Goal: Task Accomplishment & Management: Manage account settings

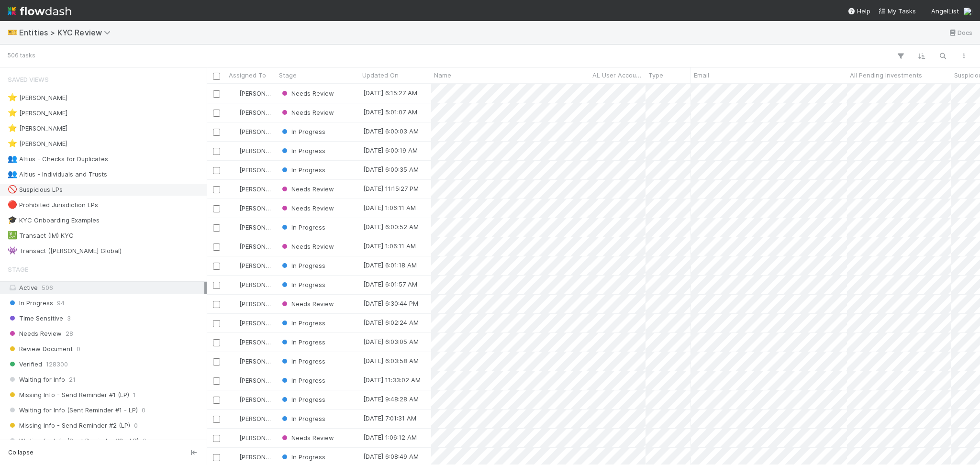
scroll to position [371, 764]
click at [147, 173] on div "👥 Altius - Individuals and Trusts 20" at bounding box center [106, 175] width 197 height 12
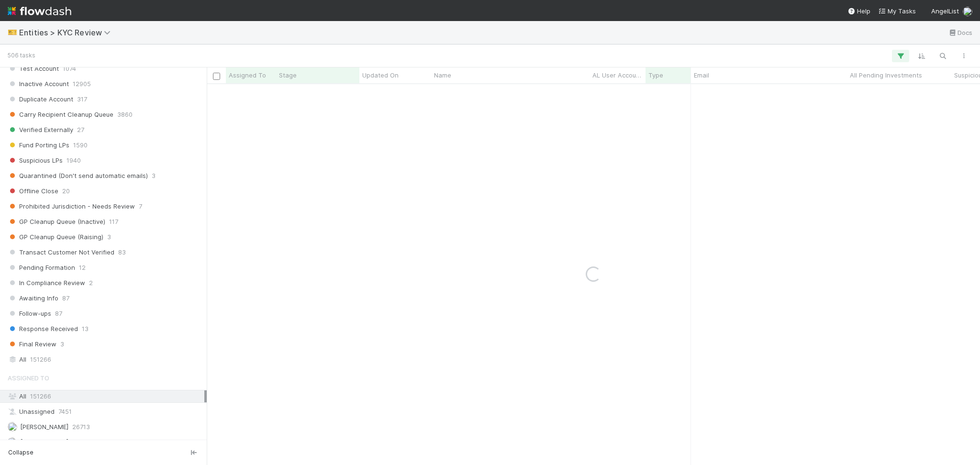
scroll to position [702, 0]
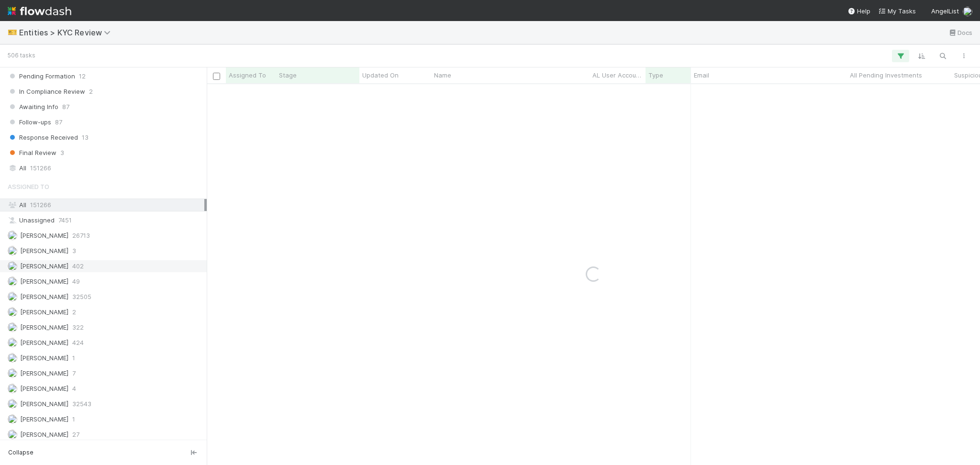
click at [95, 269] on div "Febbie Cervantes 402" at bounding box center [106, 266] width 197 height 12
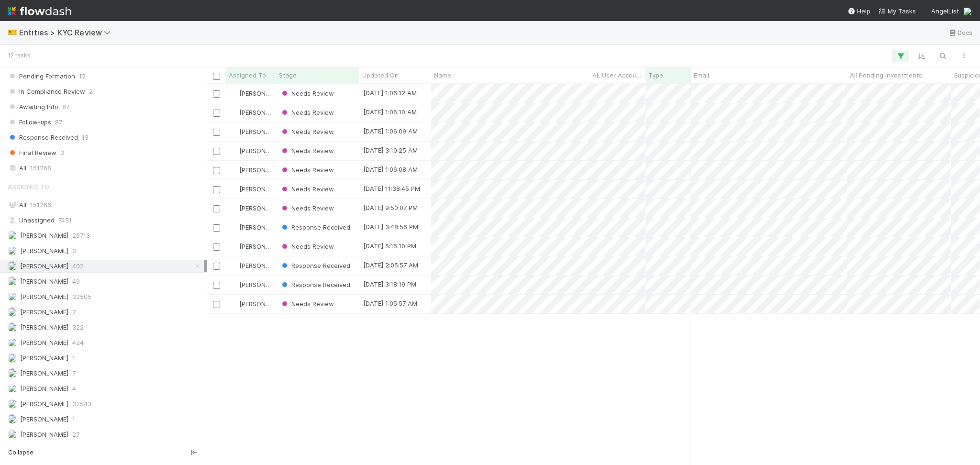
scroll to position [371, 764]
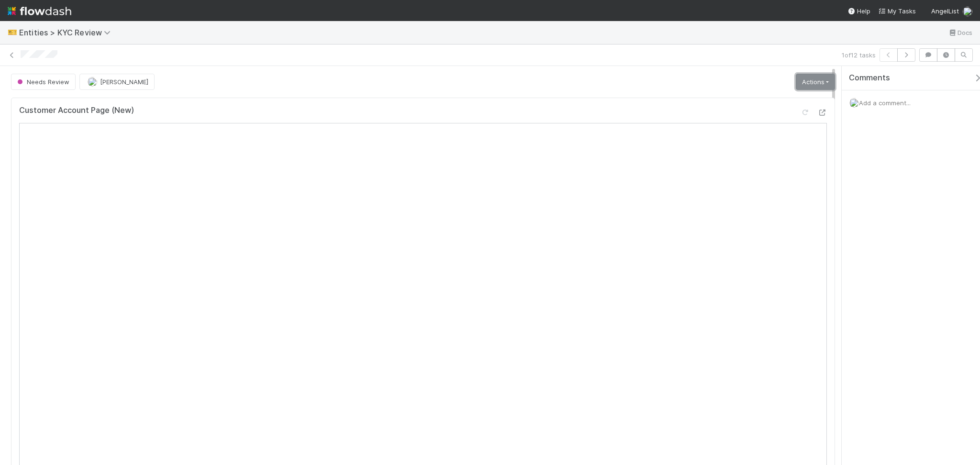
click at [800, 81] on link "Actions" at bounding box center [815, 82] width 39 height 16
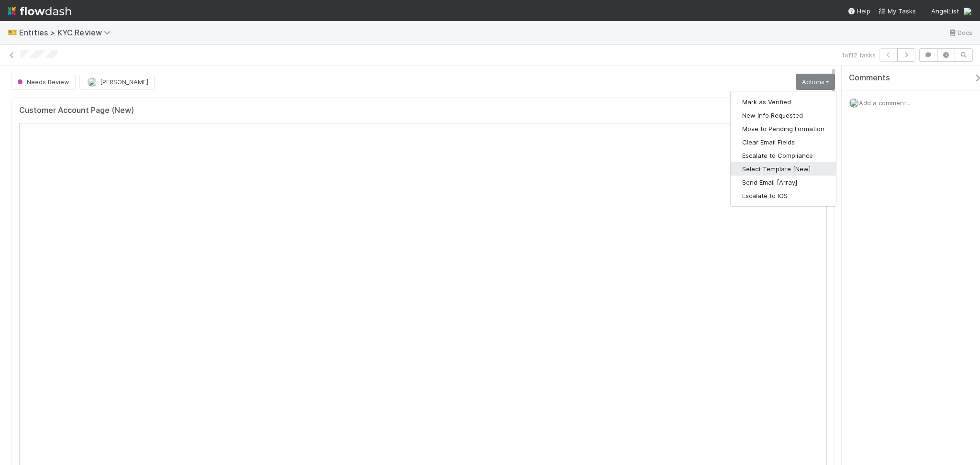
click at [788, 174] on button "Select Template [New]" at bounding box center [783, 168] width 105 height 13
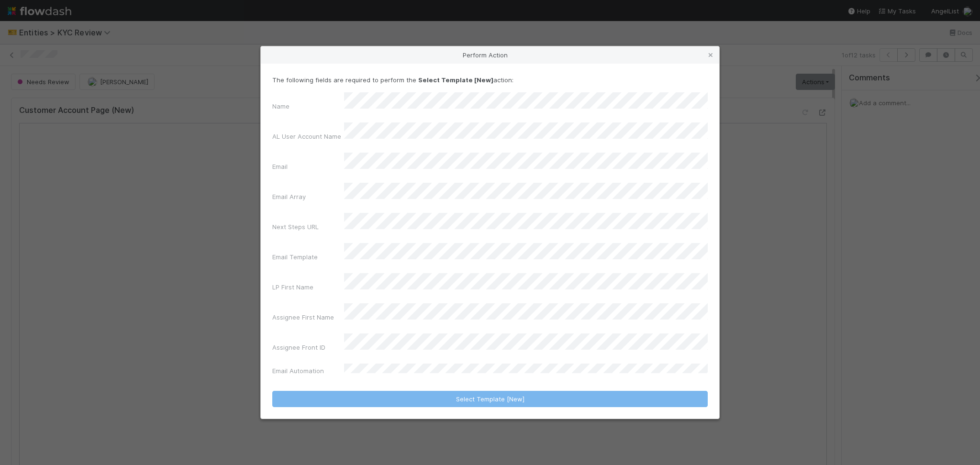
click at [387, 260] on div "Name AL User Account Name Email Email Array Next Steps URL Email Template LP Fi…" at bounding box center [490, 235] width 436 height 287
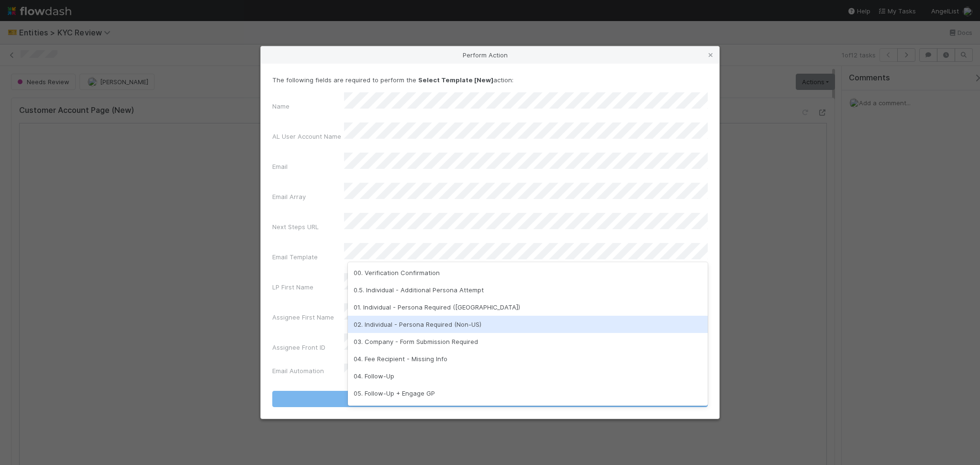
click at [409, 329] on div "02. Individual - Persona Required (Non-US)" at bounding box center [528, 324] width 360 height 17
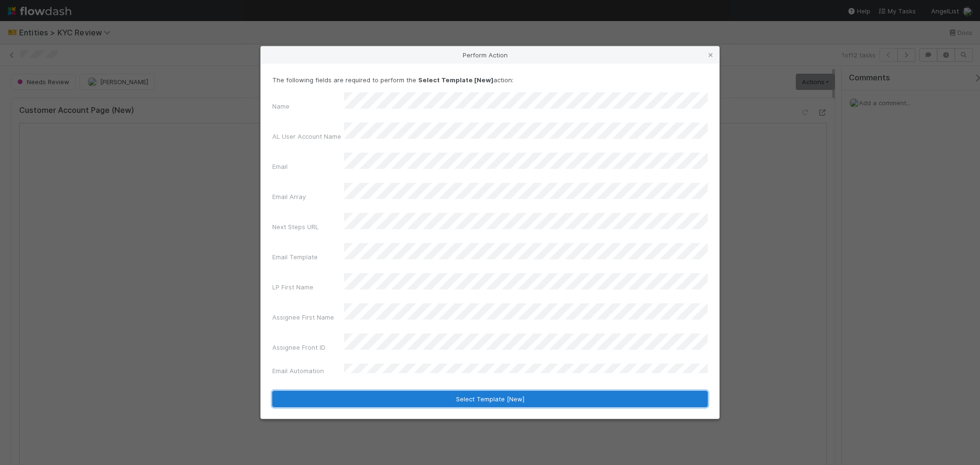
click at [449, 391] on button "Select Template [New]" at bounding box center [490, 399] width 436 height 16
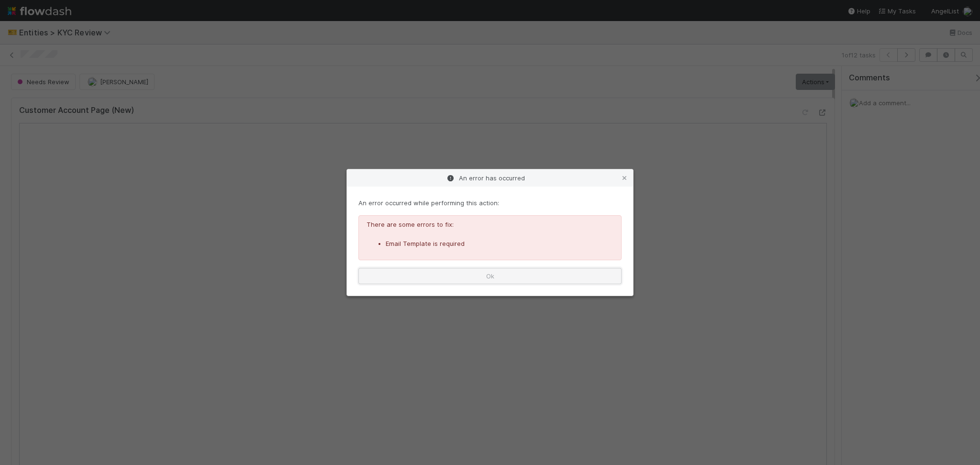
click at [470, 274] on button "Ok" at bounding box center [490, 276] width 263 height 16
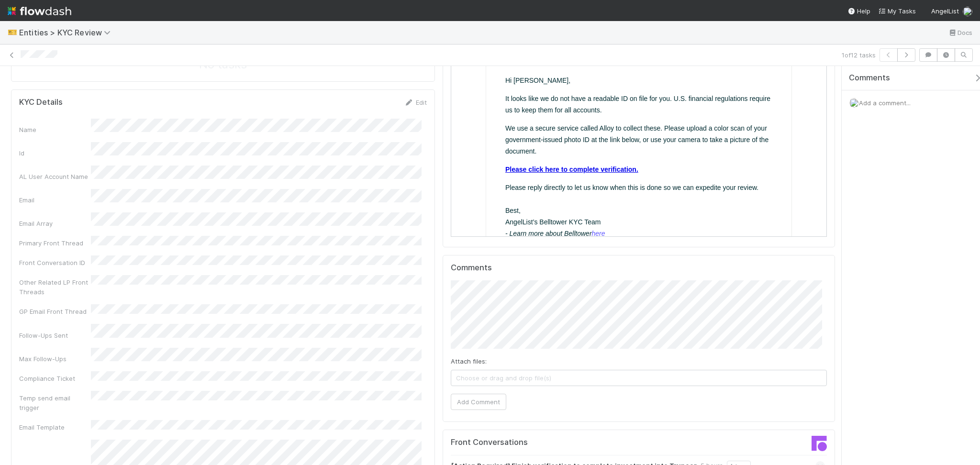
scroll to position [510, 0]
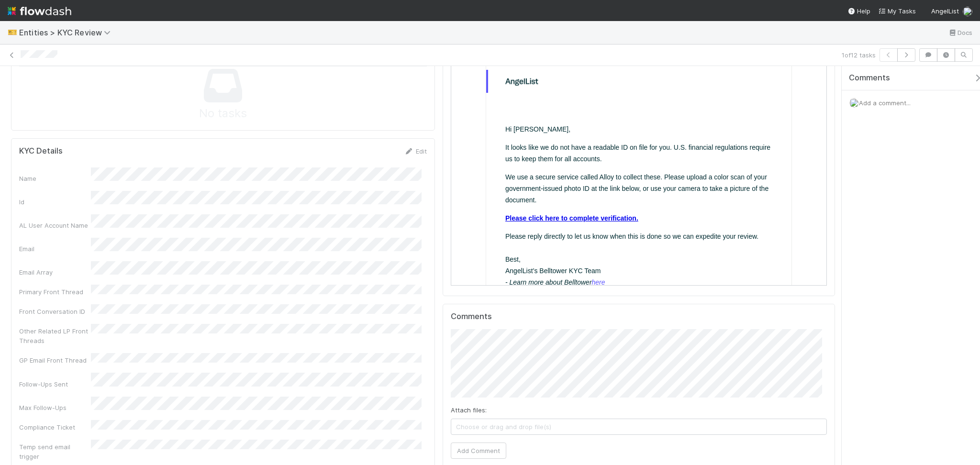
click at [580, 214] on link "Please click here to complete verification." at bounding box center [571, 218] width 133 height 8
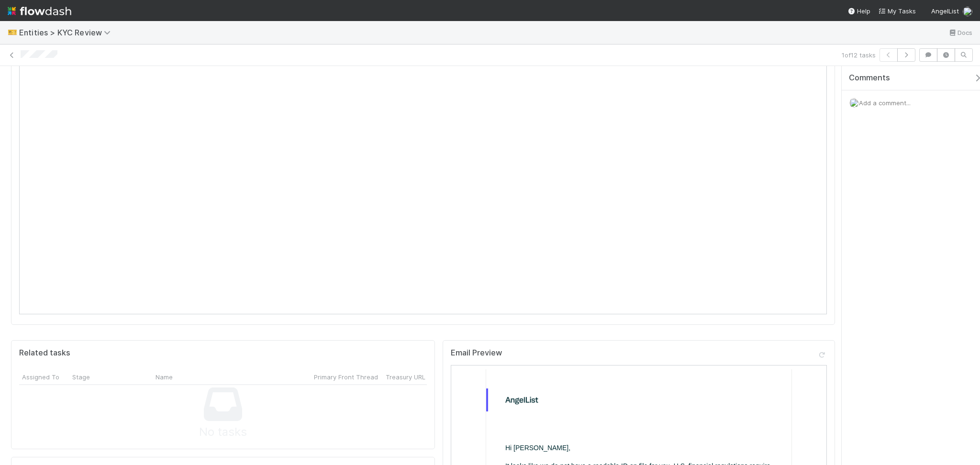
scroll to position [0, 0]
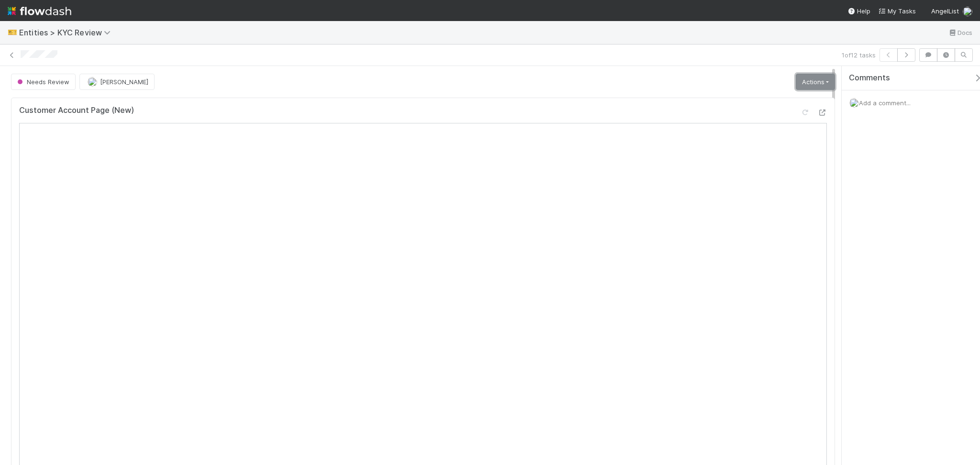
click at [820, 86] on link "Actions" at bounding box center [815, 82] width 39 height 16
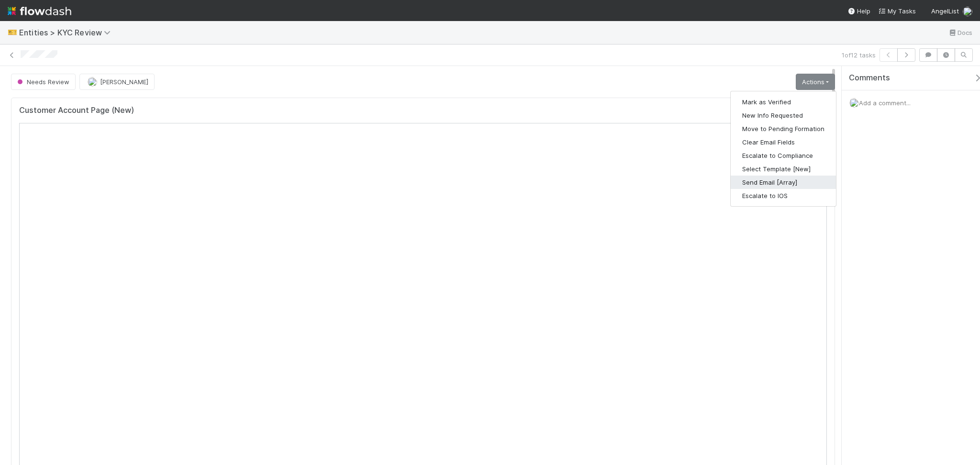
click at [770, 180] on button "Send Email [Array]" at bounding box center [783, 182] width 105 height 13
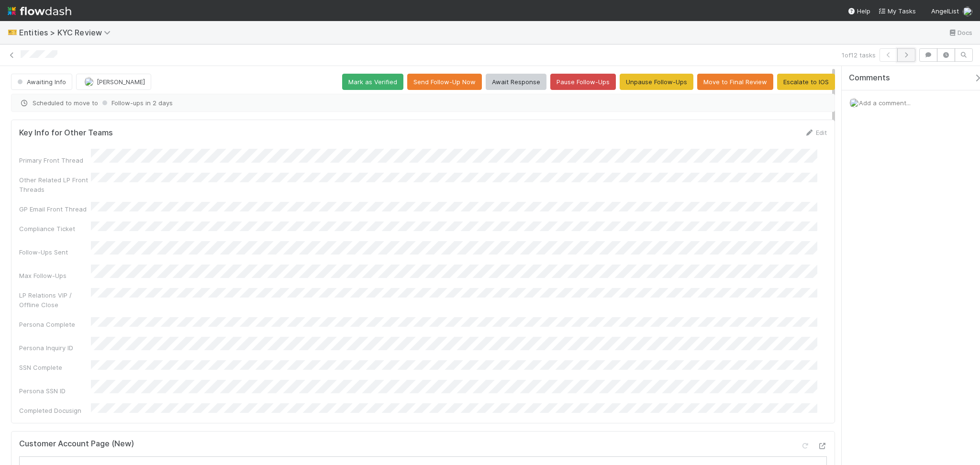
click at [907, 55] on icon "button" at bounding box center [907, 55] width 10 height 6
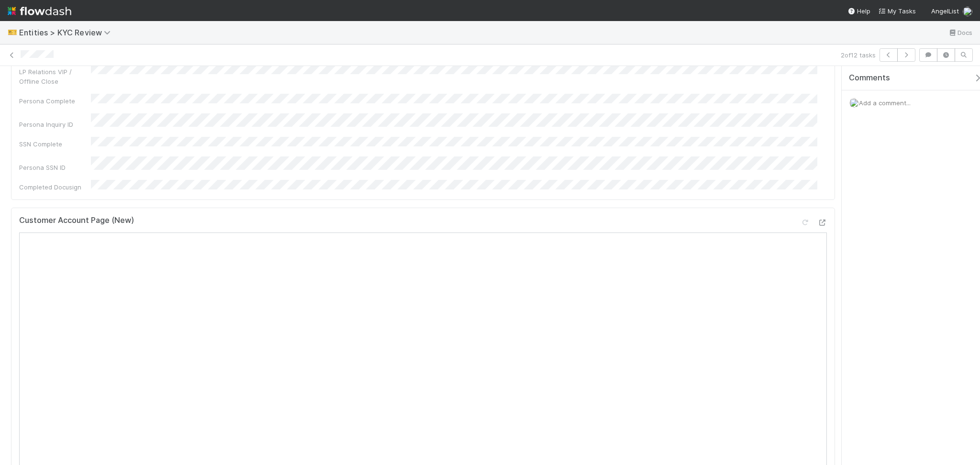
scroll to position [319, 0]
click at [909, 53] on icon "button" at bounding box center [907, 55] width 10 height 6
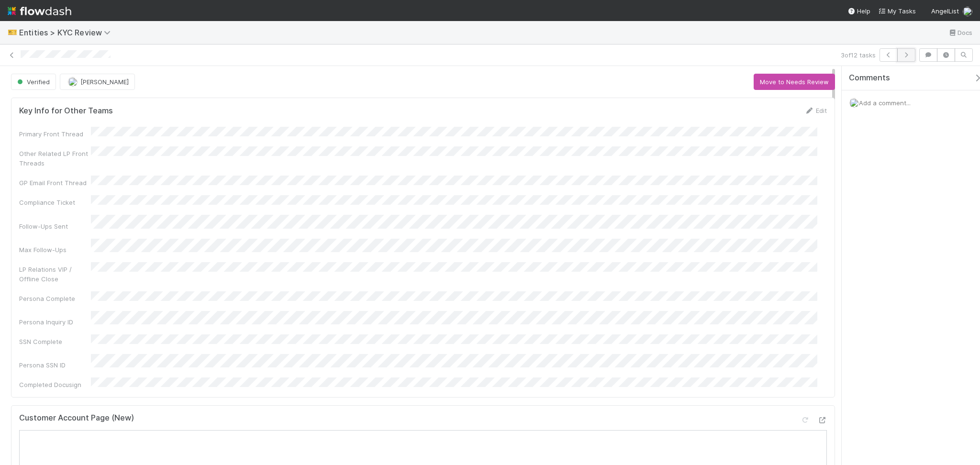
click at [909, 58] on button "button" at bounding box center [907, 54] width 18 height 13
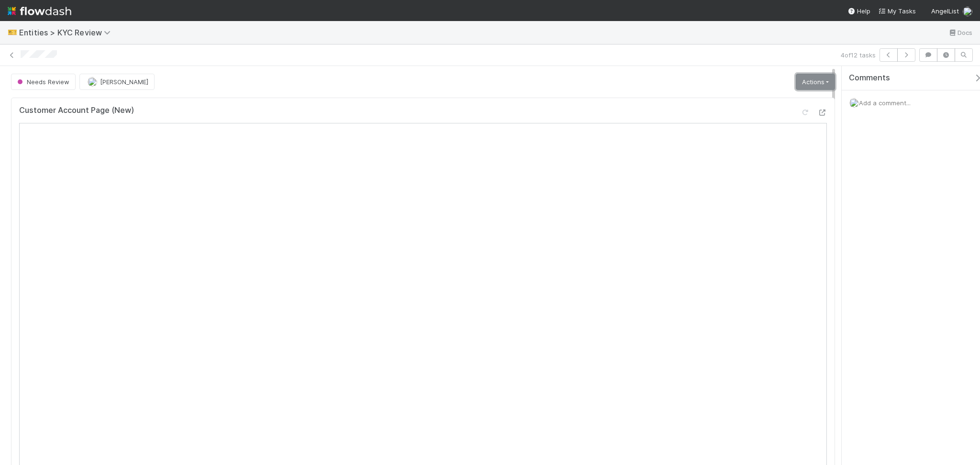
click at [808, 85] on link "Actions" at bounding box center [815, 82] width 39 height 16
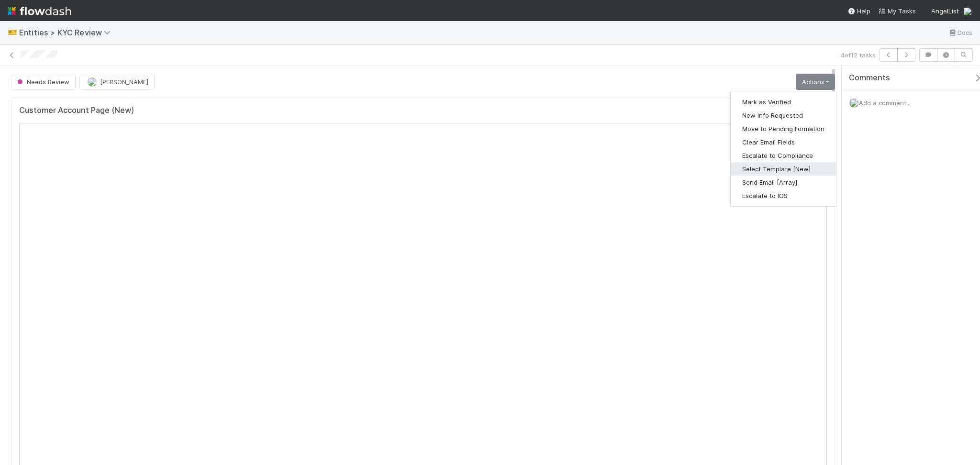
click at [790, 167] on button "Select Template [New]" at bounding box center [783, 168] width 105 height 13
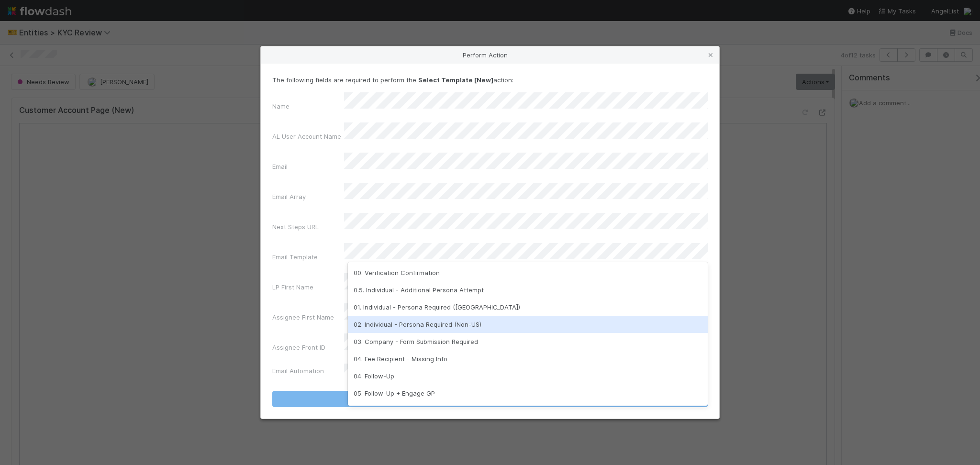
click at [426, 324] on div "02. Individual - Persona Required (Non-US)" at bounding box center [528, 324] width 360 height 17
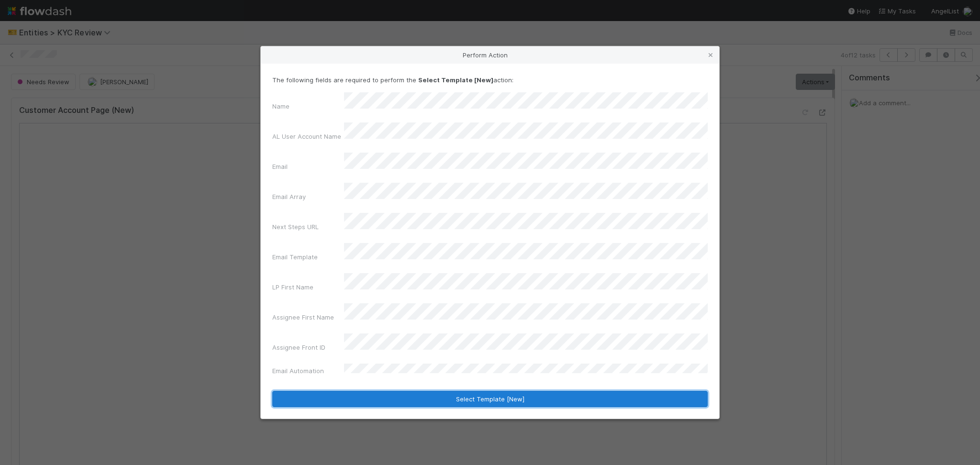
click at [478, 391] on button "Select Template [New]" at bounding box center [490, 399] width 436 height 16
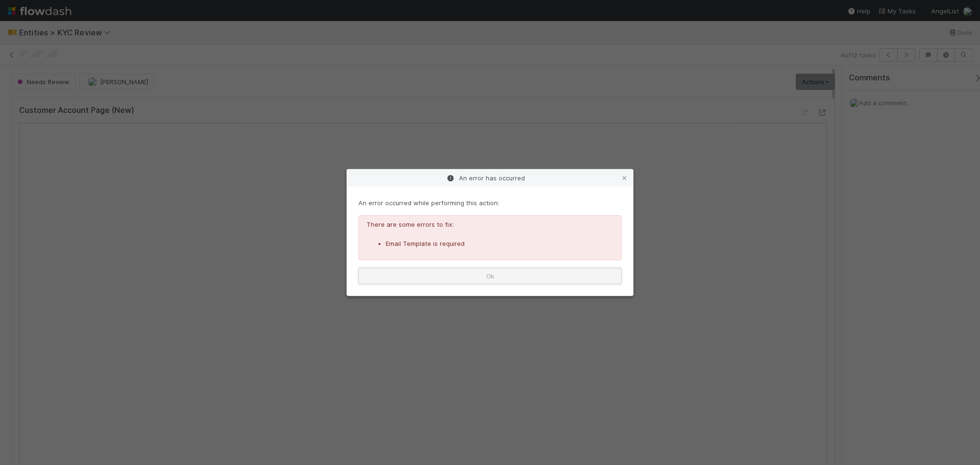
click at [564, 272] on button "Ok" at bounding box center [490, 276] width 263 height 16
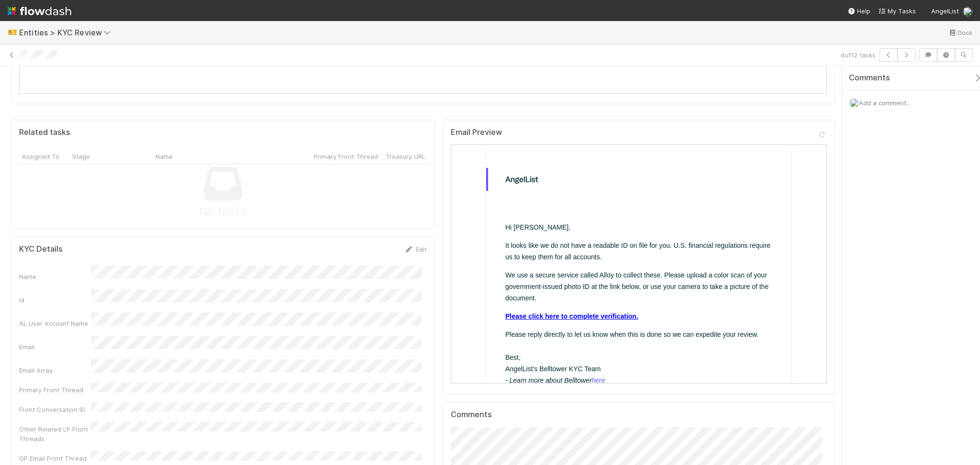
scroll to position [447, 0]
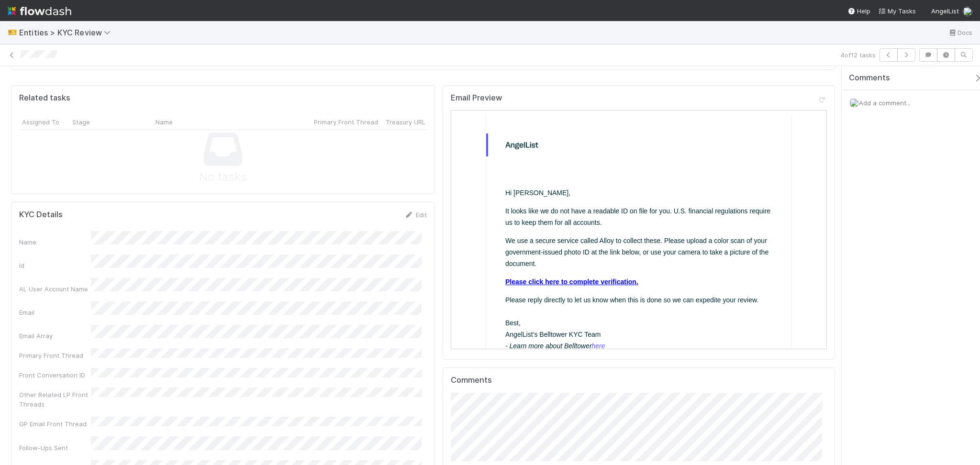
click at [576, 279] on link "Please click here to complete verification." at bounding box center [571, 282] width 133 height 8
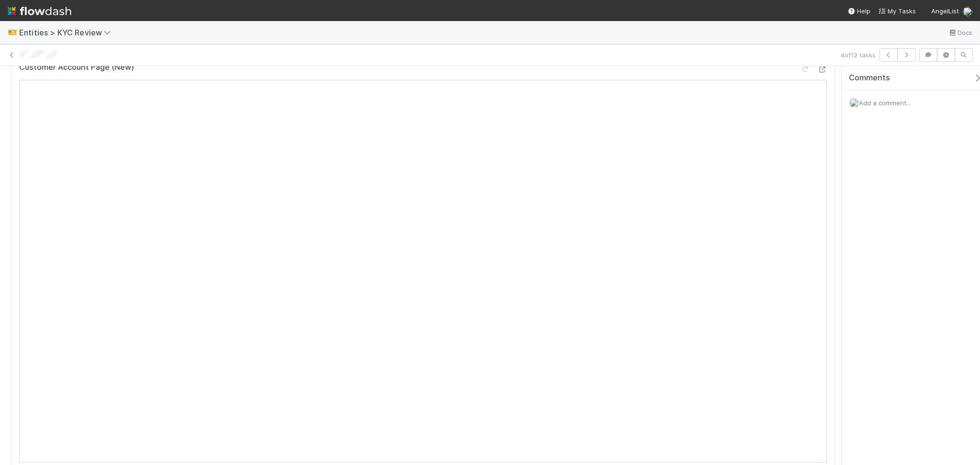
scroll to position [0, 0]
click at [805, 88] on link "Actions" at bounding box center [815, 82] width 39 height 16
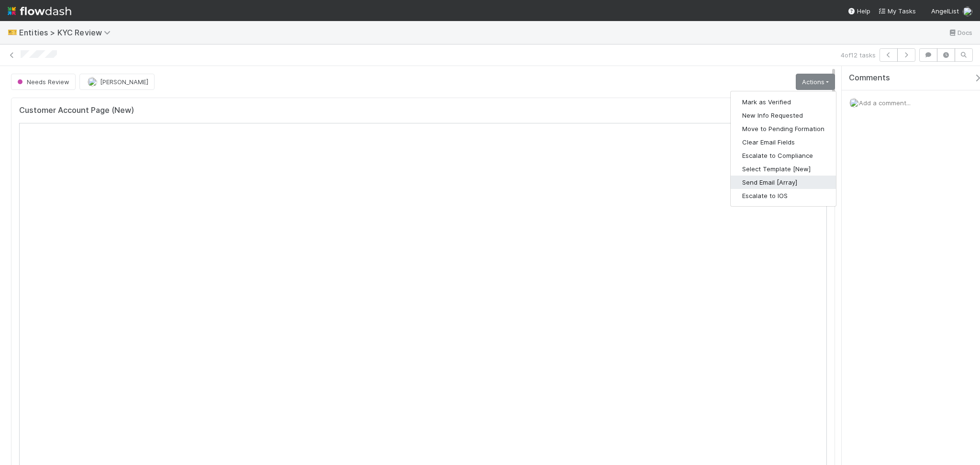
click at [777, 185] on button "Send Email [Array]" at bounding box center [783, 182] width 105 height 13
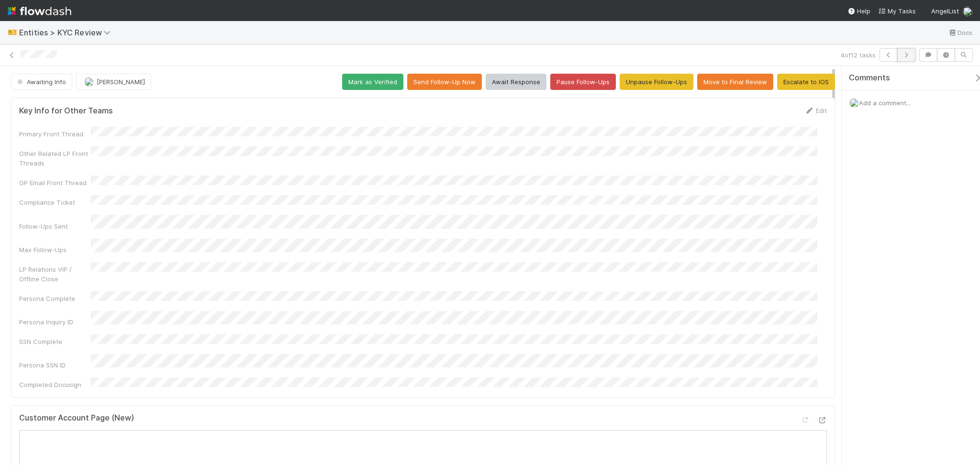
click at [903, 56] on icon "button" at bounding box center [907, 55] width 10 height 6
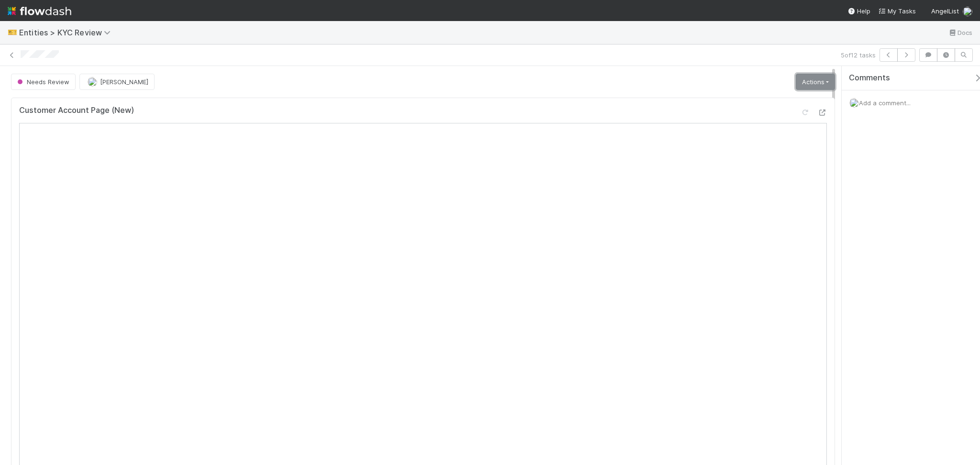
click at [796, 89] on link "Actions" at bounding box center [815, 82] width 39 height 16
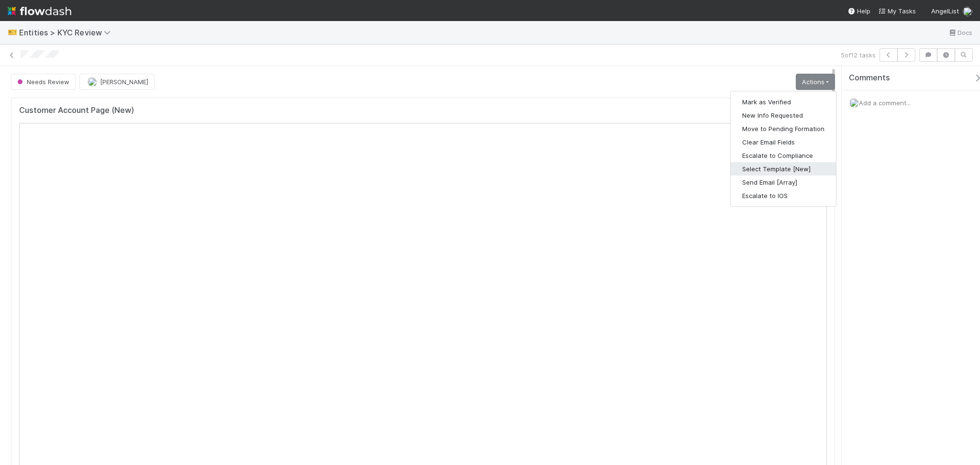
click at [789, 168] on button "Select Template [New]" at bounding box center [783, 168] width 105 height 13
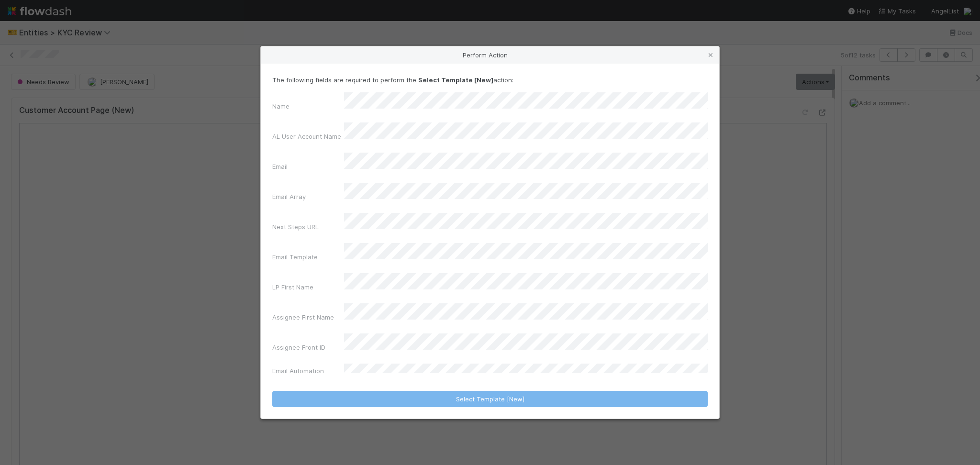
click at [414, 240] on div "Name AL User Account Name Email Email Array Next Steps URL Email Template LP Fi…" at bounding box center [490, 235] width 436 height 287
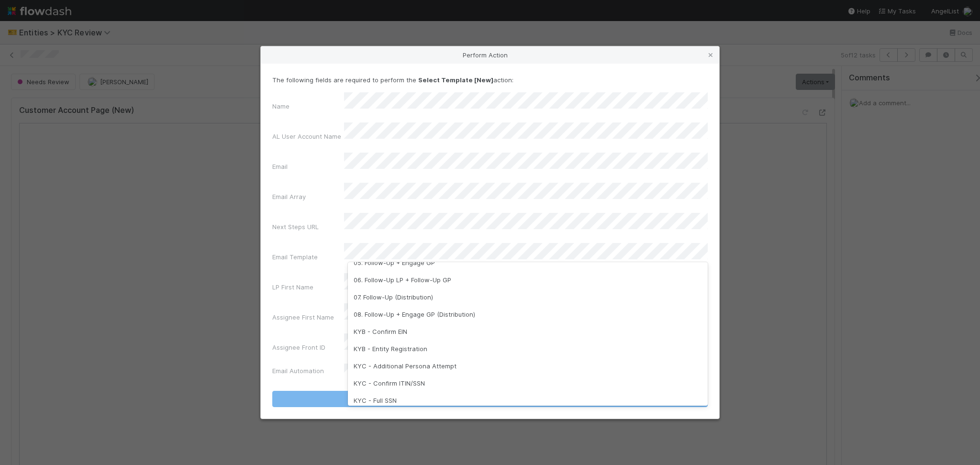
scroll to position [112, 0]
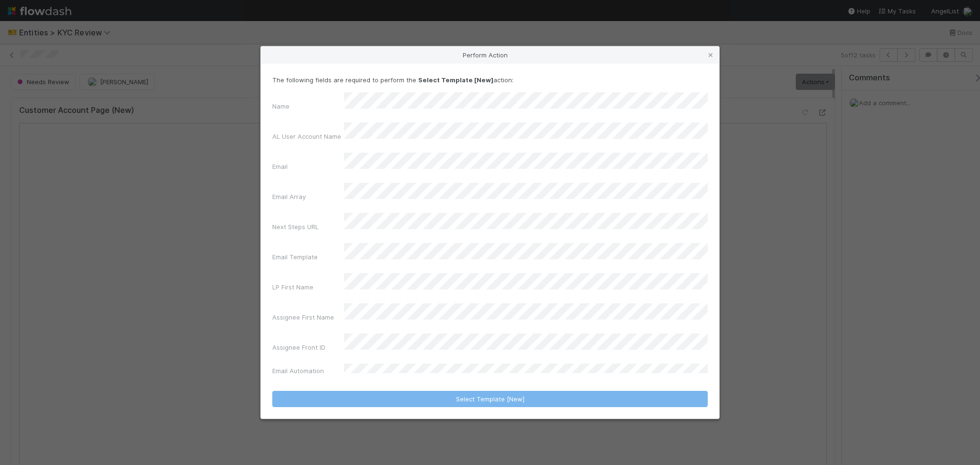
click at [874, 236] on div "Perform Action The following fields are required to perform the Select Template…" at bounding box center [490, 232] width 980 height 465
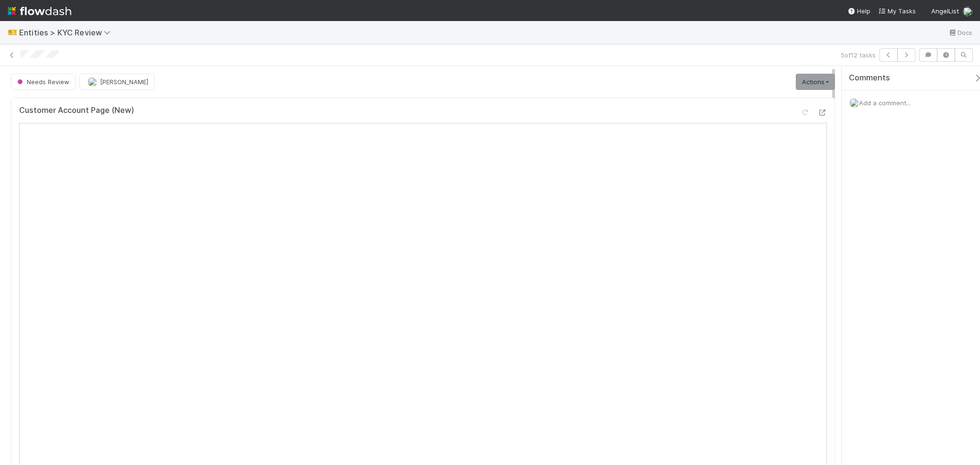
click at [868, 99] on span "Add a comment..." at bounding box center [885, 103] width 52 height 8
click at [897, 263] on button "Add Comment" at bounding box center [885, 264] width 56 height 16
click at [796, 85] on link "Actions" at bounding box center [815, 82] width 39 height 16
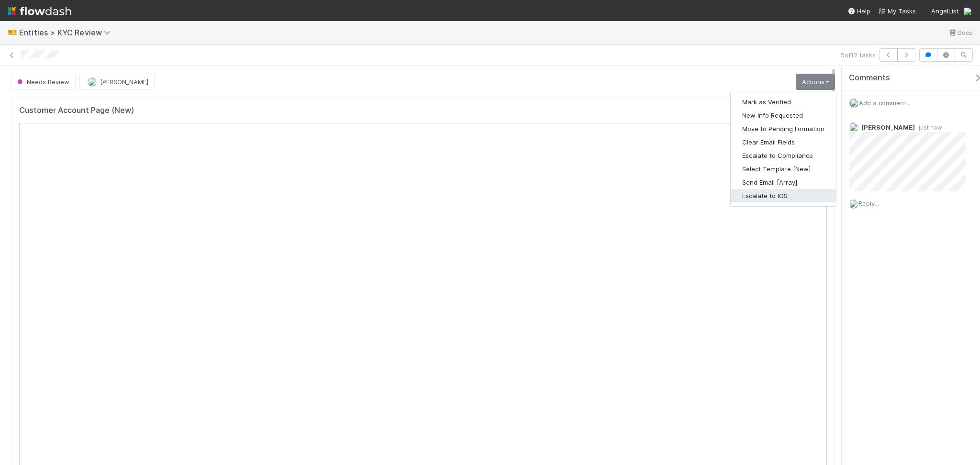
click at [768, 193] on button "Escalate to IOS" at bounding box center [783, 195] width 105 height 13
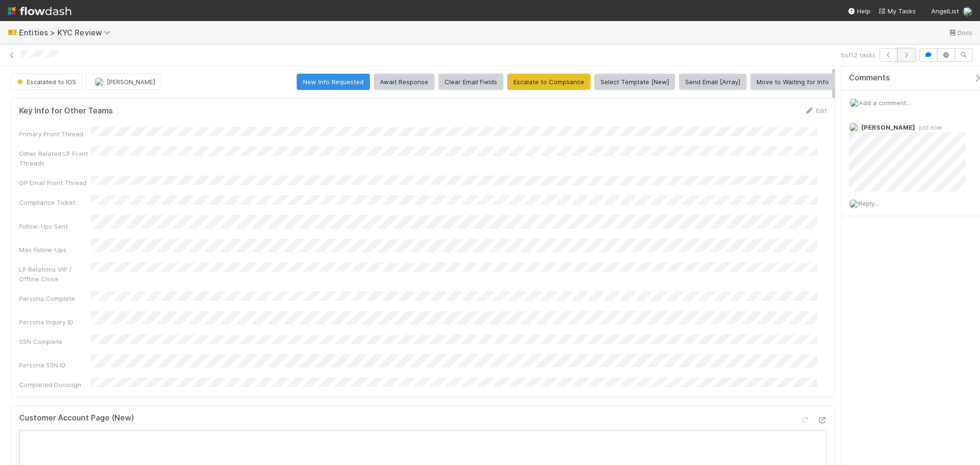
click at [906, 60] on button "button" at bounding box center [907, 54] width 18 height 13
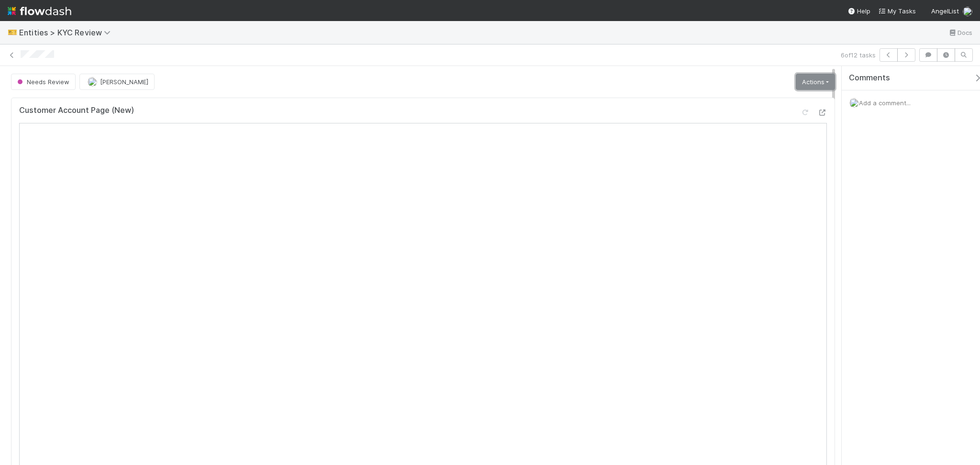
click at [797, 84] on link "Actions" at bounding box center [815, 82] width 39 height 16
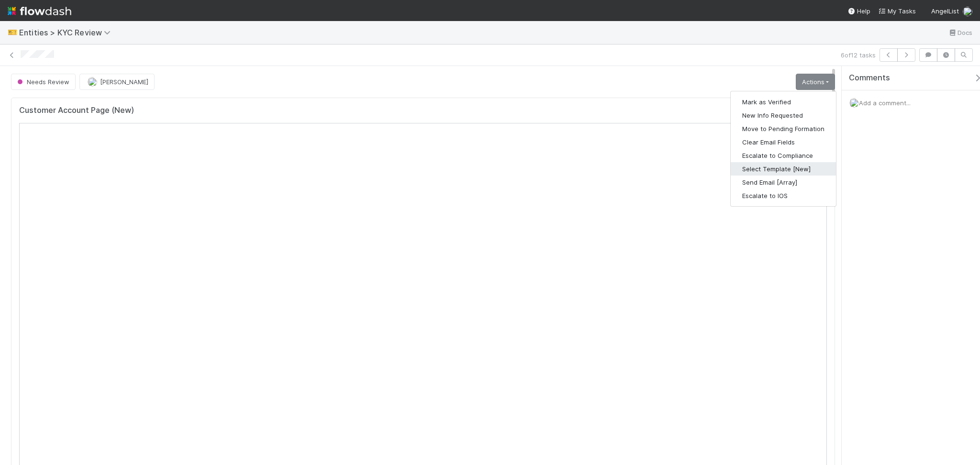
click at [760, 173] on button "Select Template [New]" at bounding box center [783, 168] width 105 height 13
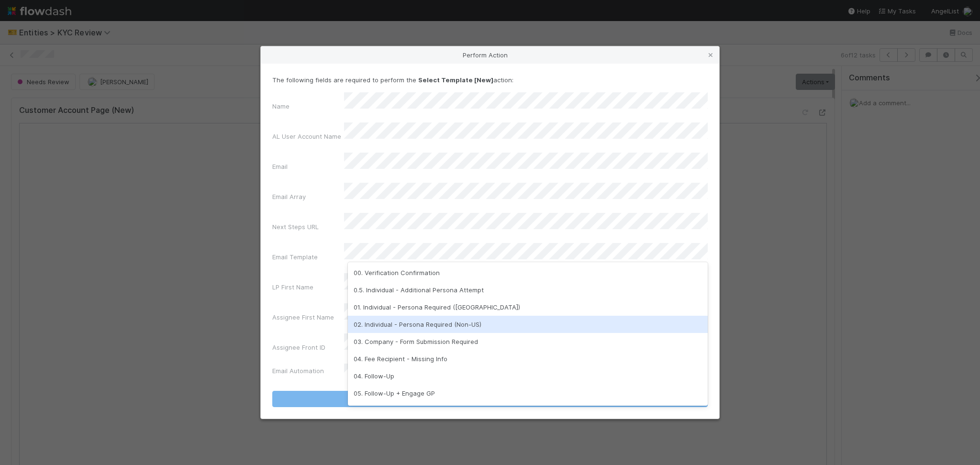
click at [409, 326] on div "02. Individual - Persona Required (Non-US)" at bounding box center [528, 324] width 360 height 17
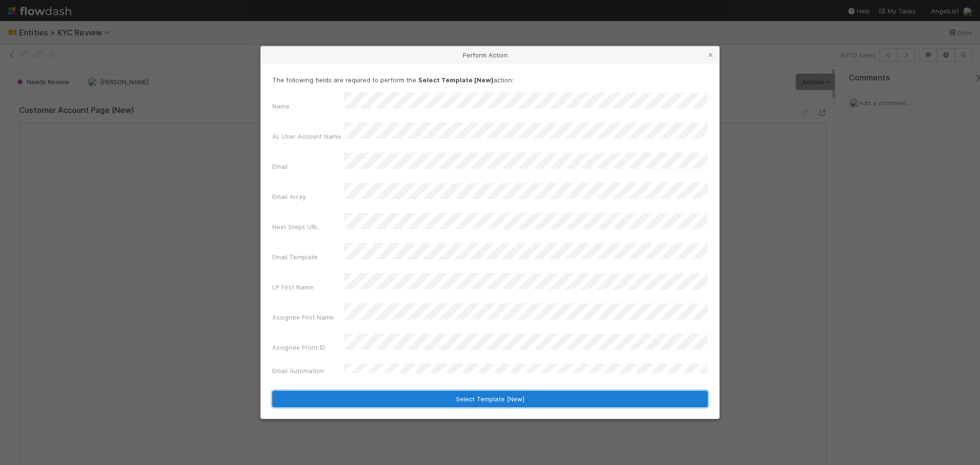
click at [463, 391] on button "Select Template [New]" at bounding box center [490, 399] width 436 height 16
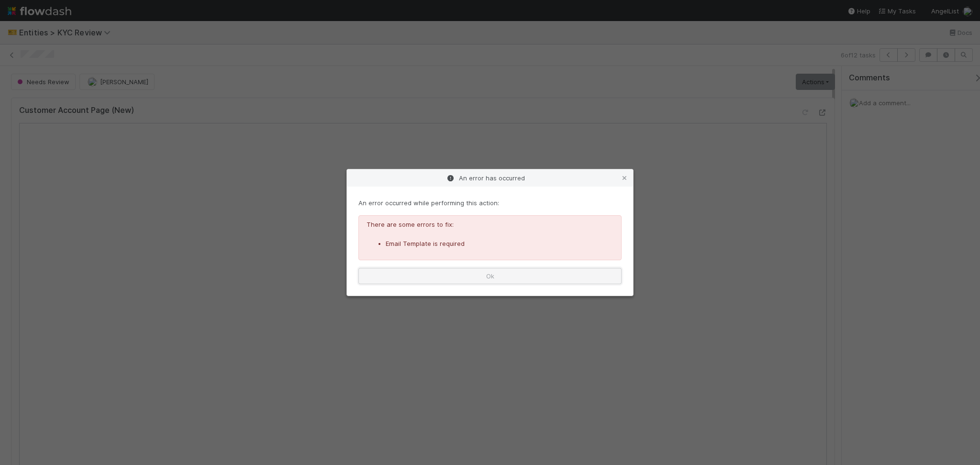
click at [424, 278] on button "Ok" at bounding box center [490, 276] width 263 height 16
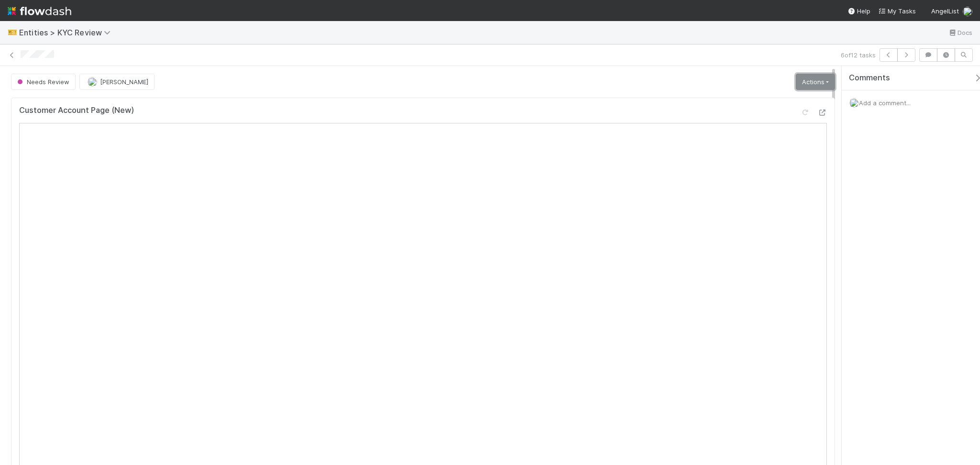
drag, startPoint x: 798, startPoint y: 83, endPoint x: 797, endPoint y: 88, distance: 5.4
click at [798, 83] on link "Actions" at bounding box center [815, 82] width 39 height 16
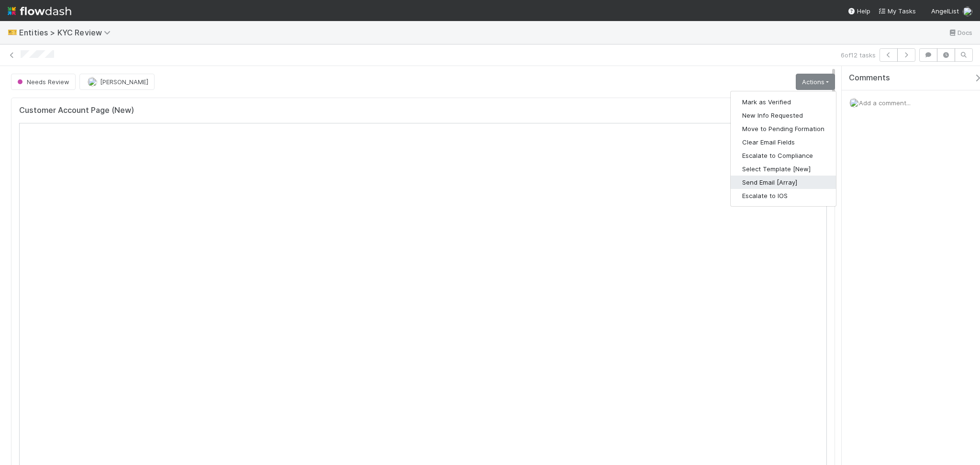
click at [784, 177] on button "Send Email [Array]" at bounding box center [783, 182] width 105 height 13
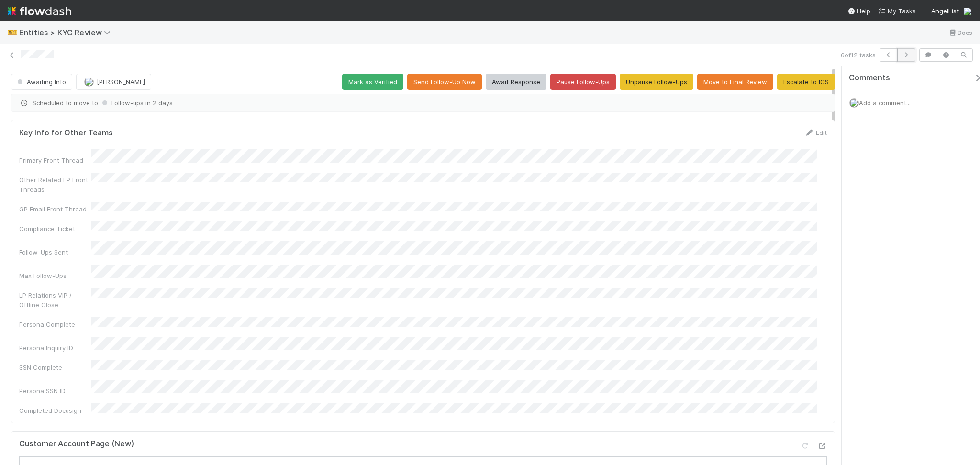
click at [905, 58] on button "button" at bounding box center [907, 54] width 18 height 13
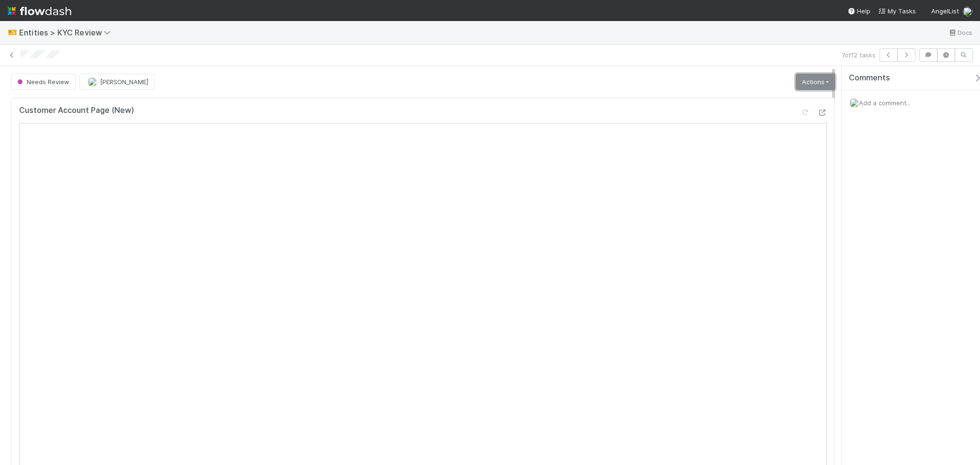
click at [821, 75] on link "Actions" at bounding box center [815, 82] width 39 height 16
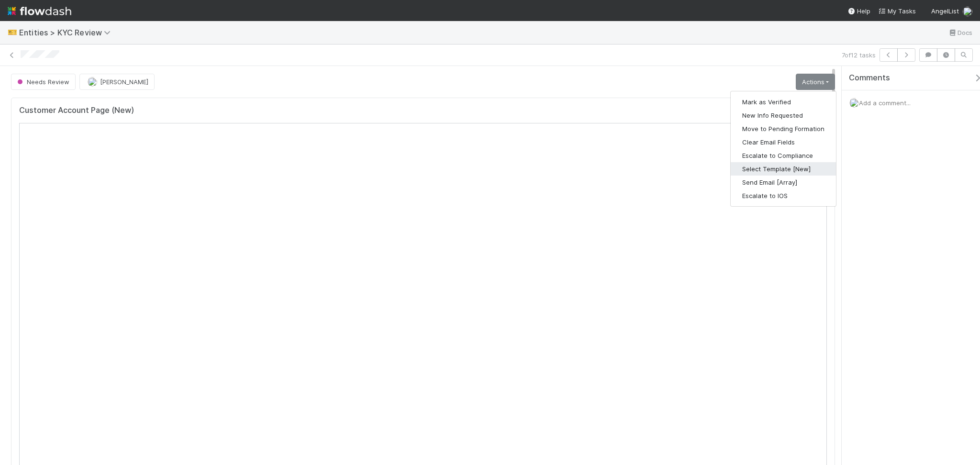
click at [781, 168] on button "Select Template [New]" at bounding box center [783, 168] width 105 height 13
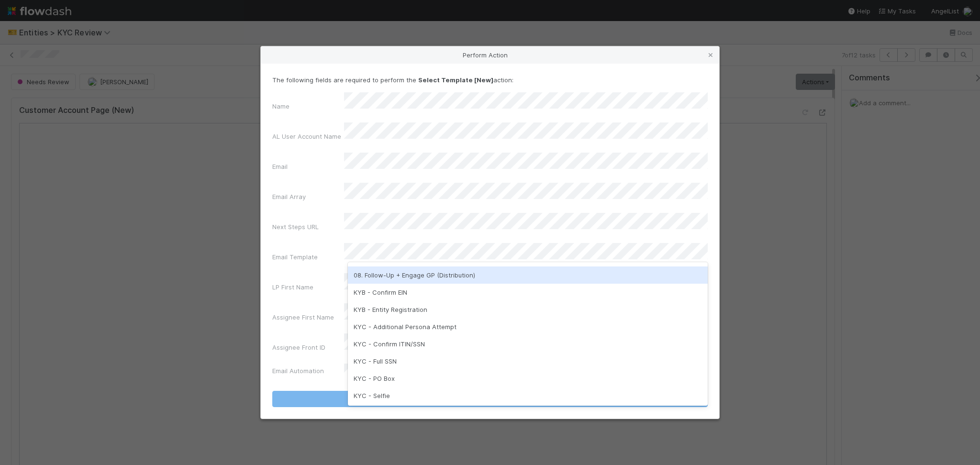
scroll to position [192, 0]
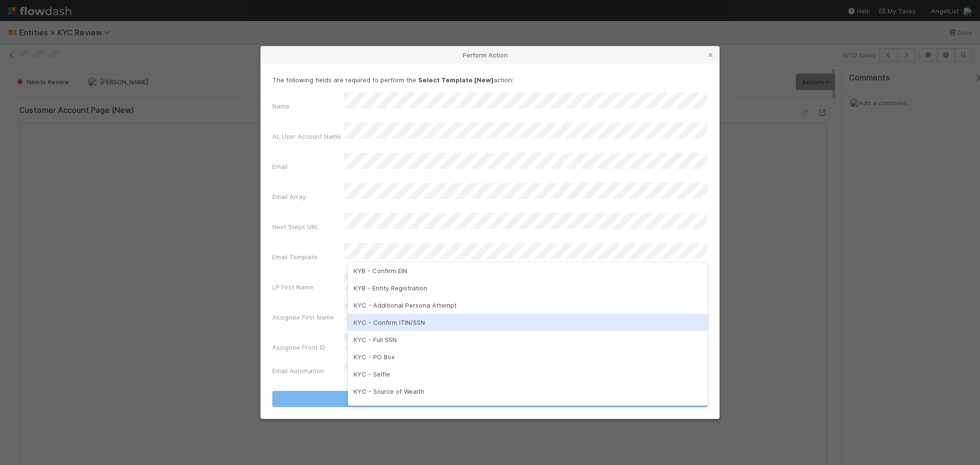
click at [459, 322] on div "KYC - Confirm ITIN/SSN" at bounding box center [528, 322] width 360 height 17
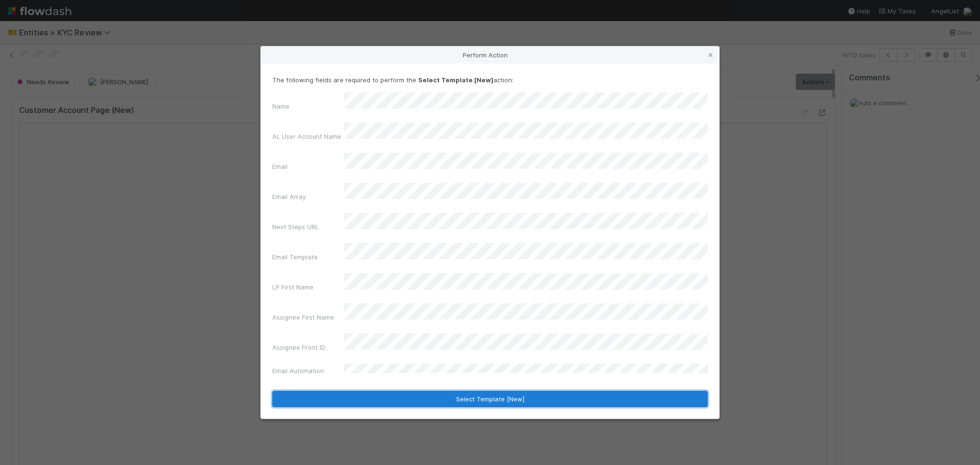
click at [465, 391] on button "Select Template [New]" at bounding box center [490, 399] width 436 height 16
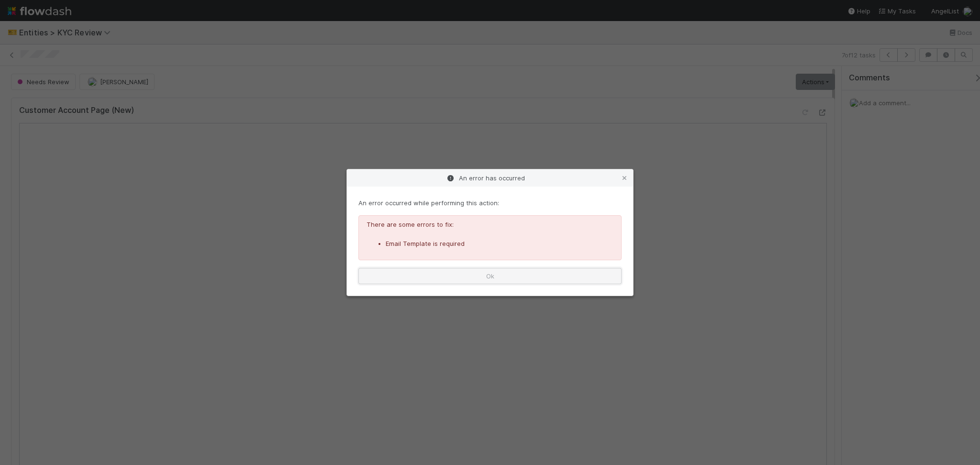
click at [527, 275] on button "Ok" at bounding box center [490, 276] width 263 height 16
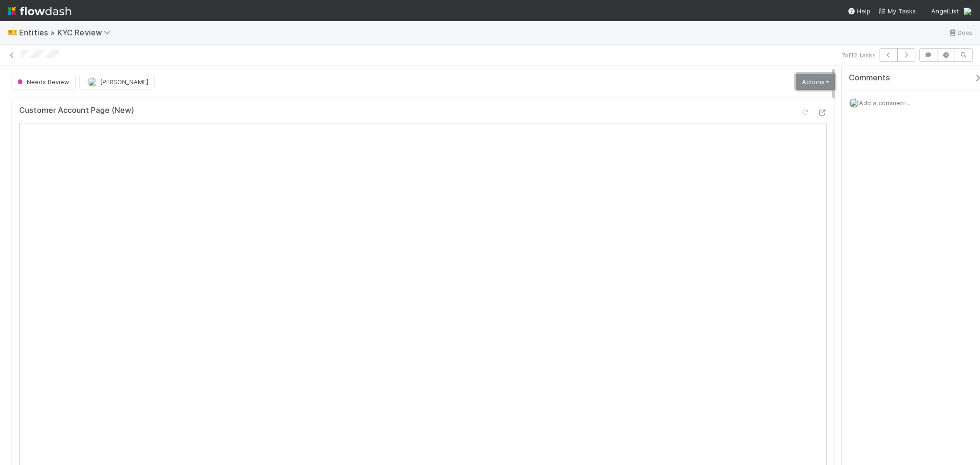
click at [809, 80] on link "Actions" at bounding box center [815, 82] width 39 height 16
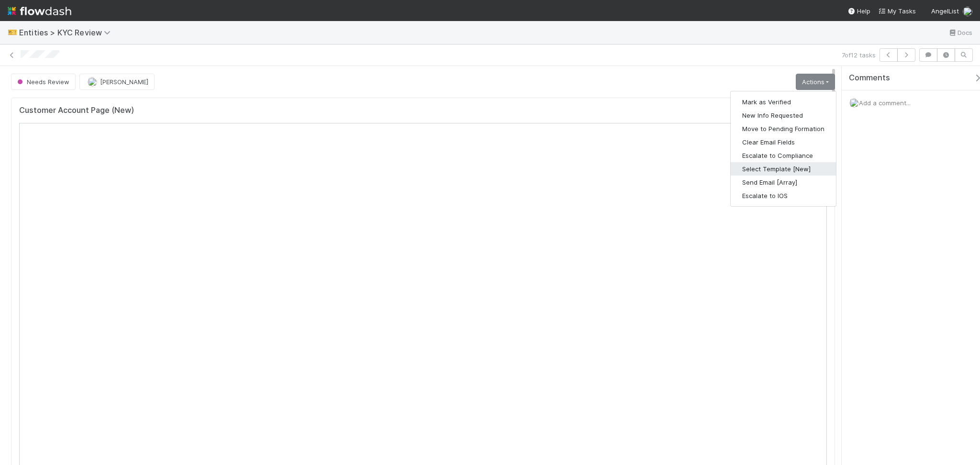
click at [780, 169] on button "Select Template [New]" at bounding box center [783, 168] width 105 height 13
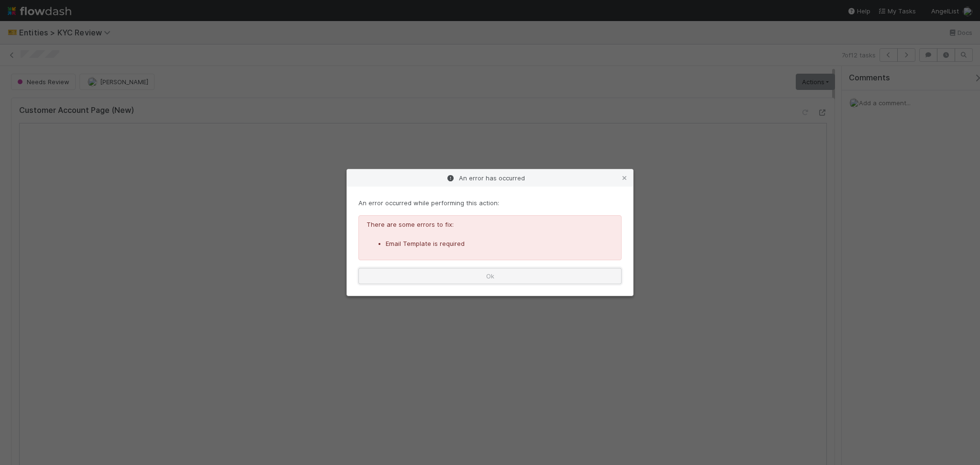
click at [530, 270] on button "Ok" at bounding box center [490, 276] width 263 height 16
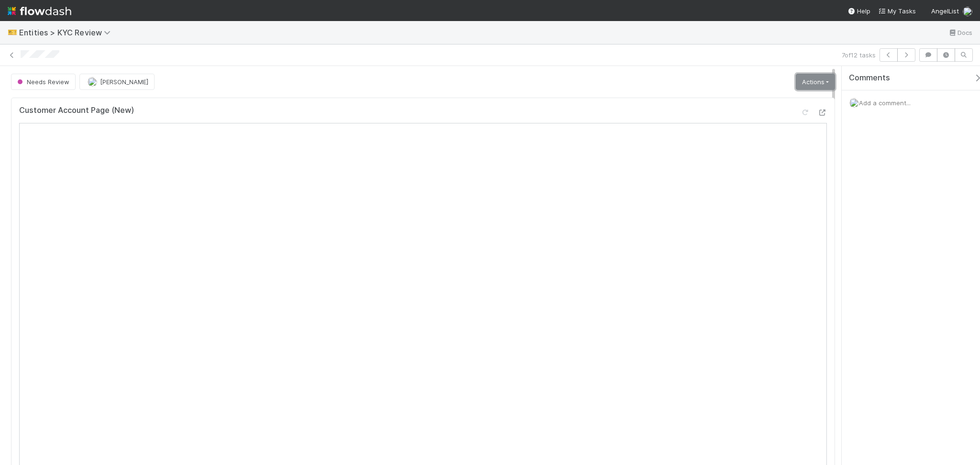
click at [805, 82] on link "Actions" at bounding box center [815, 82] width 39 height 16
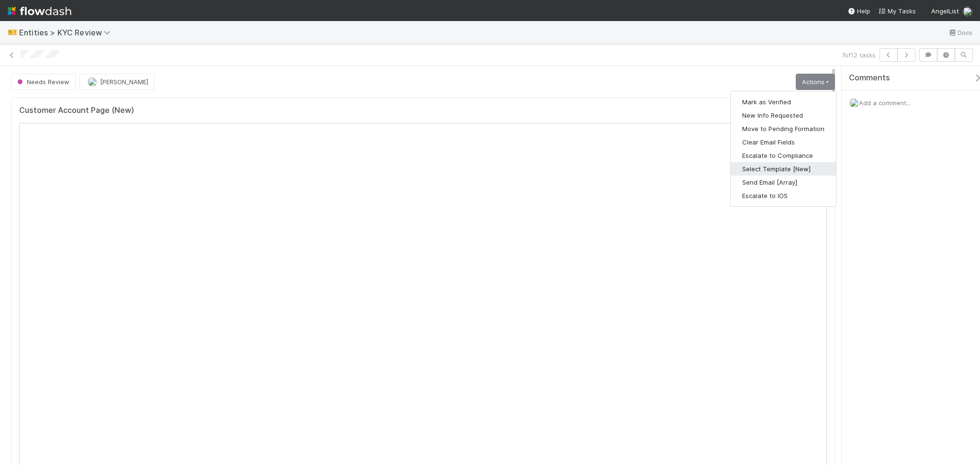
click at [795, 167] on button "Select Template [New]" at bounding box center [783, 168] width 105 height 13
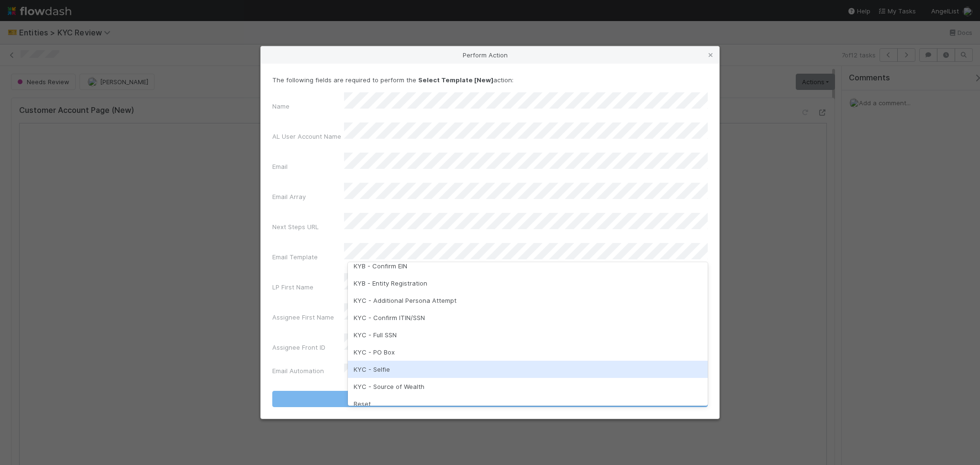
scroll to position [239, 0]
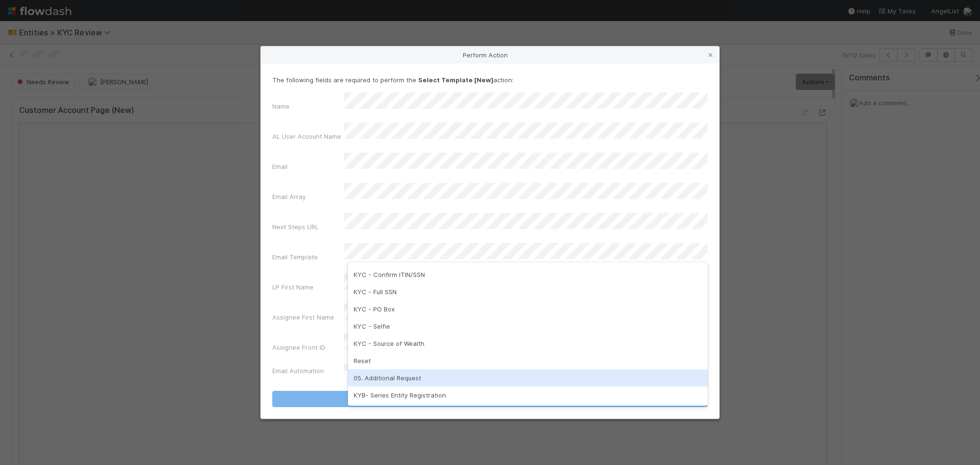
click at [385, 377] on div "05. Additional Request" at bounding box center [528, 378] width 360 height 17
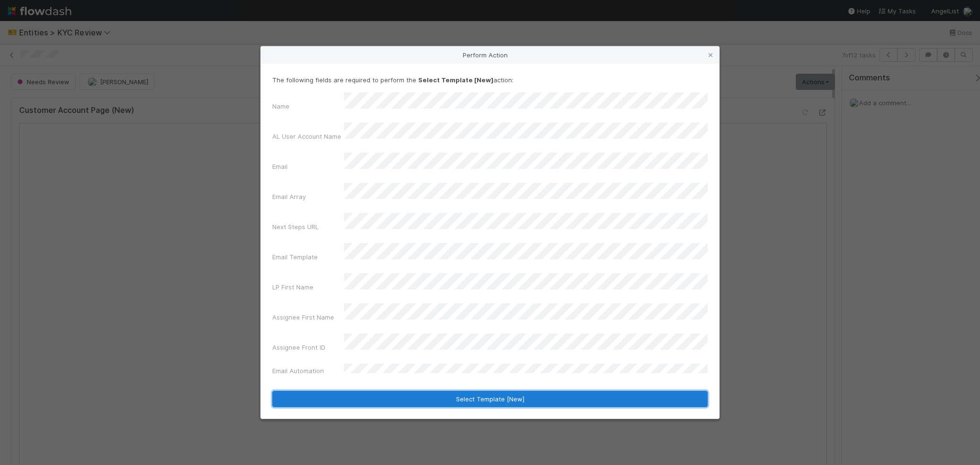
click at [454, 391] on button "Select Template [New]" at bounding box center [490, 399] width 436 height 16
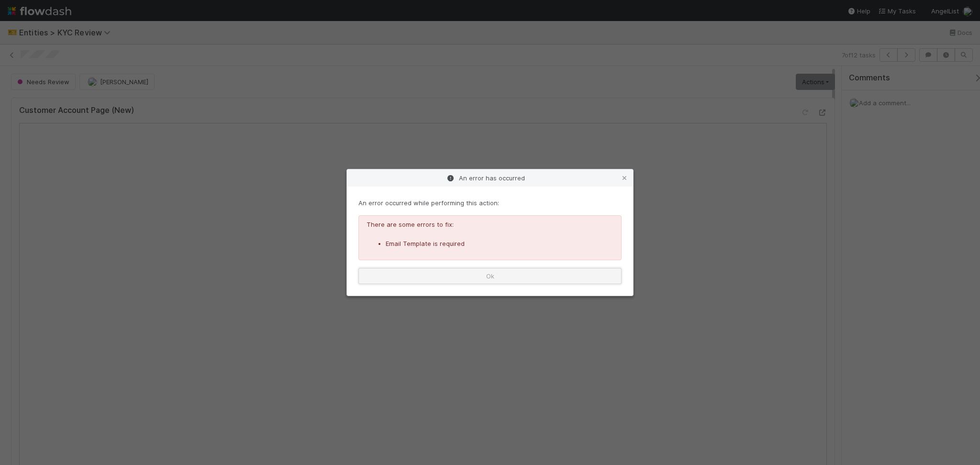
click at [516, 269] on button "Ok" at bounding box center [490, 276] width 263 height 16
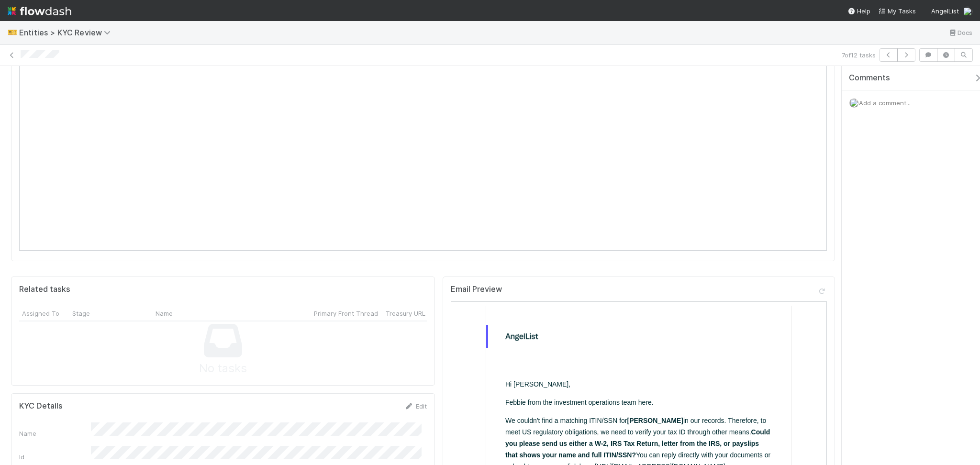
scroll to position [0, 0]
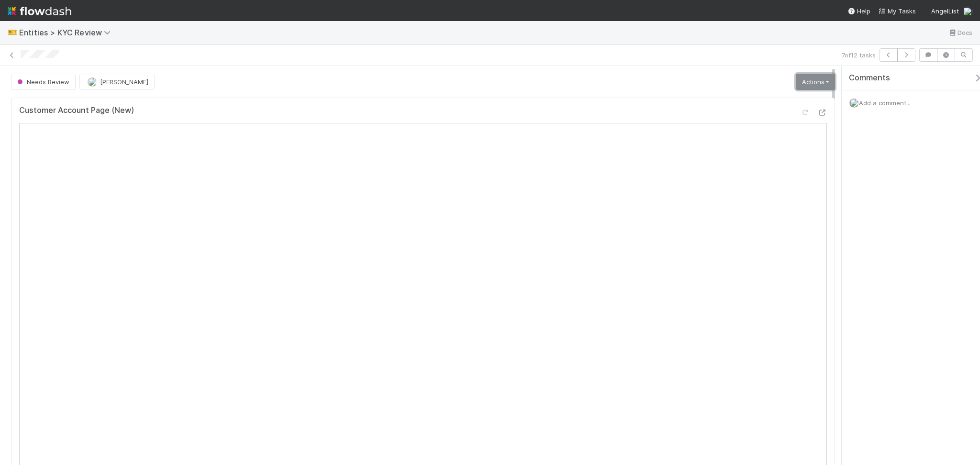
click at [818, 84] on link "Actions" at bounding box center [815, 82] width 39 height 16
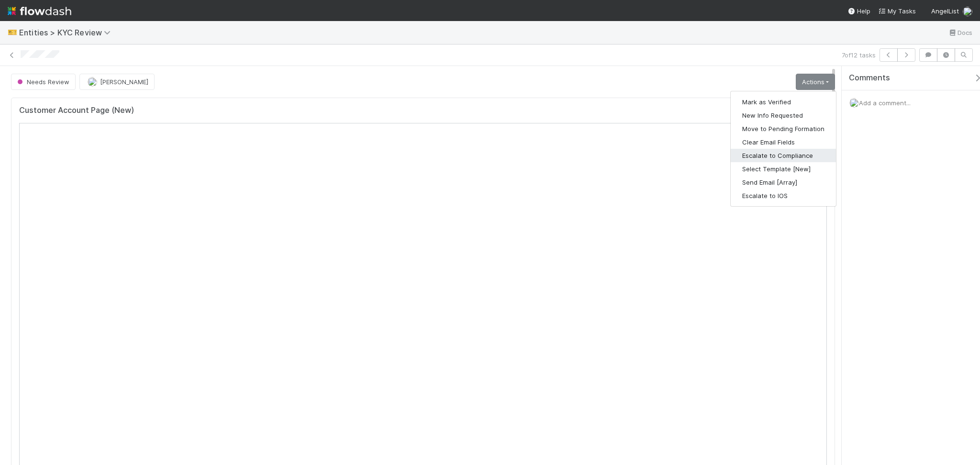
click at [771, 160] on button "Escalate to Compliance" at bounding box center [783, 155] width 105 height 13
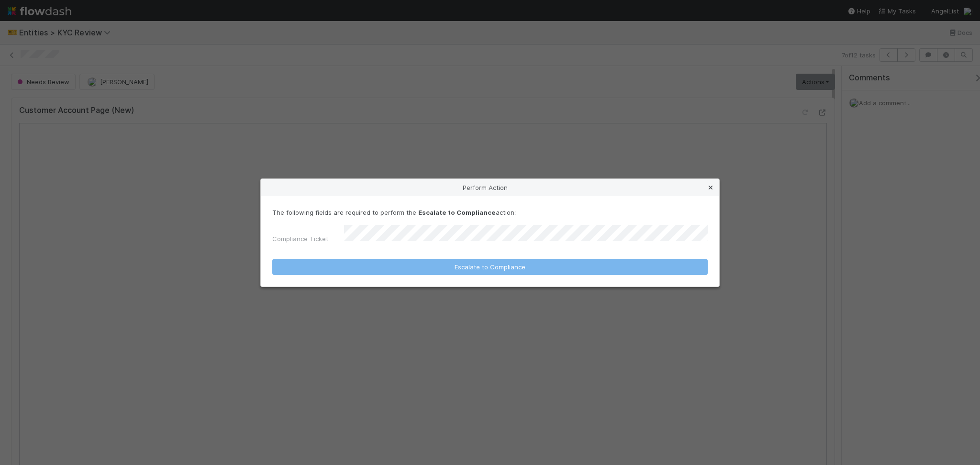
click at [711, 191] on icon at bounding box center [711, 188] width 10 height 6
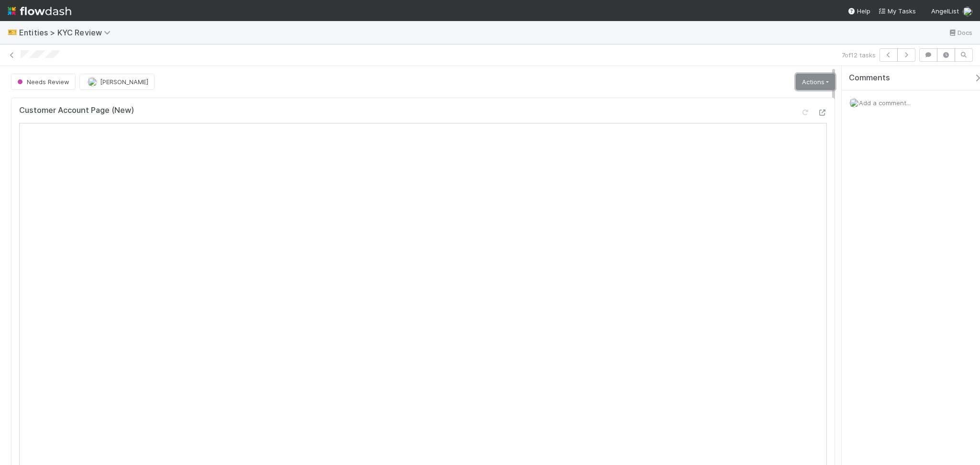
click at [804, 79] on link "Actions" at bounding box center [815, 82] width 39 height 16
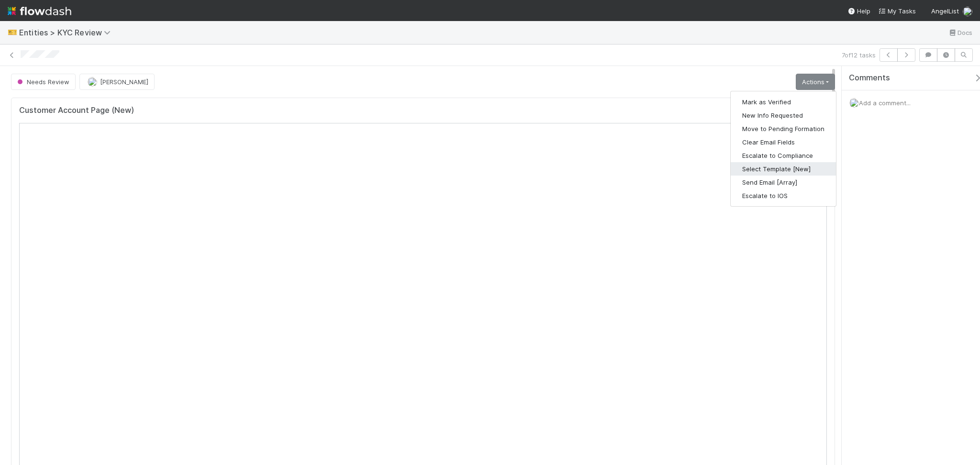
click at [784, 172] on button "Select Template [New]" at bounding box center [783, 168] width 105 height 13
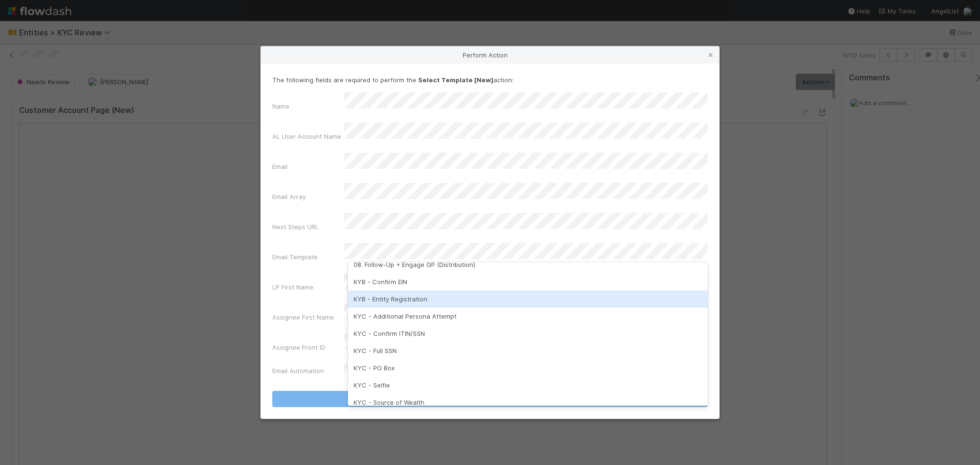
scroll to position [239, 0]
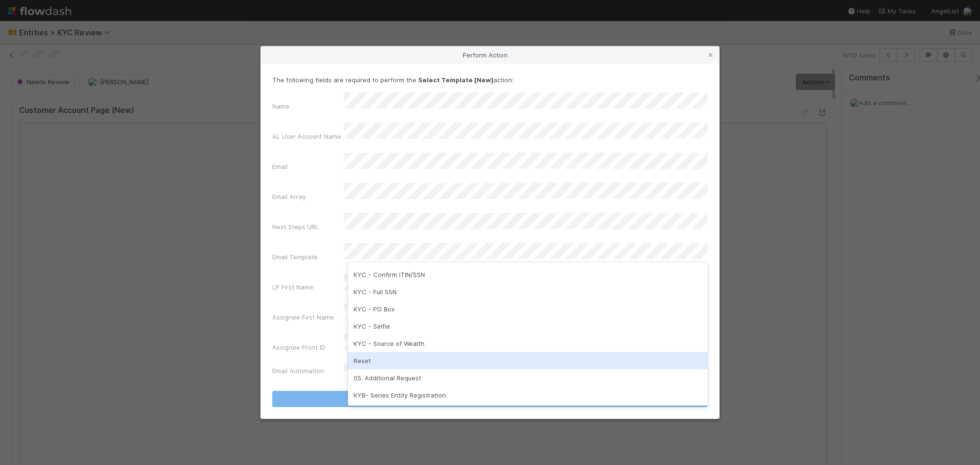
click at [379, 363] on div "Reset" at bounding box center [528, 360] width 360 height 17
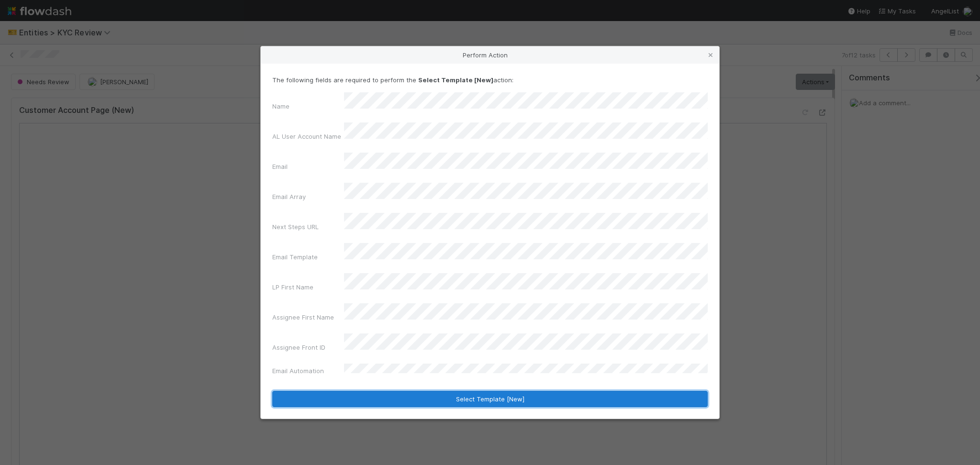
click at [405, 391] on button "Select Template [New]" at bounding box center [490, 399] width 436 height 16
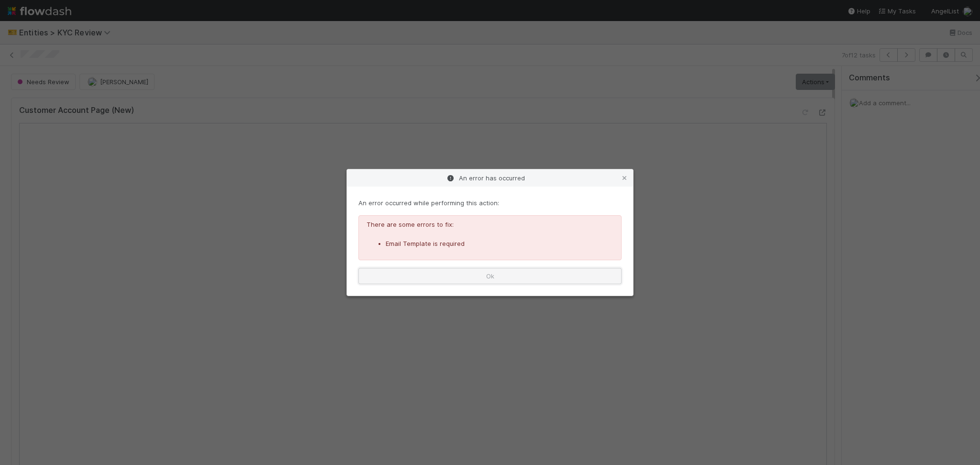
click at [512, 274] on button "Ok" at bounding box center [490, 276] width 263 height 16
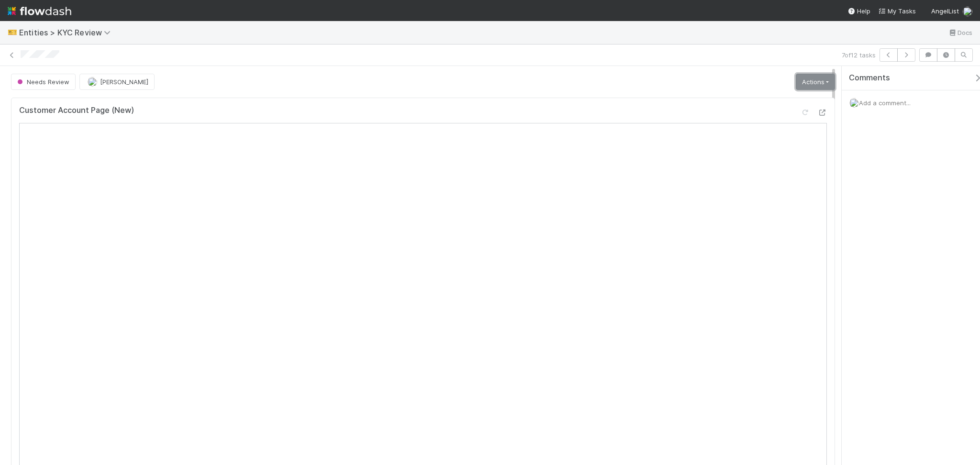
click at [810, 82] on link "Actions" at bounding box center [815, 82] width 39 height 16
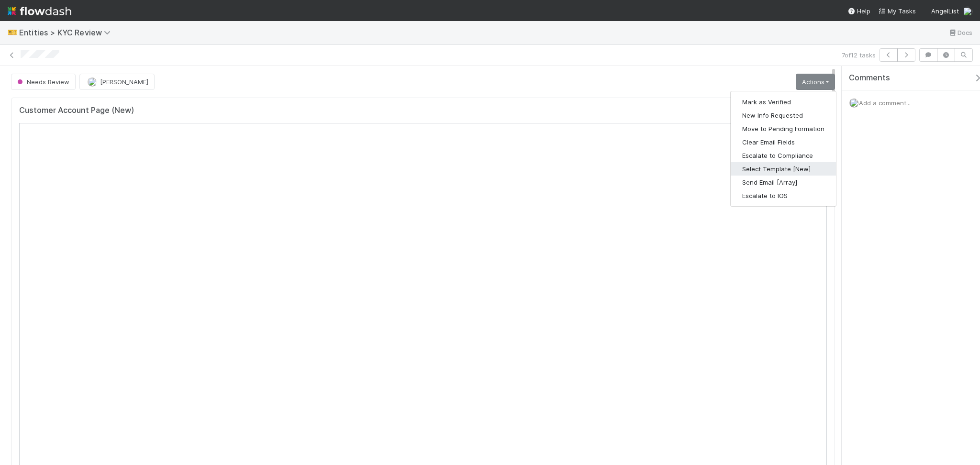
click at [777, 172] on button "Select Template [New]" at bounding box center [783, 168] width 105 height 13
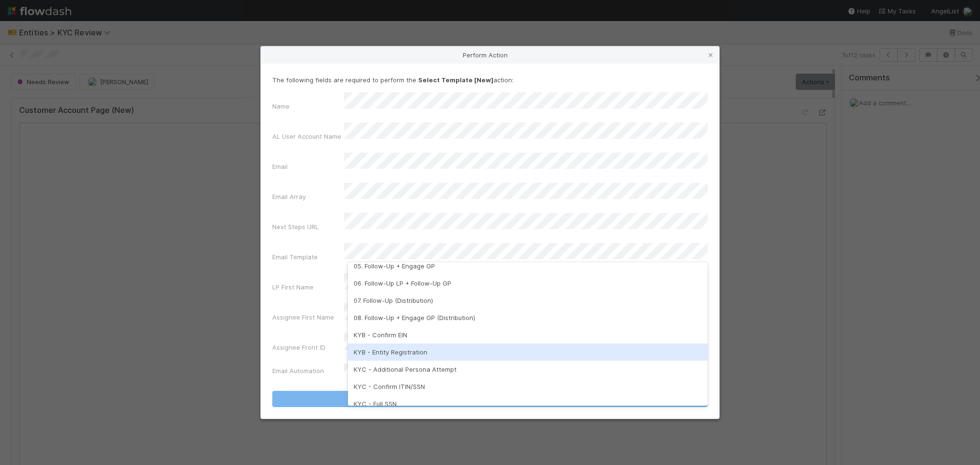
scroll to position [192, 0]
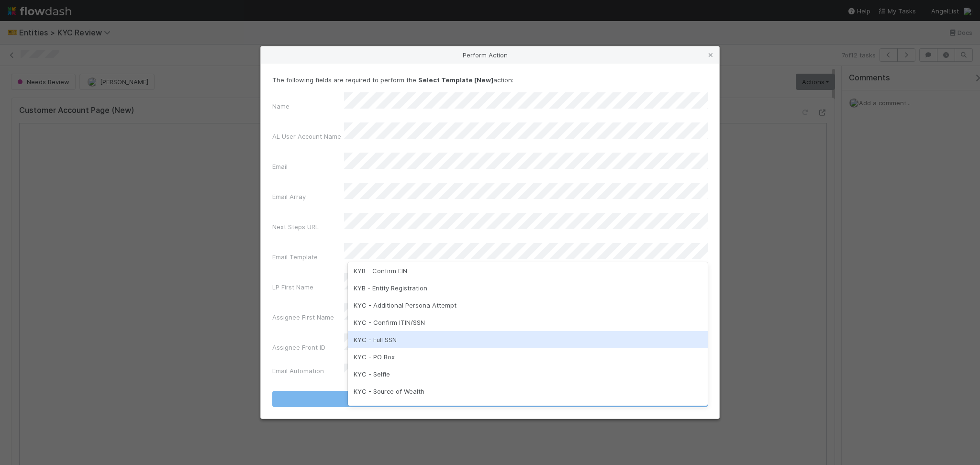
click at [413, 337] on div "KYC - Full SSN" at bounding box center [528, 339] width 360 height 17
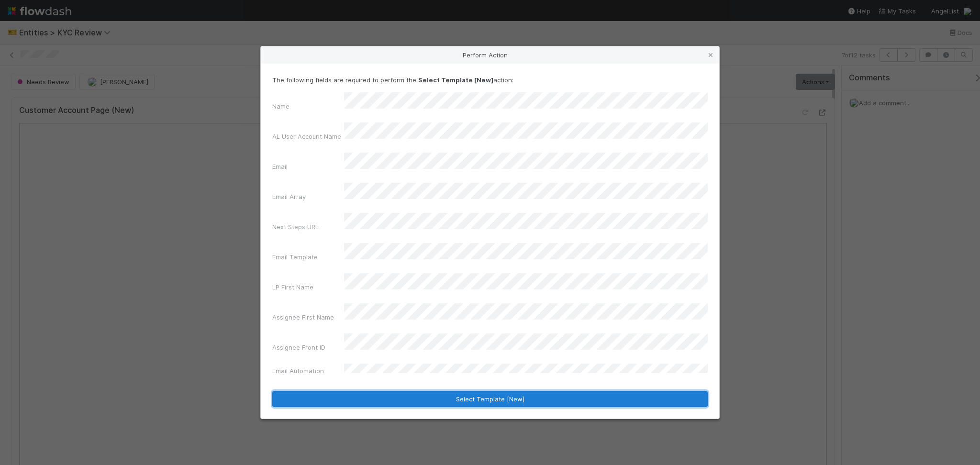
click at [428, 391] on button "Select Template [New]" at bounding box center [490, 399] width 436 height 16
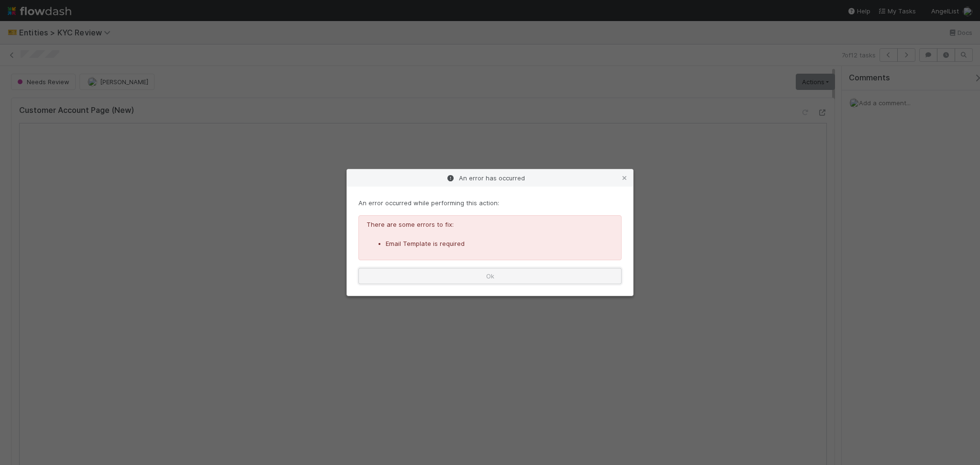
click at [565, 269] on button "Ok" at bounding box center [490, 276] width 263 height 16
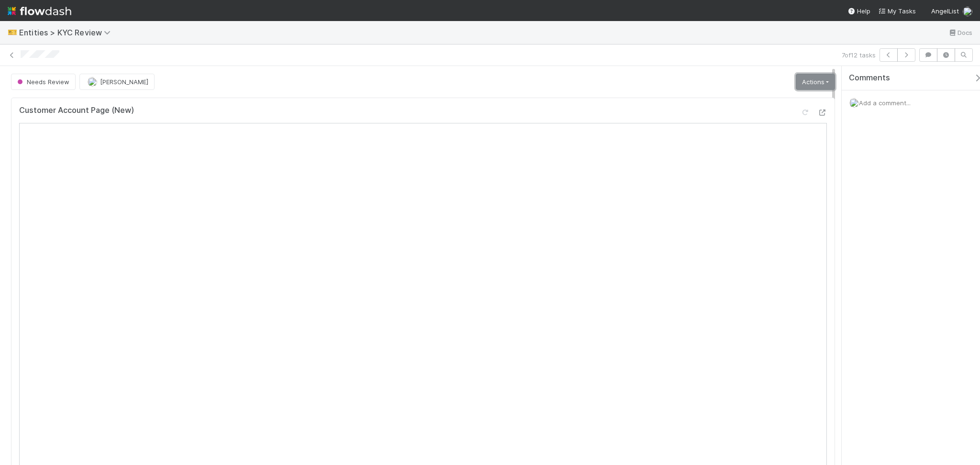
click at [799, 86] on link "Actions" at bounding box center [815, 82] width 39 height 16
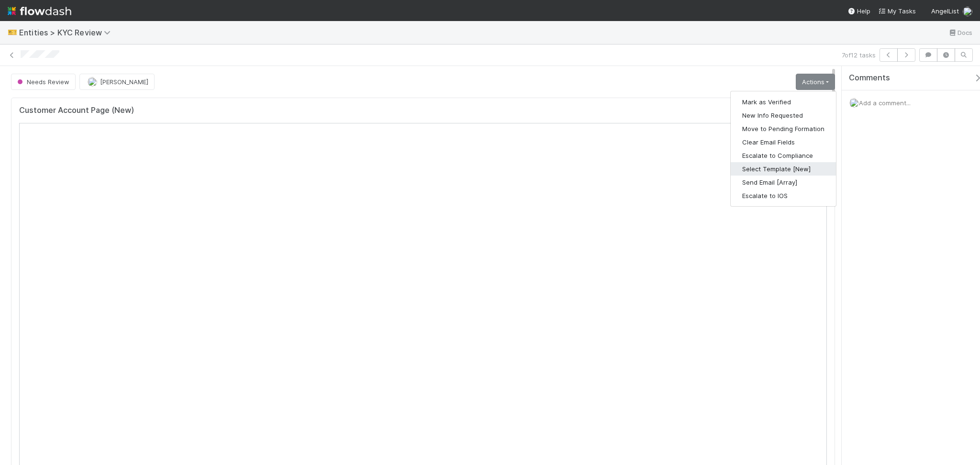
click at [756, 168] on button "Select Template [New]" at bounding box center [783, 168] width 105 height 13
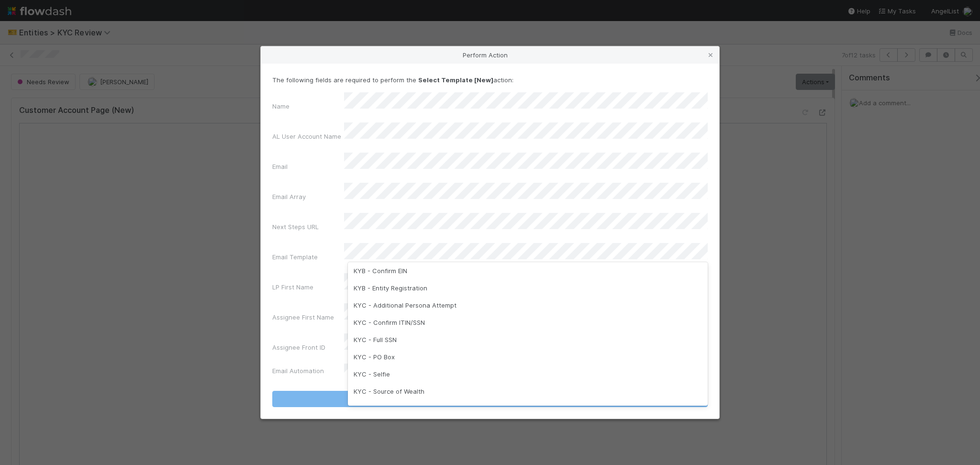
scroll to position [239, 0]
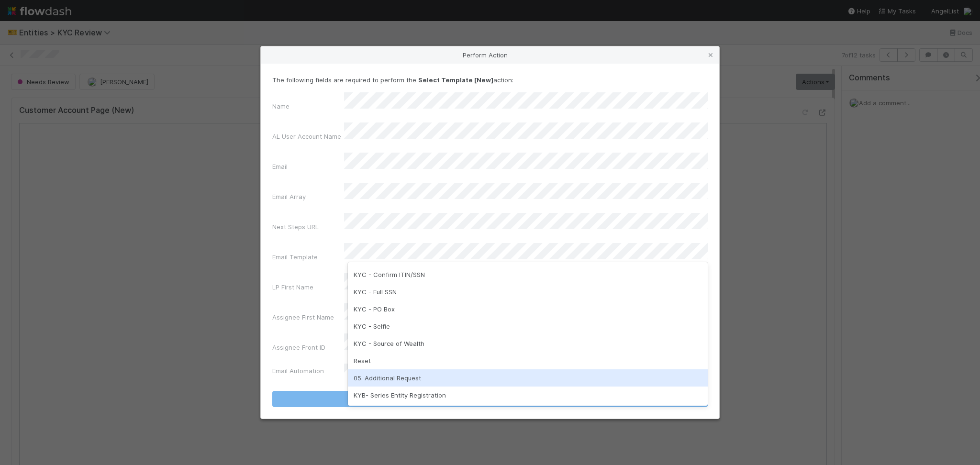
click at [387, 377] on div "05. Additional Request" at bounding box center [528, 378] width 360 height 17
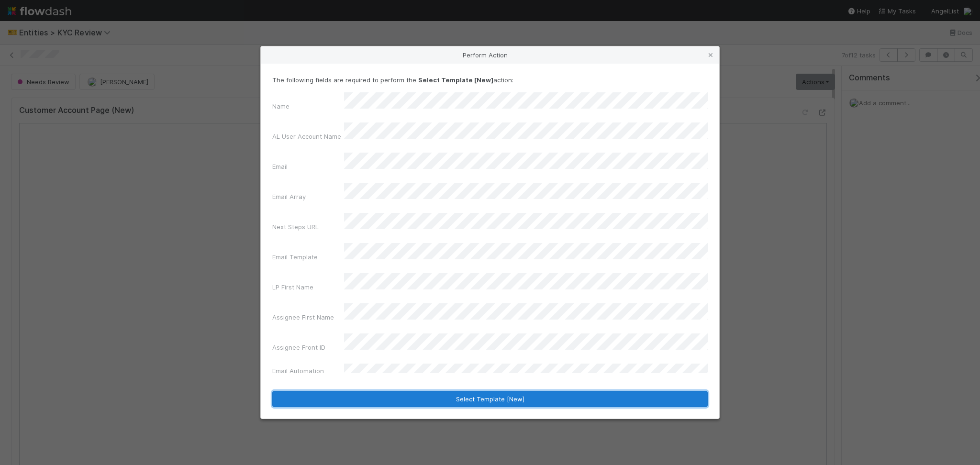
click at [425, 391] on button "Select Template [New]" at bounding box center [490, 399] width 436 height 16
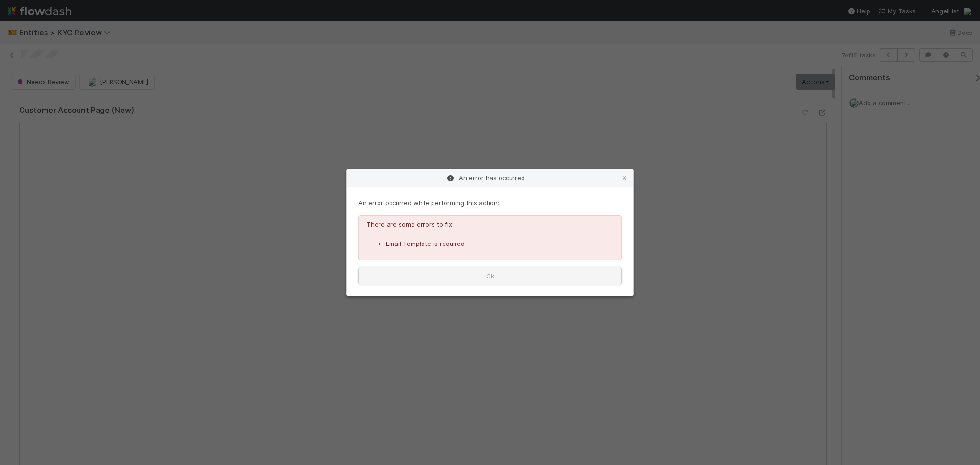
scroll to position [0, 0]
click at [507, 269] on button "Ok" at bounding box center [490, 276] width 263 height 16
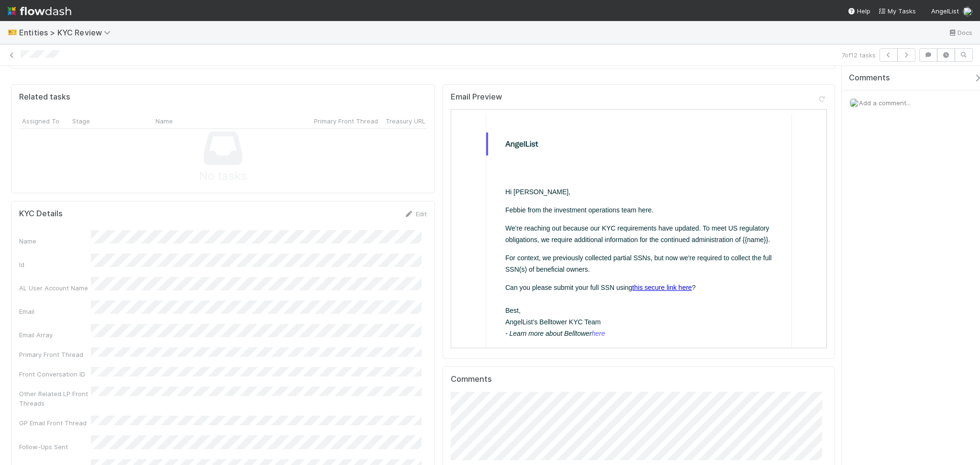
scroll to position [447, 0]
click at [676, 292] on link "this secure link here" at bounding box center [661, 288] width 60 height 8
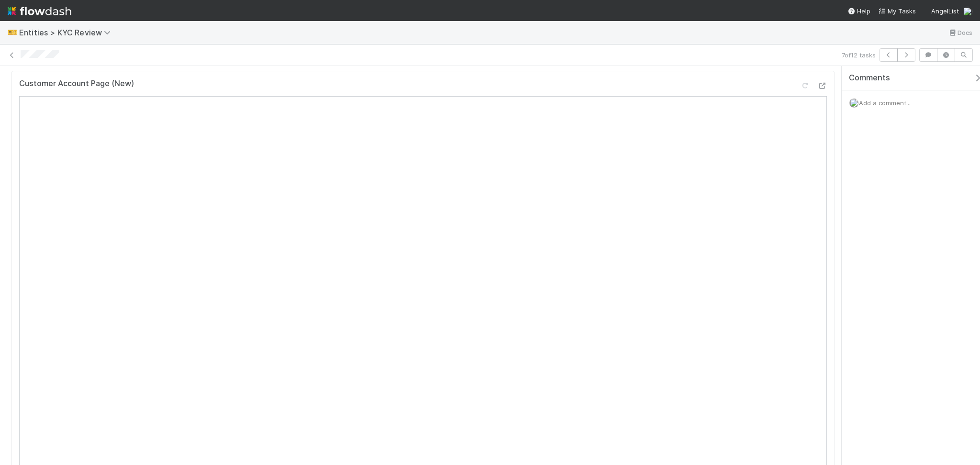
scroll to position [0, 0]
click at [802, 85] on link "Actions" at bounding box center [815, 82] width 39 height 16
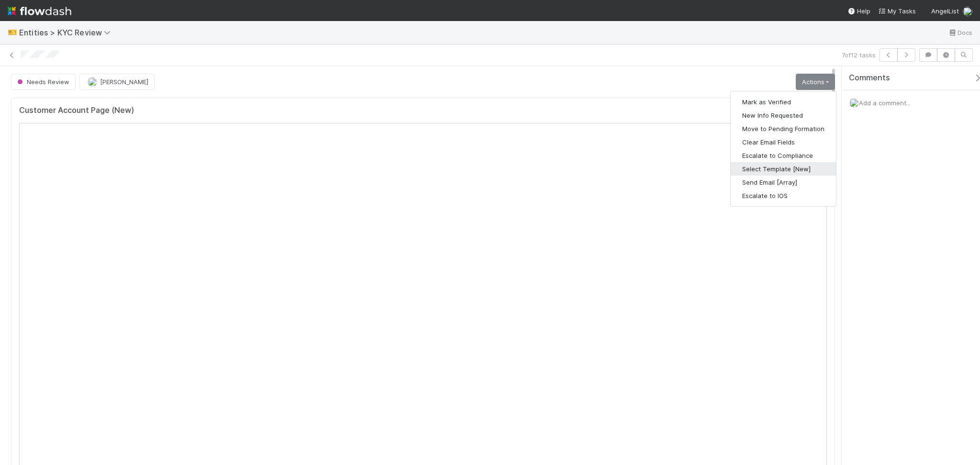
click at [810, 164] on button "Select Template [New]" at bounding box center [783, 168] width 105 height 13
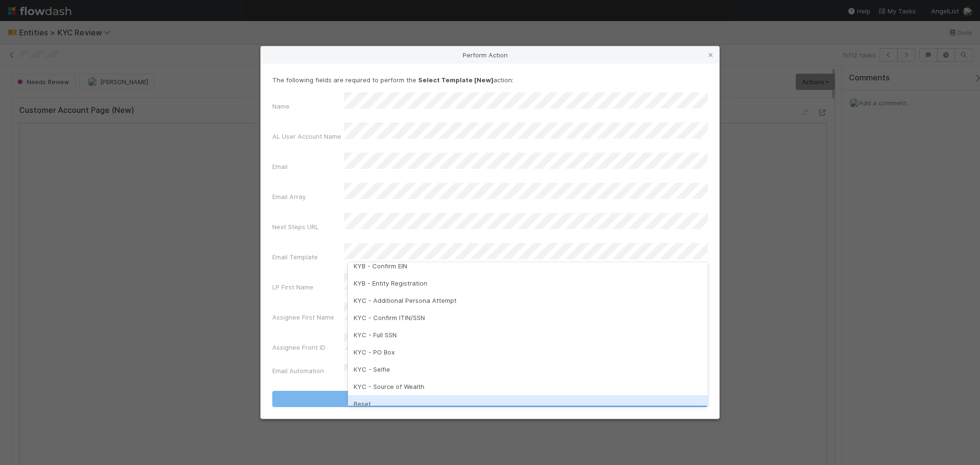
scroll to position [239, 0]
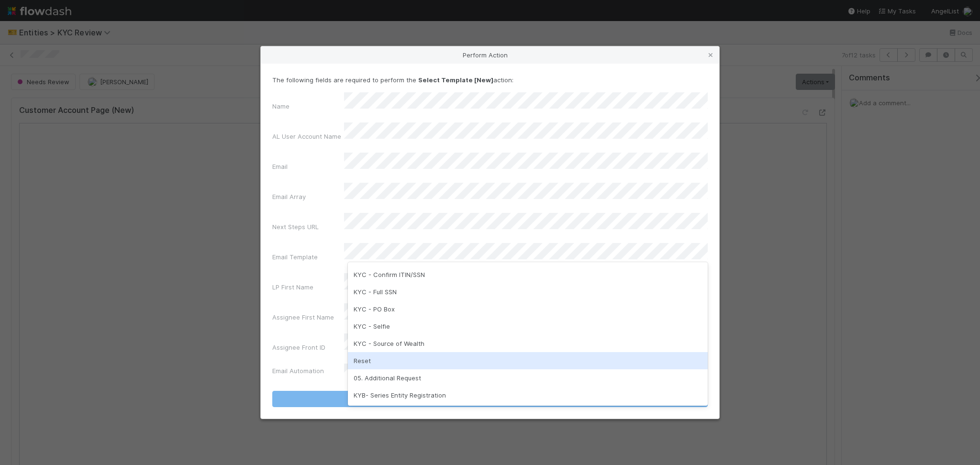
click at [398, 363] on div "Reset" at bounding box center [528, 360] width 360 height 17
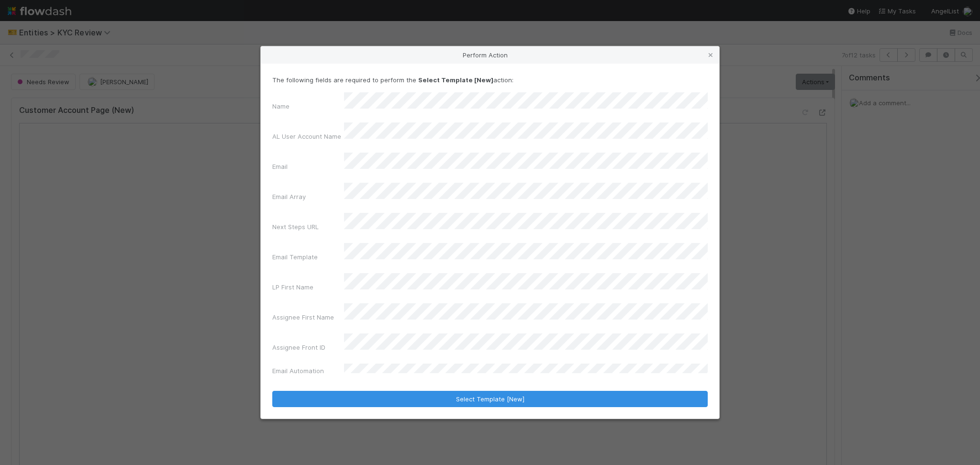
click at [472, 383] on div "The following fields are required to perform the Select Template [New] action: …" at bounding box center [490, 241] width 459 height 355
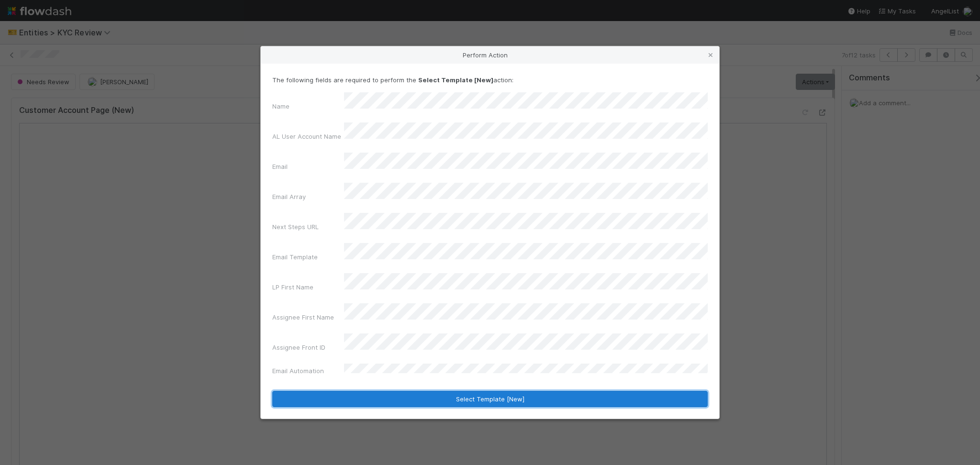
click at [470, 391] on button "Select Template [New]" at bounding box center [490, 399] width 436 height 16
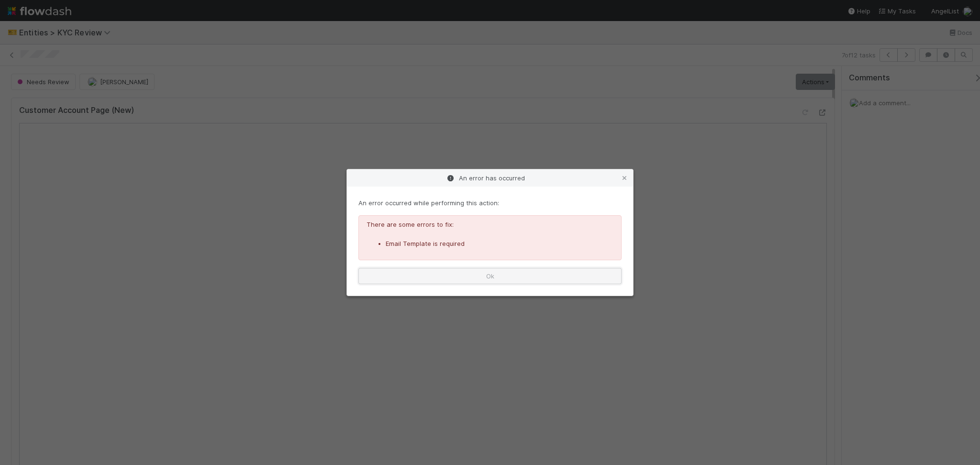
click at [541, 277] on button "Ok" at bounding box center [490, 276] width 263 height 16
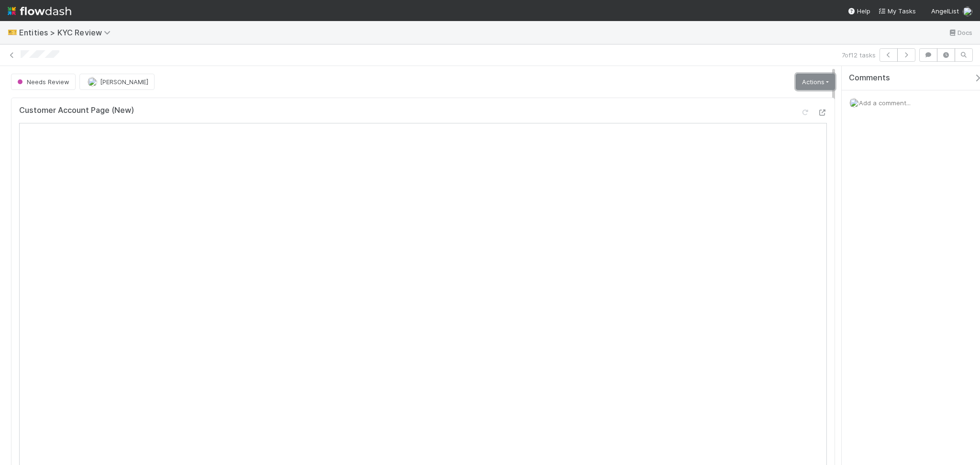
click at [802, 85] on link "Actions" at bounding box center [815, 82] width 39 height 16
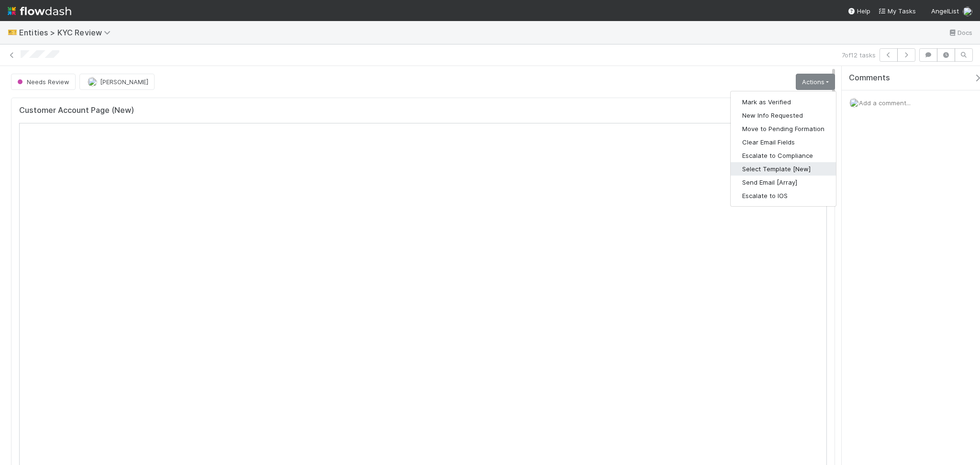
click at [788, 172] on button "Select Template [New]" at bounding box center [783, 168] width 105 height 13
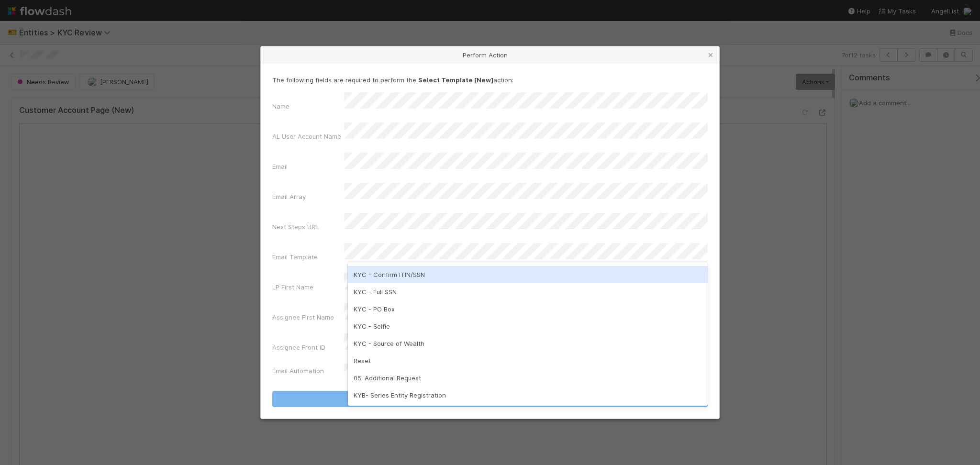
click at [401, 276] on div "KYC - Confirm ITIN/SSN" at bounding box center [528, 274] width 360 height 17
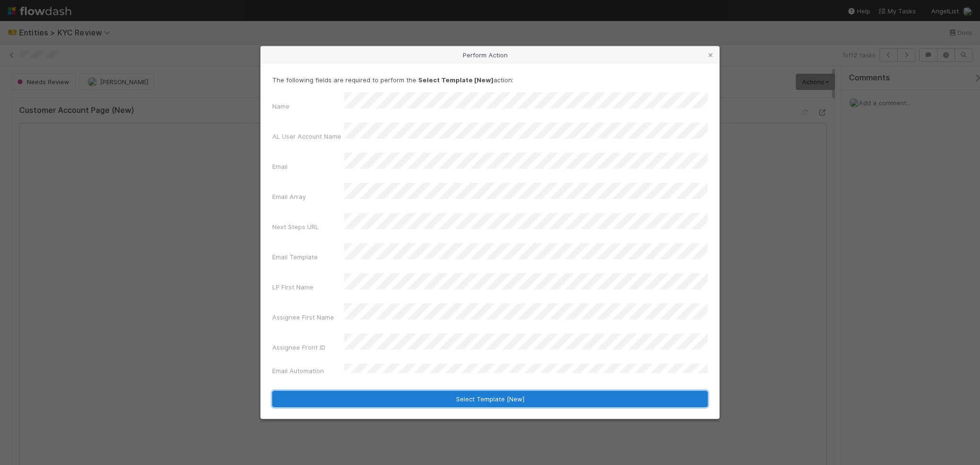
click at [453, 391] on button "Select Template [New]" at bounding box center [490, 399] width 436 height 16
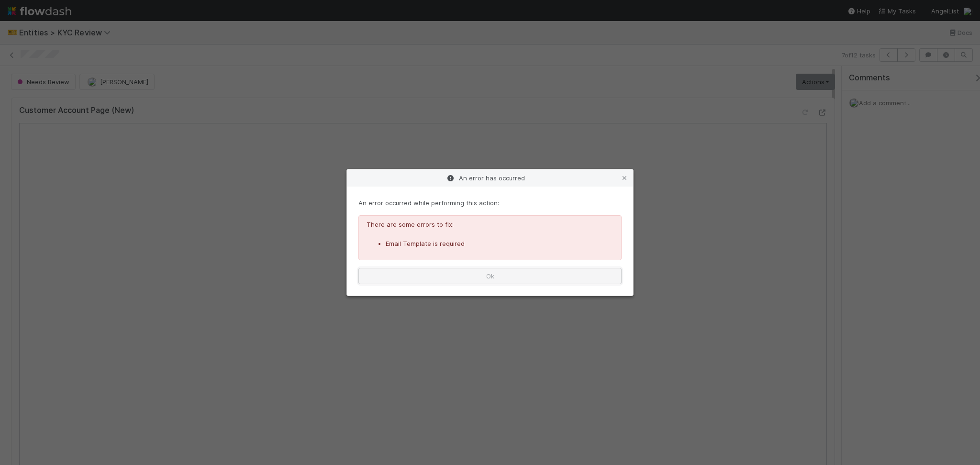
click at [540, 272] on button "Ok" at bounding box center [490, 276] width 263 height 16
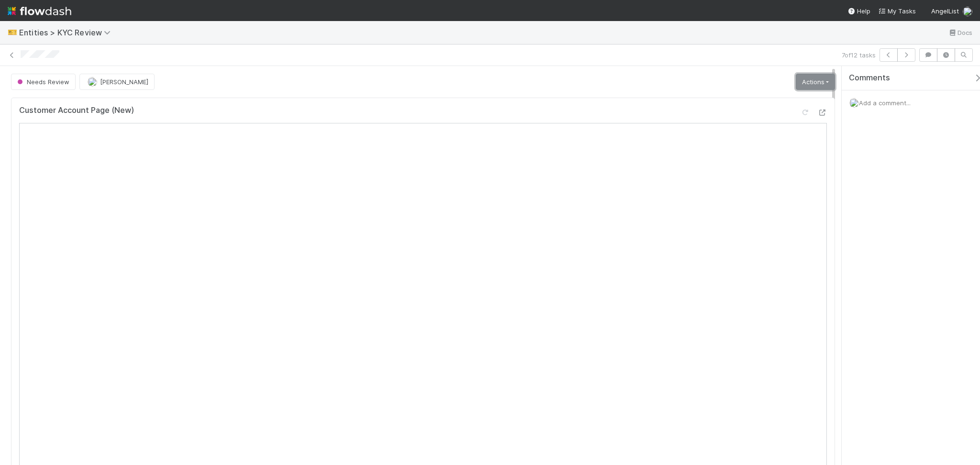
click at [802, 79] on link "Actions" at bounding box center [815, 82] width 39 height 16
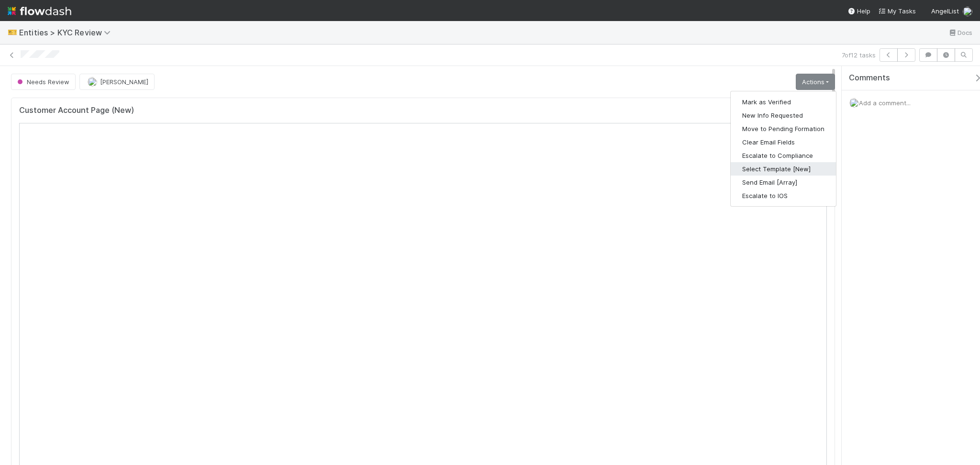
click at [783, 172] on button "Select Template [New]" at bounding box center [783, 168] width 105 height 13
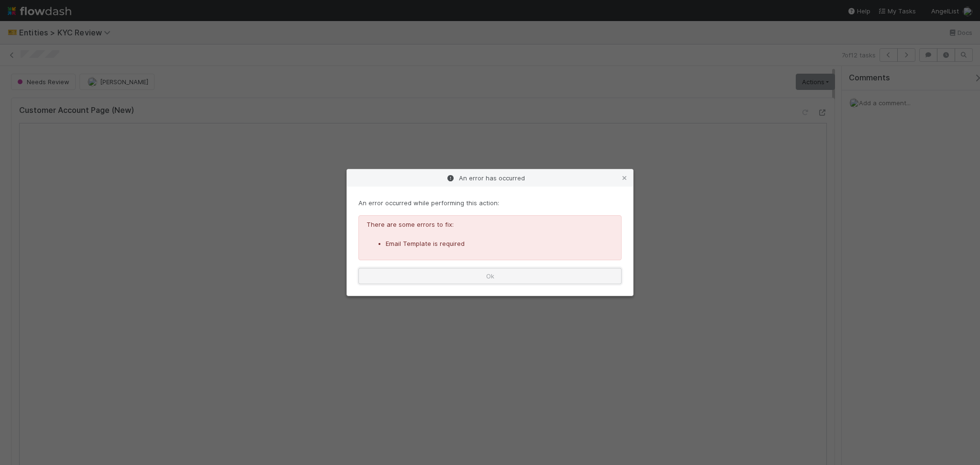
click at [492, 280] on button "Ok" at bounding box center [490, 276] width 263 height 16
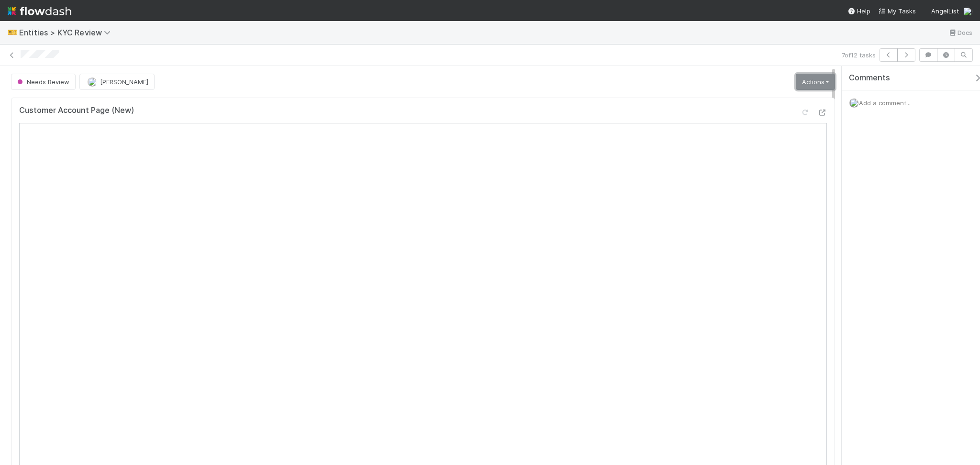
click at [798, 83] on link "Actions" at bounding box center [815, 82] width 39 height 16
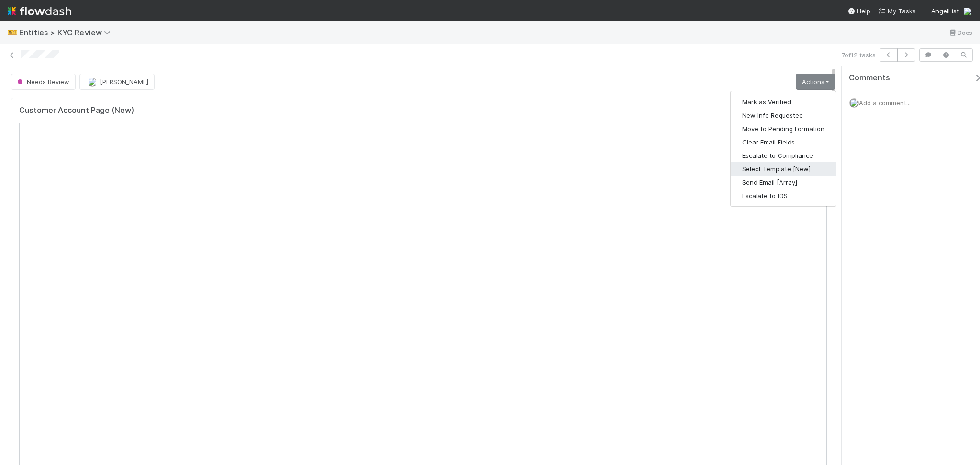
click at [783, 169] on button "Select Template [New]" at bounding box center [783, 168] width 105 height 13
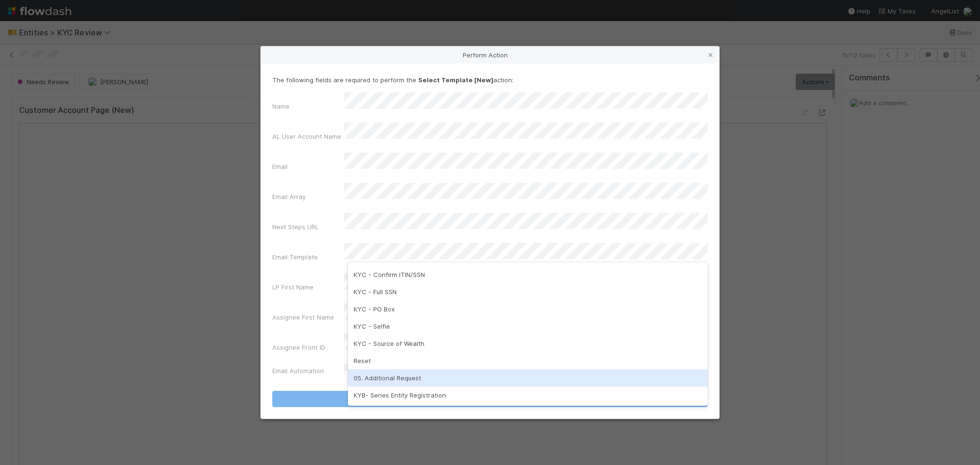
click at [392, 375] on div "05. Additional Request" at bounding box center [528, 378] width 360 height 17
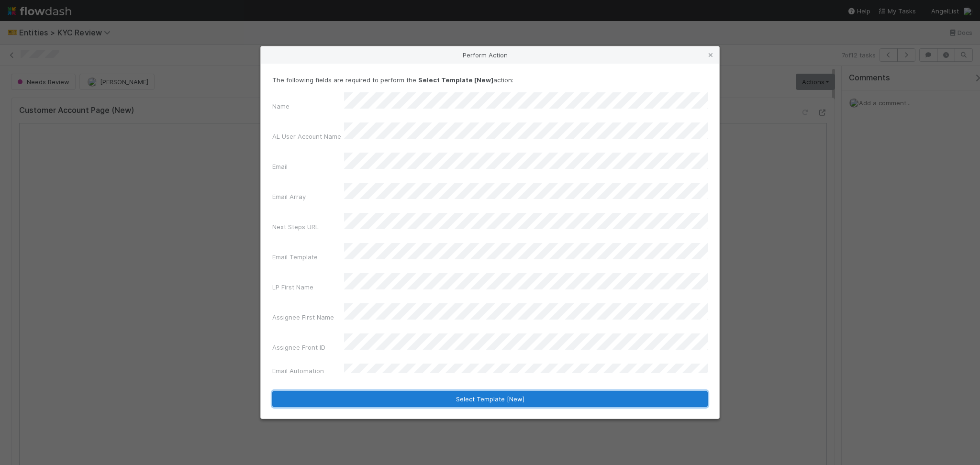
click at [418, 391] on button "Select Template [New]" at bounding box center [490, 399] width 436 height 16
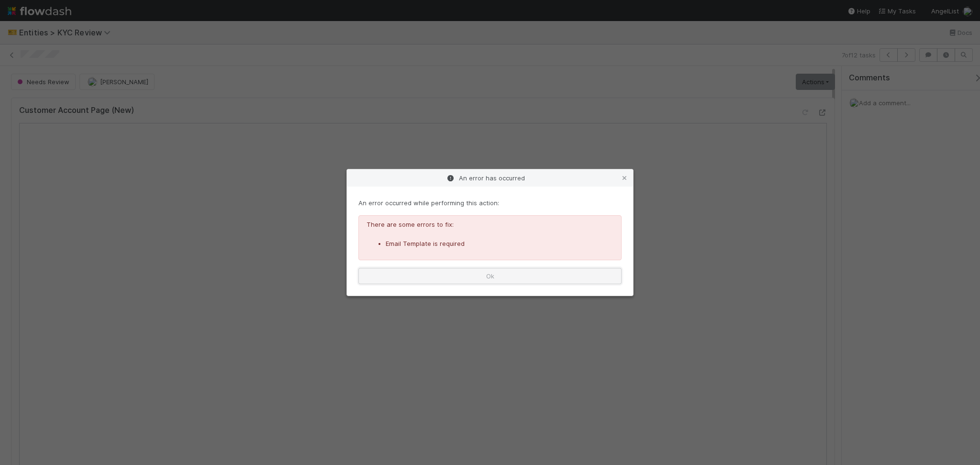
click at [571, 270] on button "Ok" at bounding box center [490, 276] width 263 height 16
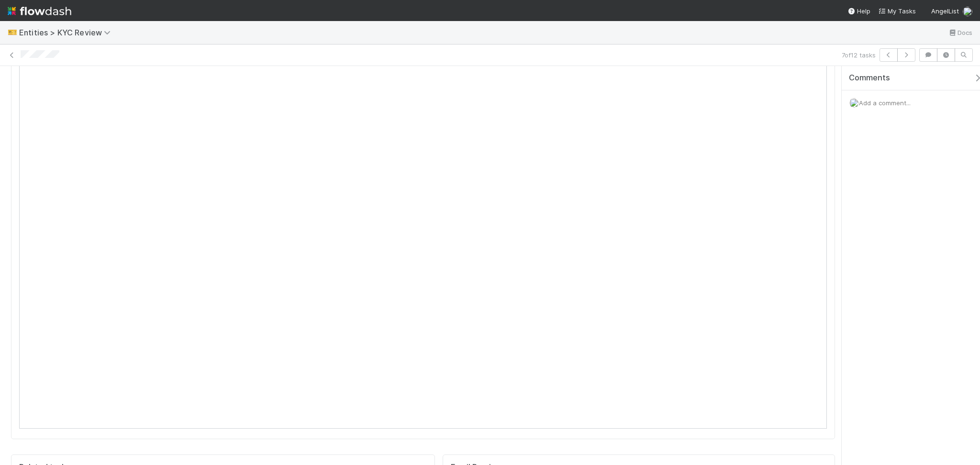
scroll to position [0, 0]
click at [813, 82] on link "Actions" at bounding box center [815, 82] width 39 height 16
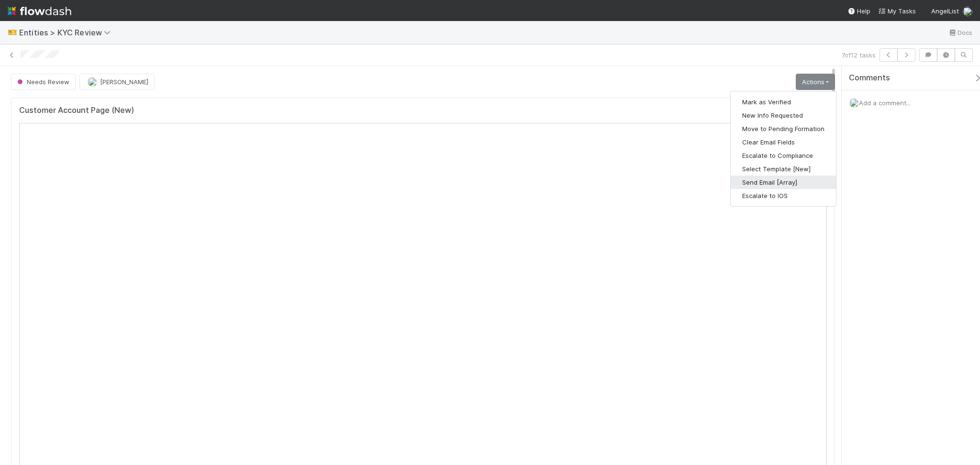
click at [783, 180] on button "Send Email [Array]" at bounding box center [783, 182] width 105 height 13
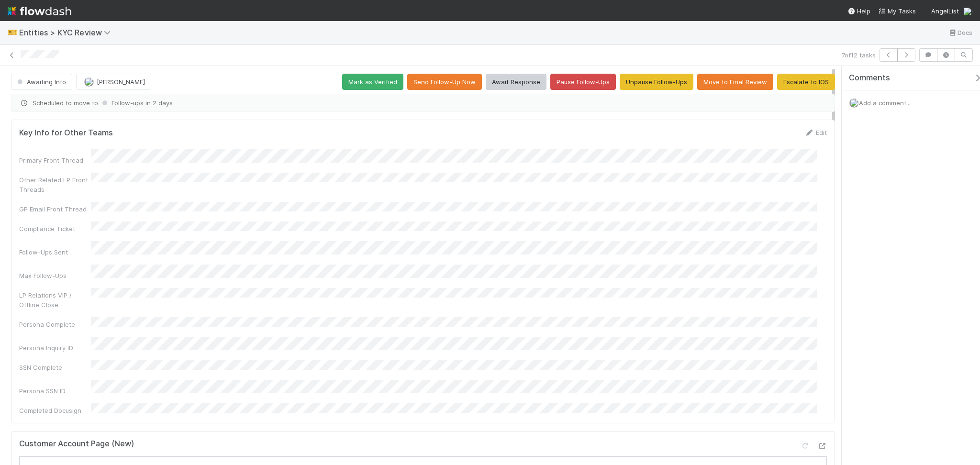
click at [906, 62] on div "7 of 12 tasks" at bounding box center [490, 56] width 980 height 22
click at [906, 58] on button "button" at bounding box center [907, 54] width 18 height 13
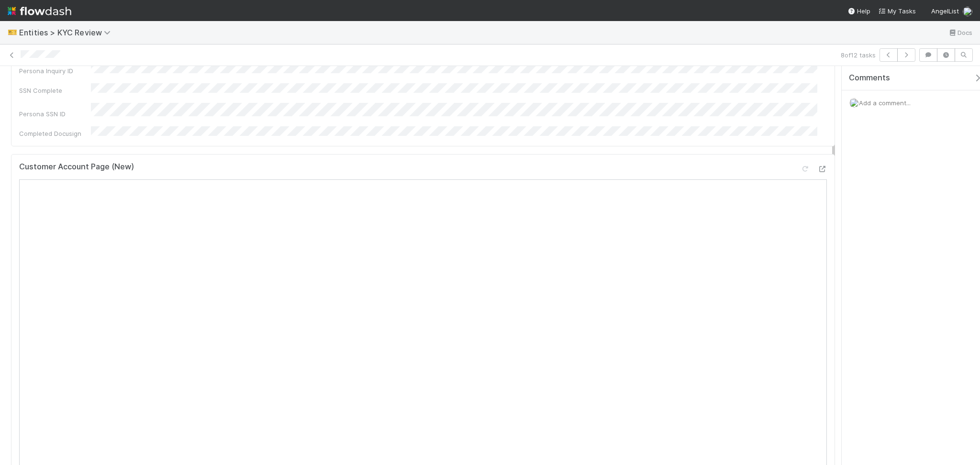
scroll to position [447, 0]
drag, startPoint x: 833, startPoint y: 196, endPoint x: 836, endPoint y: 256, distance: 60.0
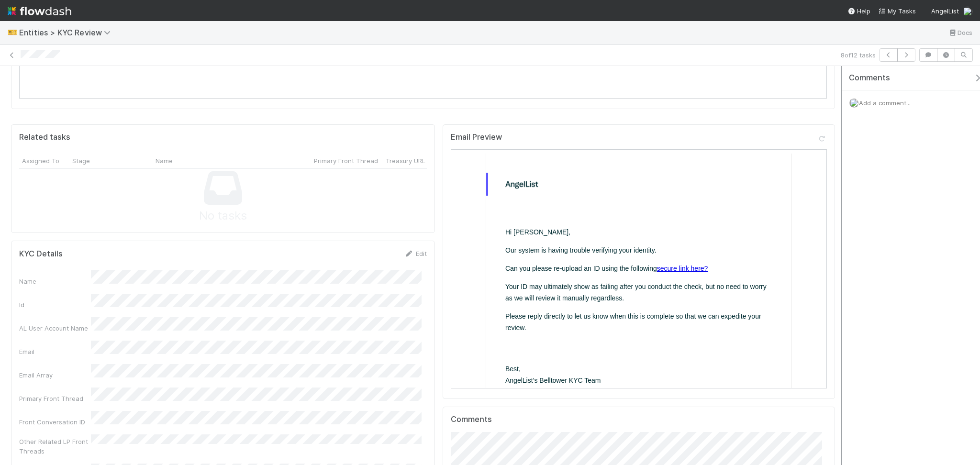
scroll to position [816, 0]
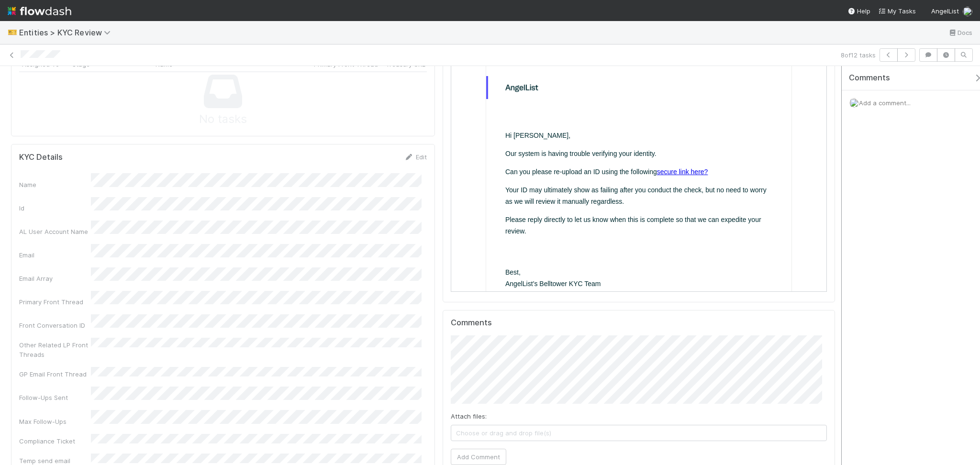
drag, startPoint x: 833, startPoint y: 214, endPoint x: 844, endPoint y: 253, distance: 39.9
click at [844, 253] on div "Response Received Febbie Cervantes Mark as Verified Await Response Resume Follo…" at bounding box center [490, 265] width 980 height 399
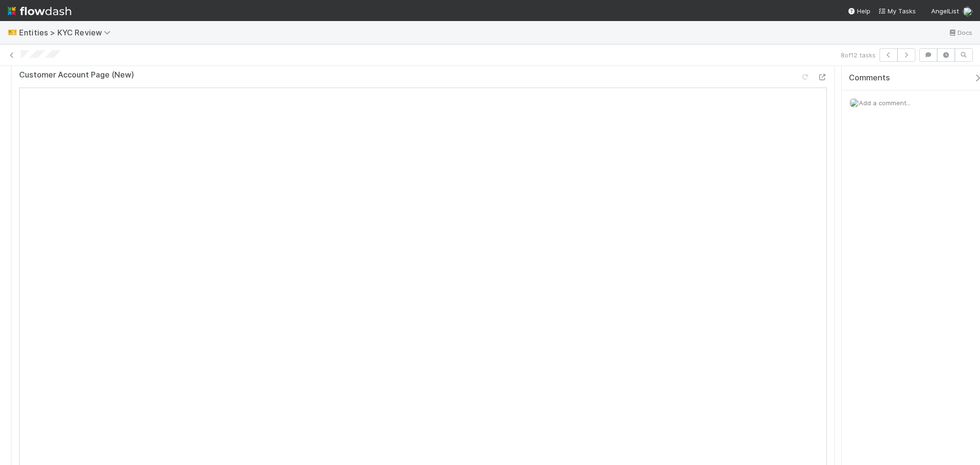
scroll to position [241, 0]
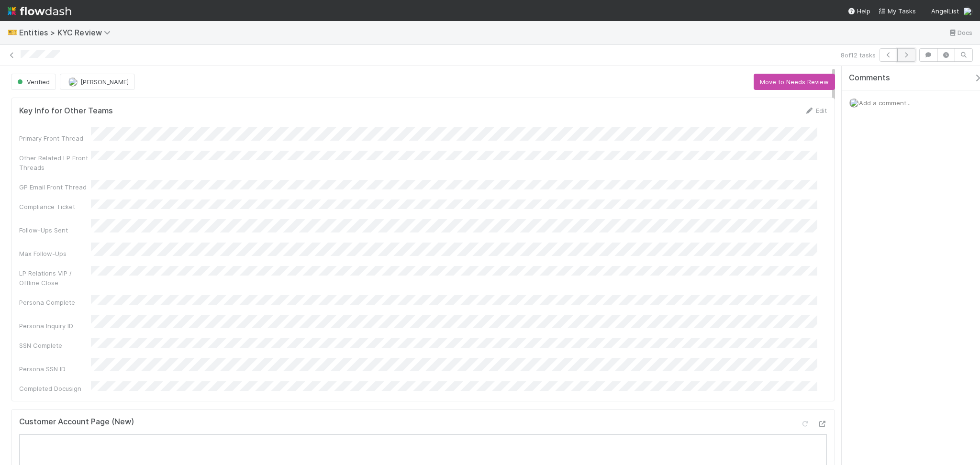
click at [901, 55] on button "button" at bounding box center [907, 54] width 18 height 13
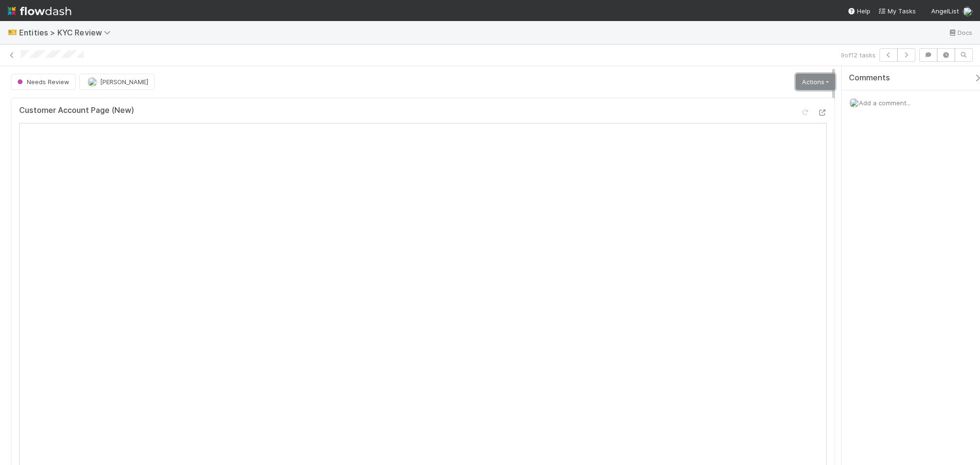
click at [812, 84] on link "Actions" at bounding box center [815, 82] width 39 height 16
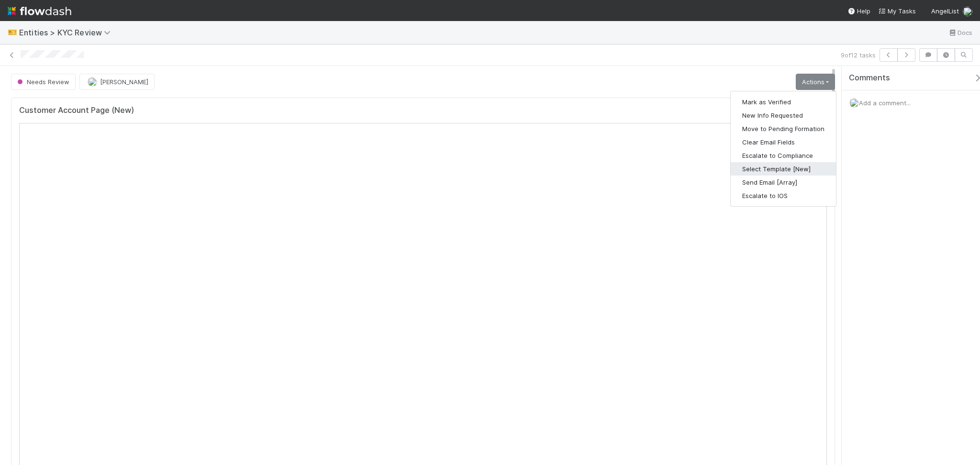
click at [788, 169] on button "Select Template [New]" at bounding box center [783, 168] width 105 height 13
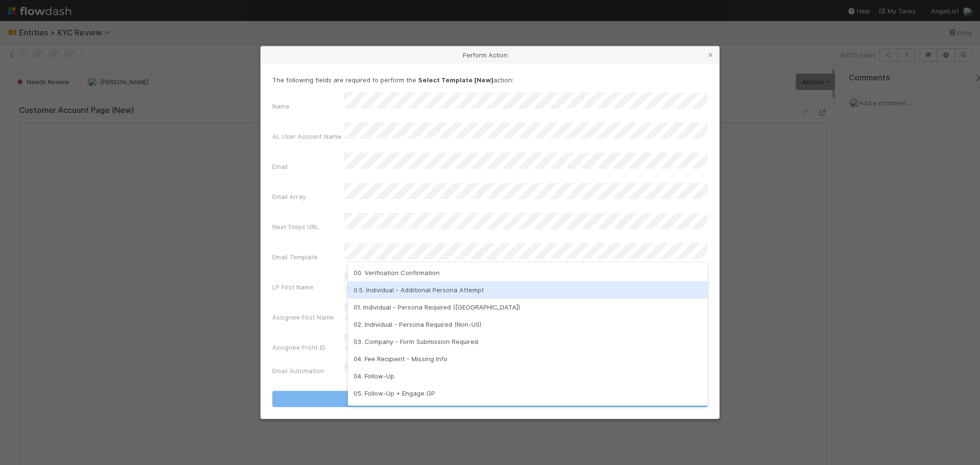
click at [456, 286] on div "0.5. Individual - Additional Persona Attempt" at bounding box center [528, 290] width 360 height 17
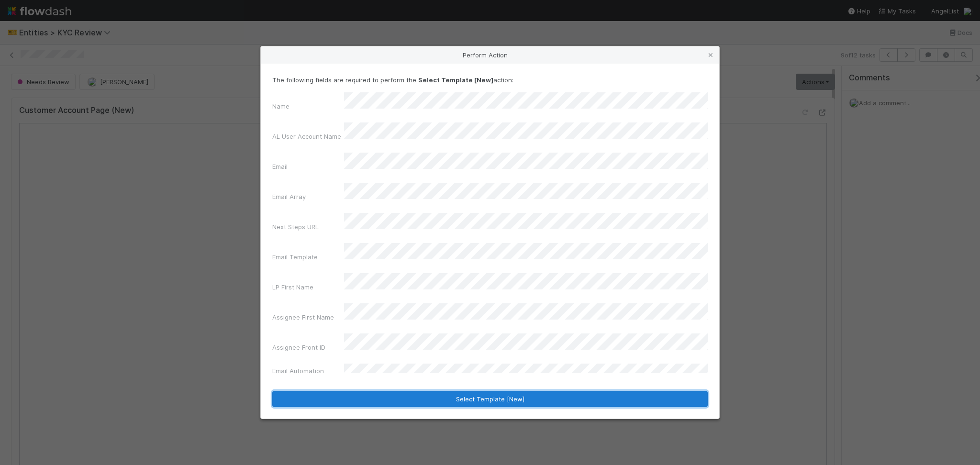
click at [503, 391] on button "Select Template [New]" at bounding box center [490, 399] width 436 height 16
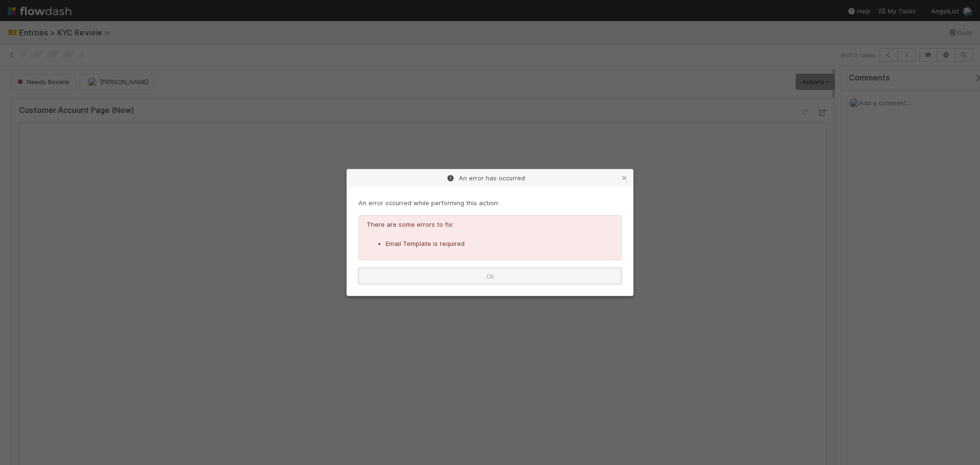
click at [485, 279] on button "Ok" at bounding box center [490, 276] width 263 height 16
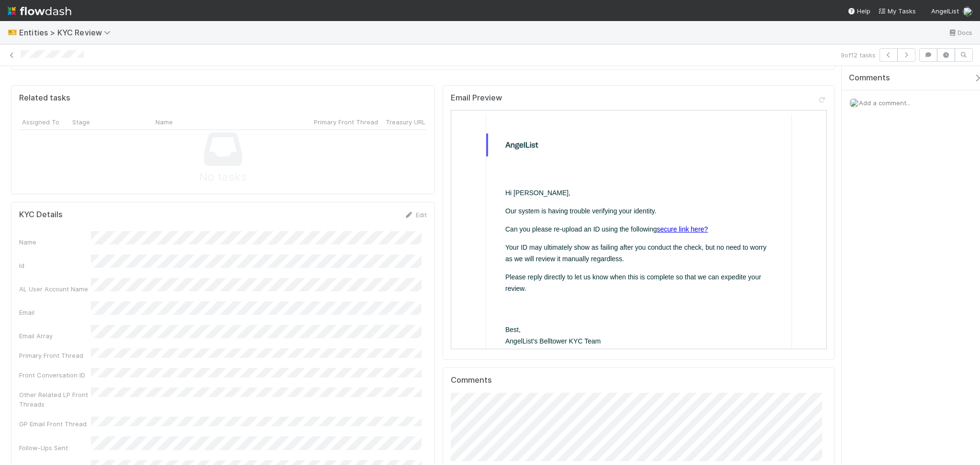
click at [687, 228] on link "secure link here?" at bounding box center [681, 229] width 51 height 8
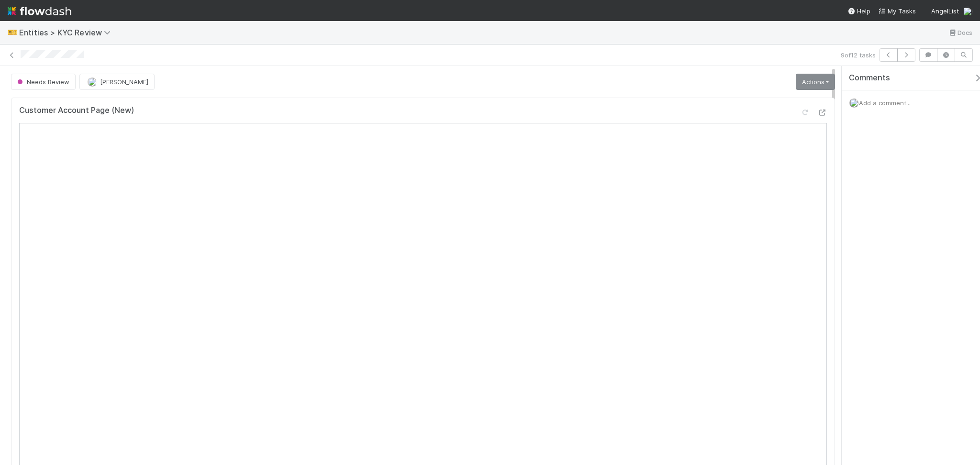
click at [807, 85] on link "Actions" at bounding box center [815, 82] width 39 height 16
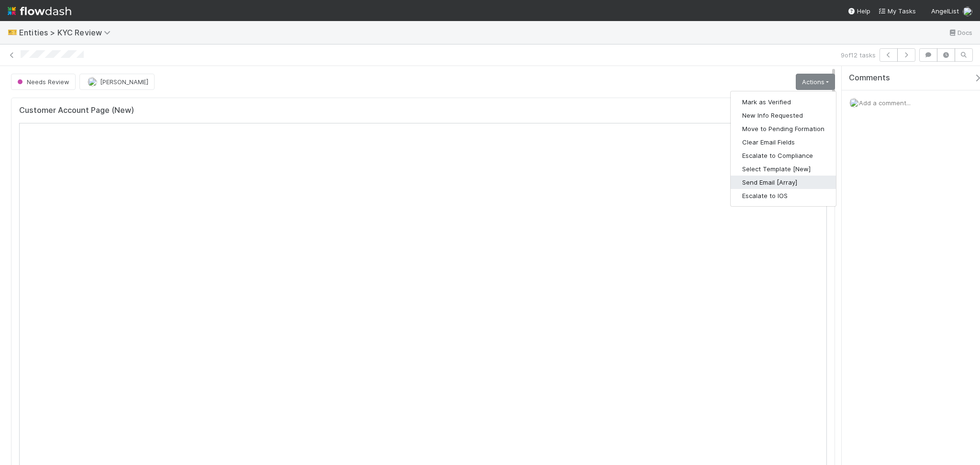
click at [788, 186] on button "Send Email [Array]" at bounding box center [783, 182] width 105 height 13
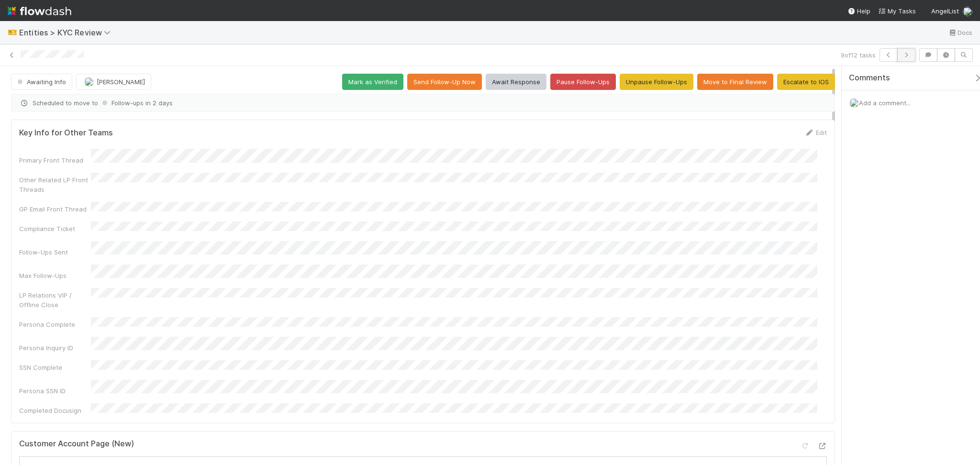
click at [909, 58] on button "button" at bounding box center [907, 54] width 18 height 13
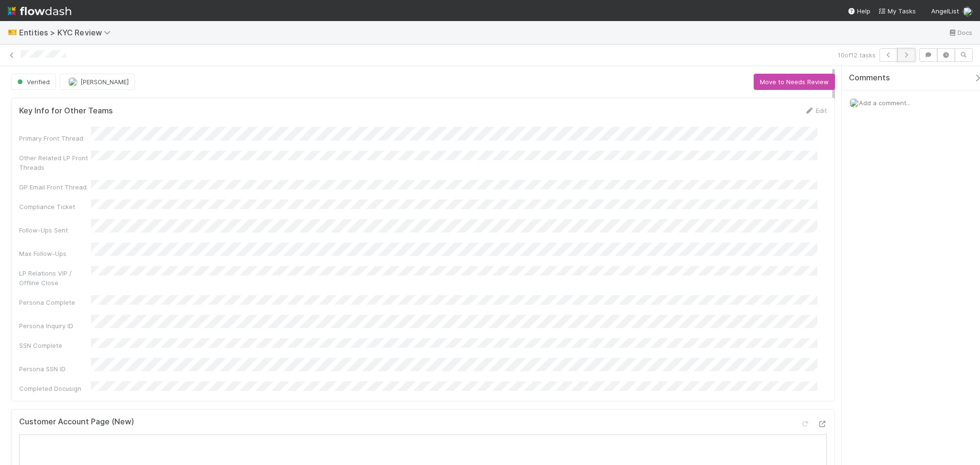
click at [906, 55] on icon "button" at bounding box center [907, 55] width 10 height 6
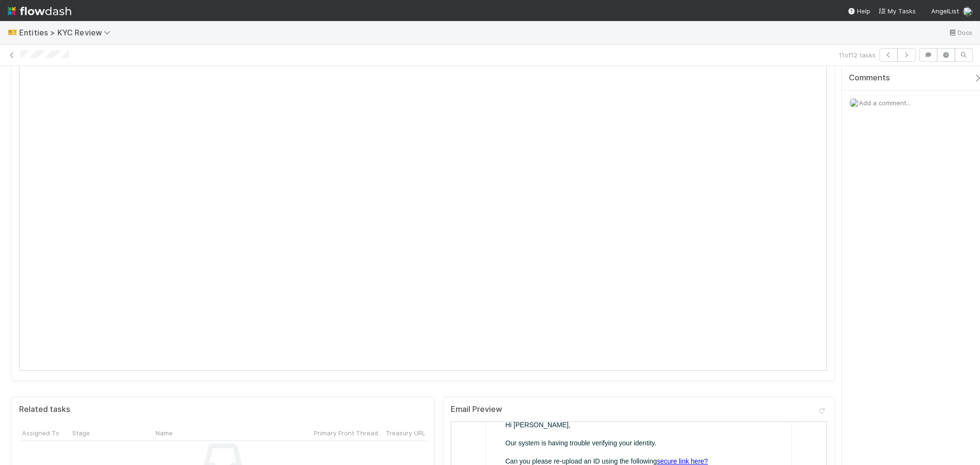
scroll to position [192, 0]
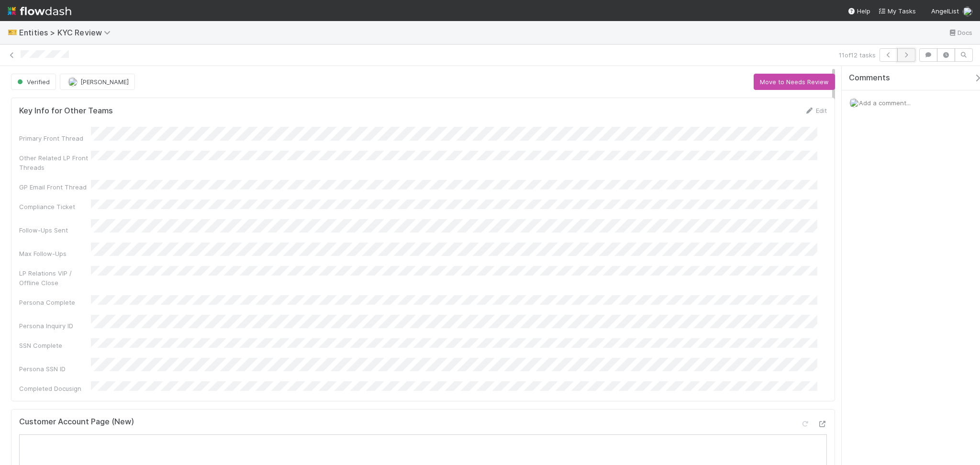
click at [908, 52] on icon "button" at bounding box center [907, 55] width 10 height 6
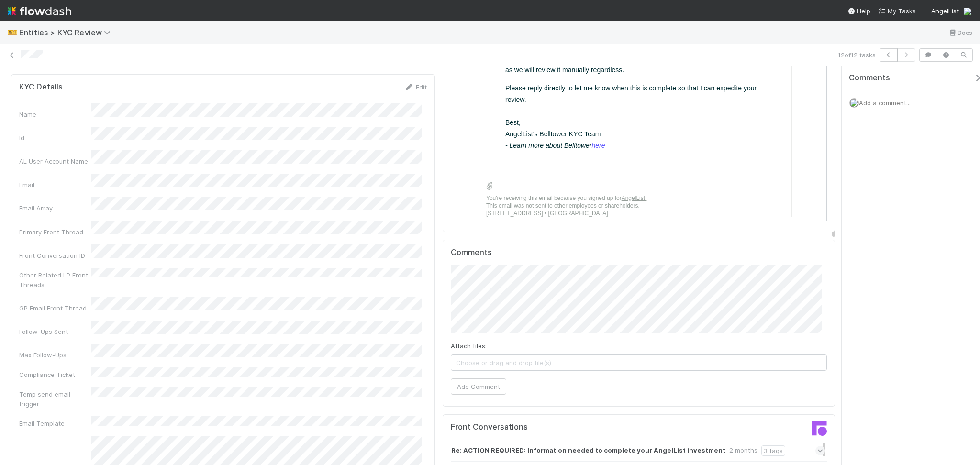
scroll to position [830, 0]
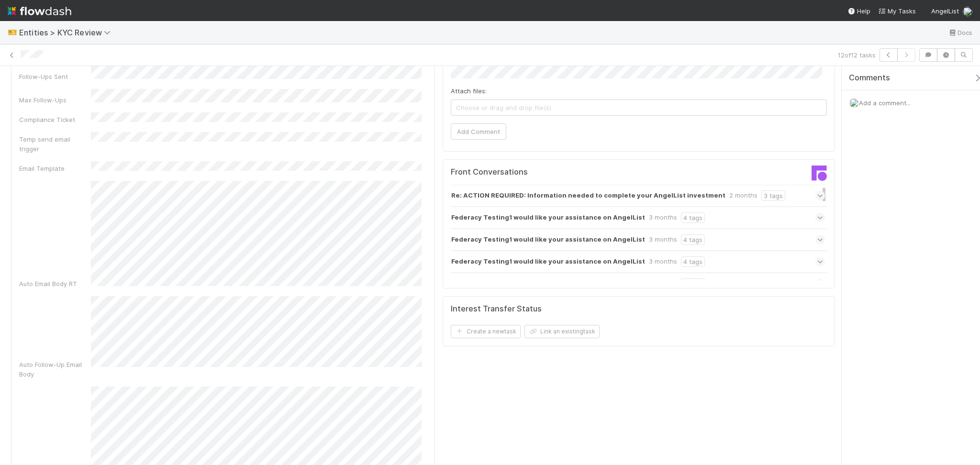
click at [769, 194] on div "Re: ACTION REQUIRED: Information needed to complete your AngelList investment 2…" at bounding box center [638, 196] width 374 height 22
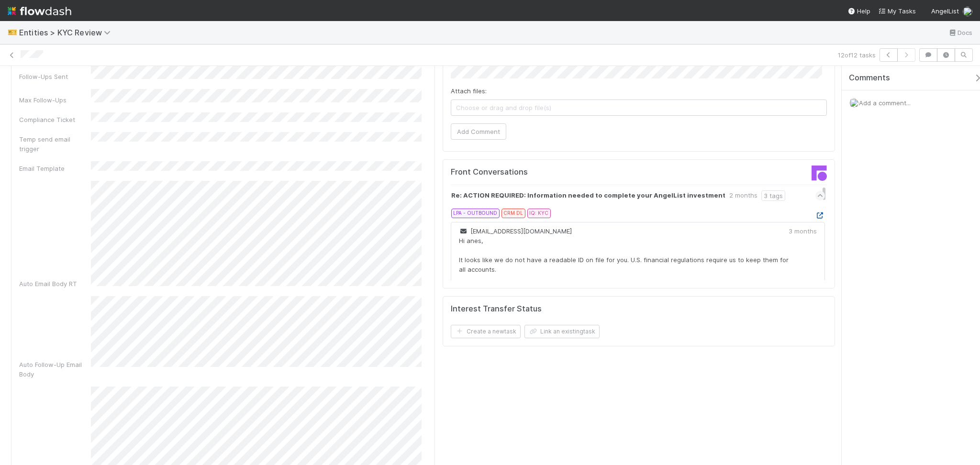
click at [816, 214] on icon at bounding box center [821, 216] width 10 height 6
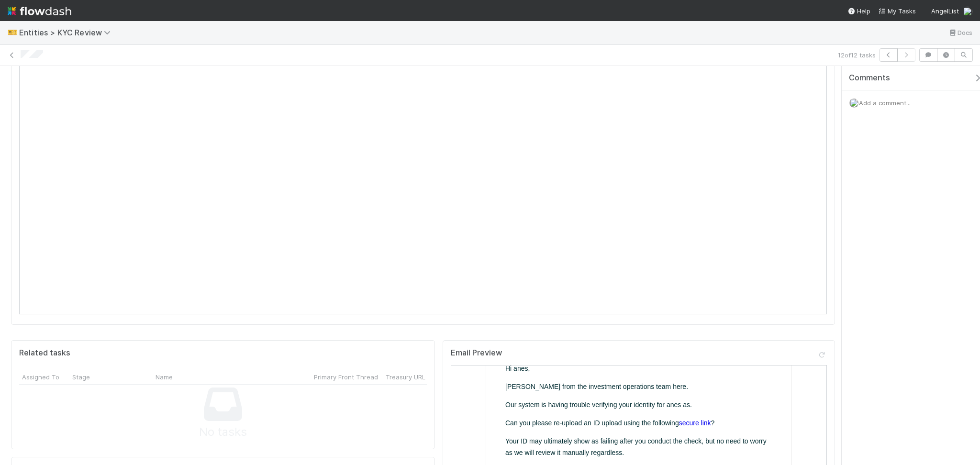
scroll to position [0, 0]
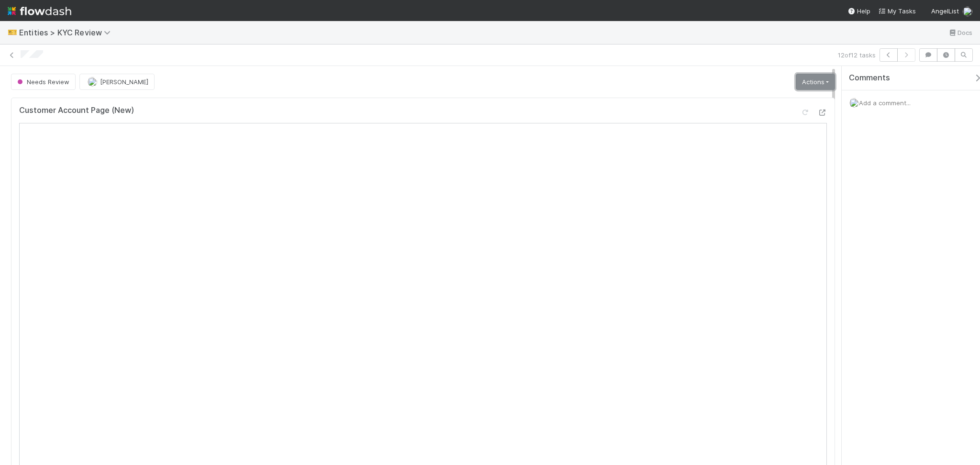
click at [805, 84] on link "Actions" at bounding box center [815, 82] width 39 height 16
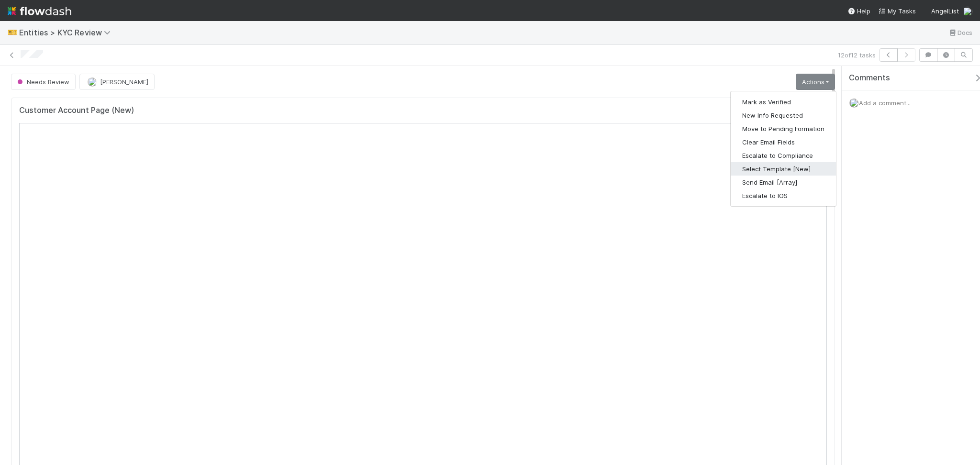
click at [776, 168] on button "Select Template [New]" at bounding box center [783, 168] width 105 height 13
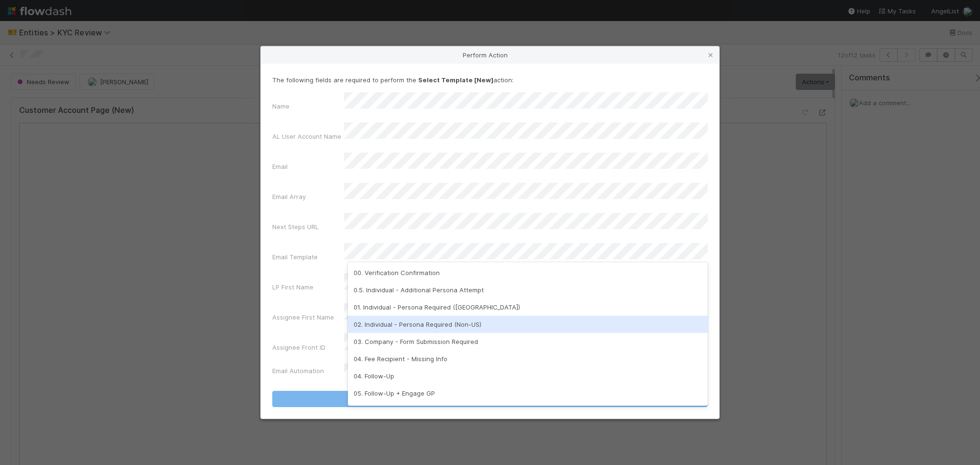
click at [431, 322] on div "02. Individual - Persona Required (Non-US)" at bounding box center [528, 324] width 360 height 17
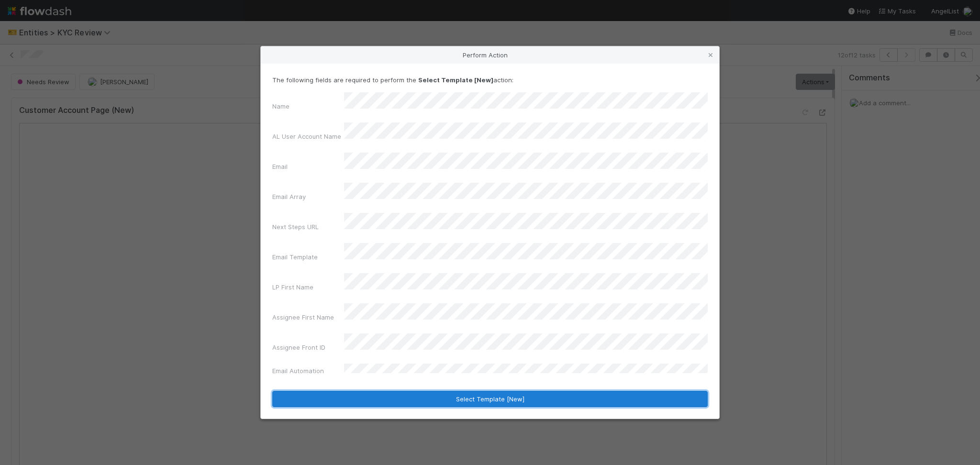
click at [452, 391] on button "Select Template [New]" at bounding box center [490, 399] width 436 height 16
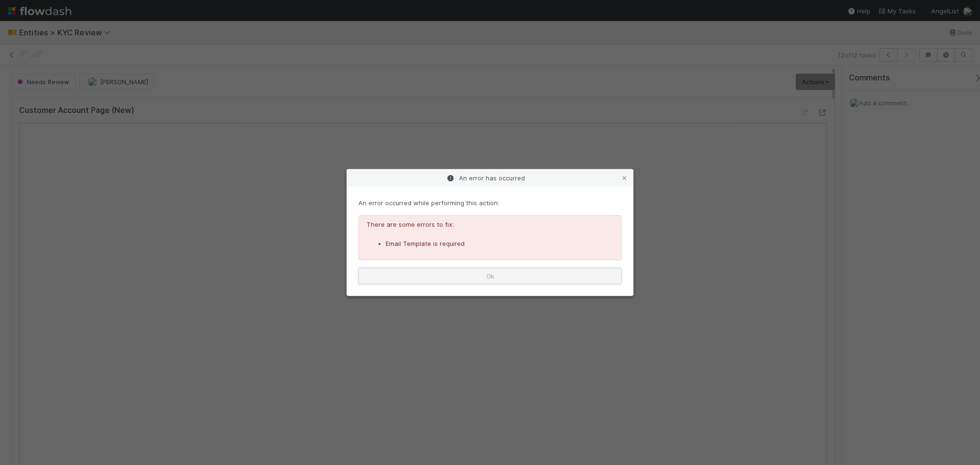
click at [499, 280] on button "Ok" at bounding box center [490, 276] width 263 height 16
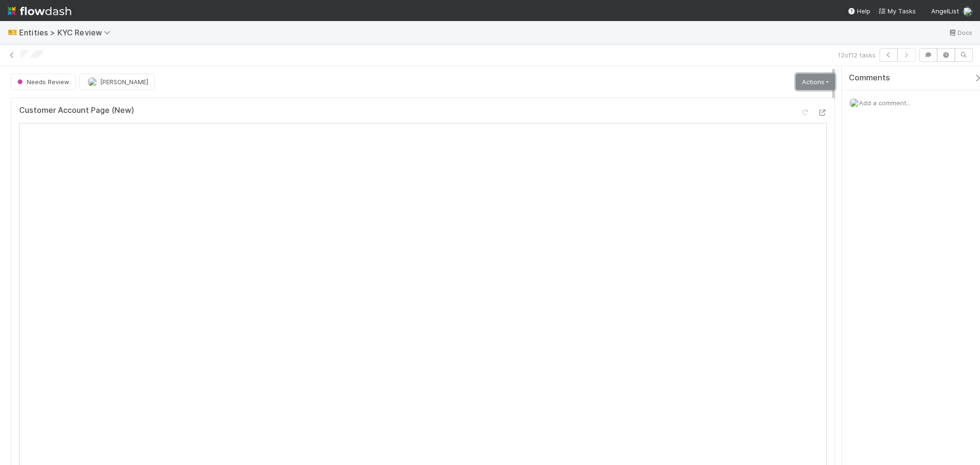
click at [803, 85] on link "Actions" at bounding box center [815, 82] width 39 height 16
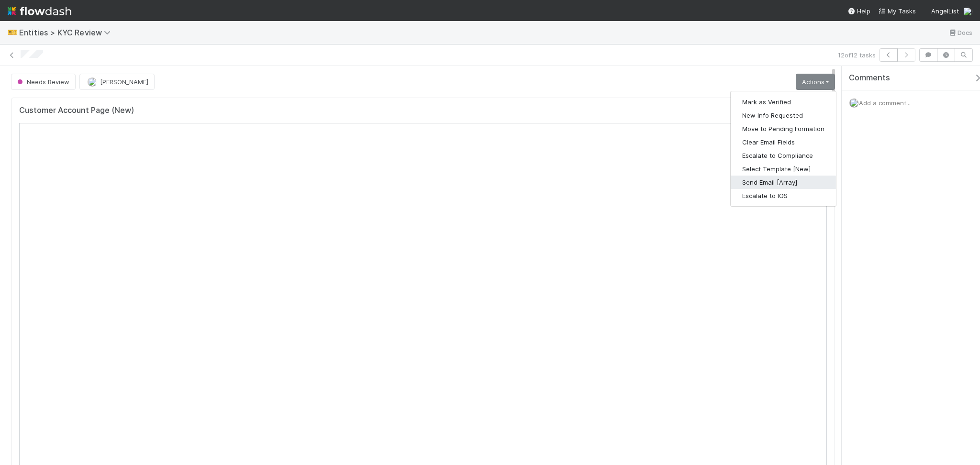
click at [777, 178] on button "Send Email [Array]" at bounding box center [783, 182] width 105 height 13
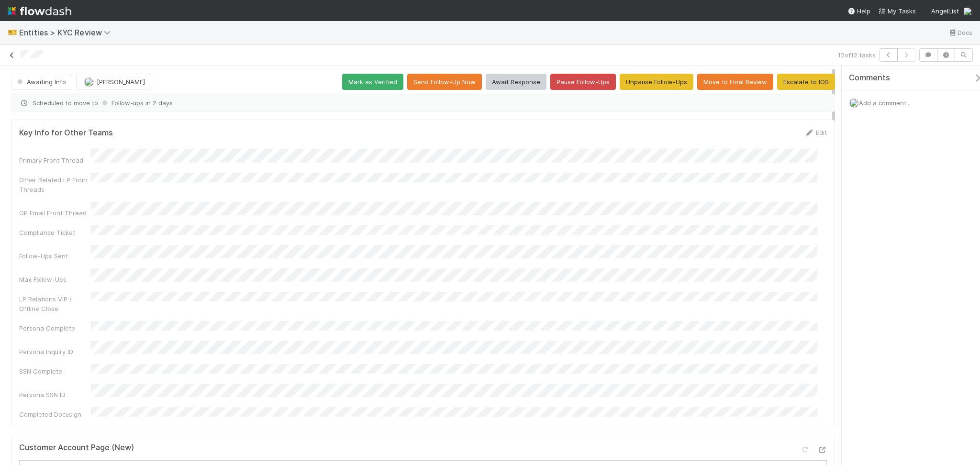
click at [10, 52] on icon at bounding box center [12, 55] width 10 height 6
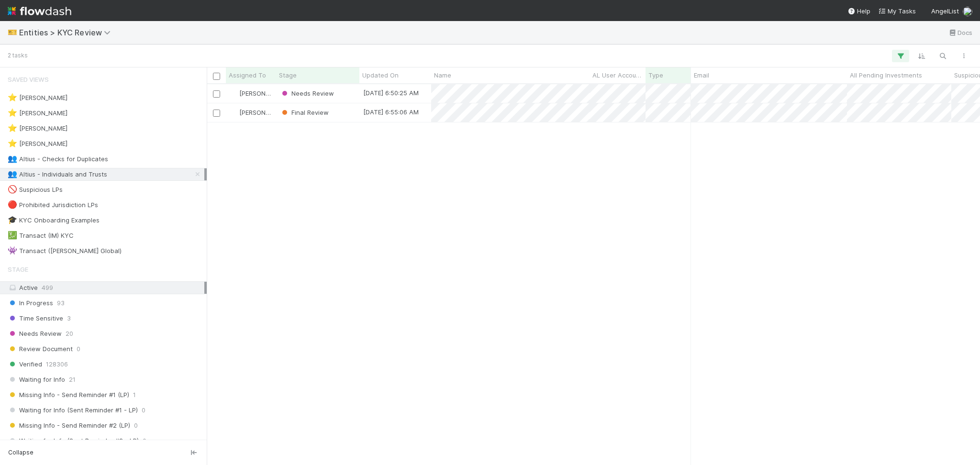
scroll to position [371, 764]
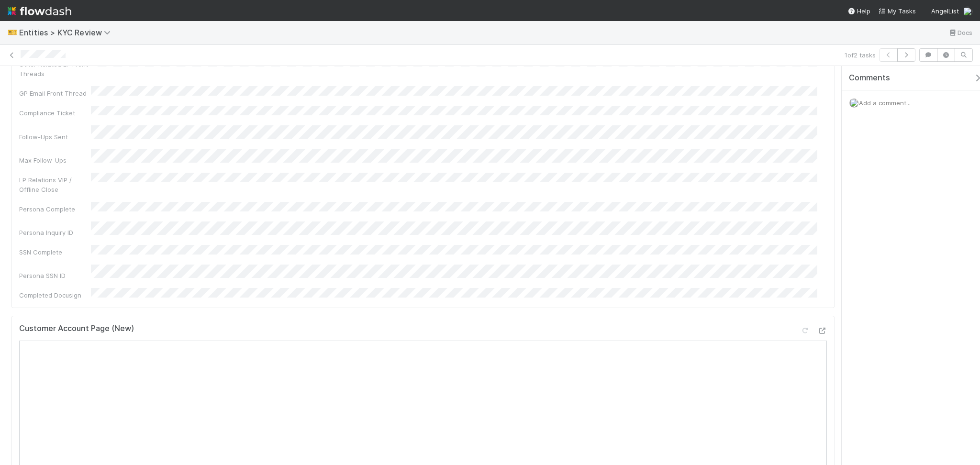
scroll to position [127, 0]
click at [913, 53] on button "button" at bounding box center [907, 54] width 18 height 13
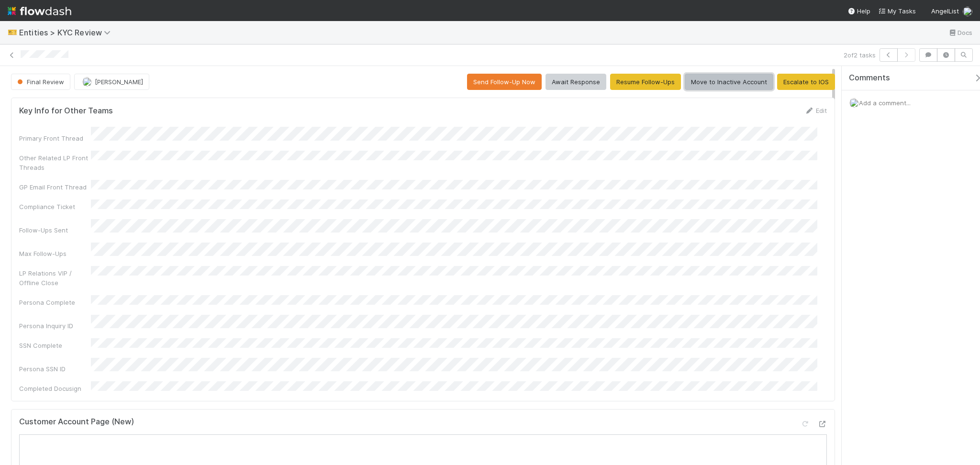
click at [725, 79] on button "Move to Inactive Account" at bounding box center [729, 82] width 89 height 16
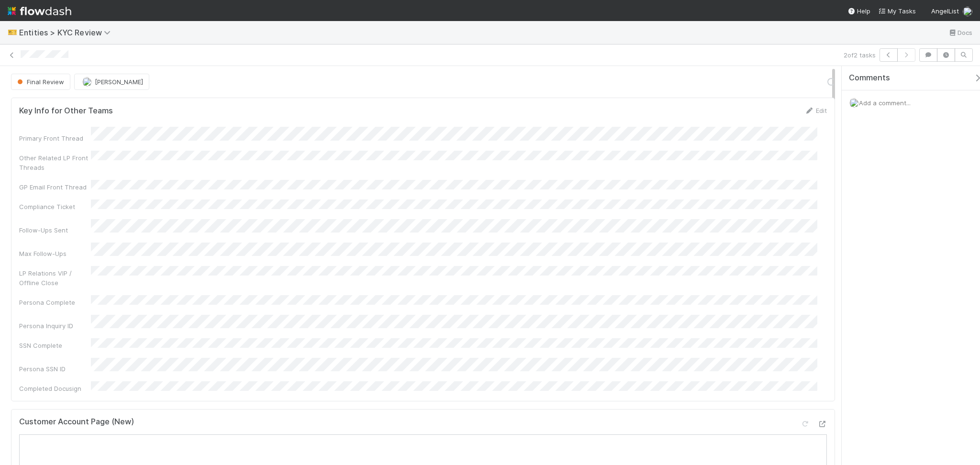
click at [876, 102] on span "Add a comment..." at bounding box center [885, 103] width 52 height 8
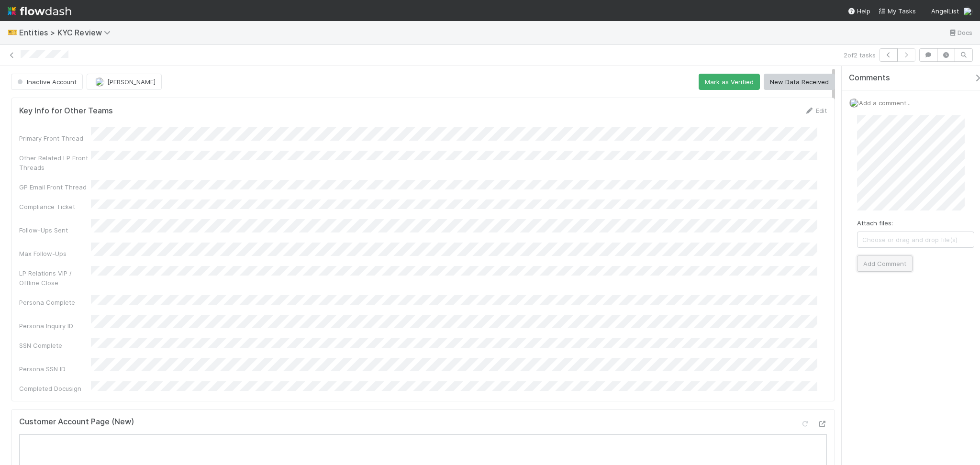
click at [885, 271] on button "Add Comment" at bounding box center [885, 264] width 56 height 16
click at [11, 55] on icon at bounding box center [12, 55] width 10 height 6
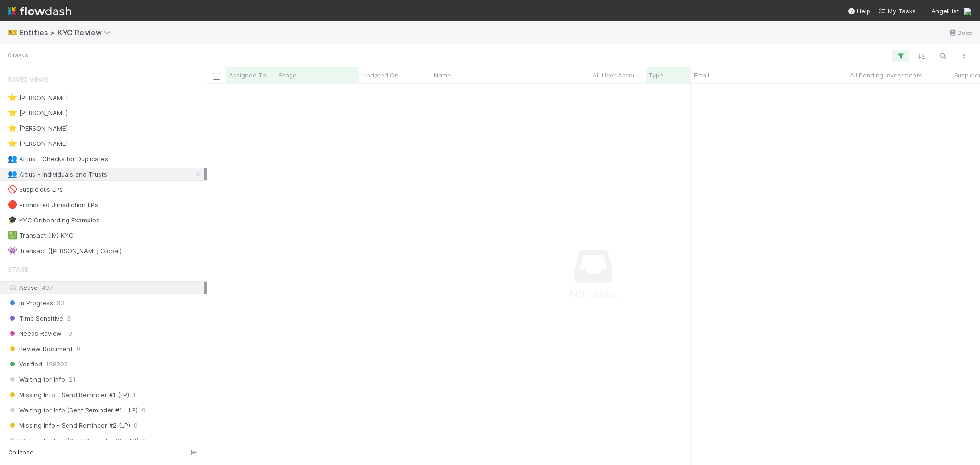
scroll to position [361, 754]
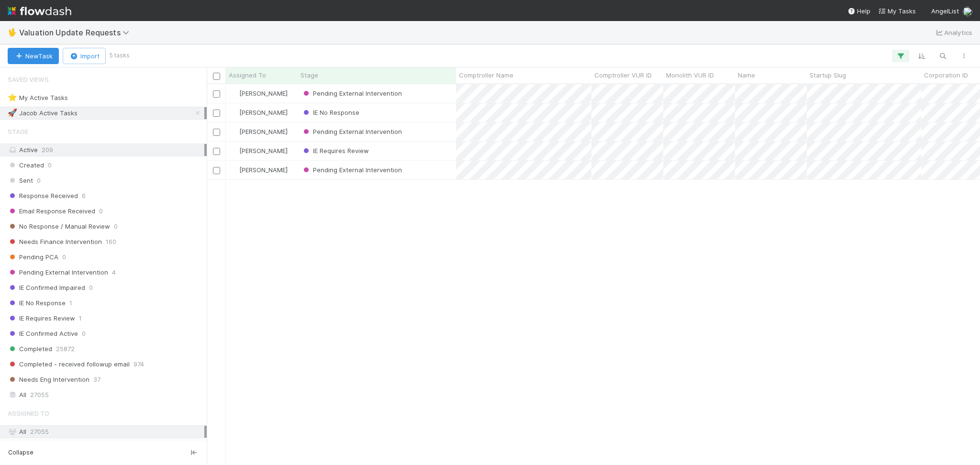
scroll to position [371, 764]
click at [93, 29] on span "Valuation Update Requests" at bounding box center [76, 33] width 115 height 10
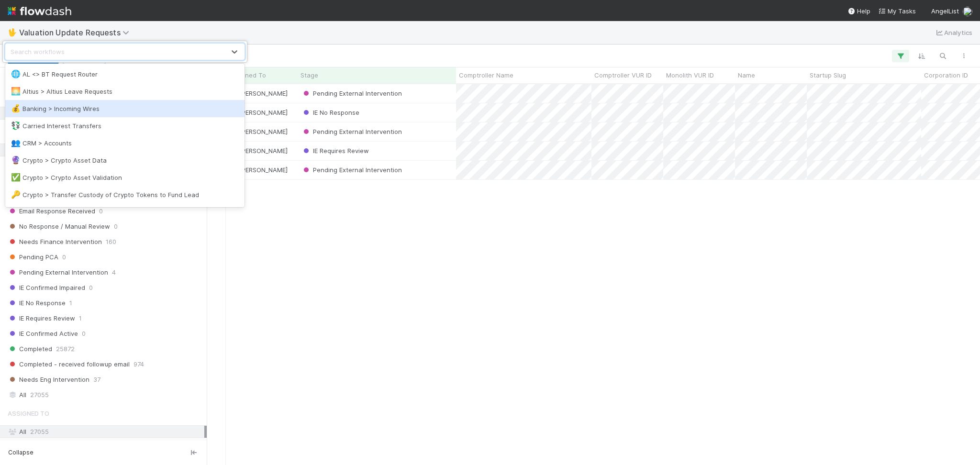
click at [92, 104] on div "💰 Banking > Incoming Wires" at bounding box center [125, 109] width 228 height 10
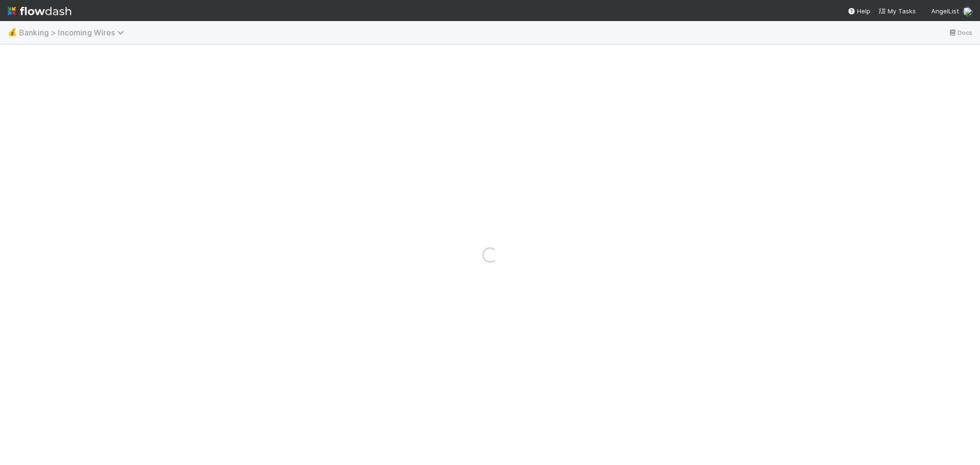
click at [99, 34] on span "Banking > Incoming Wires" at bounding box center [74, 33] width 110 height 10
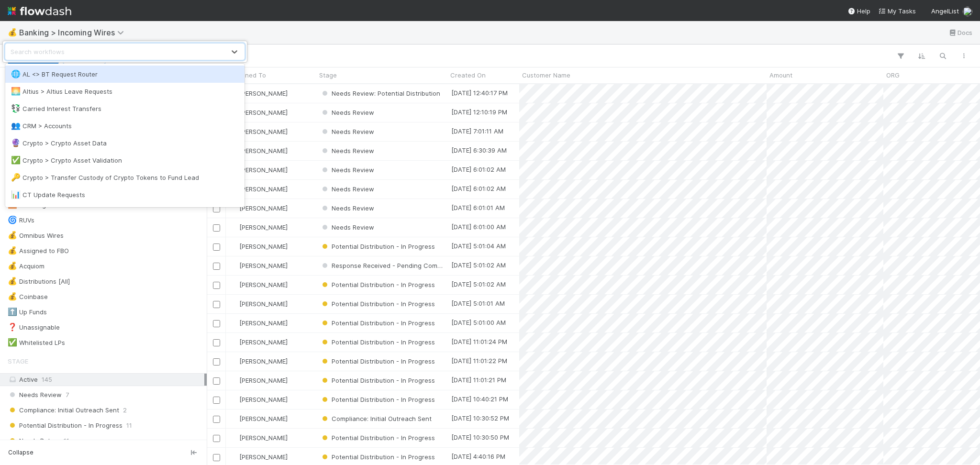
scroll to position [371, 764]
click at [101, 75] on div "🌐 AL <> BT Request Router" at bounding box center [125, 74] width 228 height 10
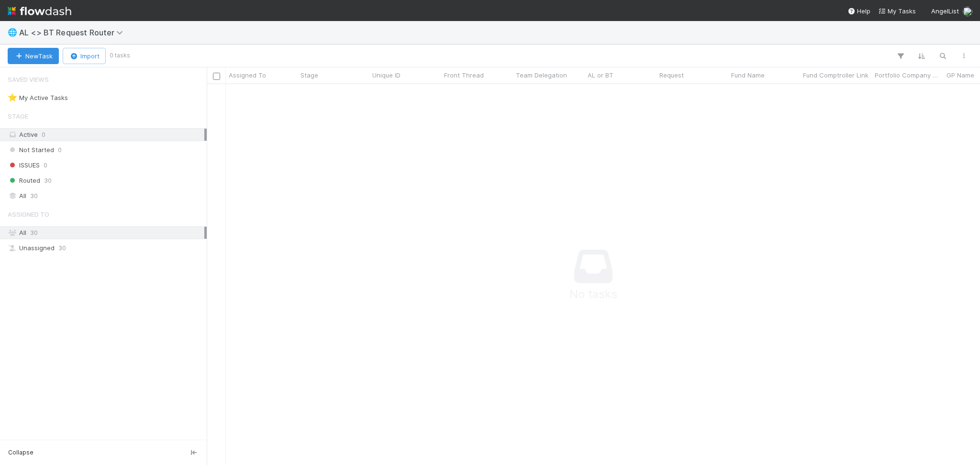
scroll to position [361, 754]
click at [75, 178] on div "Routed 30" at bounding box center [106, 181] width 197 height 12
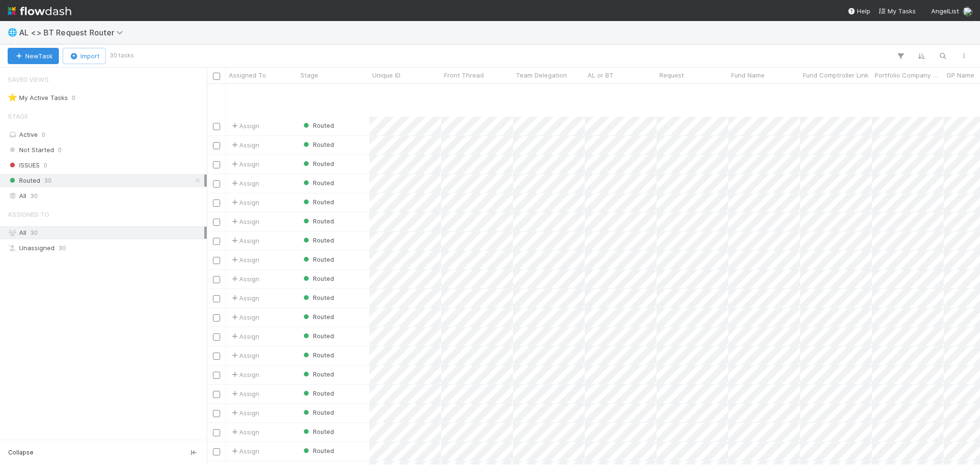
scroll to position [203, 0]
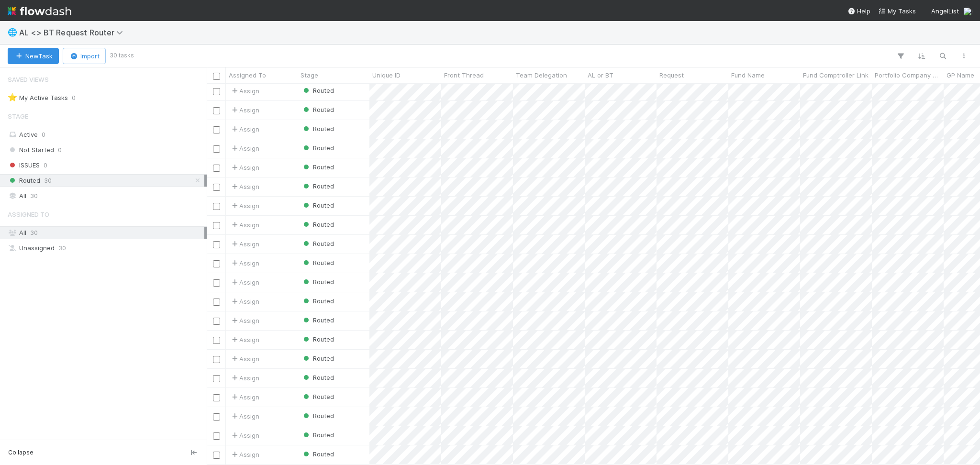
click at [79, 26] on div "🌐 AL <> BT Request Router" at bounding box center [490, 32] width 980 height 23
click at [79, 34] on span "AL <> BT Request Router" at bounding box center [73, 33] width 109 height 10
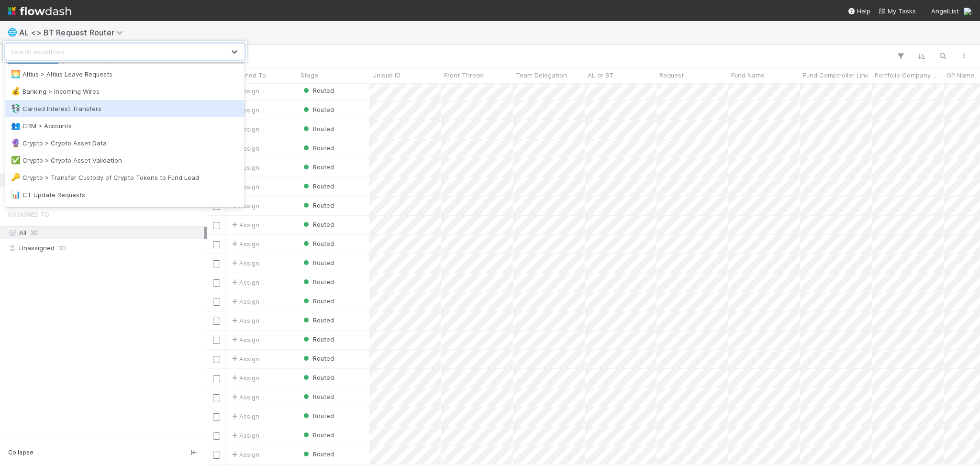
click at [89, 112] on div "💱 Carried Interest Transfers" at bounding box center [125, 109] width 228 height 10
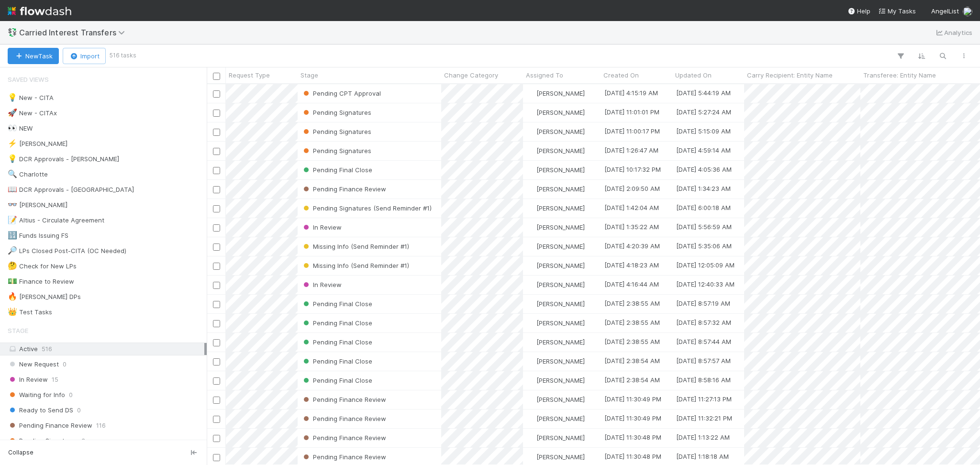
scroll to position [371, 764]
click at [77, 35] on span "Carried Interest Transfers" at bounding box center [74, 33] width 111 height 10
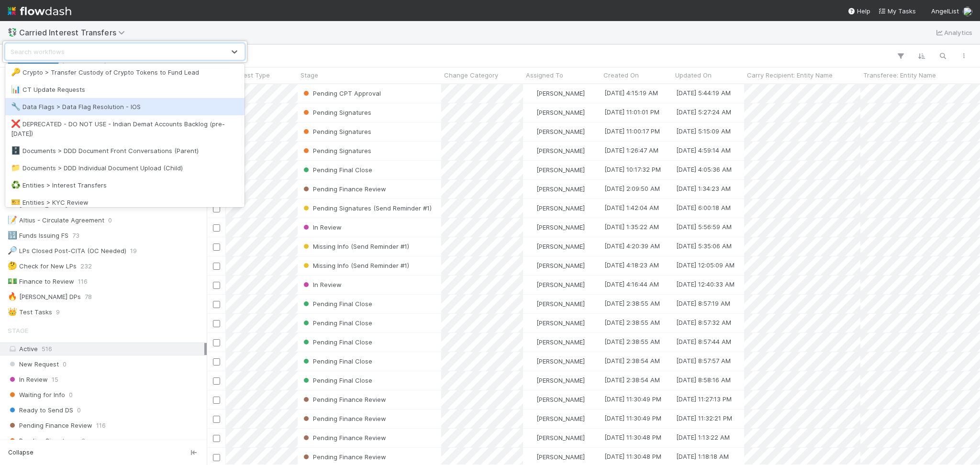
scroll to position [127, 0]
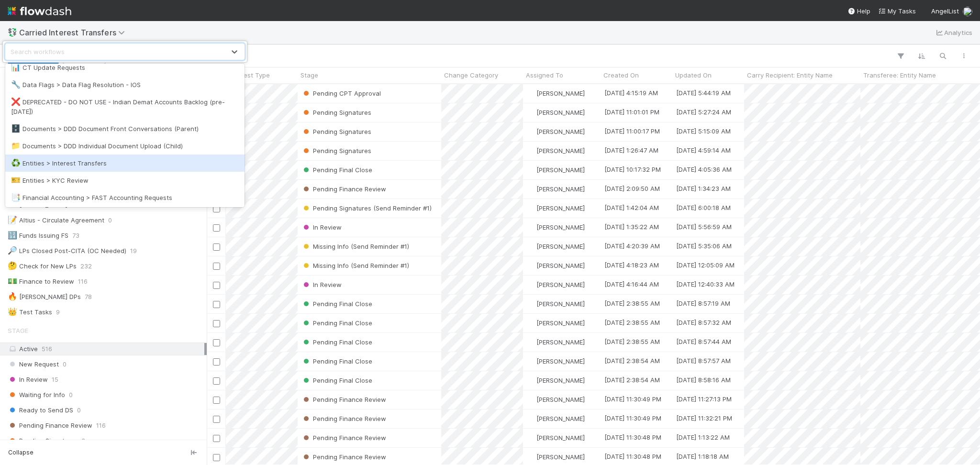
click at [121, 161] on div "♻️ Entities > Interest Transfers" at bounding box center [125, 163] width 228 height 10
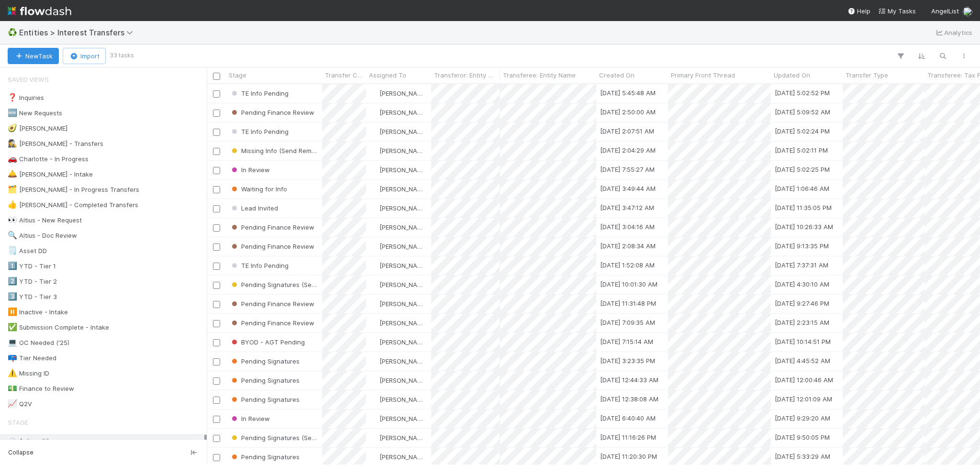
scroll to position [371, 764]
click at [101, 29] on span "Entities > Interest Transfers" at bounding box center [78, 33] width 119 height 10
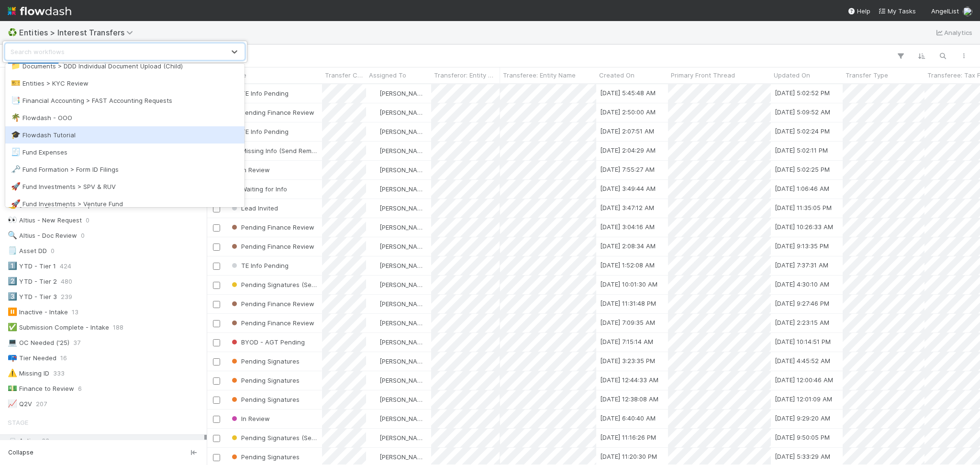
scroll to position [255, 0]
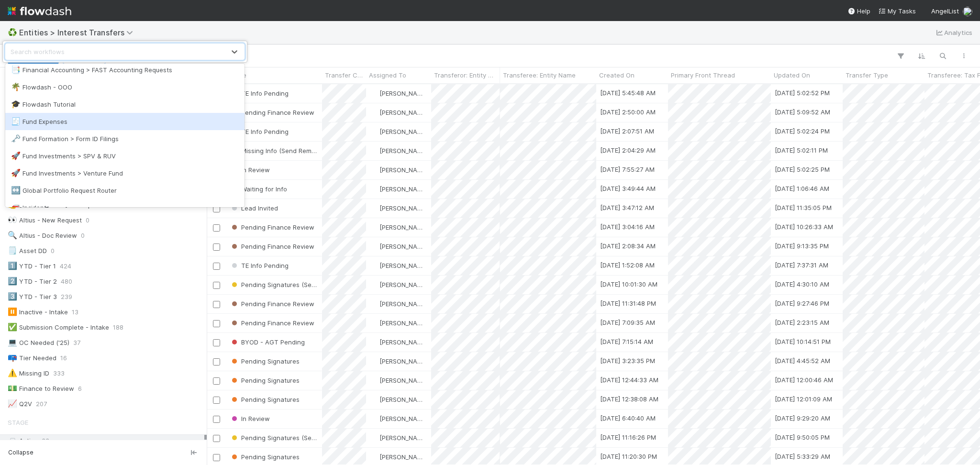
click at [81, 123] on div "🧾 Fund Expenses" at bounding box center [125, 122] width 228 height 10
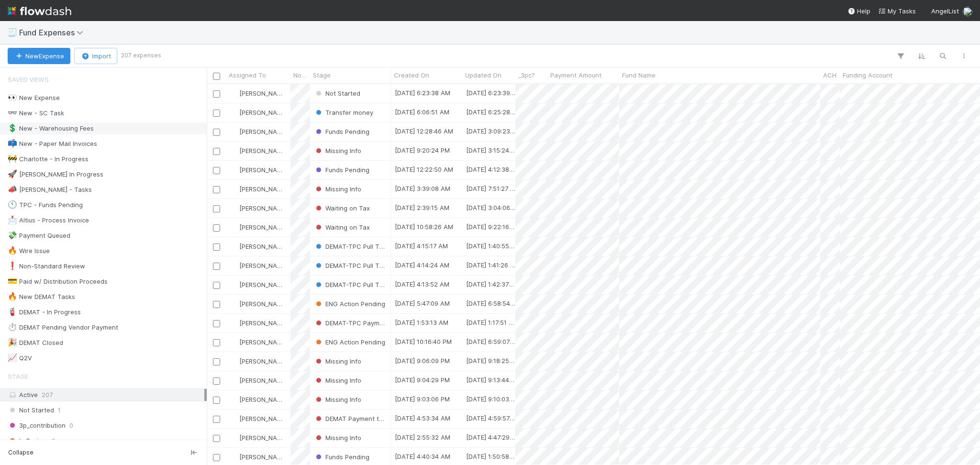
scroll to position [371, 764]
click at [62, 34] on span "Fund Expenses" at bounding box center [53, 33] width 69 height 10
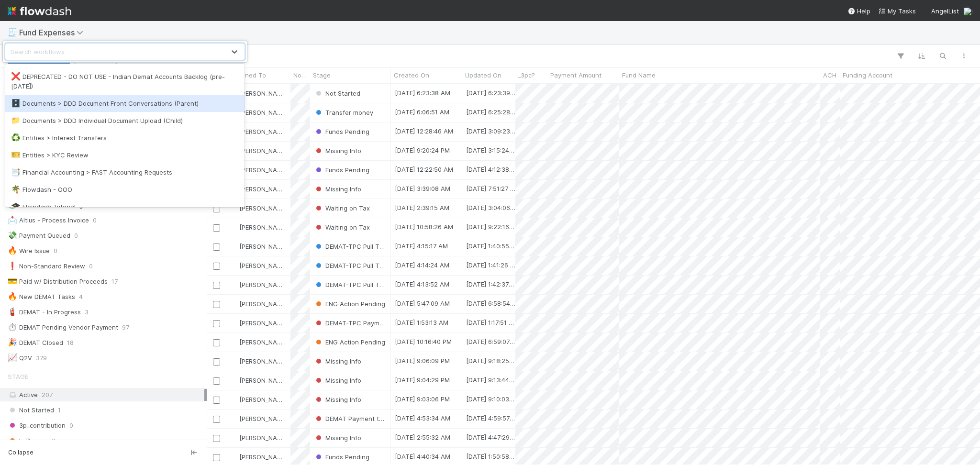
scroll to position [192, 0]
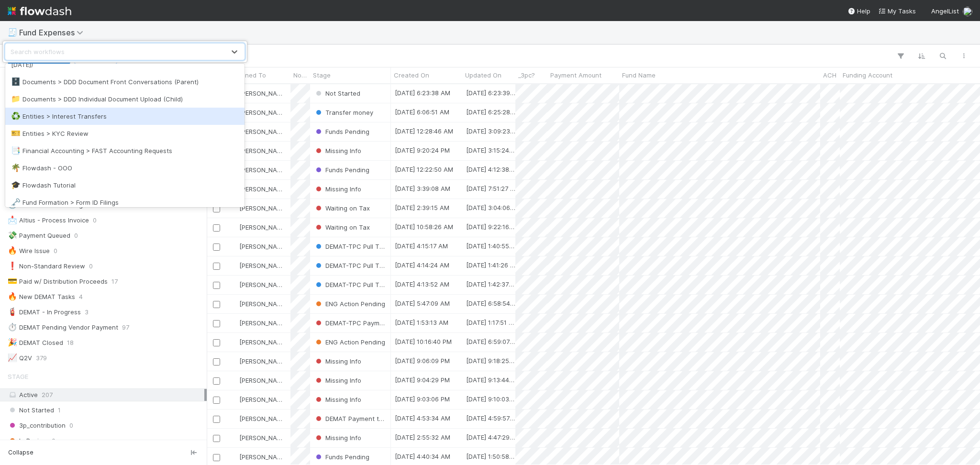
click at [102, 117] on div "♻️ Entities > Interest Transfers" at bounding box center [125, 117] width 228 height 10
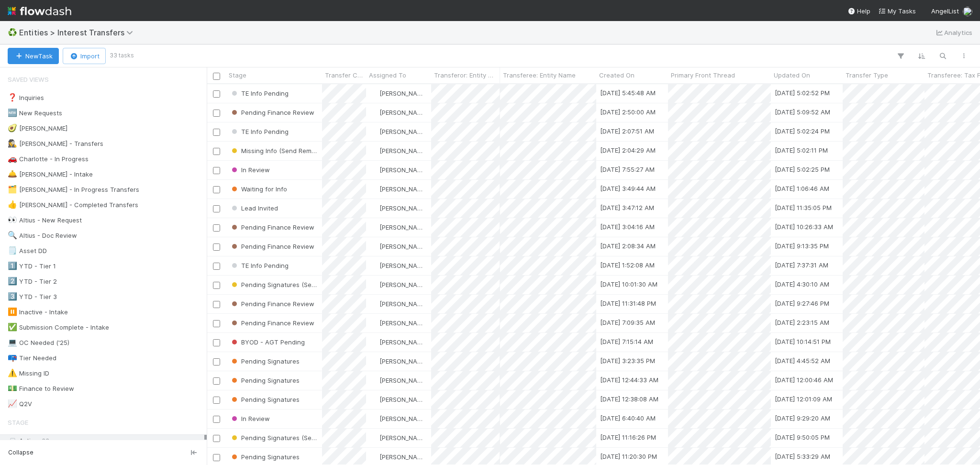
scroll to position [371, 764]
click at [109, 34] on span "Entities > Interest Transfers" at bounding box center [78, 33] width 119 height 10
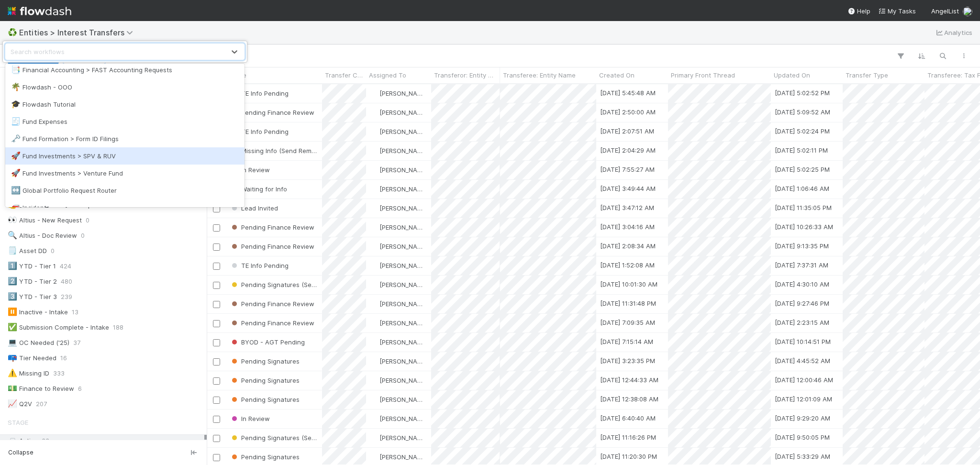
scroll to position [319, 0]
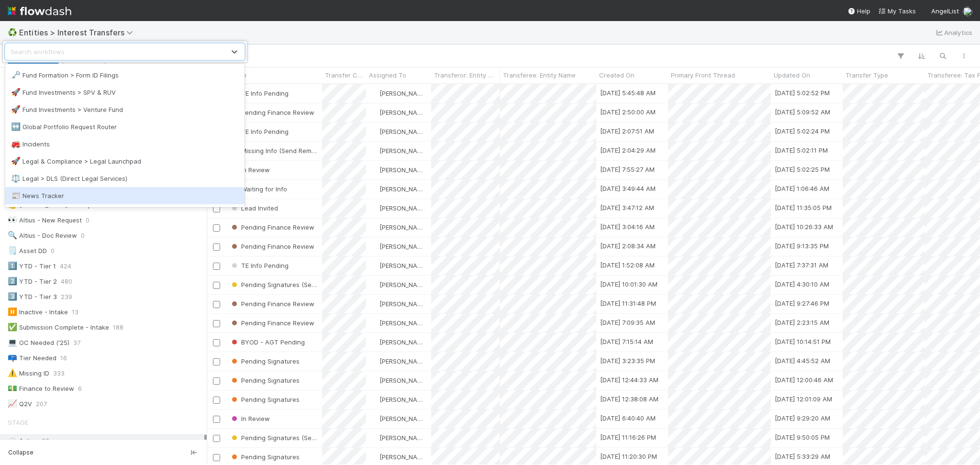
click at [109, 198] on div "📰 News Tracker" at bounding box center [125, 196] width 228 height 10
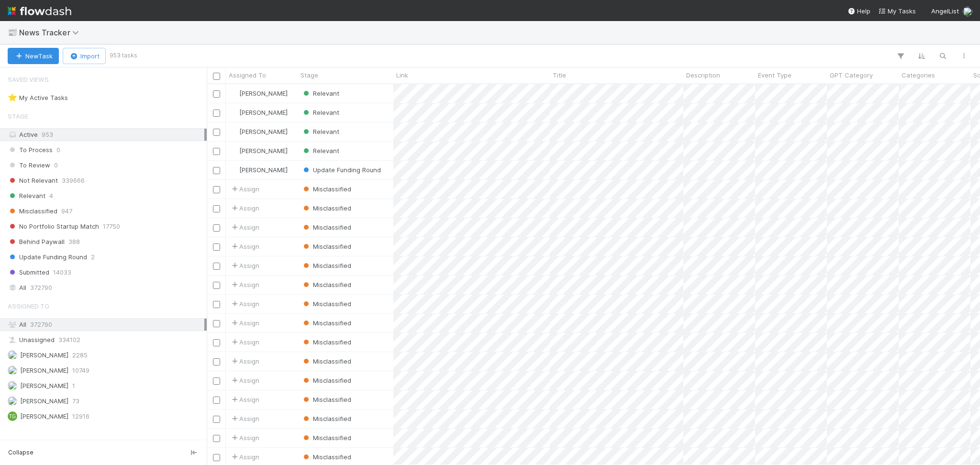
scroll to position [371, 764]
click at [39, 190] on div "Relevant 4" at bounding box center [103, 196] width 207 height 13
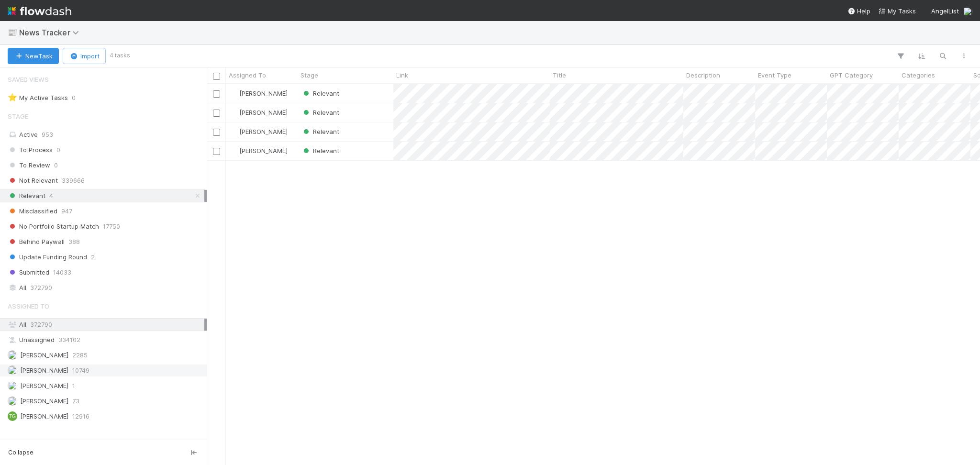
scroll to position [371, 764]
click at [56, 30] on span "News Tracker" at bounding box center [51, 33] width 65 height 10
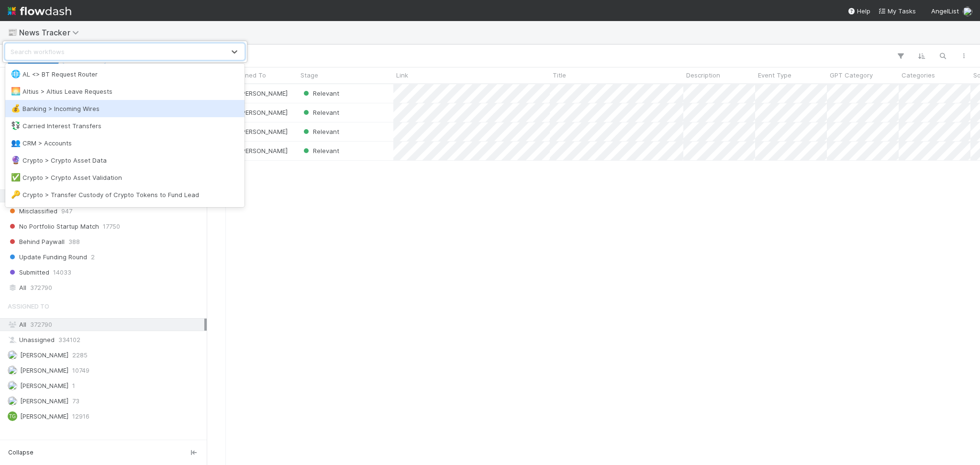
click at [135, 107] on div "💰 Banking > Incoming Wires" at bounding box center [125, 109] width 228 height 10
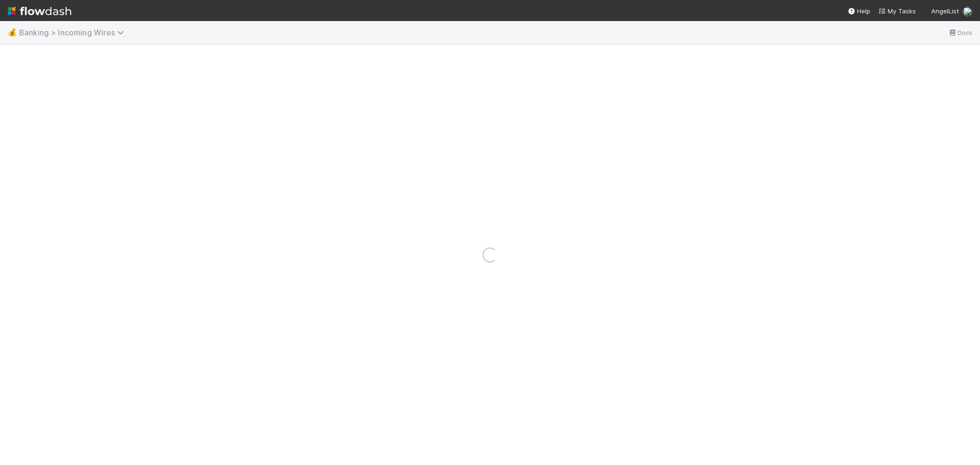
click at [72, 32] on span "Banking > Incoming Wires" at bounding box center [74, 33] width 110 height 10
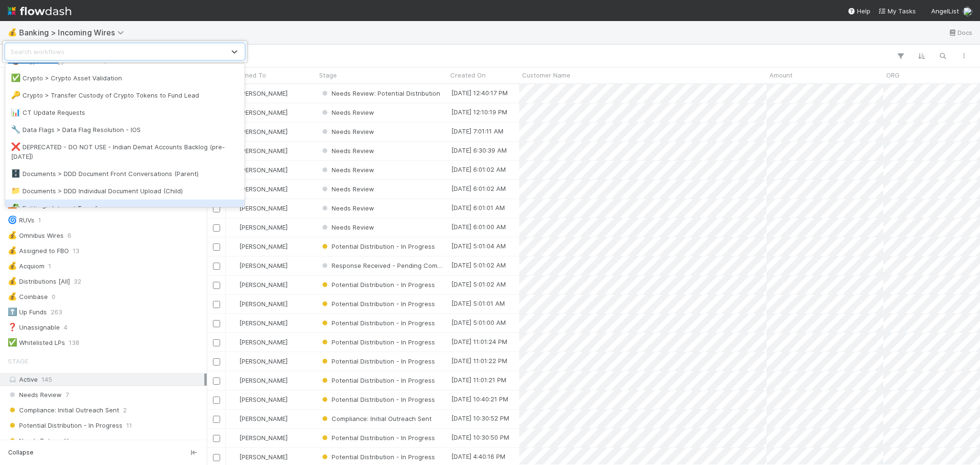
scroll to position [64, 0]
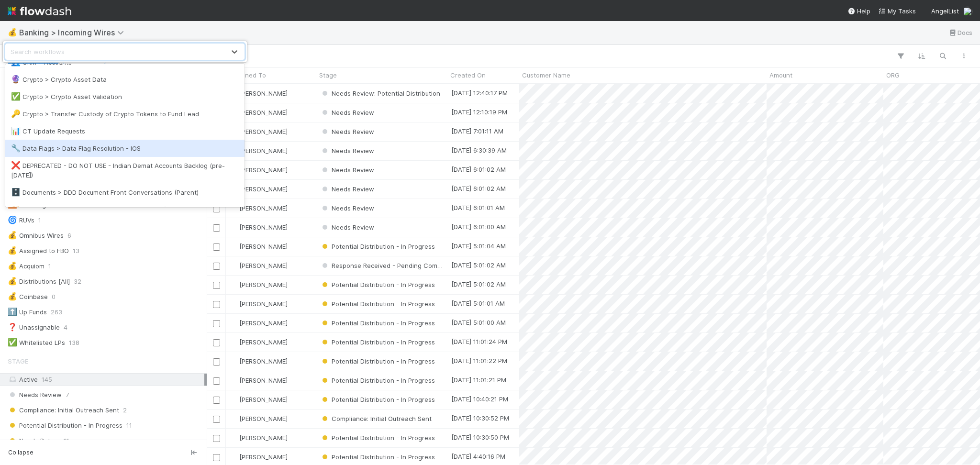
click at [142, 146] on div "🔧 Data Flags > Data Flag Resolution - IOS" at bounding box center [125, 149] width 228 height 10
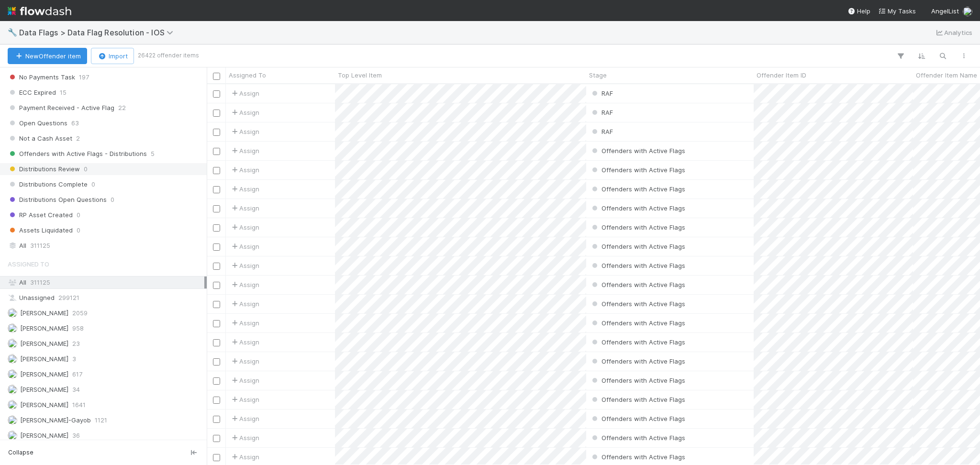
scroll to position [986, 0]
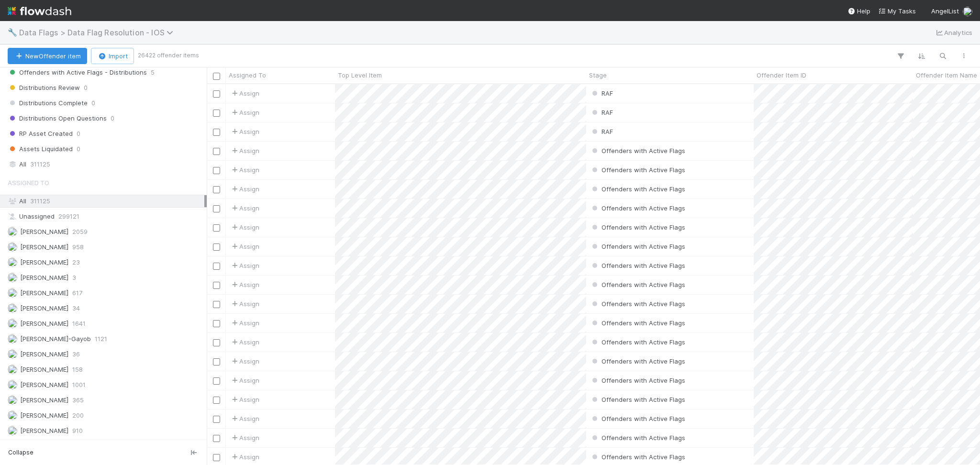
click at [88, 34] on span "Data Flags > Data Flag Resolution - IOS" at bounding box center [98, 33] width 159 height 10
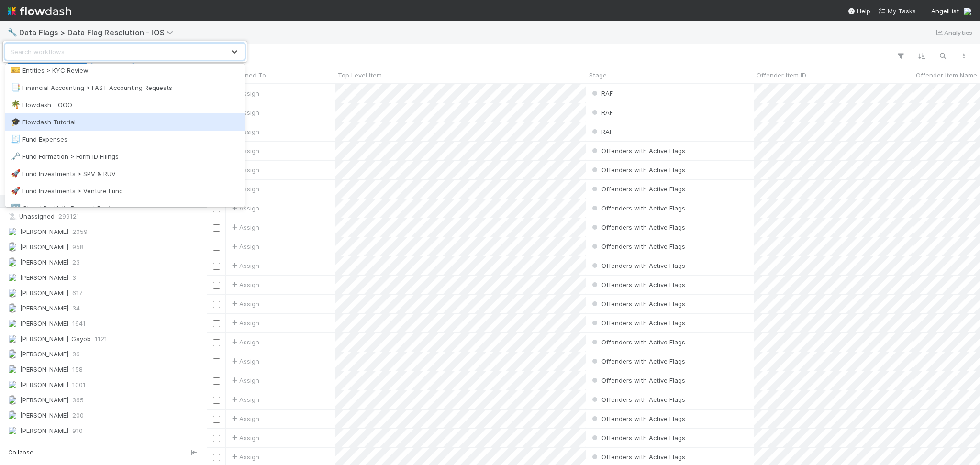
scroll to position [255, 0]
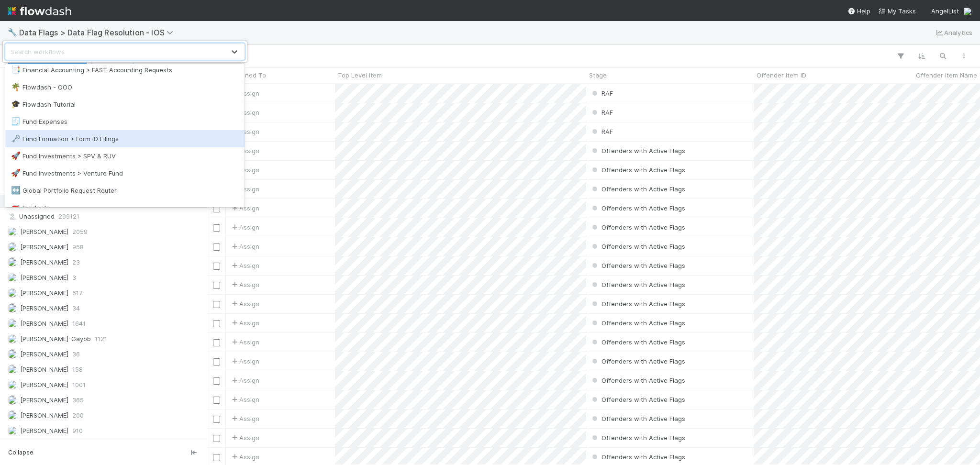
click at [129, 133] on div "🗝️ Fund Formation > Form ID Filings" at bounding box center [124, 138] width 239 height 17
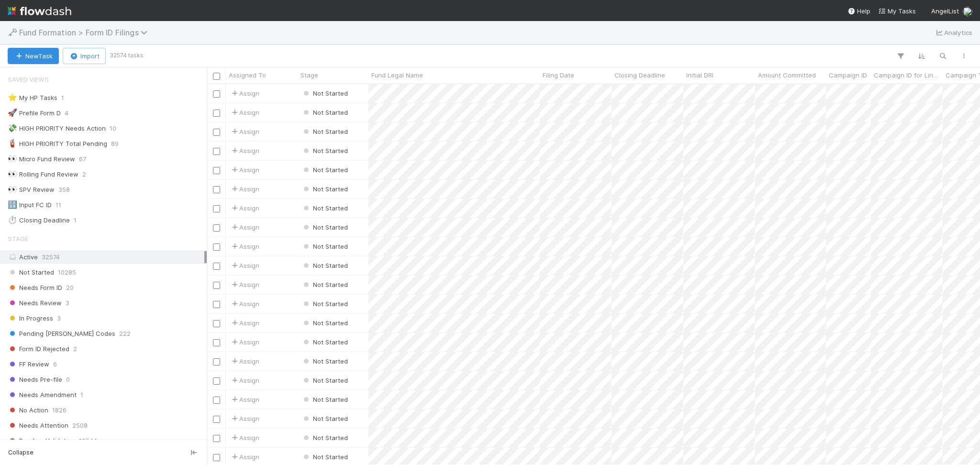
click at [100, 34] on span "Fund Formation > Form ID Filings" at bounding box center [85, 33] width 133 height 10
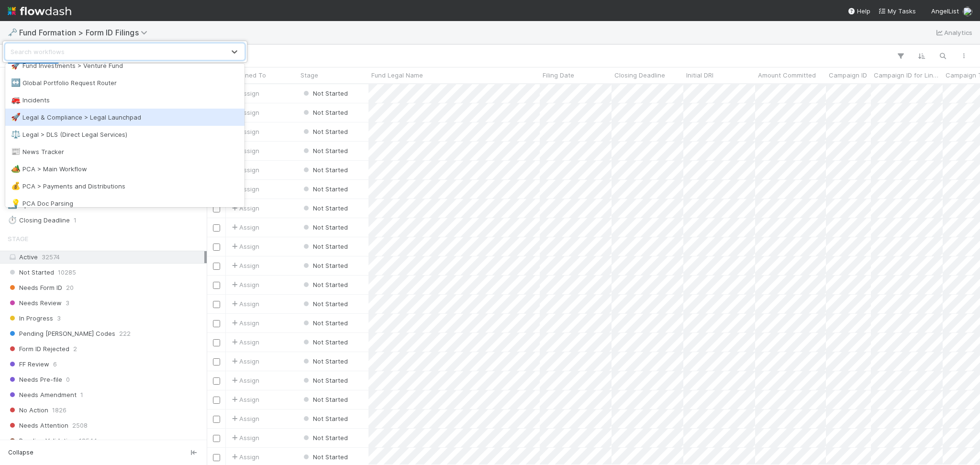
scroll to position [383, 0]
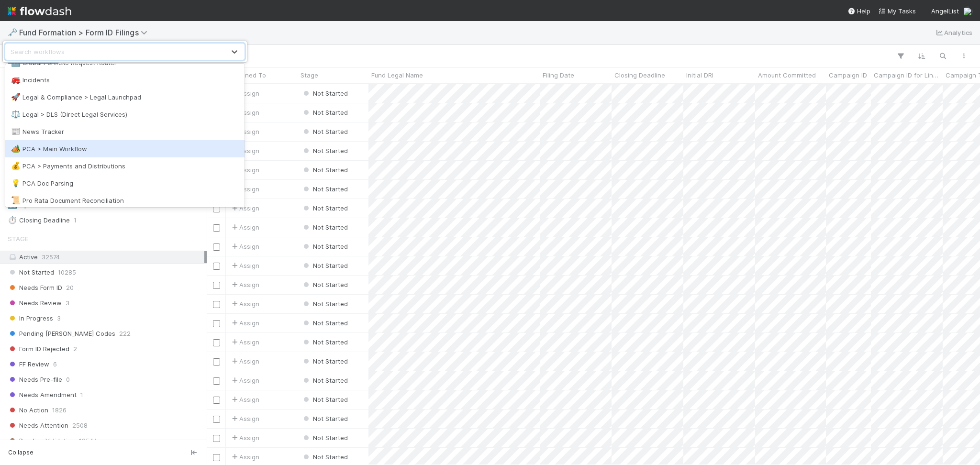
click at [97, 148] on div "🏕️ PCA > Main Workflow" at bounding box center [125, 149] width 228 height 10
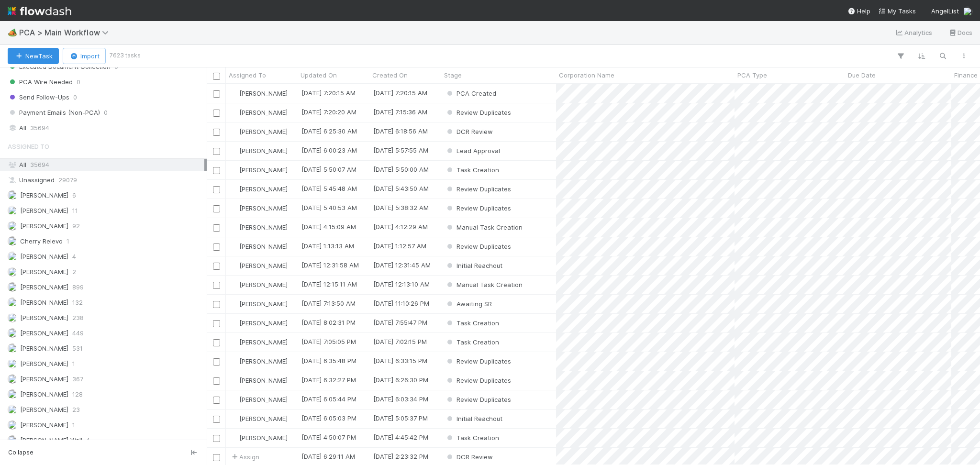
scroll to position [1085, 0]
click at [83, 311] on span "238" at bounding box center [77, 312] width 11 height 12
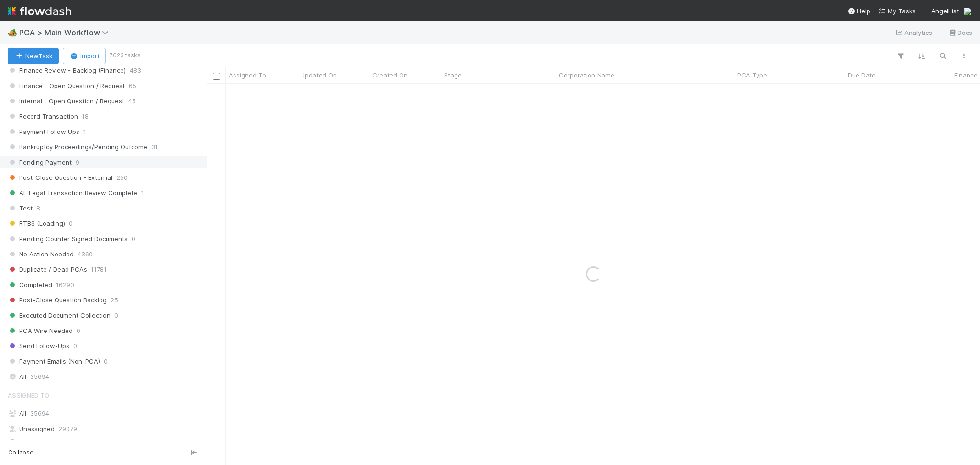
scroll to position [830, 0]
click at [92, 119] on div "Record Transaction 18" at bounding box center [106, 117] width 197 height 12
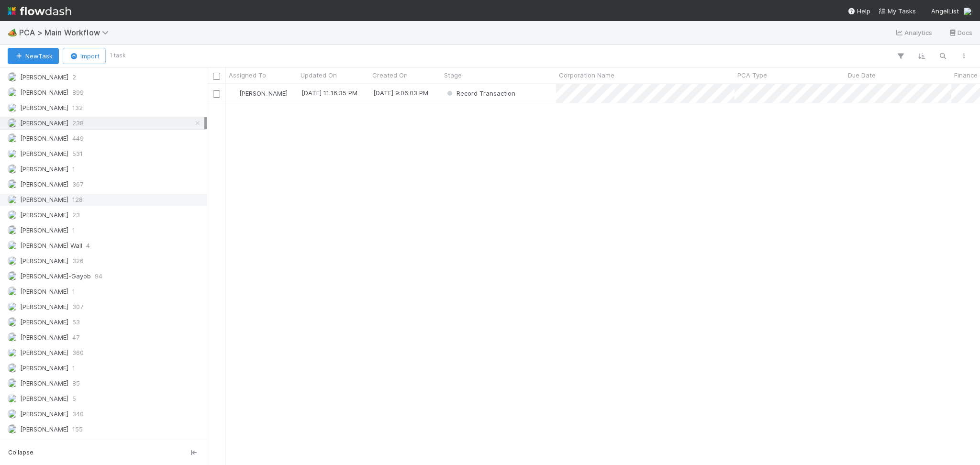
scroll to position [1356, 0]
click at [87, 391] on div "Roselyn de Villa 321" at bounding box center [106, 385] width 197 height 12
click at [81, 239] on span "238" at bounding box center [77, 233] width 11 height 12
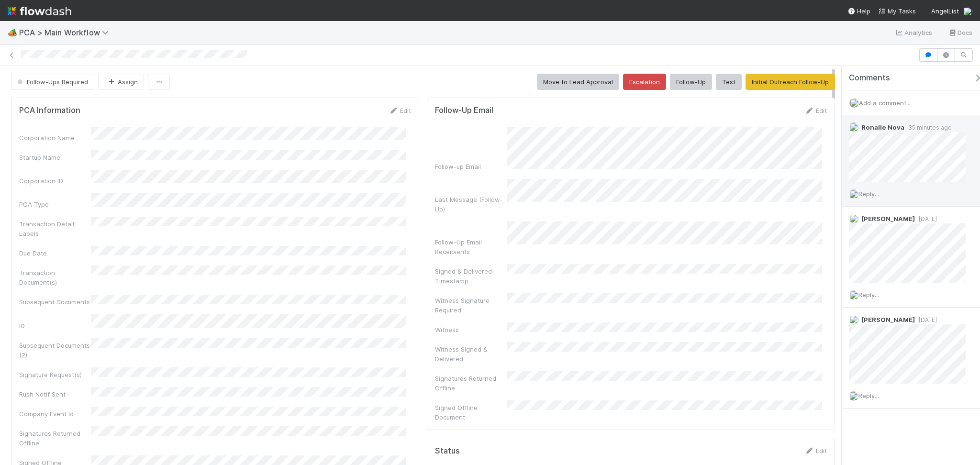
click at [870, 193] on span "Reply..." at bounding box center [869, 194] width 21 height 8
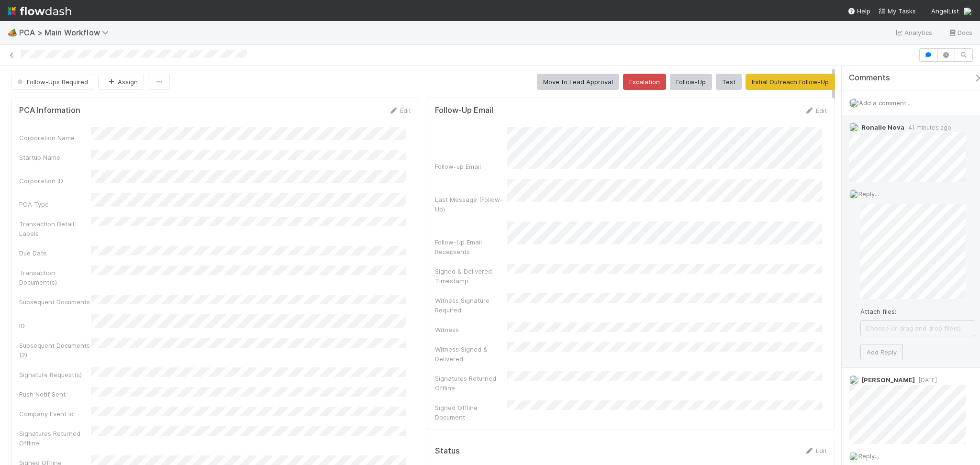
click at [847, 244] on div "Reply... Attach files: Choose or drag and drop file(s) Add Reply" at bounding box center [912, 275] width 141 height 186
click at [901, 272] on button "Ronalie Nova" at bounding box center [899, 267] width 63 height 13
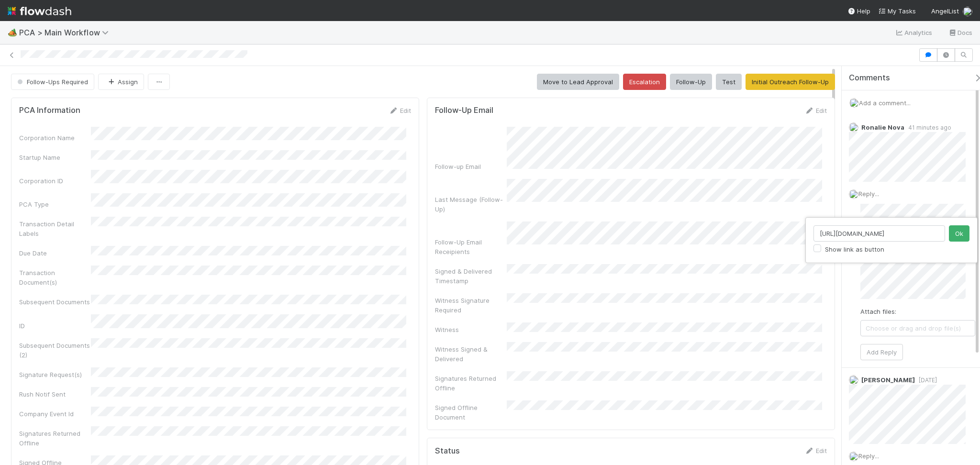
scroll to position [0, 11]
click at [889, 230] on input "[URL][DOMAIN_NAME]" at bounding box center [880, 233] width 132 height 16
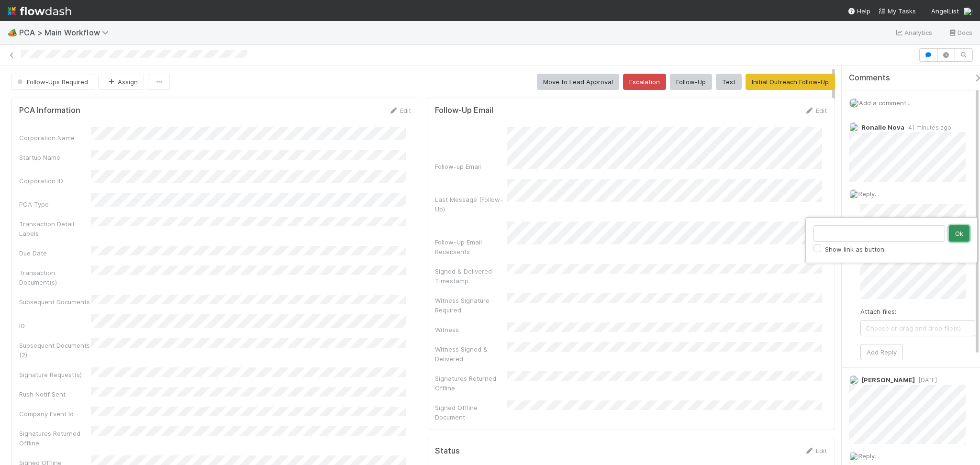
click at [963, 236] on button "Ok" at bounding box center [959, 233] width 21 height 16
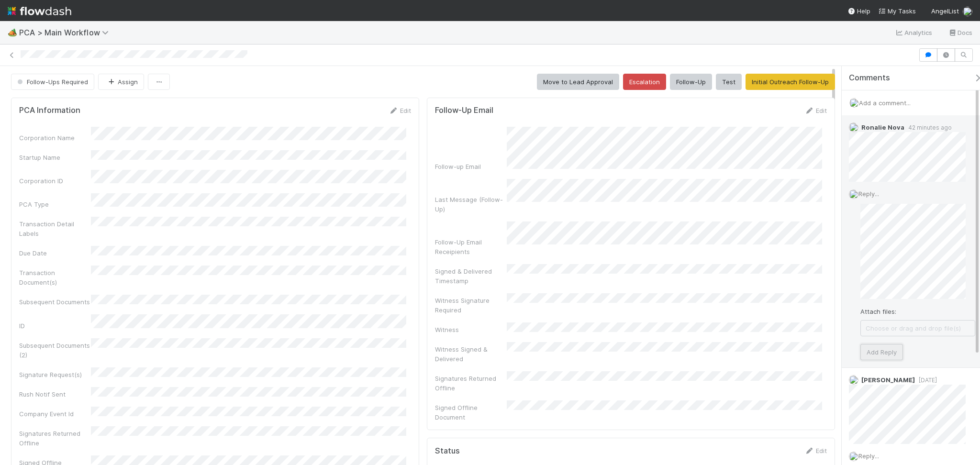
click at [886, 351] on button "Add Reply" at bounding box center [882, 352] width 43 height 16
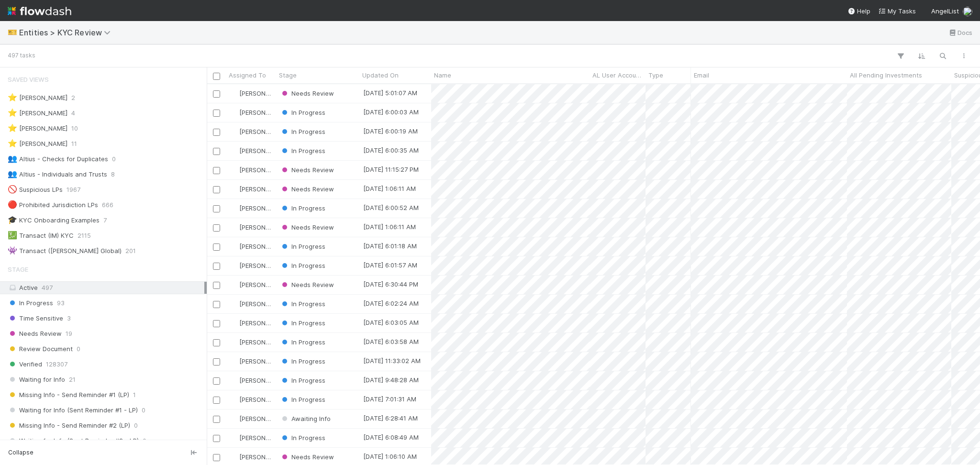
scroll to position [10, 10]
click at [95, 122] on div "⭐ [PERSON_NAME] 10" at bounding box center [103, 128] width 207 height 13
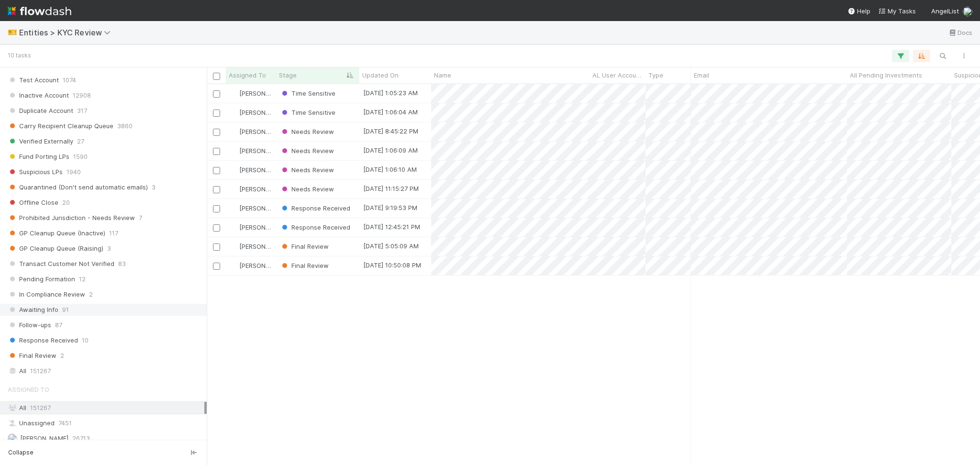
scroll to position [638, 0]
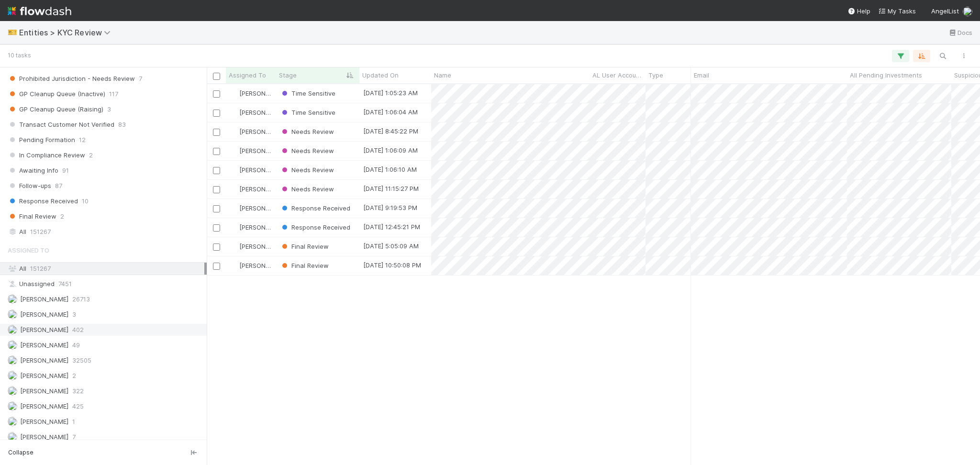
click at [102, 327] on div "[PERSON_NAME] 402" at bounding box center [106, 330] width 197 height 12
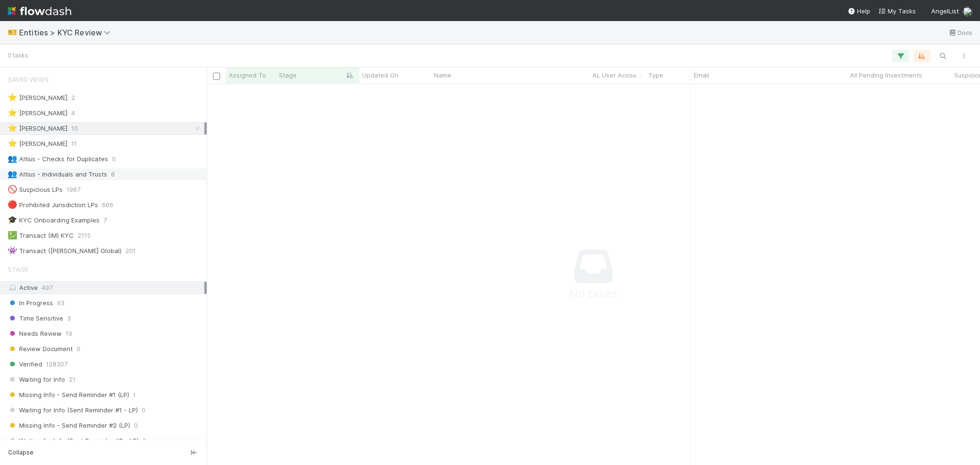
click at [131, 176] on div "👥 Altius - Individuals and Trusts 8" at bounding box center [106, 175] width 197 height 12
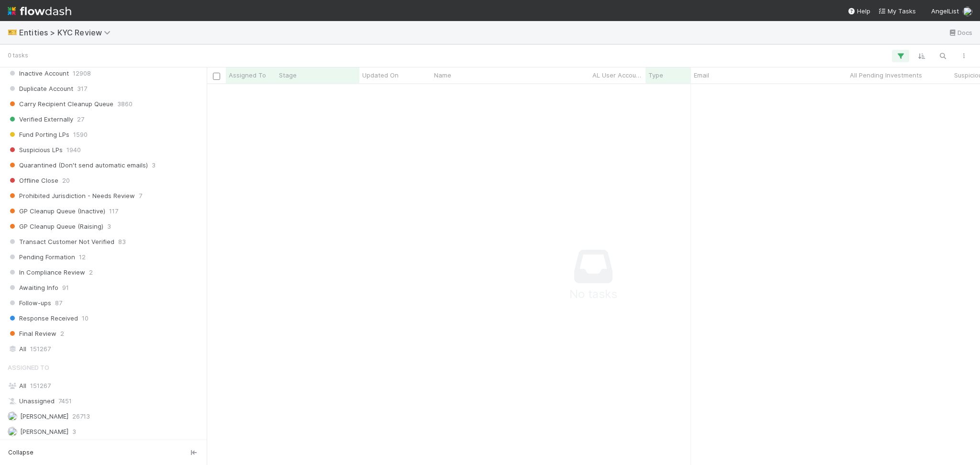
scroll to position [755, 0]
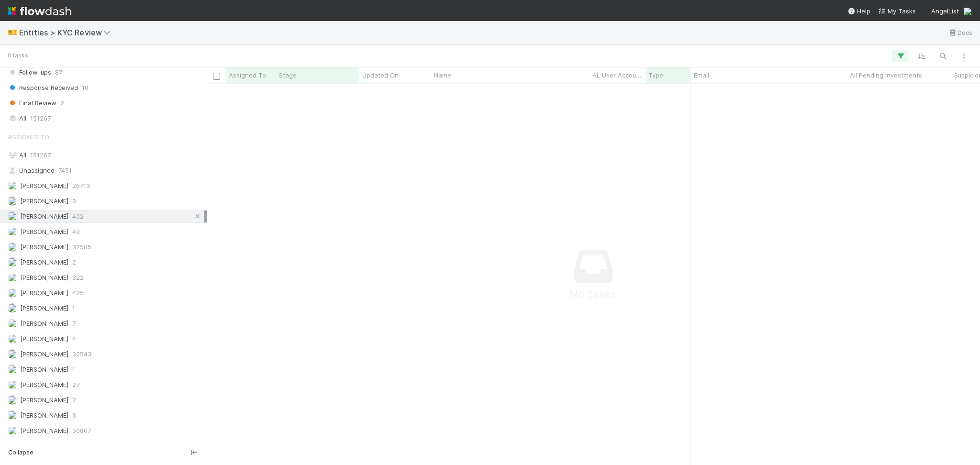
click at [193, 218] on icon at bounding box center [198, 217] width 10 height 6
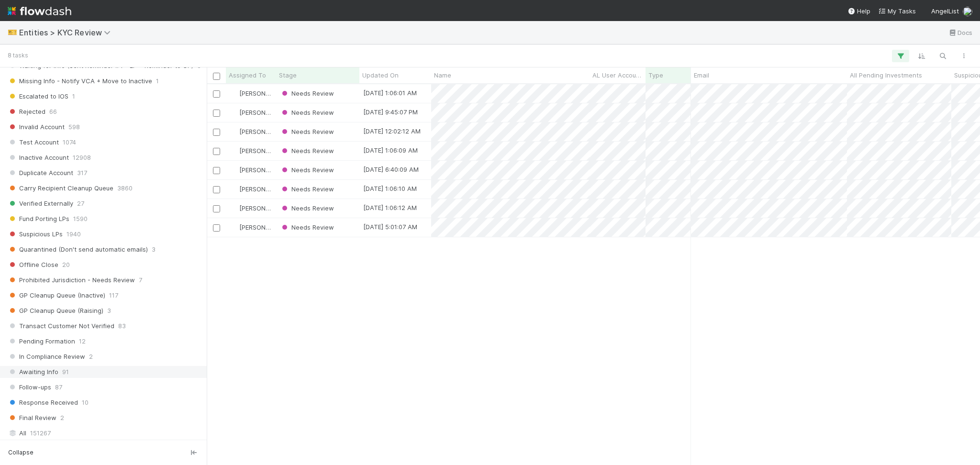
scroll to position [371, 764]
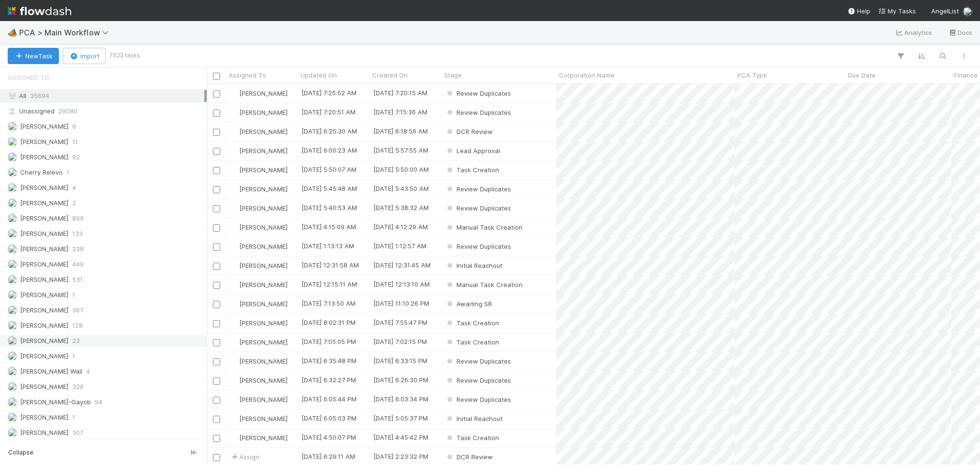
scroll to position [1149, 0]
click at [105, 254] on div "Febbie Cervantes 238" at bounding box center [106, 248] width 197 height 12
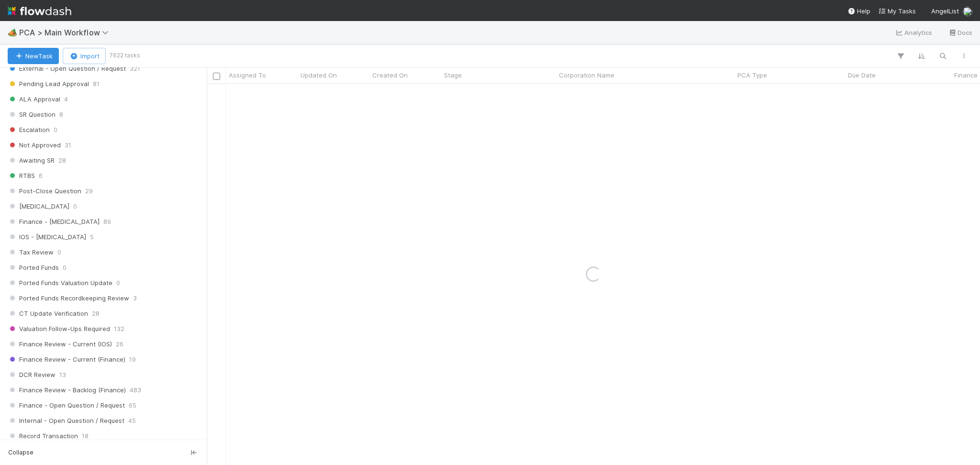
scroll to position [447, 0]
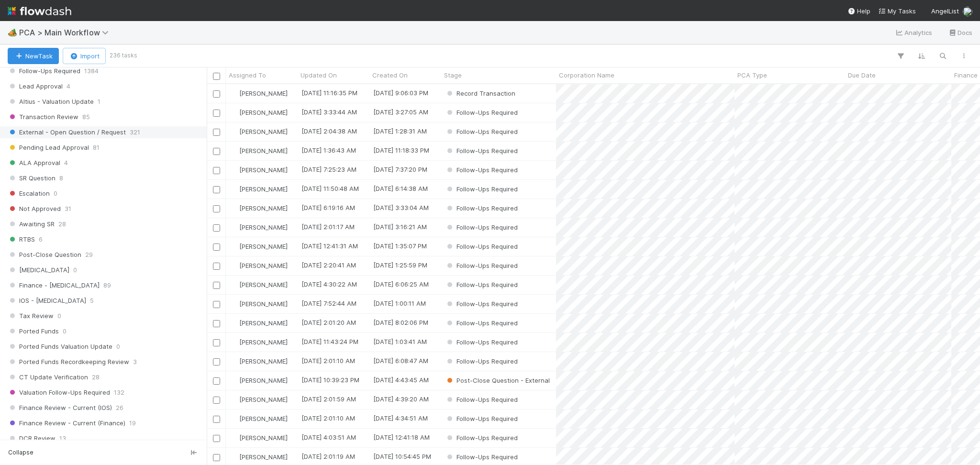
click at [85, 138] on span "External - Open Question / Request" at bounding box center [67, 132] width 118 height 12
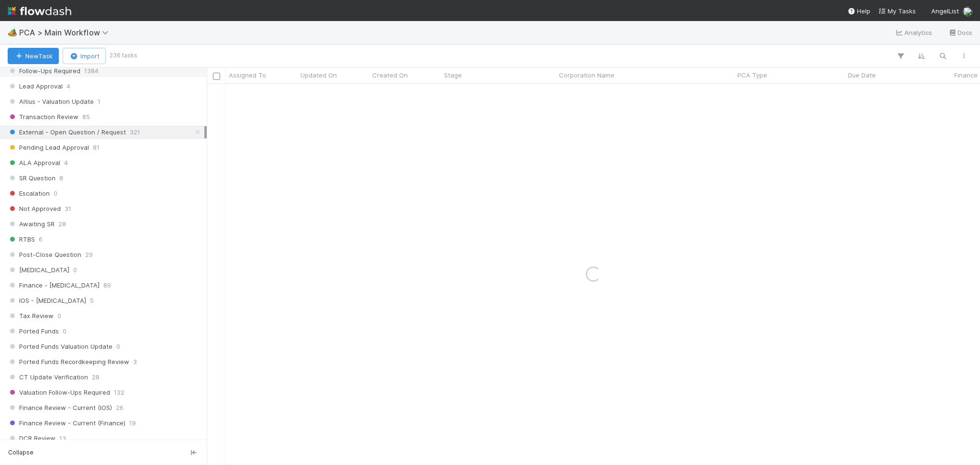
scroll to position [383, 0]
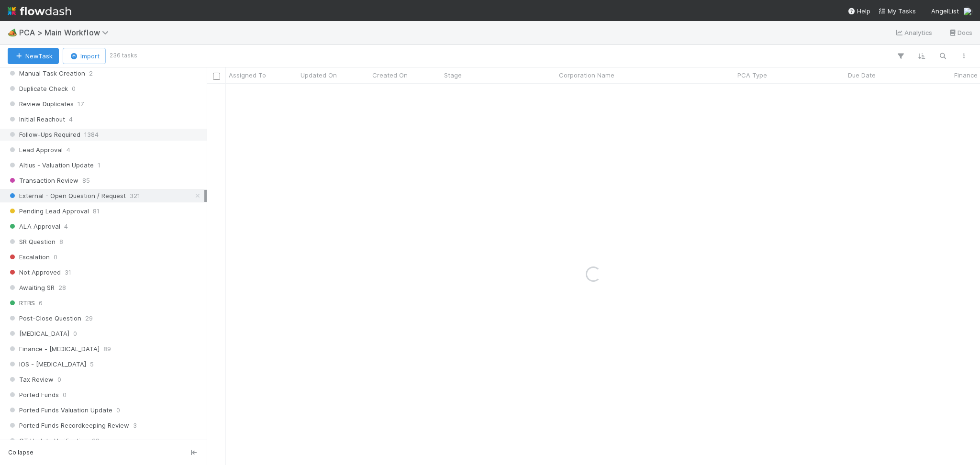
click at [80, 132] on div "Follow-Ups Required 1384" at bounding box center [106, 135] width 197 height 12
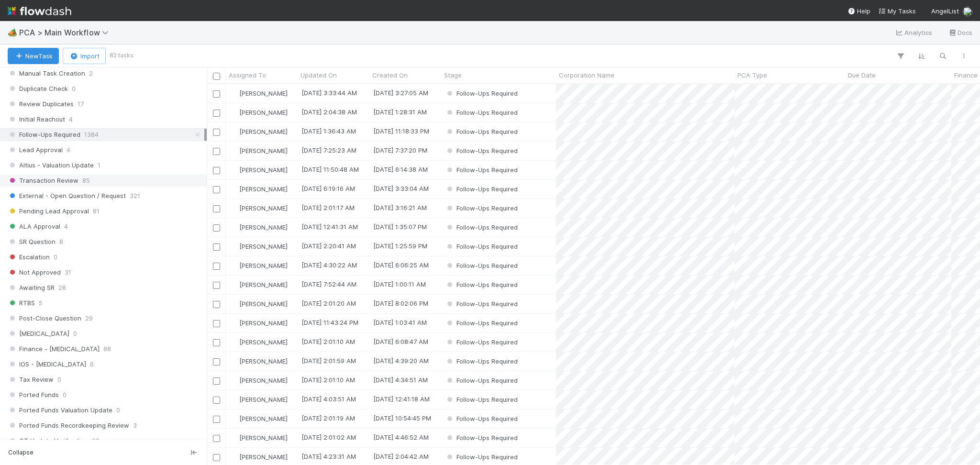
scroll to position [319, 0]
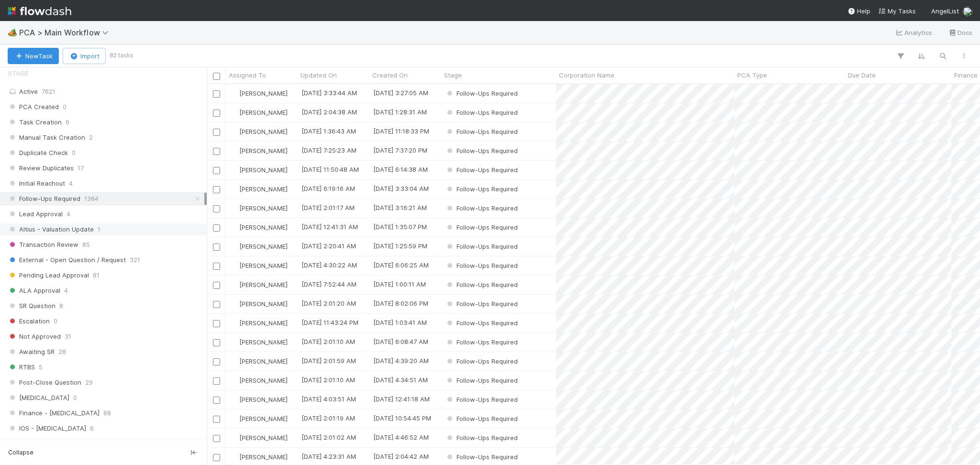
click at [119, 234] on div "Altius - Valuation Update 1" at bounding box center [106, 230] width 197 height 12
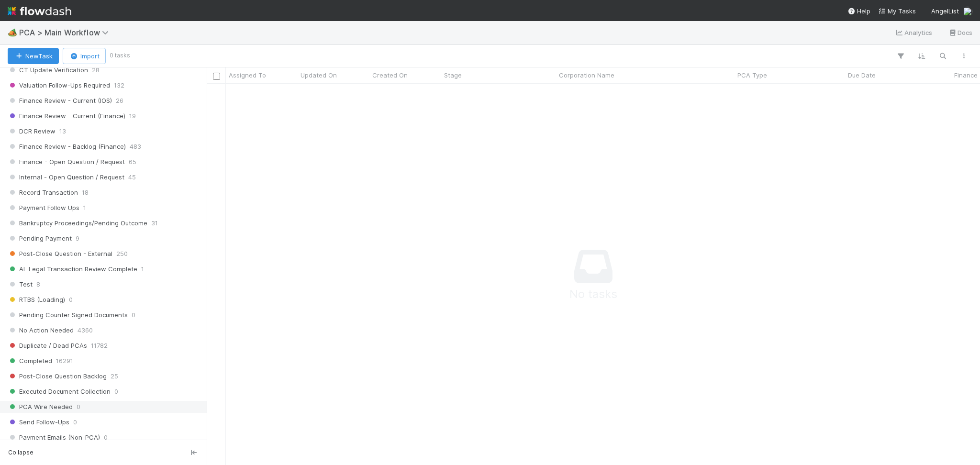
scroll to position [638, 0]
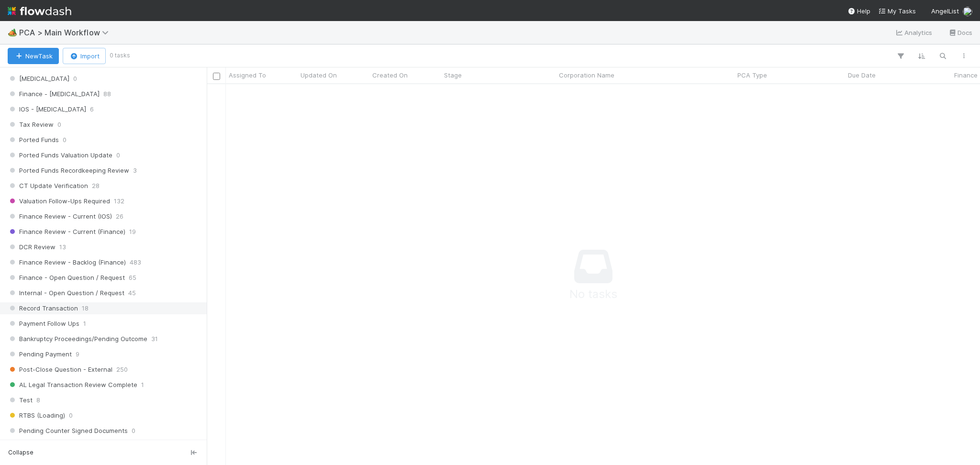
click at [82, 306] on span "18" at bounding box center [85, 309] width 7 height 12
click at [526, 94] on div "Record Transaction" at bounding box center [498, 93] width 115 height 19
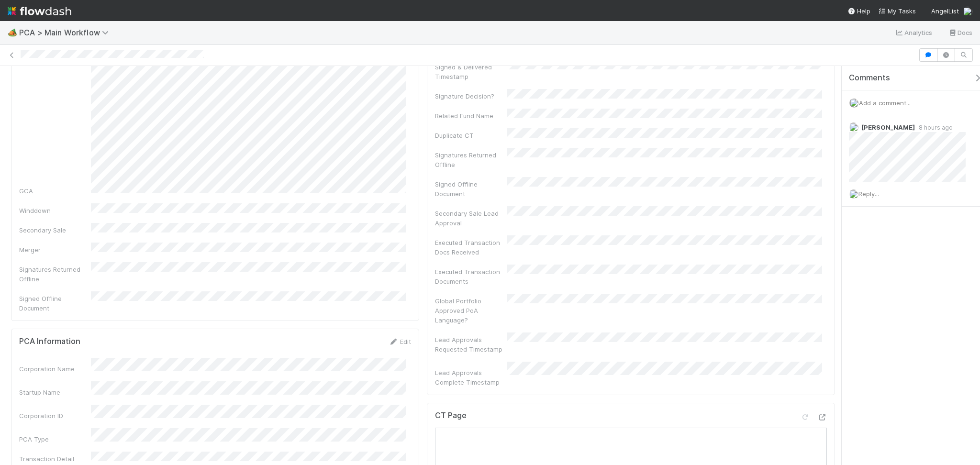
scroll to position [383, 0]
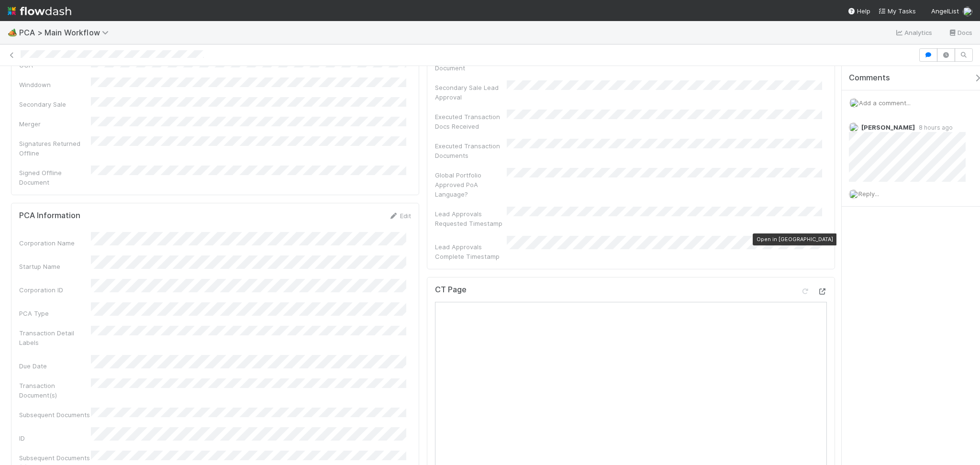
click at [818, 289] on icon at bounding box center [823, 292] width 10 height 6
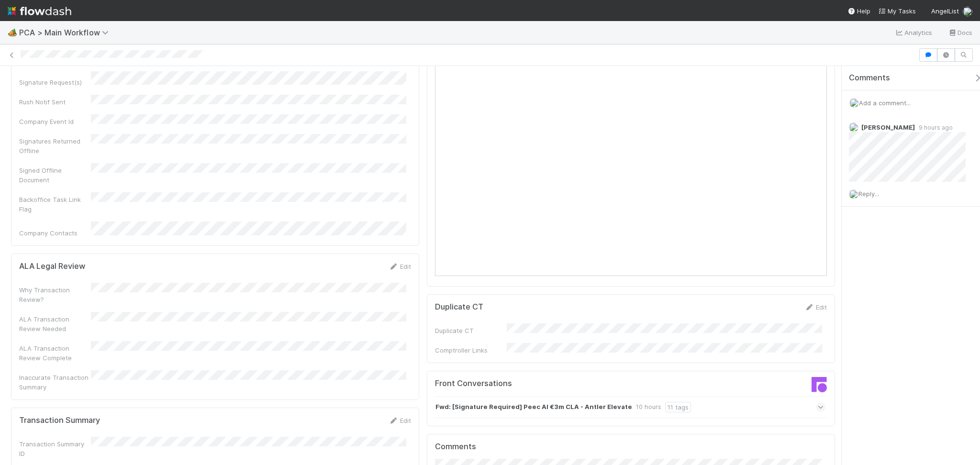
scroll to position [830, 0]
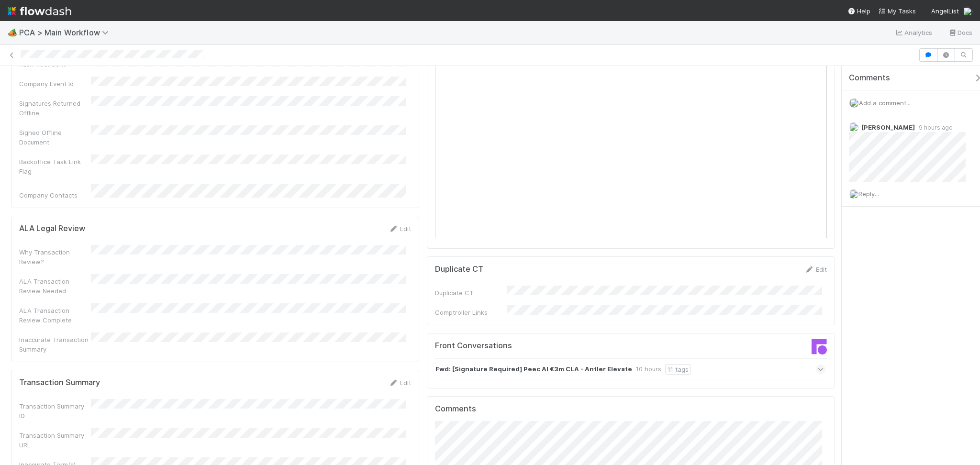
click at [689, 359] on div "Fwd: [Signature Required] Peec AI €3m CLA - Antler Elevate 10 hours 11 tags" at bounding box center [630, 370] width 391 height 22
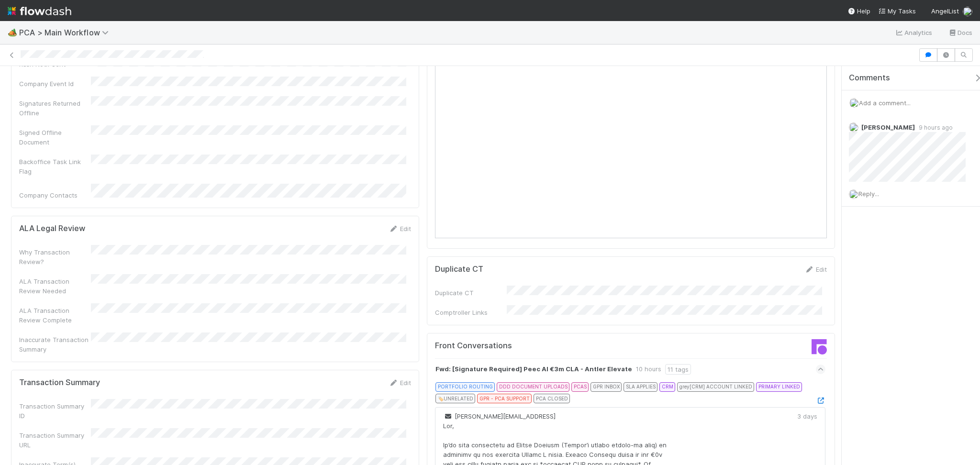
click at [816, 398] on icon at bounding box center [821, 401] width 10 height 6
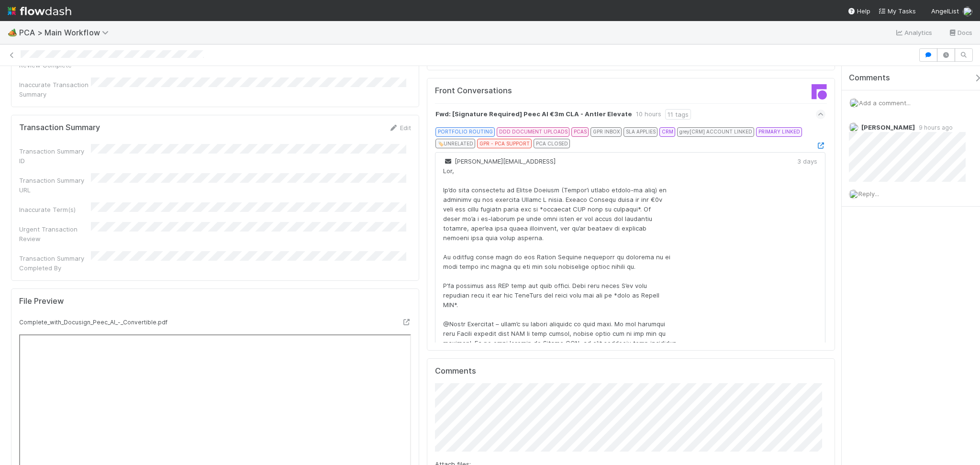
scroll to position [893, 0]
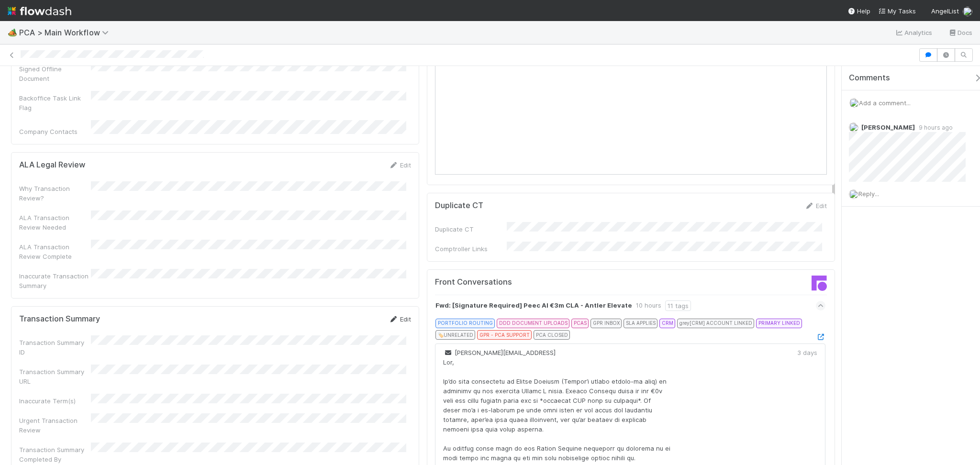
click at [394, 315] on link "Edit" at bounding box center [400, 319] width 23 height 8
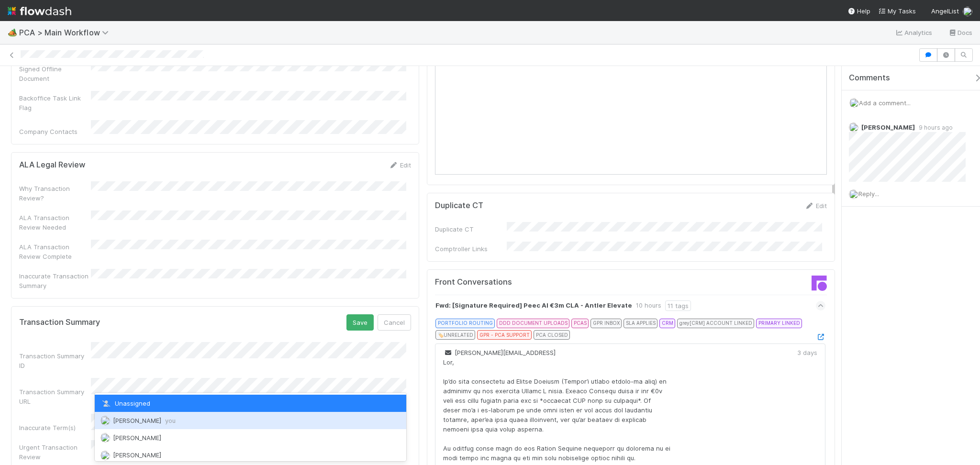
click at [138, 413] on div "Febbie Cervantes you" at bounding box center [251, 420] width 312 height 17
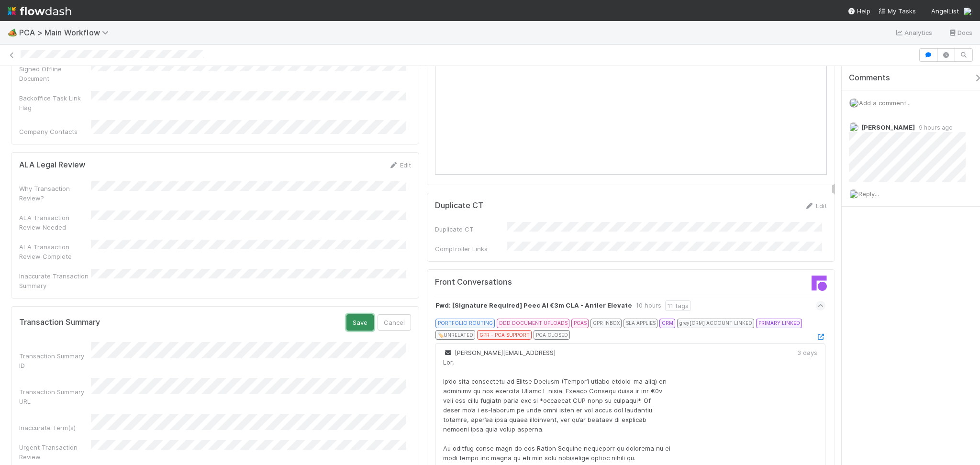
click at [359, 315] on button "Save" at bounding box center [360, 323] width 27 height 16
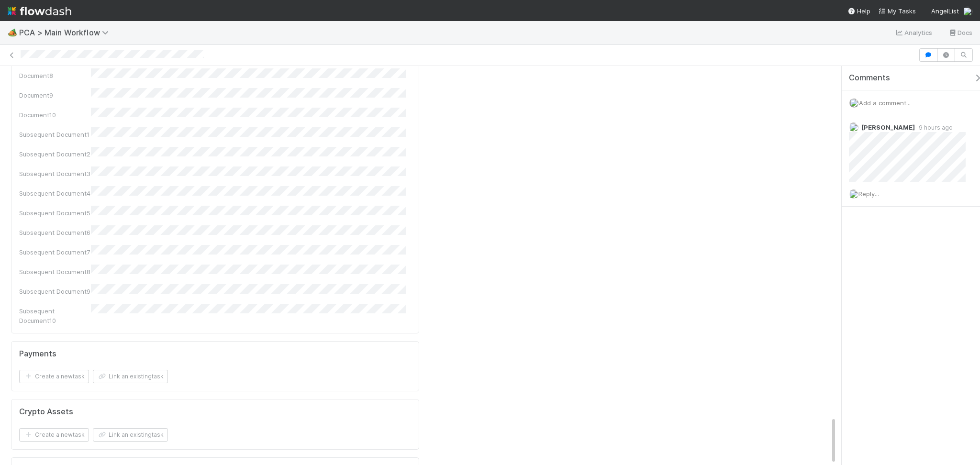
scroll to position [2892, 0]
click at [162, 407] on div "Parsed" at bounding box center [149, 417] width 72 height 21
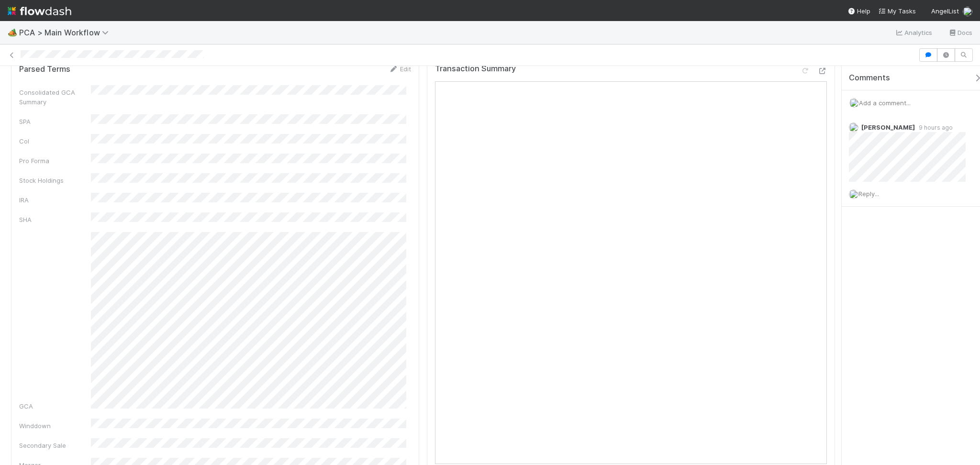
scroll to position [0, 0]
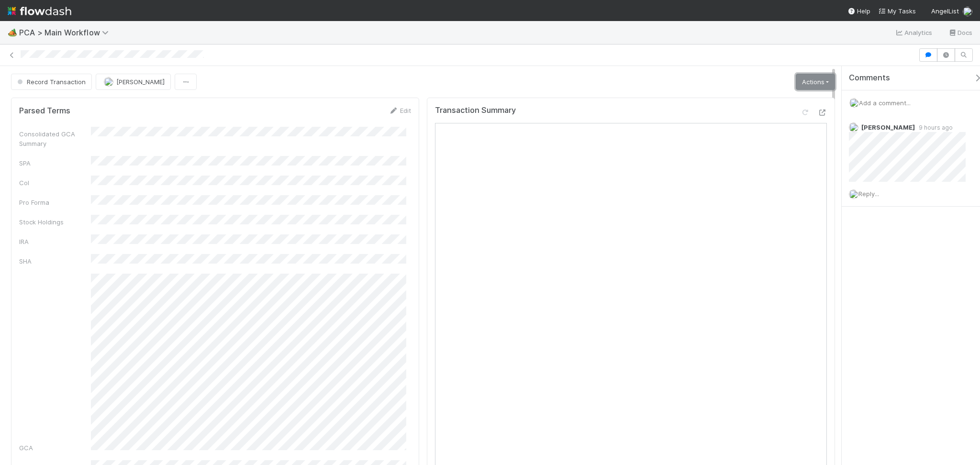
click at [800, 84] on link "Actions" at bounding box center [815, 82] width 39 height 16
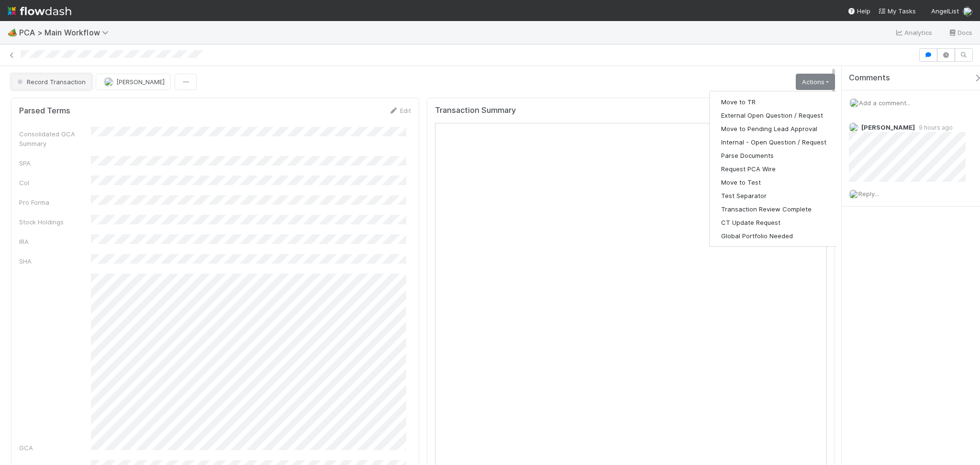
click at [63, 84] on span "Record Transaction" at bounding box center [50, 82] width 70 height 8
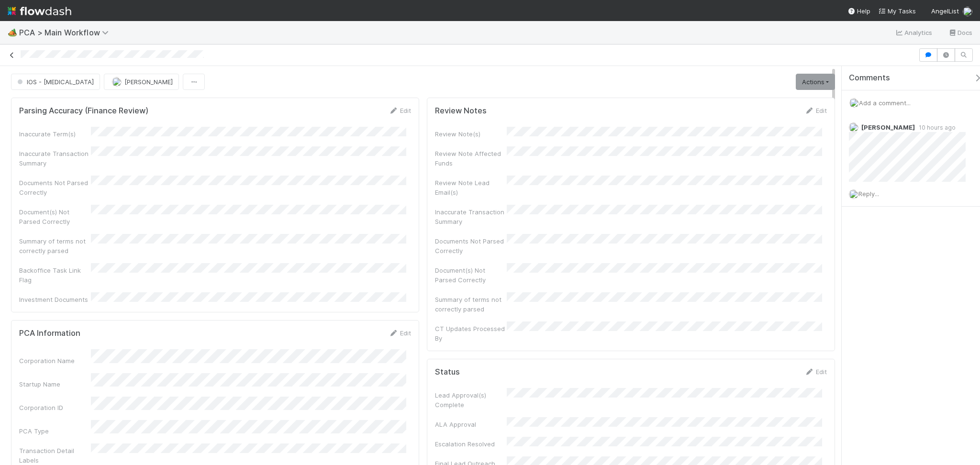
click at [14, 56] on icon at bounding box center [12, 55] width 10 height 6
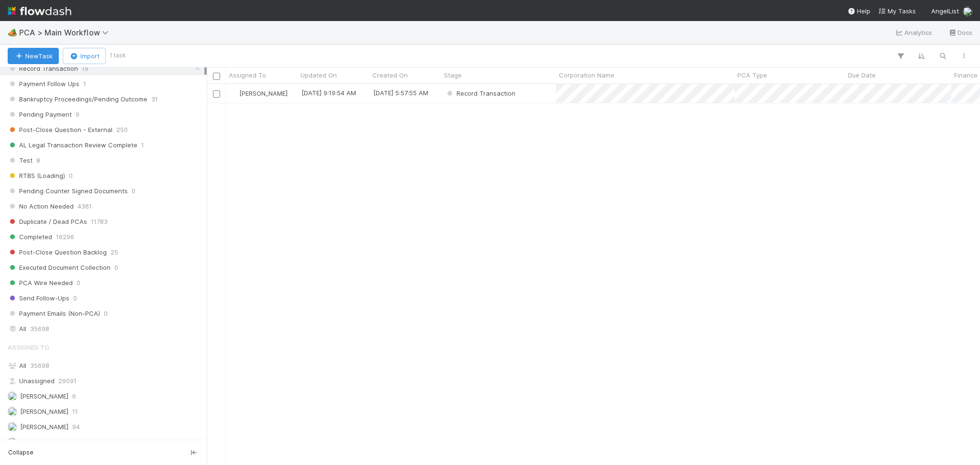
scroll to position [702, 0]
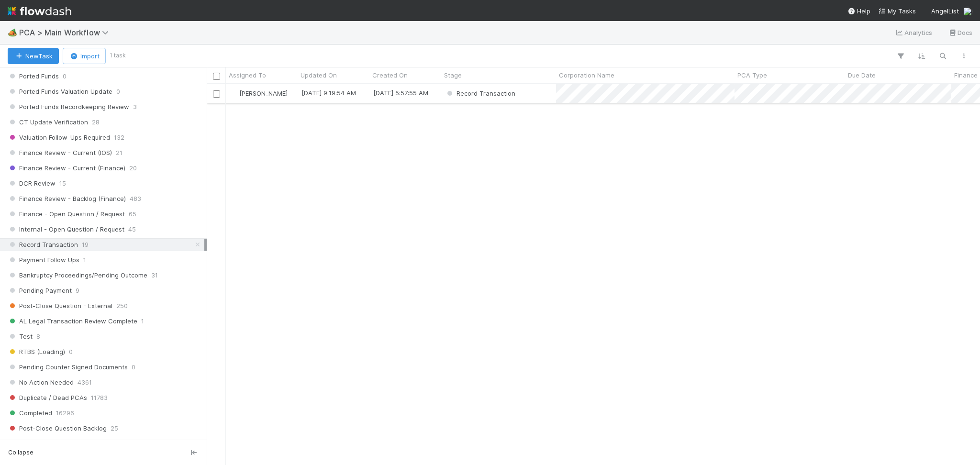
click at [529, 93] on div "Record Transaction" at bounding box center [498, 93] width 115 height 19
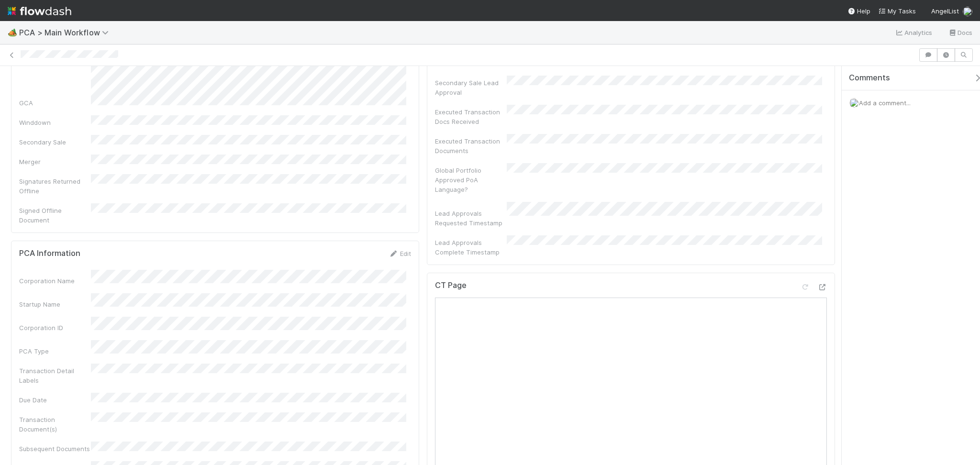
scroll to position [383, 0]
click at [818, 285] on icon at bounding box center [823, 288] width 10 height 6
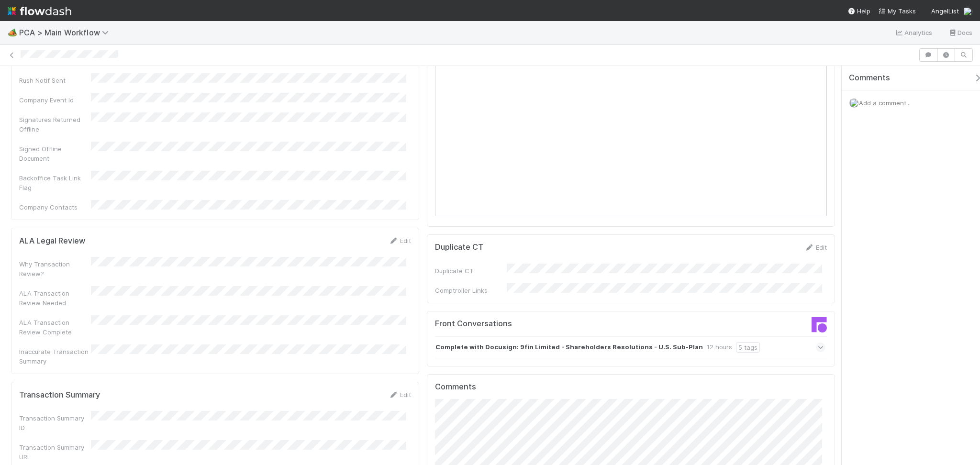
scroll to position [893, 0]
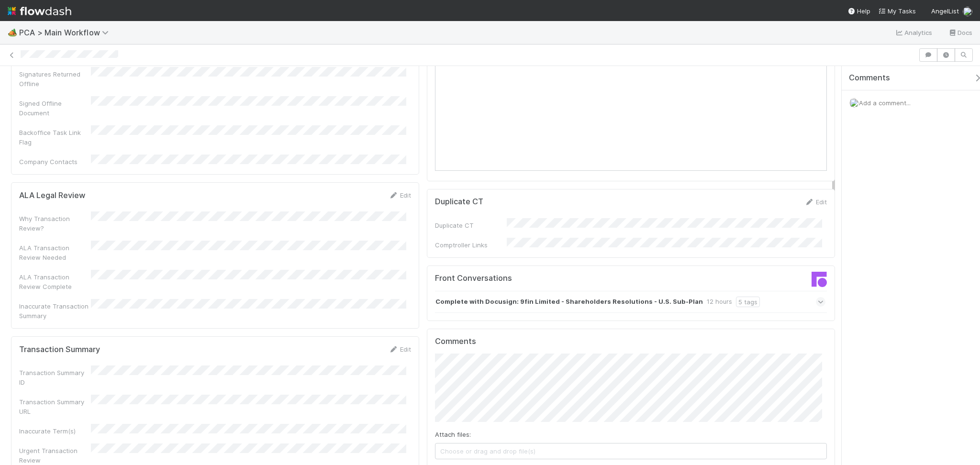
click at [740, 291] on div "Complete with Docusign: 9fin Limited - Shareholders Resolutions - U.S. Sub-Plan…" at bounding box center [630, 302] width 391 height 22
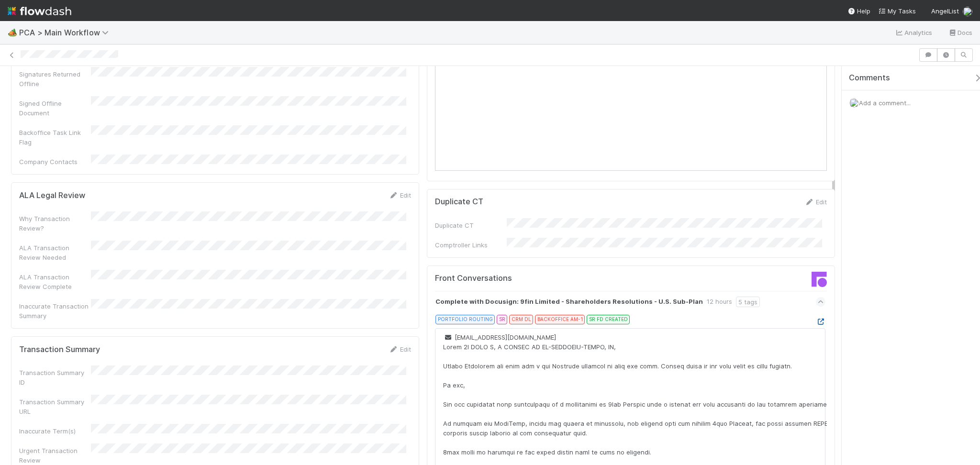
click at [816, 318] on link at bounding box center [821, 322] width 10 height 8
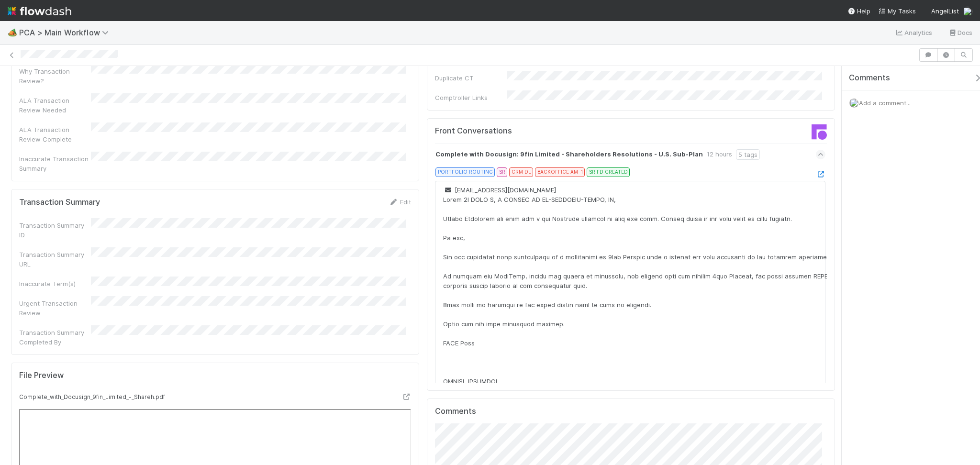
scroll to position [1021, 0]
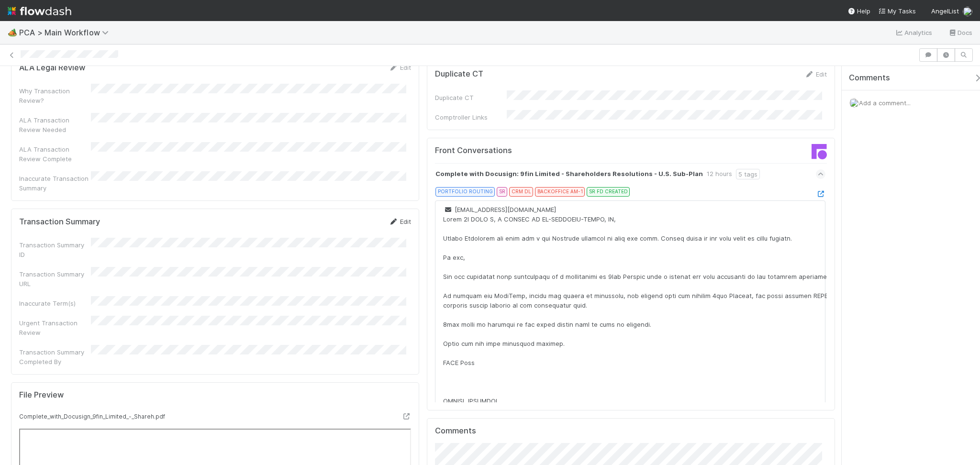
click at [399, 218] on link "Edit" at bounding box center [400, 222] width 23 height 8
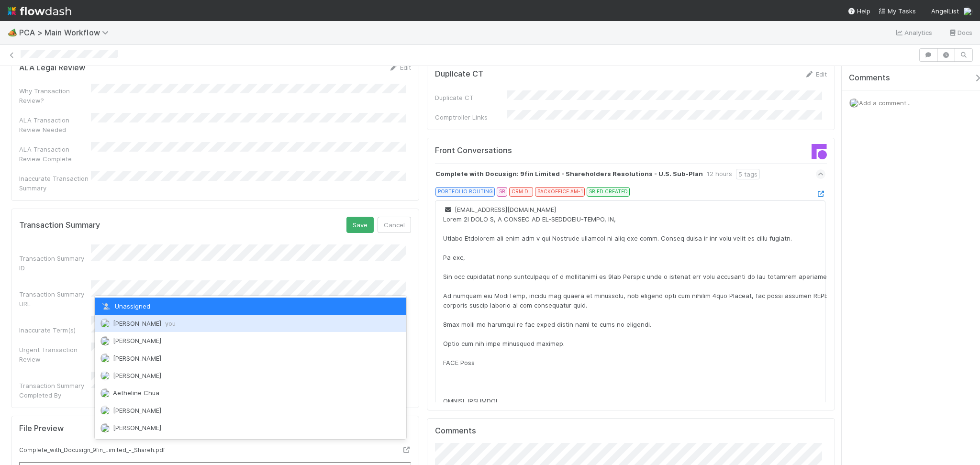
click at [159, 324] on span "Febbie Cervantes you" at bounding box center [144, 324] width 63 height 8
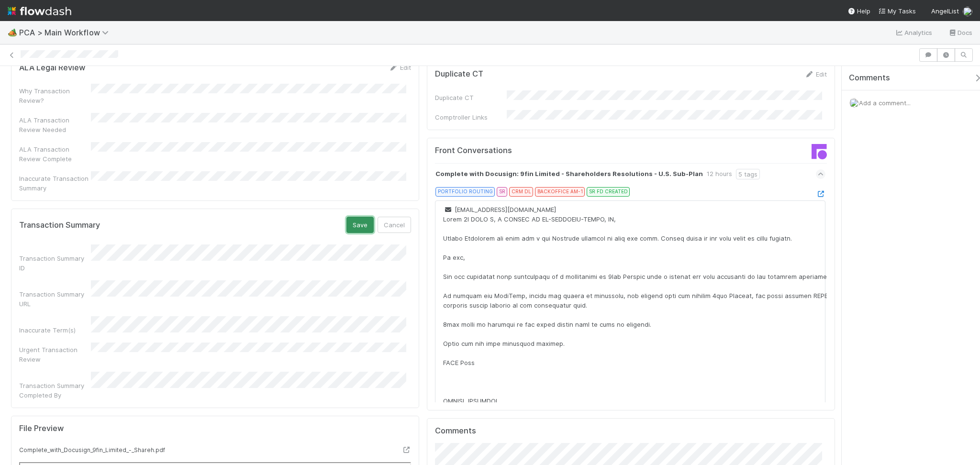
click at [351, 217] on button "Save" at bounding box center [360, 225] width 27 height 16
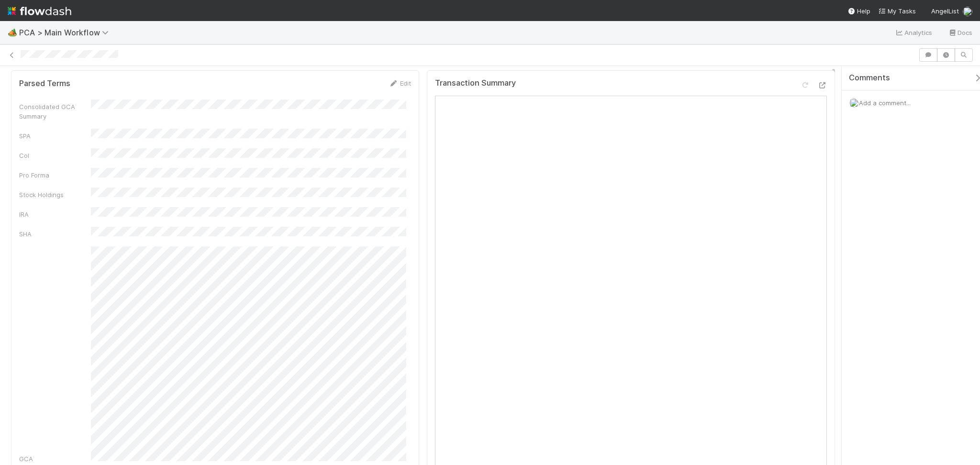
scroll to position [0, 0]
drag, startPoint x: 798, startPoint y: 71, endPoint x: 808, endPoint y: 118, distance: 47.5
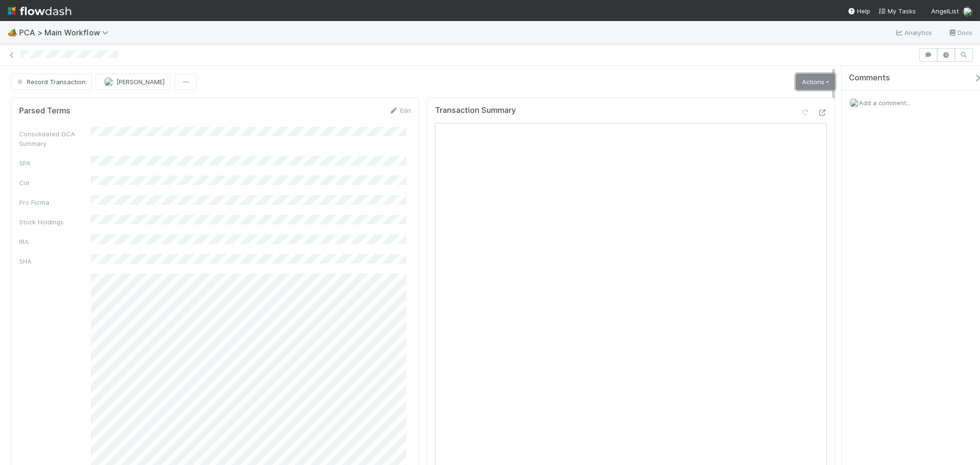
click at [802, 89] on link "Actions" at bounding box center [815, 82] width 39 height 16
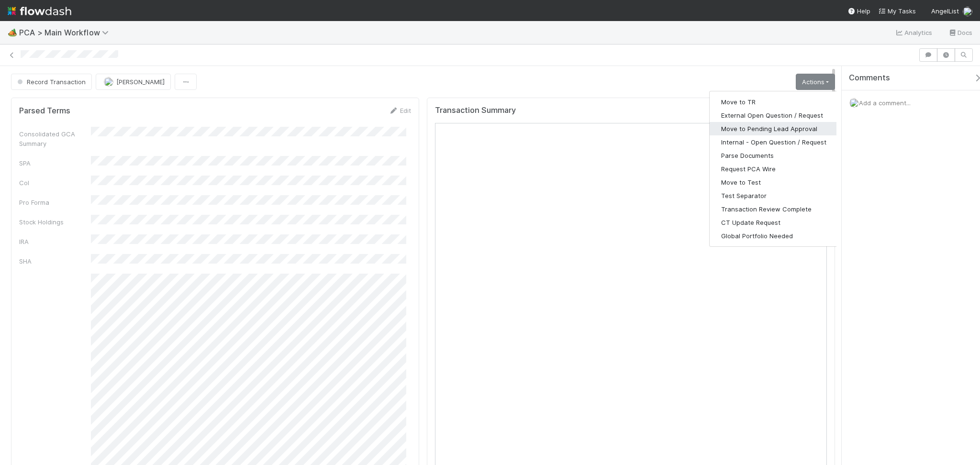
click at [771, 125] on button "Move to Pending Lead Approval" at bounding box center [774, 128] width 128 height 13
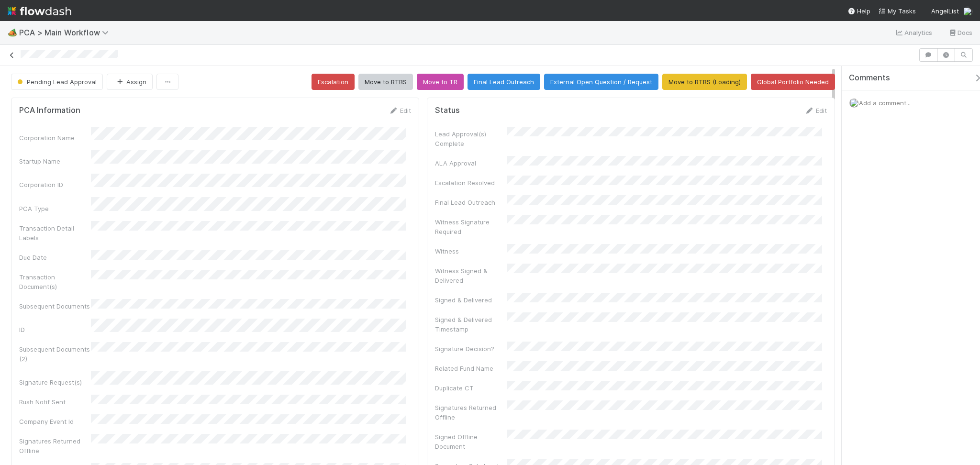
click at [12, 54] on icon at bounding box center [12, 55] width 10 height 6
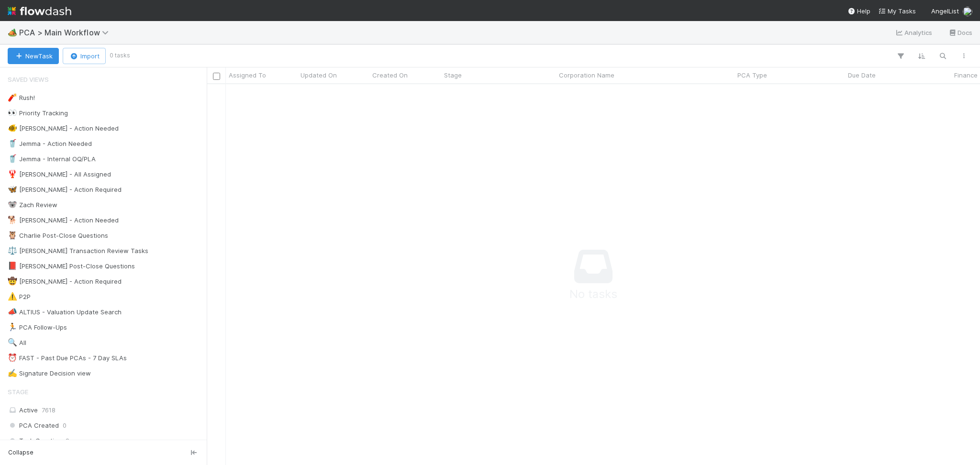
scroll to position [10, 10]
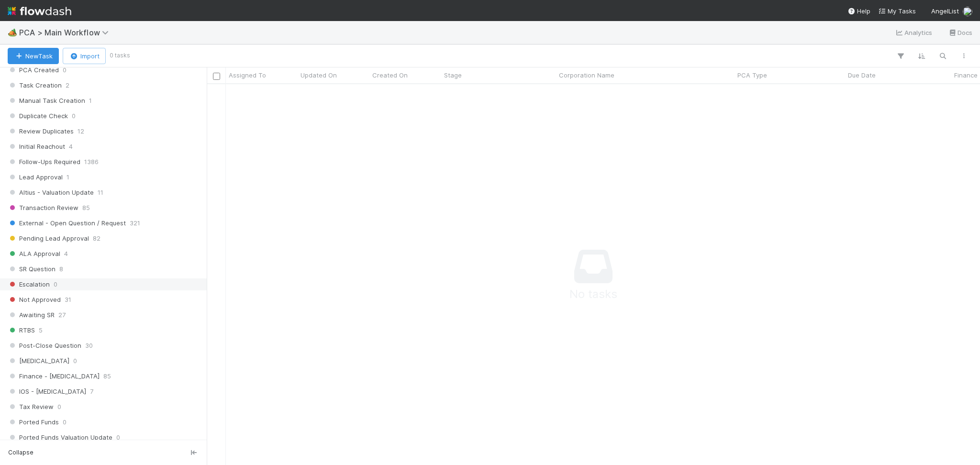
scroll to position [349, 0]
click at [96, 170] on span "1386" at bounding box center [91, 168] width 14 height 12
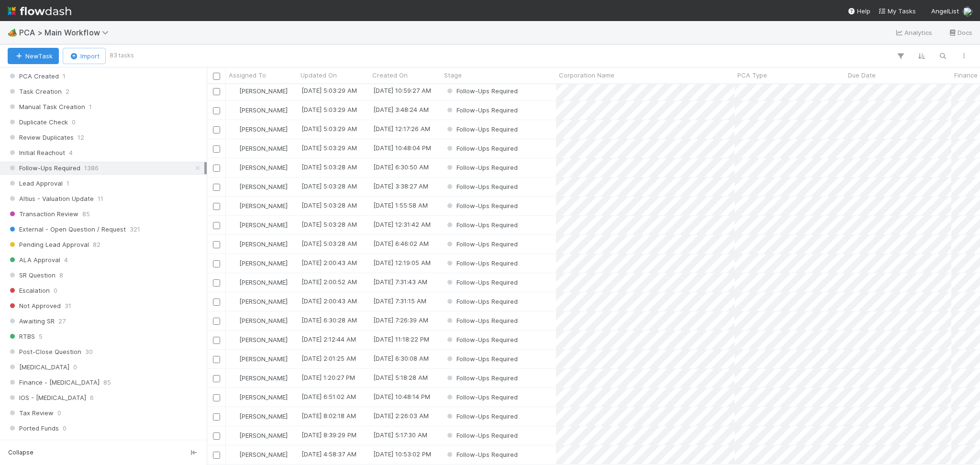
scroll to position [1307, 0]
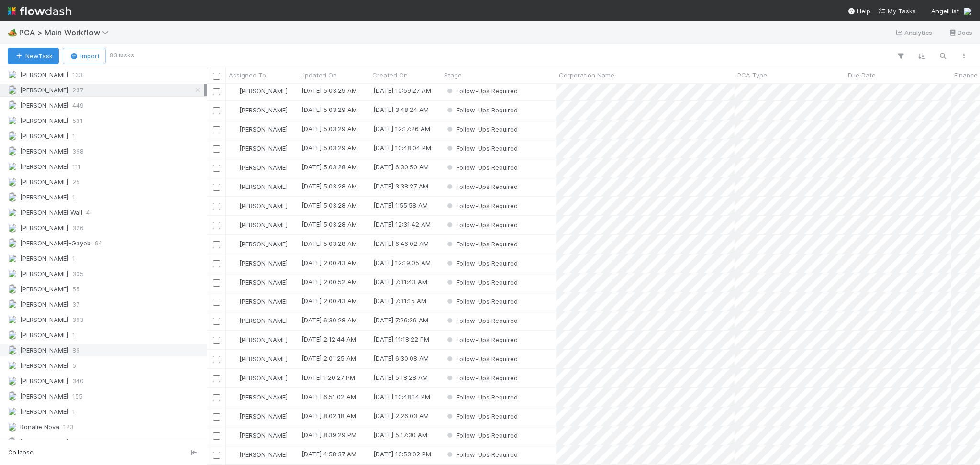
click at [83, 353] on div "Michael Capilitan 86" at bounding box center [106, 351] width 197 height 12
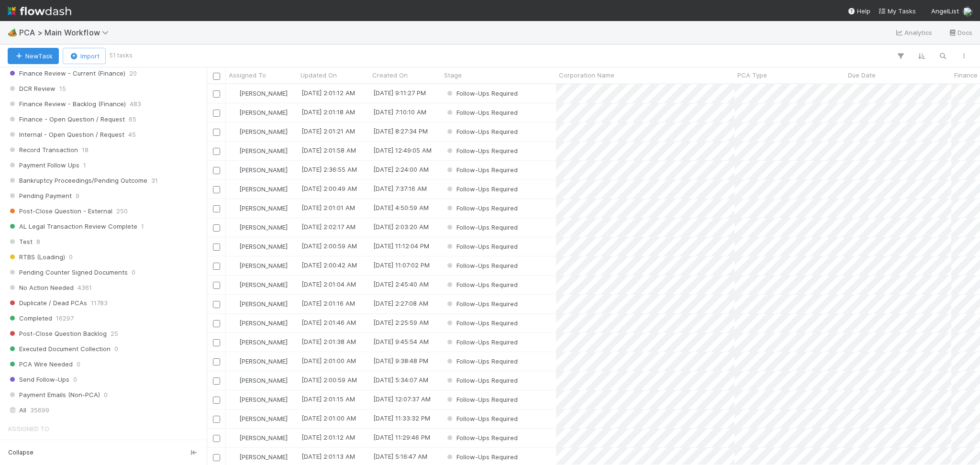
scroll to position [732, 0]
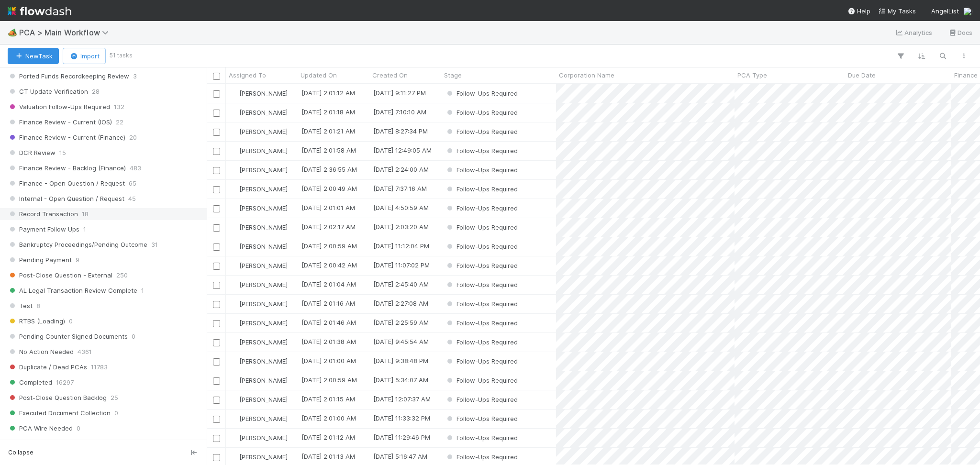
click at [94, 220] on div "Record Transaction 18" at bounding box center [106, 214] width 197 height 12
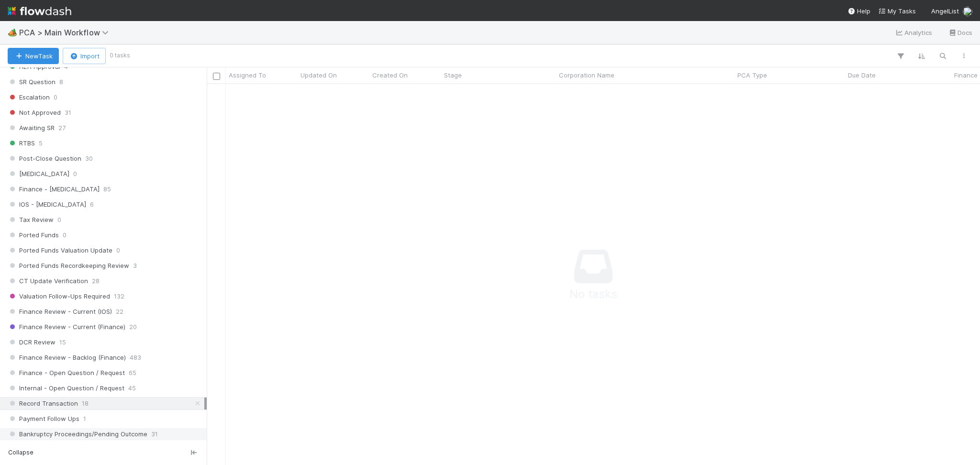
scroll to position [541, 0]
click at [118, 209] on div "IOS - ICU 6" at bounding box center [106, 207] width 197 height 12
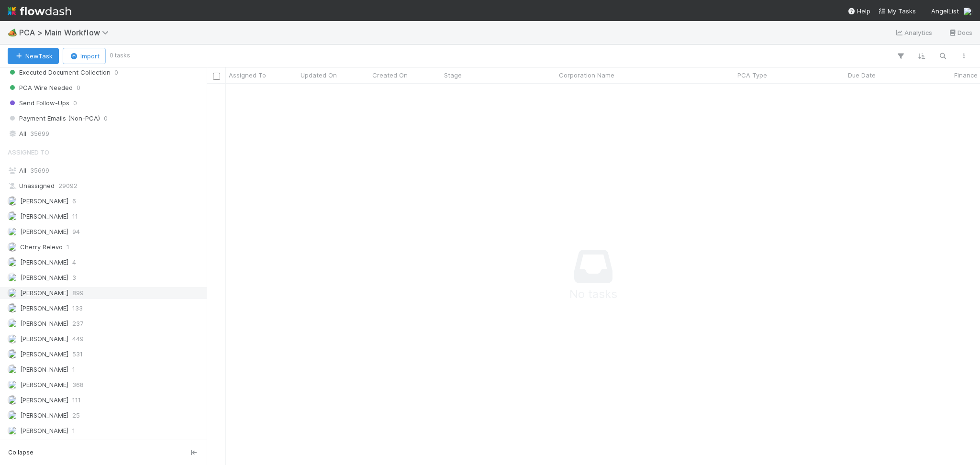
scroll to position [1052, 0]
click at [104, 169] on div "Assigned To" at bounding box center [103, 173] width 207 height 19
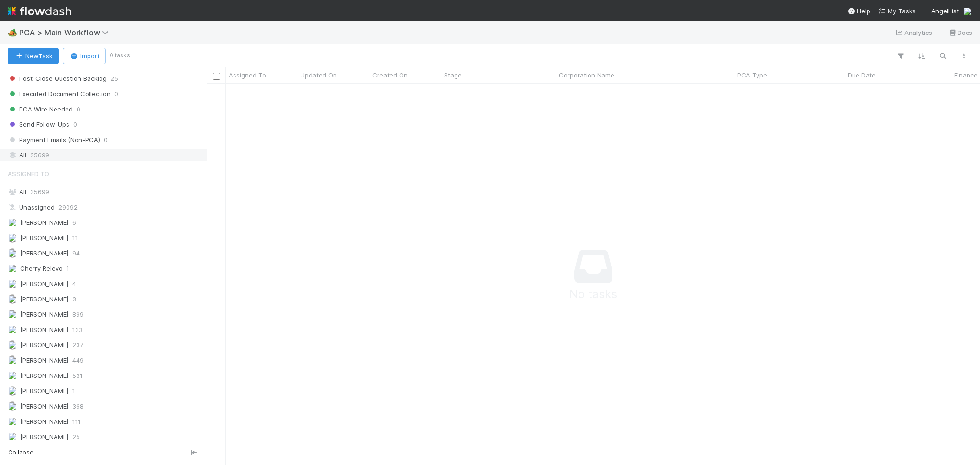
click at [105, 159] on div "All 35699" at bounding box center [106, 155] width 197 height 12
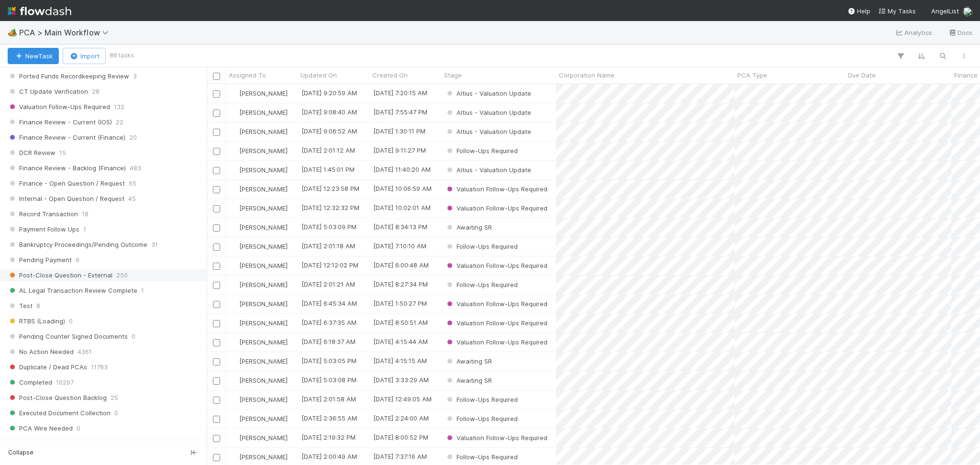
scroll to position [1115, 0]
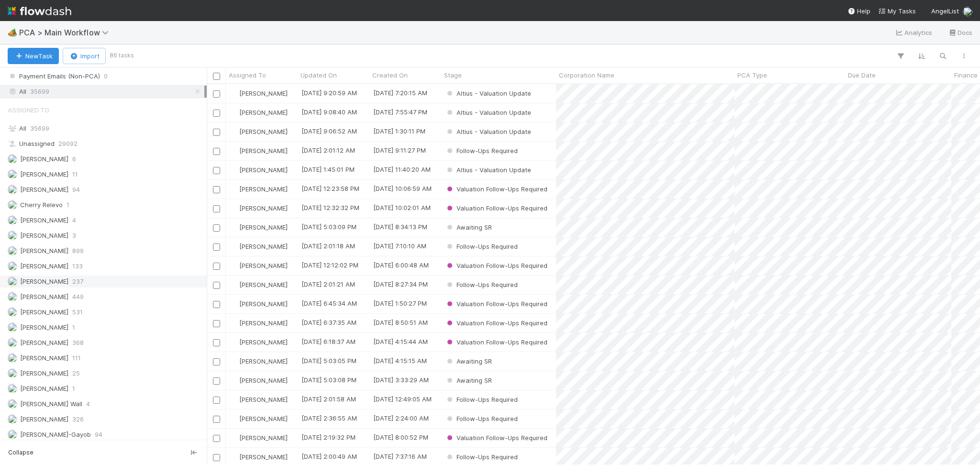
click at [94, 282] on div "Febbie Cervantes 237" at bounding box center [106, 282] width 197 height 12
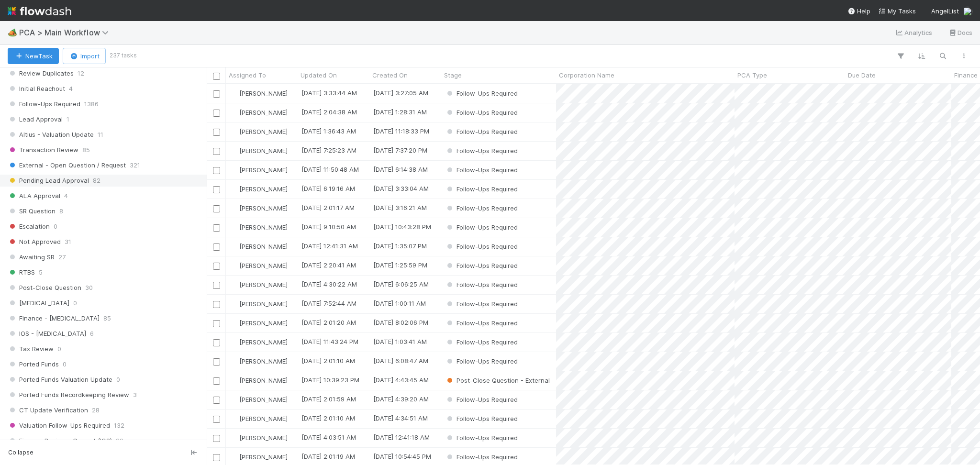
scroll to position [371, 764]
click at [134, 110] on div "Follow-Ups Required 1386" at bounding box center [106, 104] width 197 height 12
click at [535, 92] on div "Follow-Ups Required" at bounding box center [498, 93] width 115 height 19
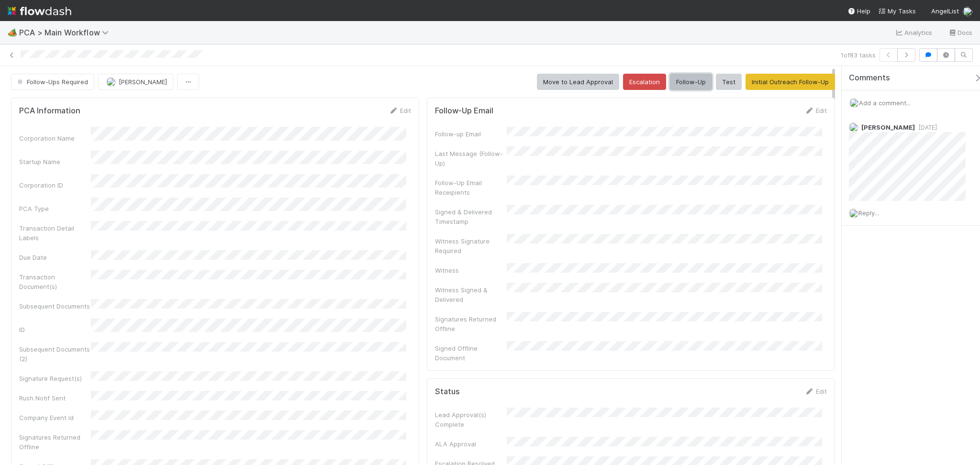
click at [679, 80] on button "Follow-Up" at bounding box center [691, 82] width 42 height 16
click at [905, 55] on icon "button" at bounding box center [907, 55] width 10 height 6
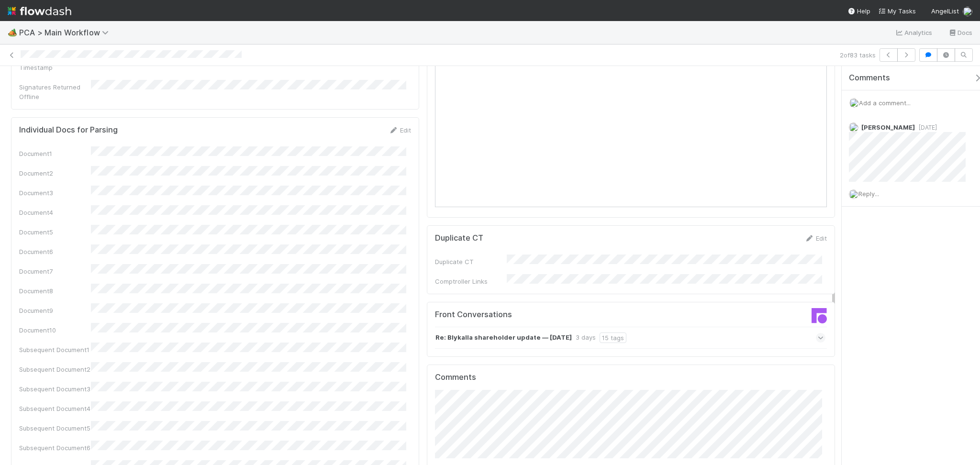
scroll to position [1213, 0]
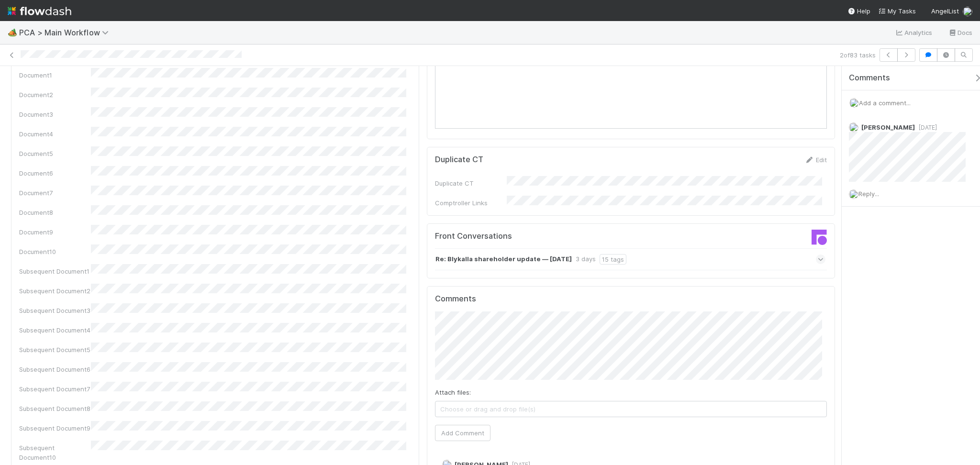
click at [688, 248] on div "Re: Blykalla shareholder update — Aug 24, 2025 3 days 15 tags" at bounding box center [630, 259] width 391 height 22
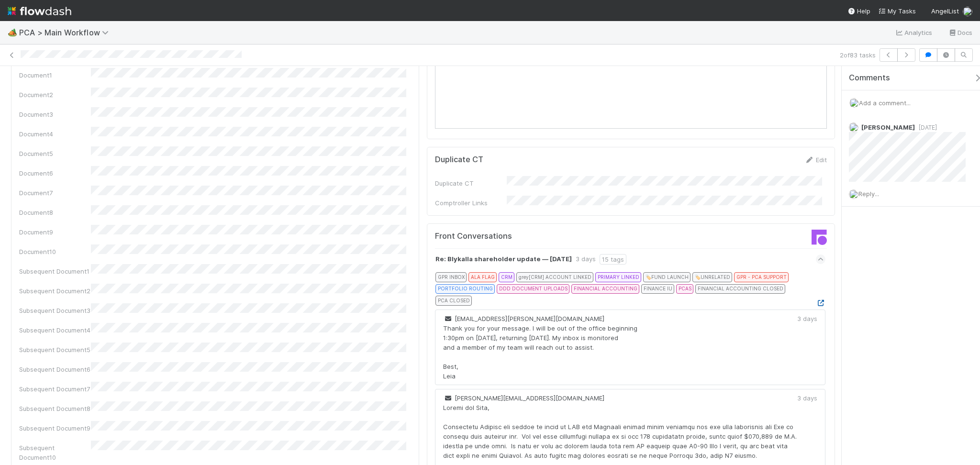
click at [816, 300] on icon at bounding box center [821, 303] width 10 height 6
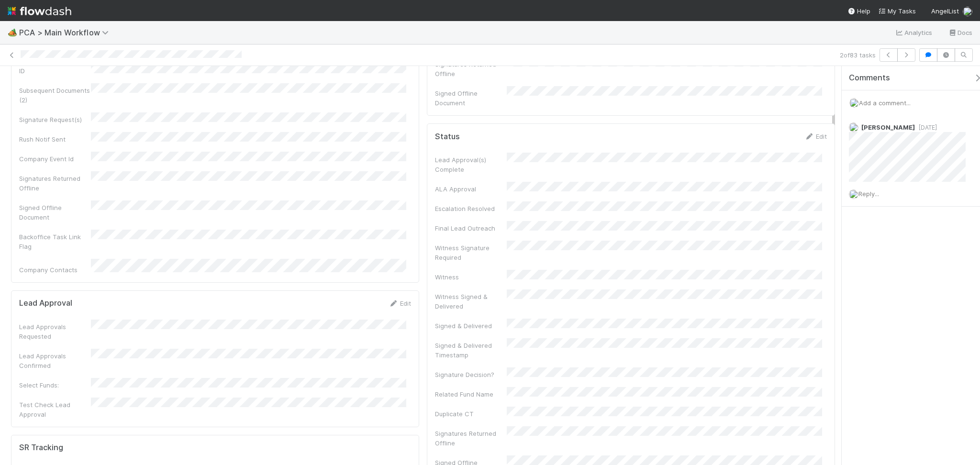
scroll to position [0, 0]
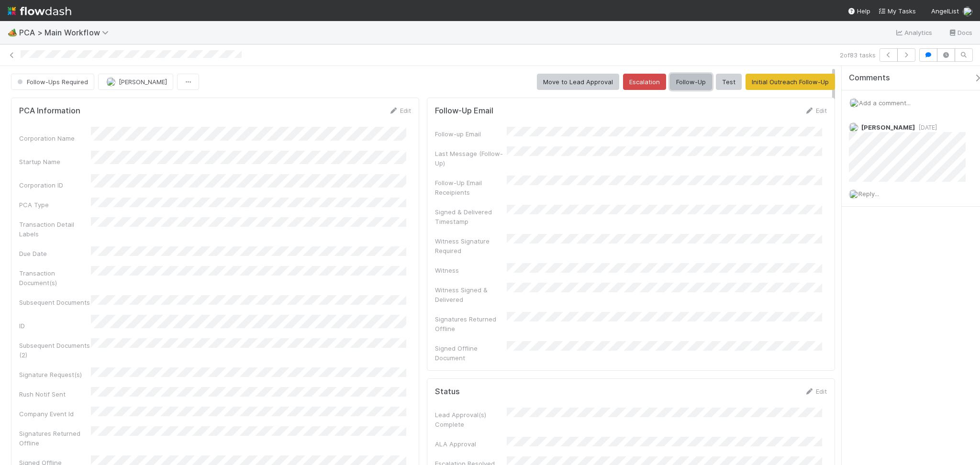
click at [677, 79] on button "Follow-Up" at bounding box center [691, 82] width 42 height 16
click at [908, 54] on icon "button" at bounding box center [907, 55] width 10 height 6
click at [677, 79] on button "Follow-Up" at bounding box center [691, 82] width 42 height 16
click at [912, 58] on button "button" at bounding box center [907, 54] width 18 height 13
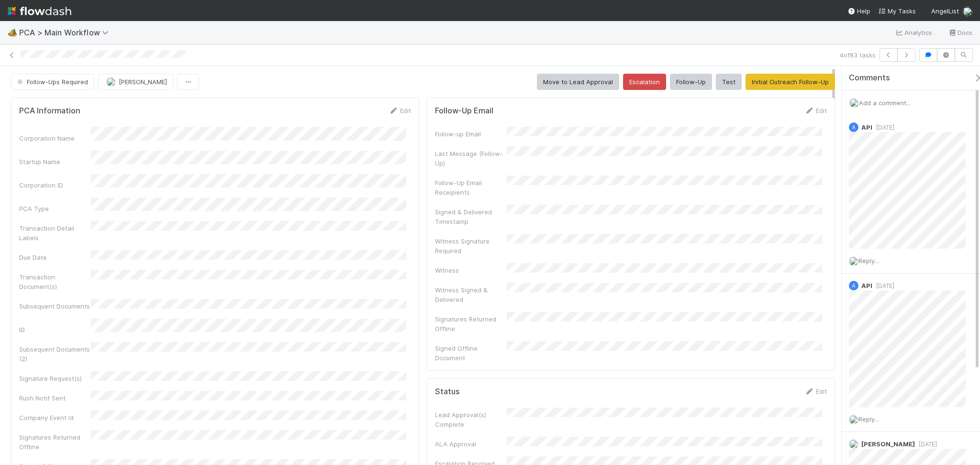
click at [872, 99] on span "Add a comment..." at bounding box center [885, 103] width 52 height 8
click at [929, 180] on span "[PERSON_NAME]" at bounding box center [914, 180] width 48 height 8
click at [869, 262] on button "Add Comment" at bounding box center [885, 264] width 56 height 16
click at [45, 79] on span "Follow-Ups Required" at bounding box center [51, 82] width 73 height 8
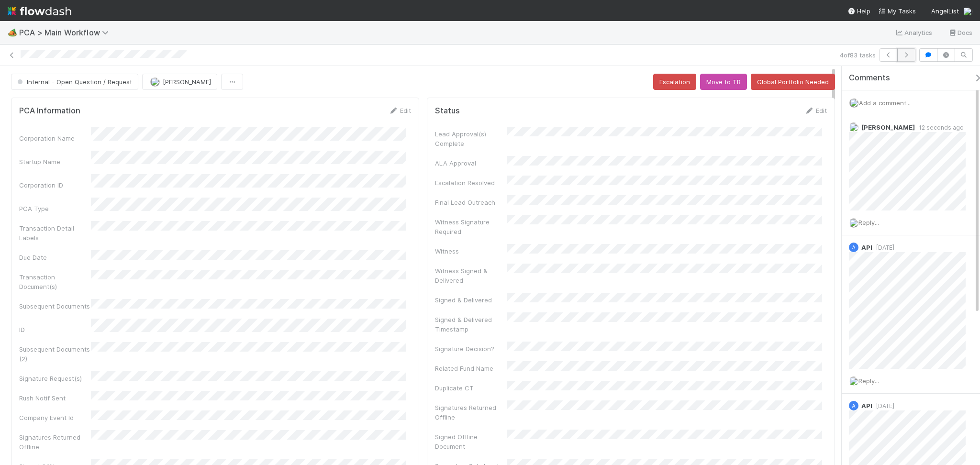
click at [905, 56] on icon "button" at bounding box center [907, 55] width 10 height 6
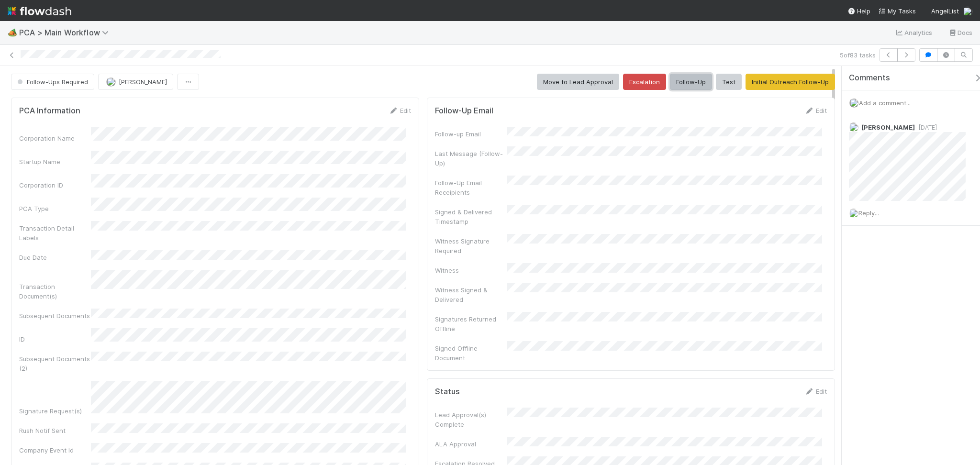
click at [682, 83] on button "Follow-Up" at bounding box center [691, 82] width 42 height 16
click at [910, 57] on icon "button" at bounding box center [907, 55] width 10 height 6
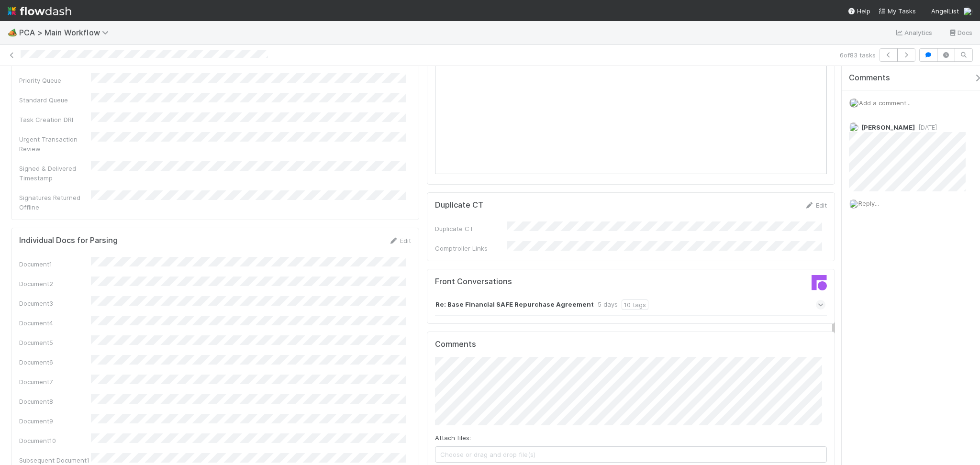
scroll to position [1213, 0]
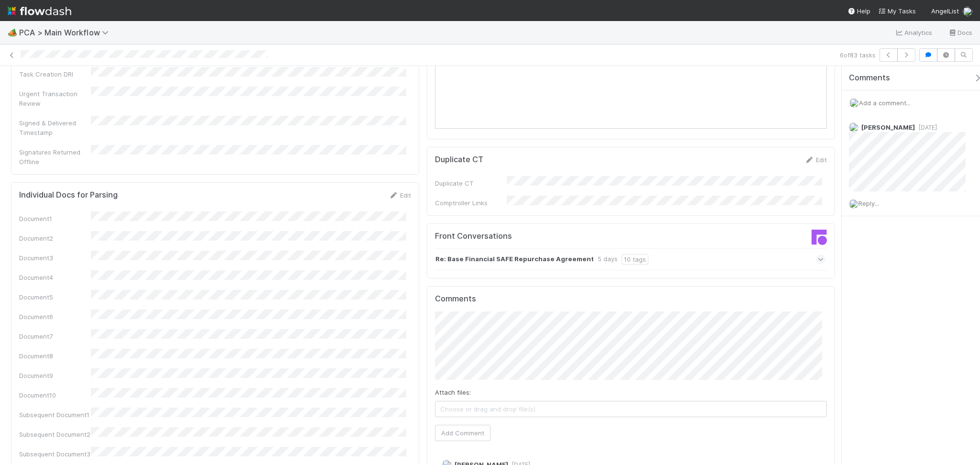
click at [646, 248] on div "Re: Base Financial SAFE Repurchase Agreement 5 days 10 tags" at bounding box center [630, 259] width 391 height 22
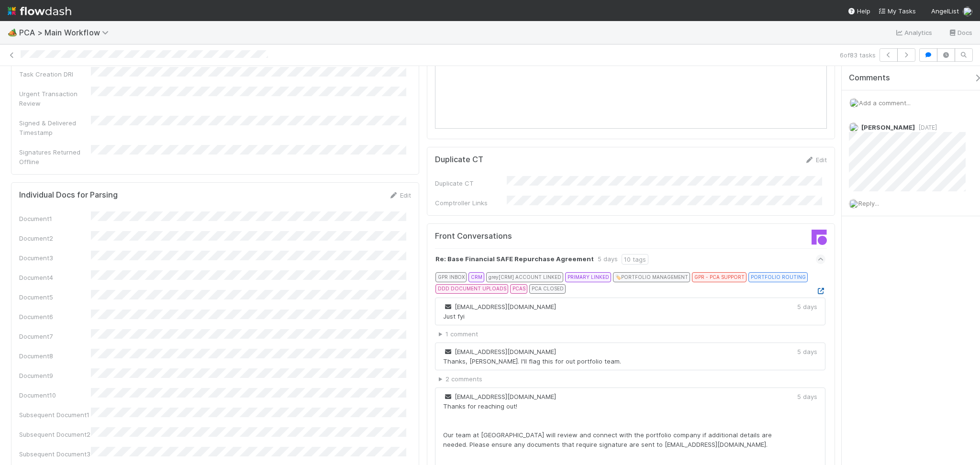
click at [816, 288] on icon at bounding box center [821, 291] width 10 height 6
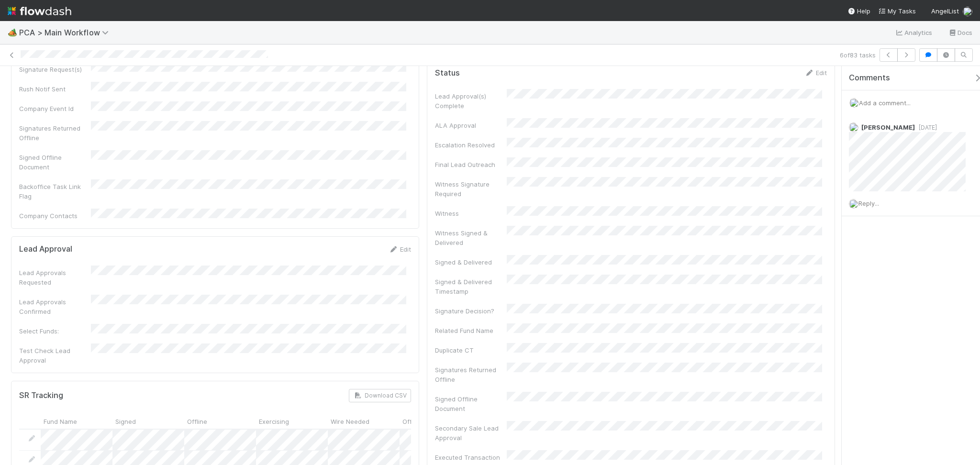
scroll to position [0, 0]
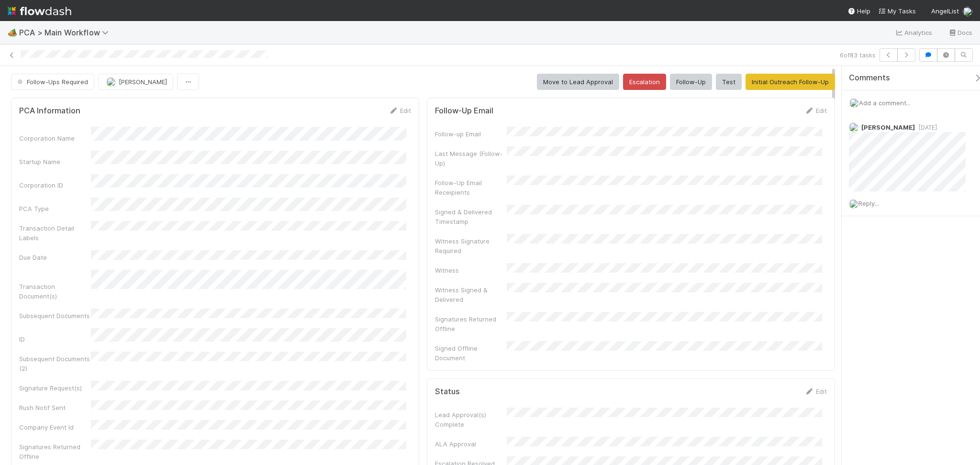
click at [883, 101] on span "Add a comment..." at bounding box center [885, 103] width 52 height 8
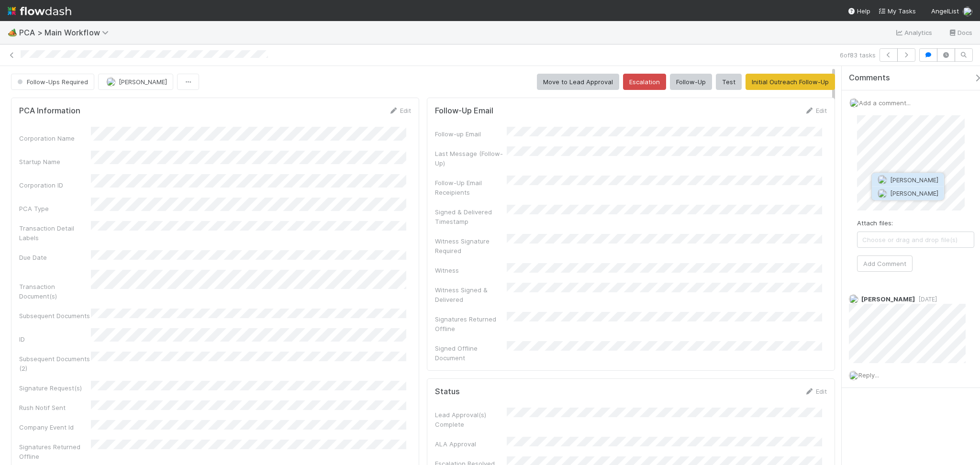
click at [926, 192] on span "[PERSON_NAME]" at bounding box center [914, 194] width 48 height 8
click at [883, 262] on button "Add Comment" at bounding box center [885, 264] width 56 height 16
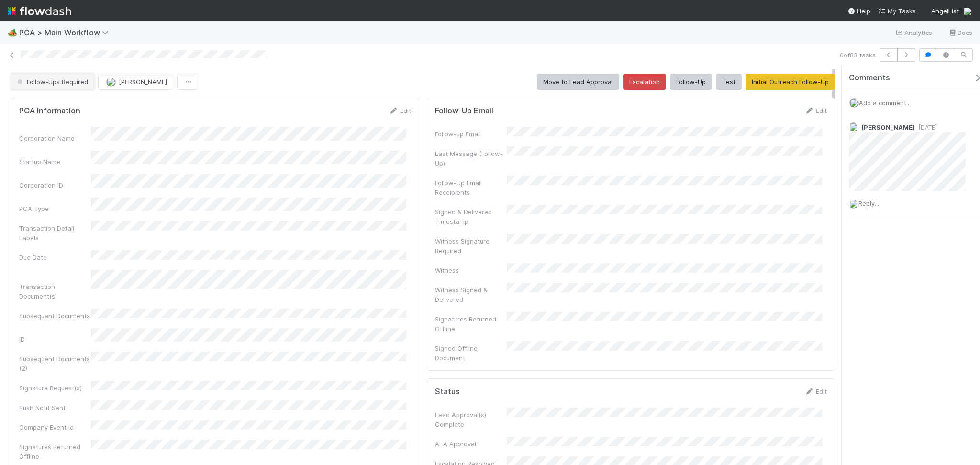
click at [33, 76] on button "Follow-Ups Required" at bounding box center [52, 82] width 83 height 16
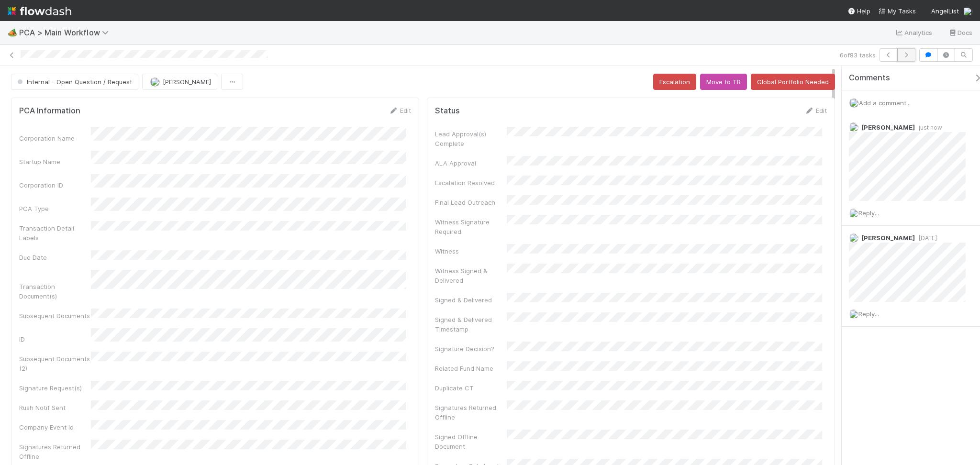
click at [902, 56] on icon "button" at bounding box center [907, 55] width 10 height 6
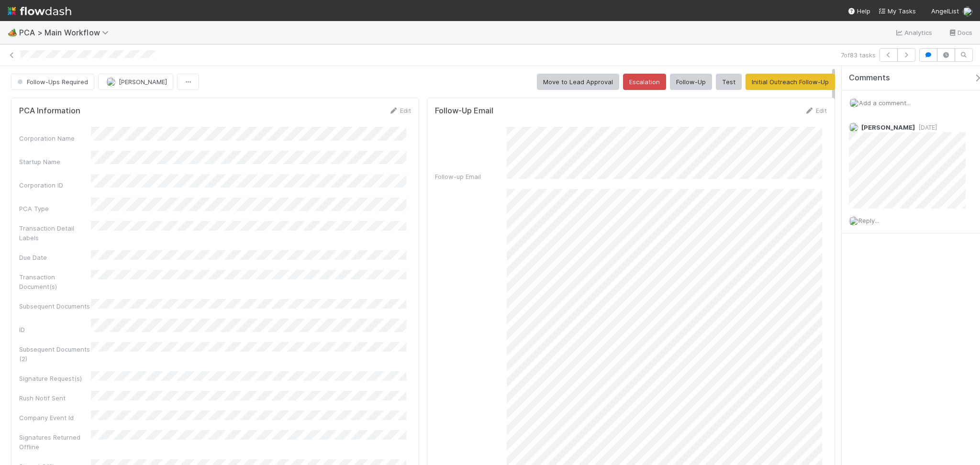
click at [642, 47] on div "7 of 83 tasks" at bounding box center [490, 56] width 980 height 22
click at [682, 85] on button "Follow-Up" at bounding box center [691, 82] width 42 height 16
click at [906, 56] on icon "button" at bounding box center [907, 55] width 10 height 6
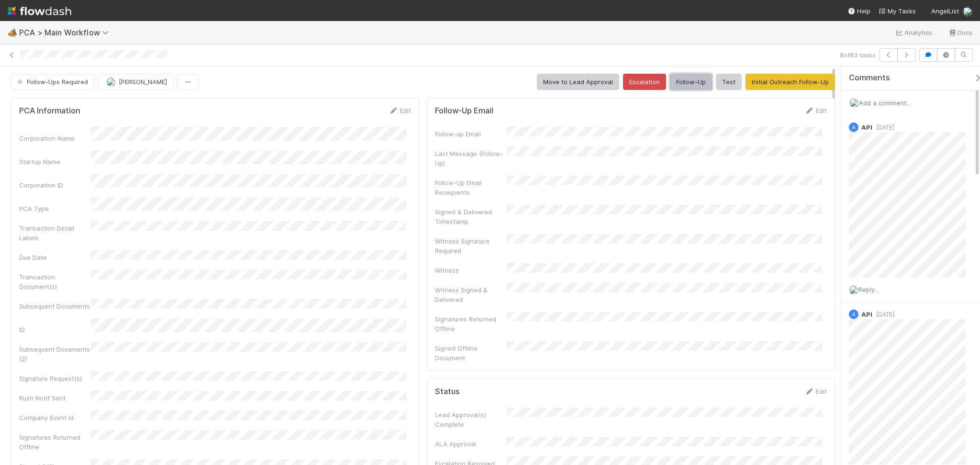
click at [680, 84] on button "Follow-Up" at bounding box center [691, 82] width 42 height 16
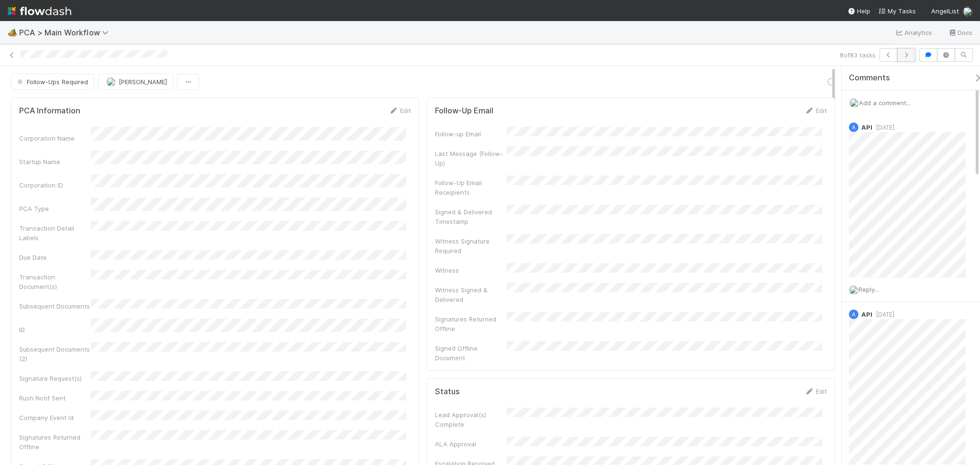
click at [906, 59] on button "button" at bounding box center [907, 54] width 18 height 13
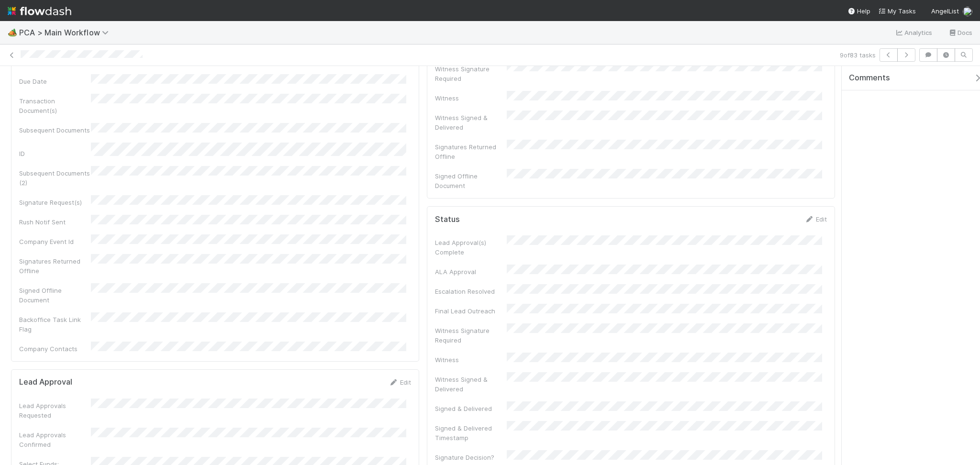
scroll to position [64, 0]
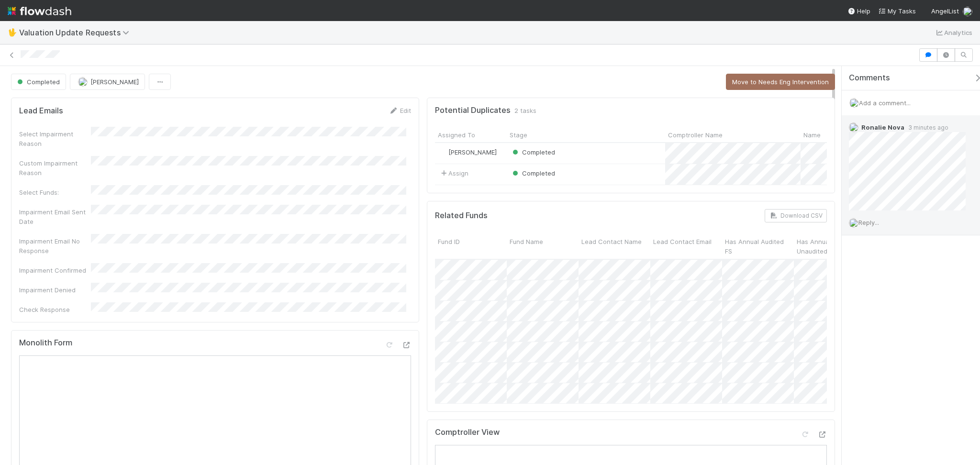
click at [879, 219] on span "Reply..." at bounding box center [869, 223] width 21 height 8
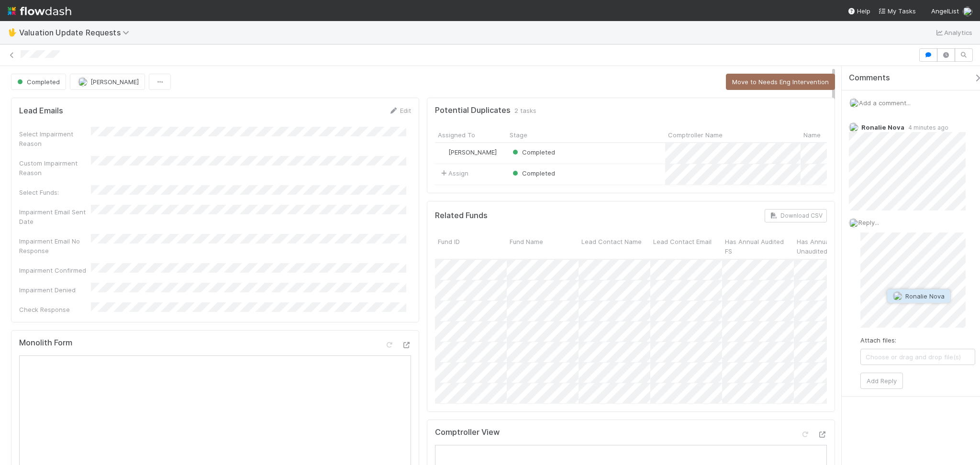
click at [924, 294] on span "Ronalie Nova" at bounding box center [925, 297] width 39 height 8
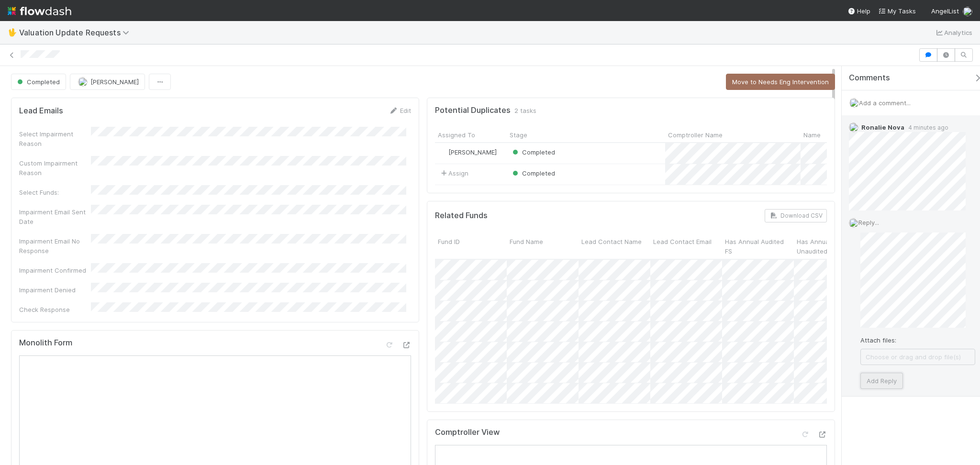
click at [889, 373] on button "Add Reply" at bounding box center [882, 381] width 43 height 16
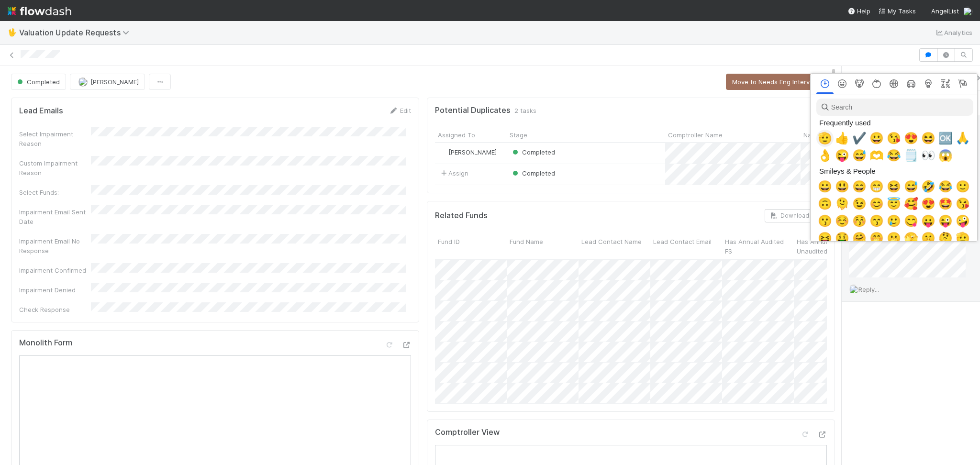
scroll to position [0, 5]
click at [820, 133] on span "🫡" at bounding box center [823, 138] width 14 height 13
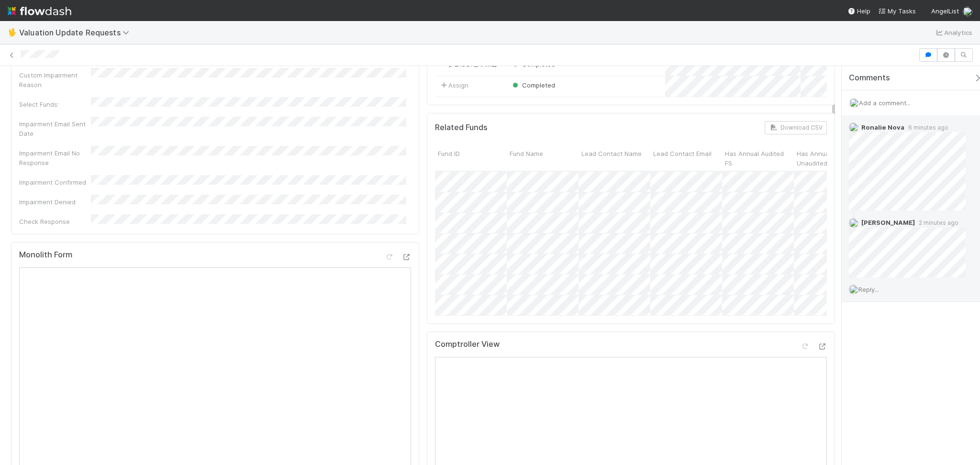
scroll to position [0, 0]
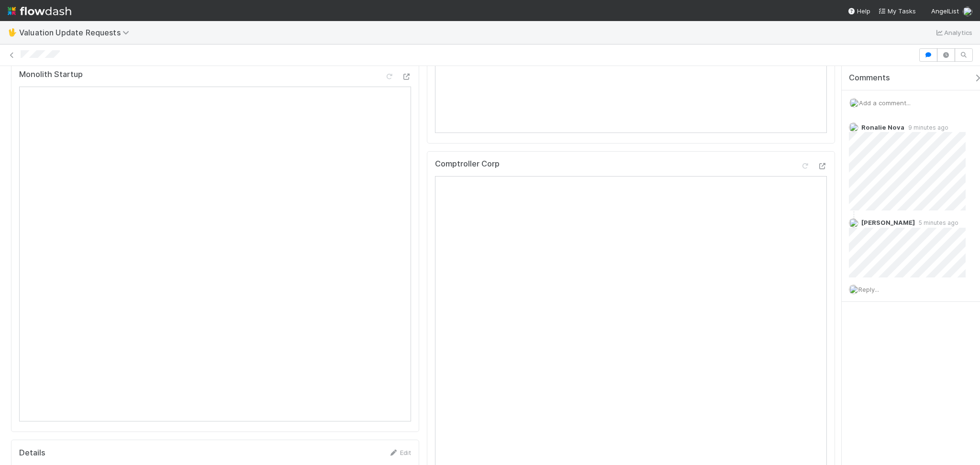
scroll to position [702, 0]
click at [818, 115] on icon at bounding box center [823, 112] width 10 height 6
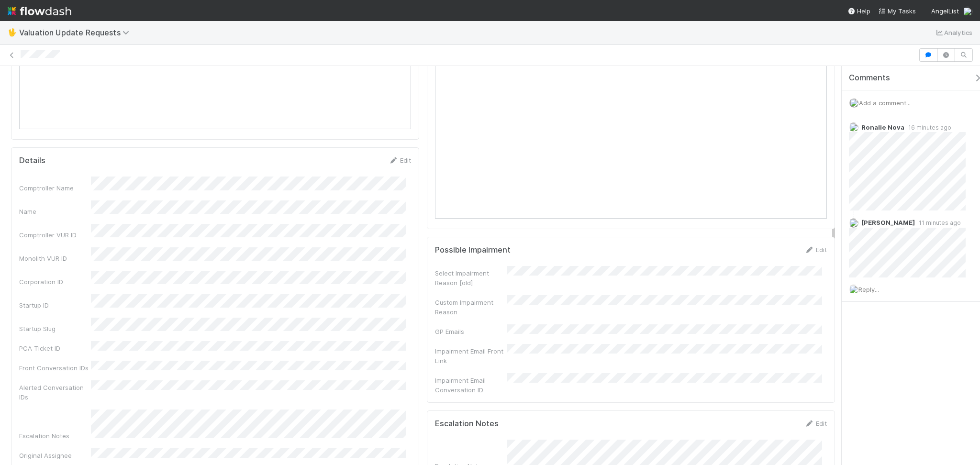
scroll to position [1021, 0]
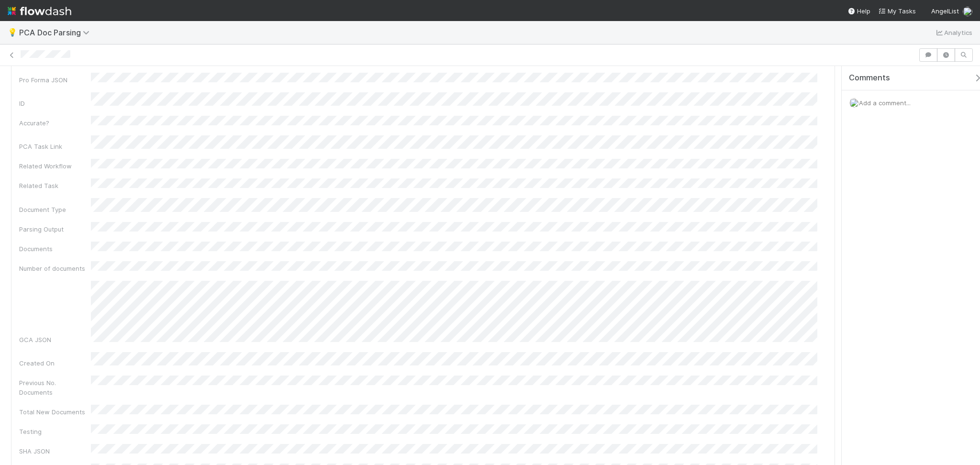
scroll to position [192, 0]
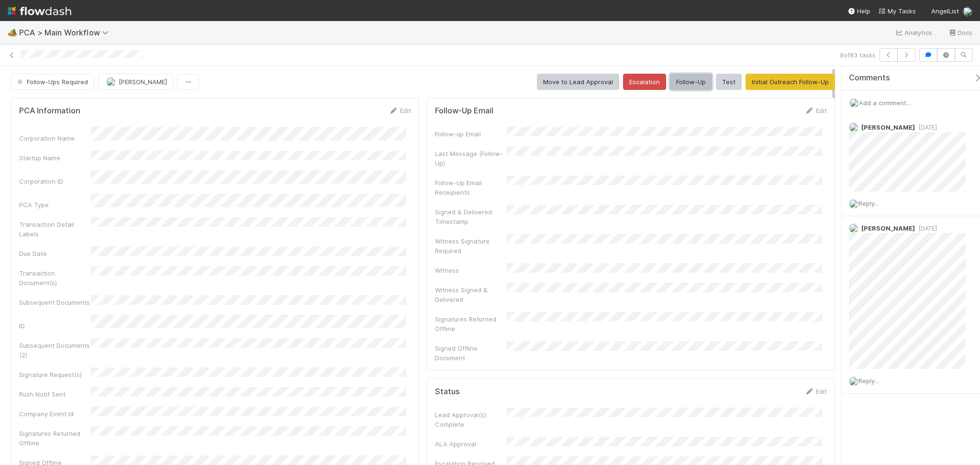
click at [685, 79] on button "Follow-Up" at bounding box center [691, 82] width 42 height 16
click at [911, 52] on icon "button" at bounding box center [907, 55] width 10 height 6
click at [680, 83] on button "Follow-Up" at bounding box center [691, 82] width 42 height 16
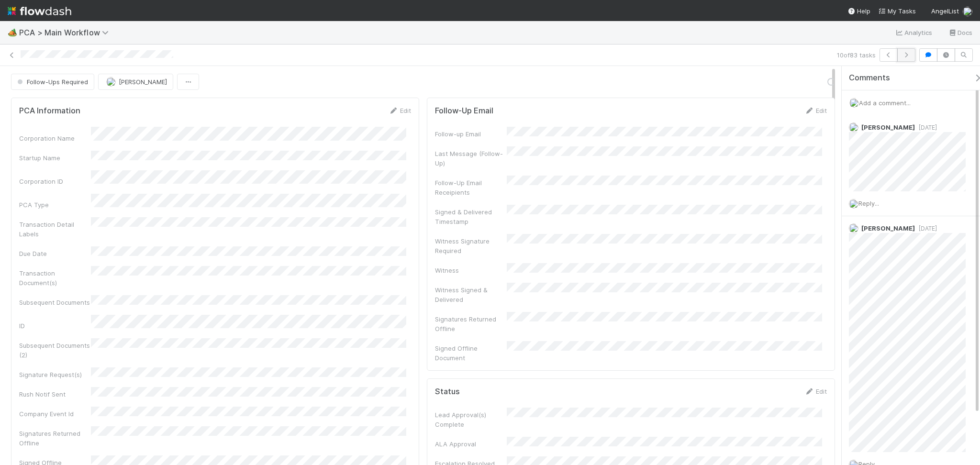
click at [902, 56] on icon "button" at bounding box center [907, 55] width 10 height 6
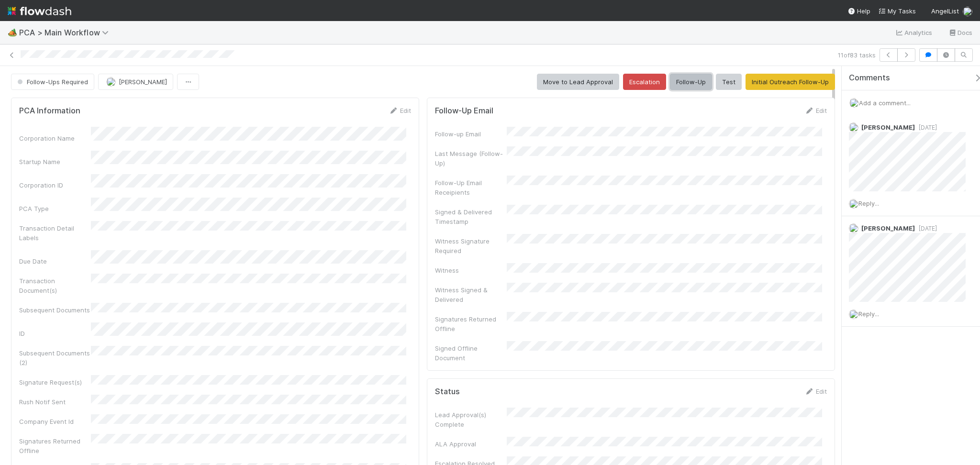
click at [682, 88] on button "Follow-Up" at bounding box center [691, 82] width 42 height 16
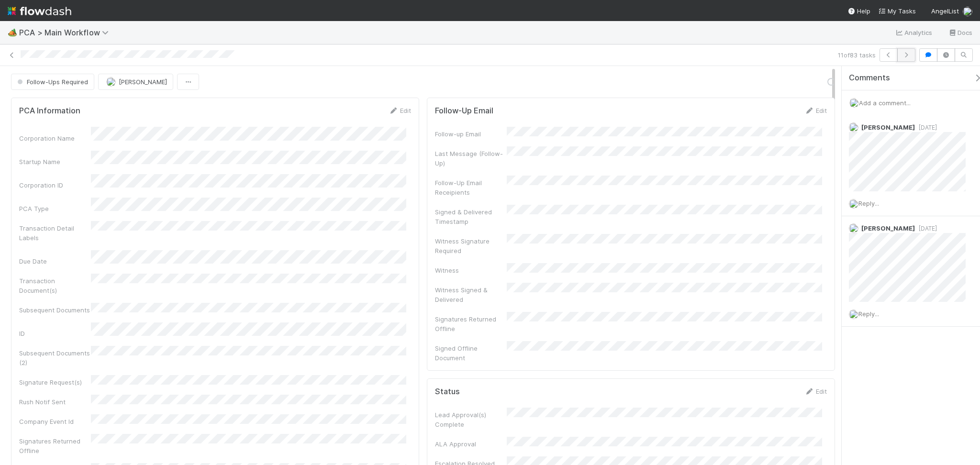
click at [906, 55] on icon "button" at bounding box center [907, 55] width 10 height 6
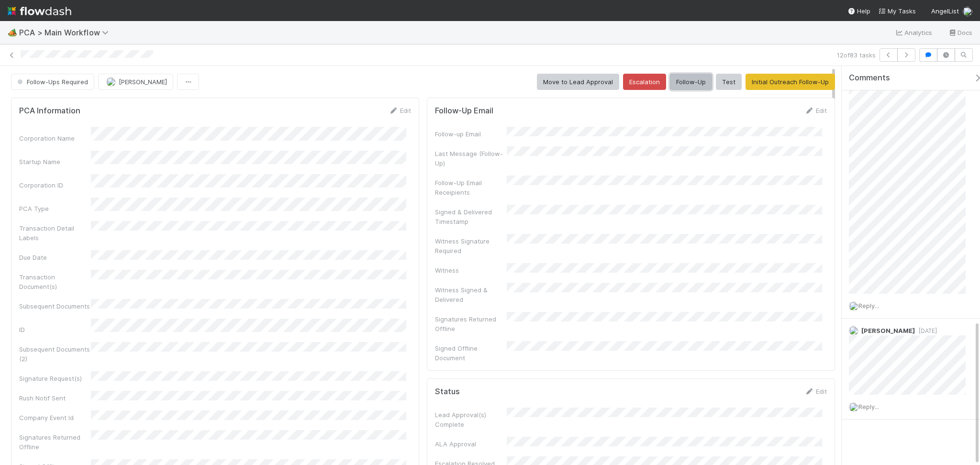
click at [693, 81] on button "Follow-Up" at bounding box center [691, 82] width 42 height 16
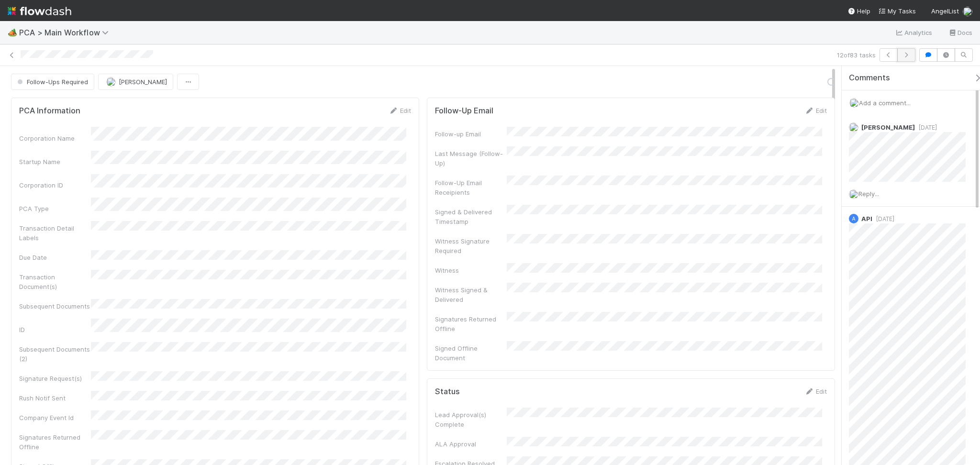
click at [905, 60] on button "button" at bounding box center [907, 54] width 18 height 13
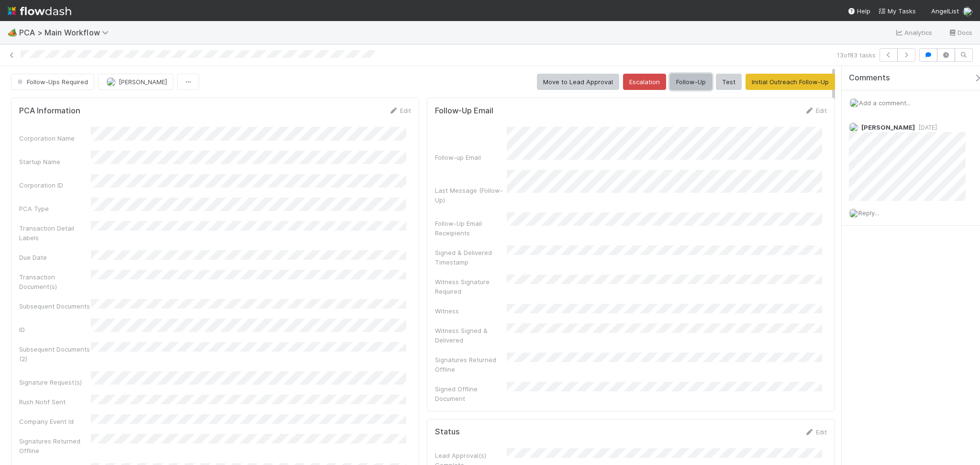
click at [684, 87] on button "Follow-Up" at bounding box center [691, 82] width 42 height 16
click at [909, 58] on button "button" at bounding box center [907, 54] width 18 height 13
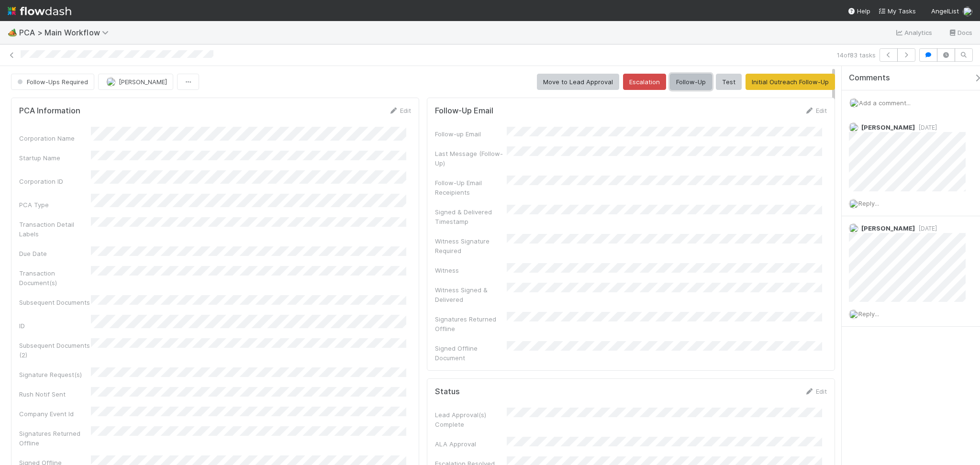
click at [680, 81] on button "Follow-Up" at bounding box center [691, 82] width 42 height 16
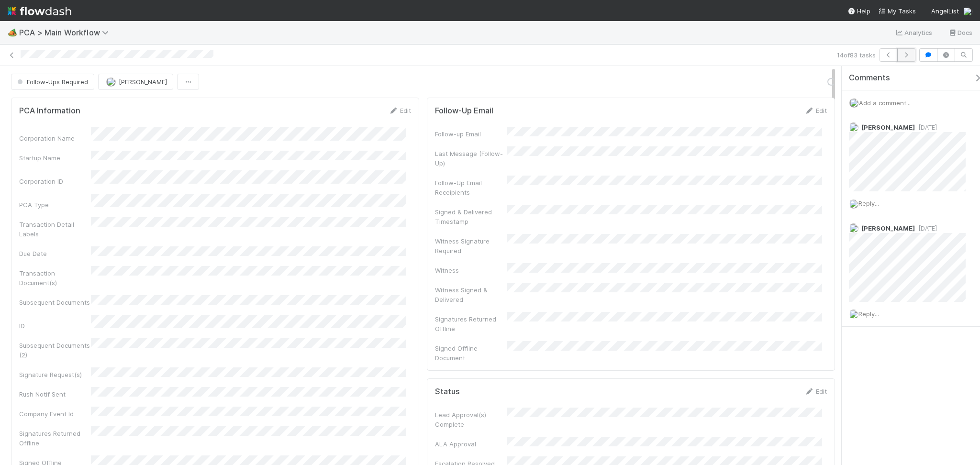
click at [907, 58] on button "button" at bounding box center [907, 54] width 18 height 13
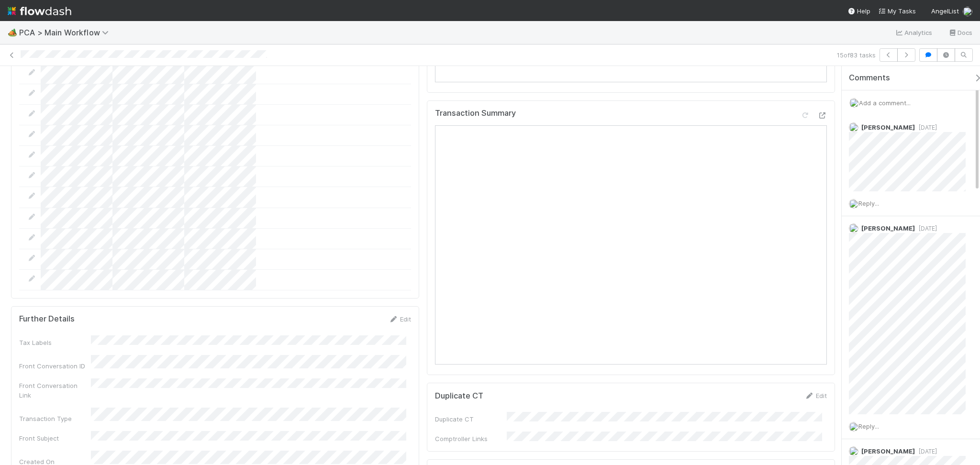
scroll to position [1468, 0]
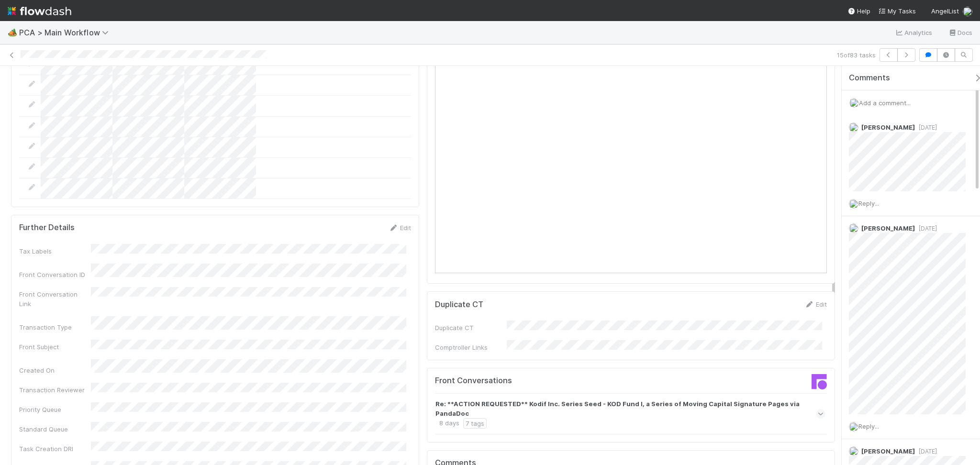
click at [623, 394] on div "Re: **ACTION REQUESTED** Kodif Inc. Series Seed - KOD Fund I, a Series of Movin…" at bounding box center [630, 414] width 391 height 41
click at [816, 440] on icon at bounding box center [821, 443] width 10 height 6
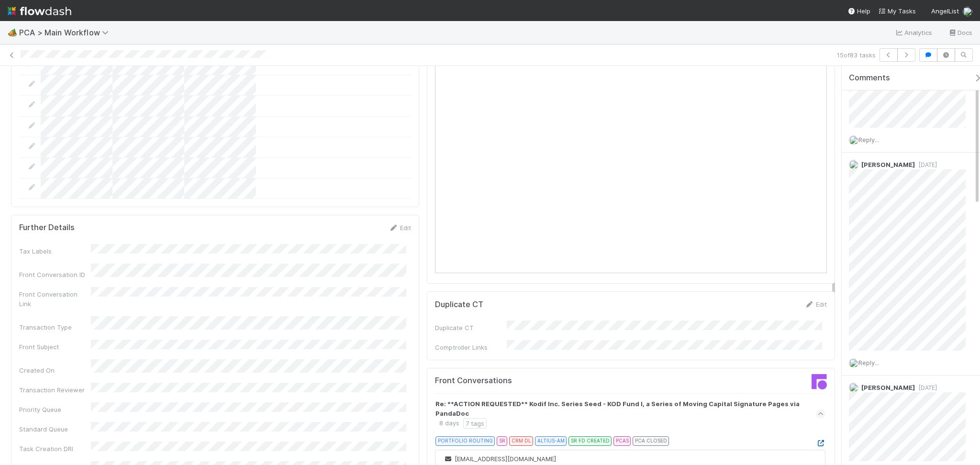
click at [816, 440] on icon at bounding box center [821, 443] width 10 height 6
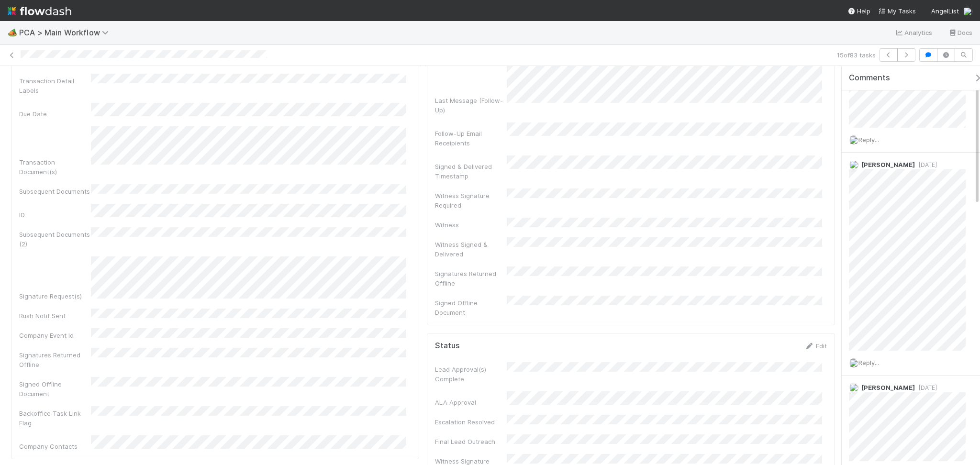
scroll to position [0, 0]
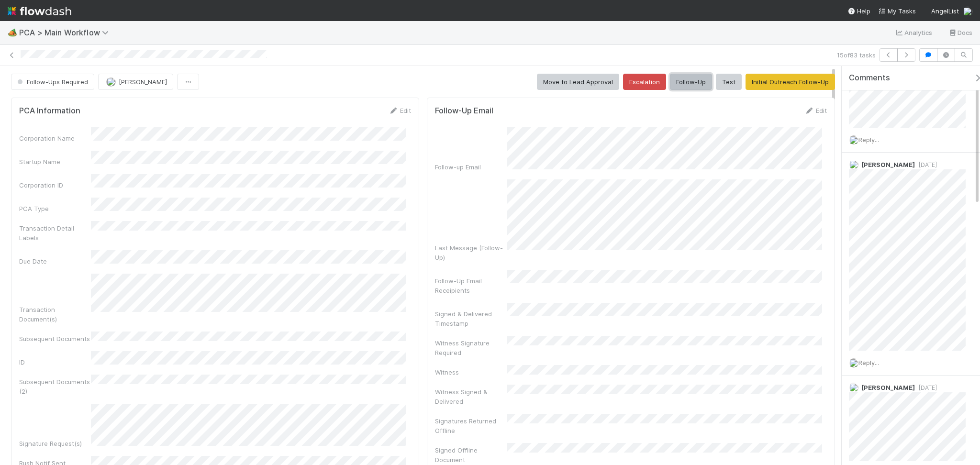
click at [676, 81] on button "Follow-Up" at bounding box center [691, 82] width 42 height 16
click at [904, 54] on icon "button" at bounding box center [907, 55] width 10 height 6
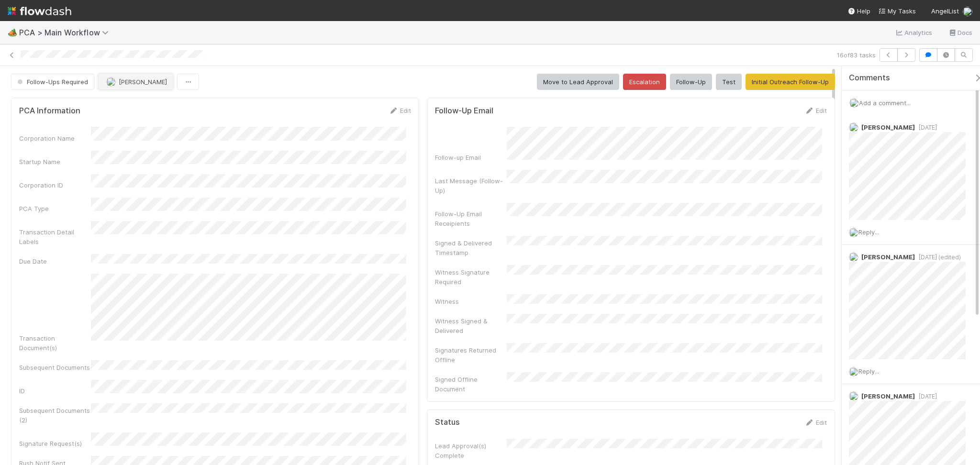
click at [121, 76] on button "[PERSON_NAME]" at bounding box center [135, 82] width 75 height 16
click at [902, 53] on icon "button" at bounding box center [907, 55] width 10 height 6
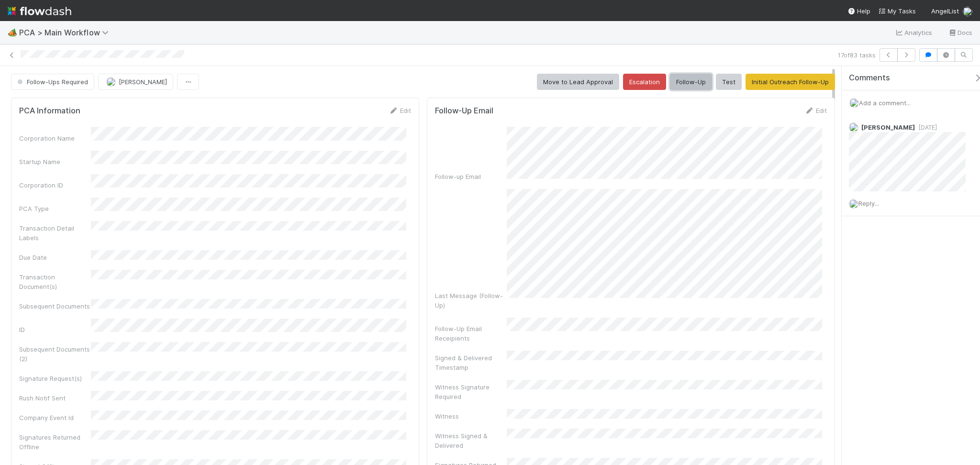
click at [673, 81] on button "Follow-Up" at bounding box center [691, 82] width 42 height 16
click at [912, 53] on button "button" at bounding box center [907, 54] width 18 height 13
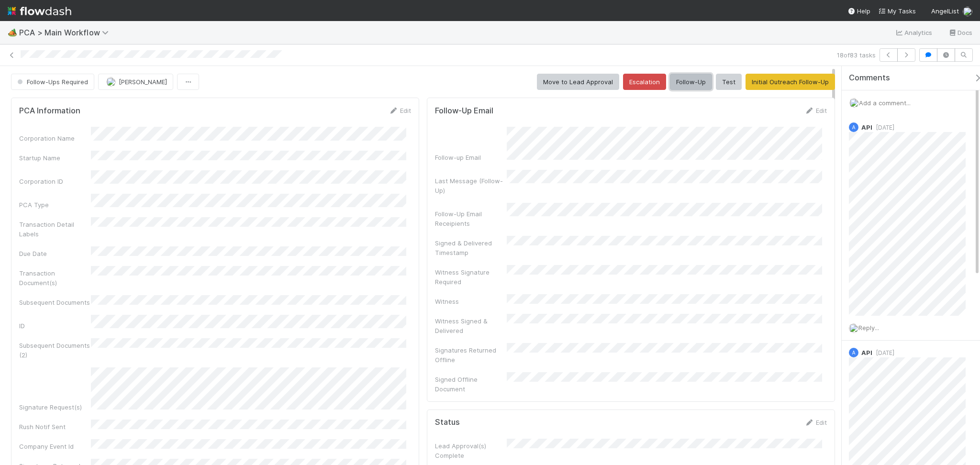
click at [680, 79] on button "Follow-Up" at bounding box center [691, 82] width 42 height 16
click at [905, 51] on button "button" at bounding box center [907, 54] width 18 height 13
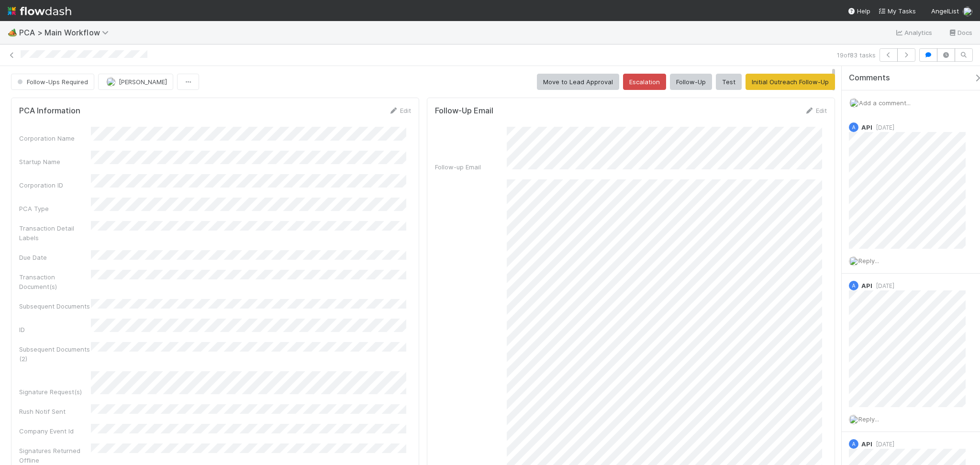
click at [875, 100] on span "Add a comment..." at bounding box center [885, 103] width 52 height 8
click at [890, 263] on button "Add Comment" at bounding box center [885, 264] width 56 height 16
click at [67, 80] on span "Follow-Ups Required" at bounding box center [51, 82] width 73 height 8
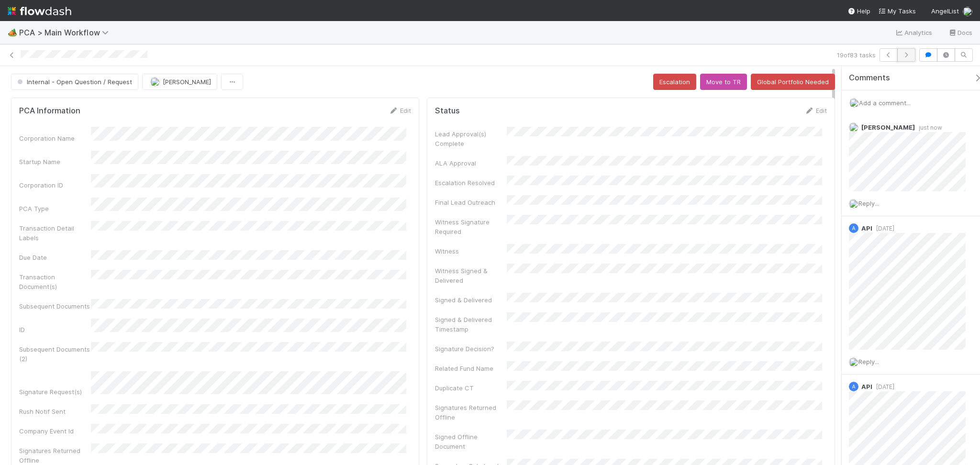
click at [912, 56] on button "button" at bounding box center [907, 54] width 18 height 13
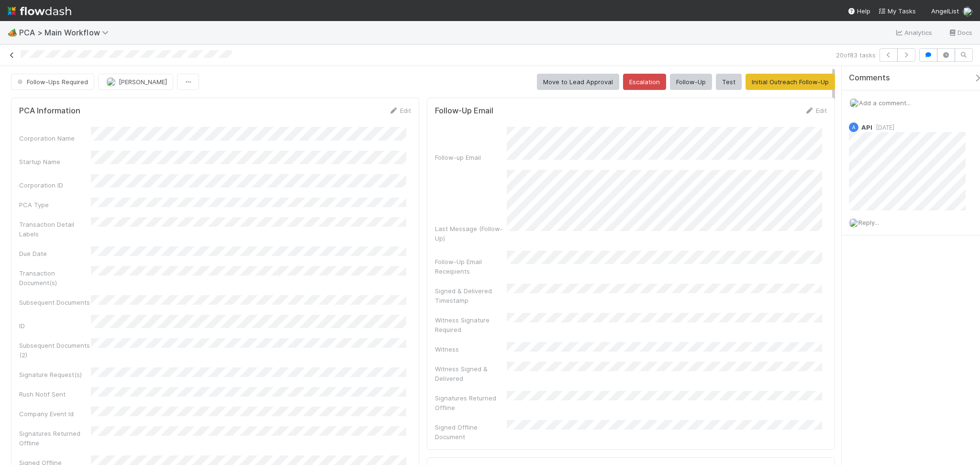
click at [10, 56] on icon at bounding box center [12, 55] width 10 height 6
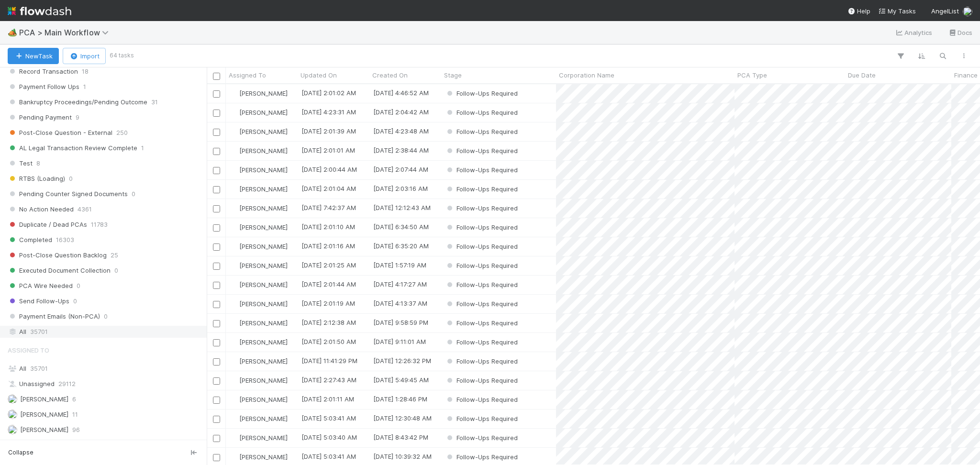
scroll to position [797, 0]
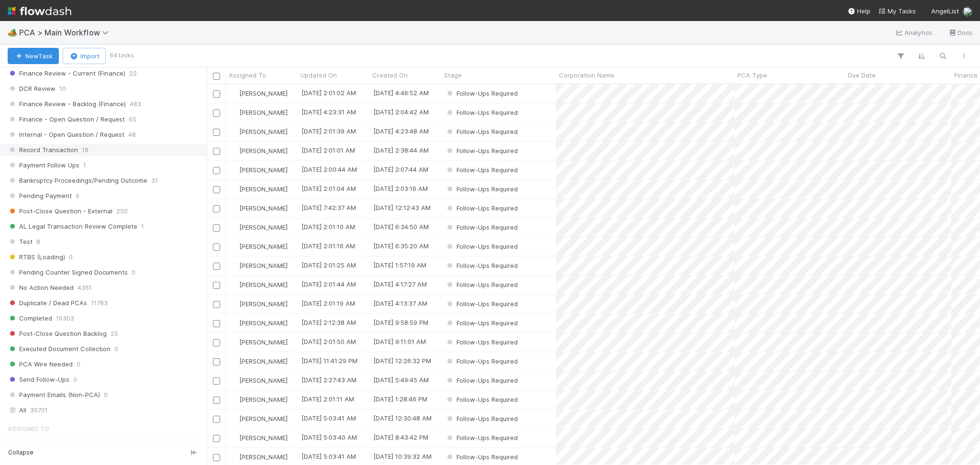
click at [56, 149] on span "Record Transaction" at bounding box center [43, 150] width 70 height 12
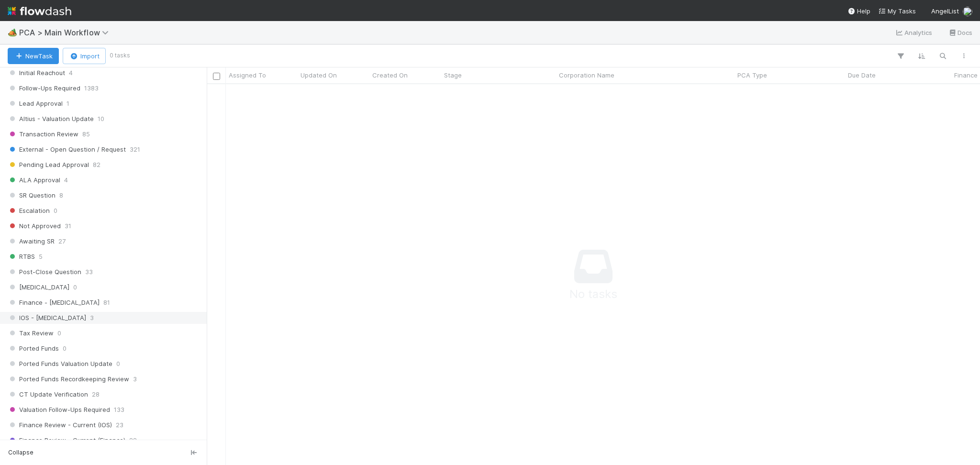
scroll to position [286, 0]
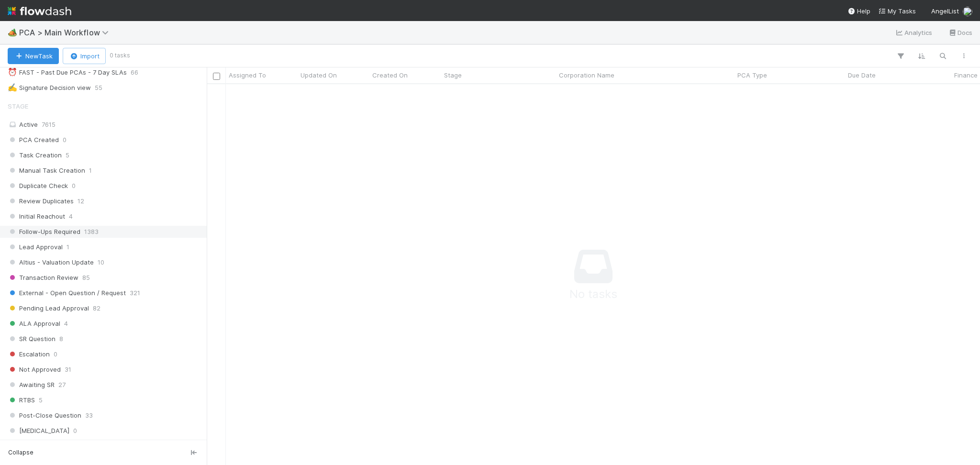
click at [86, 238] on span "1383" at bounding box center [91, 232] width 14 height 12
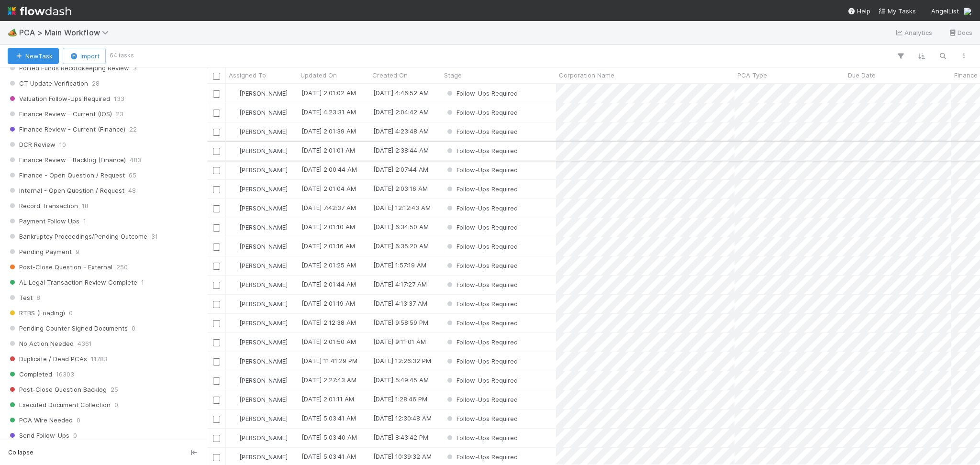
scroll to position [732, 0]
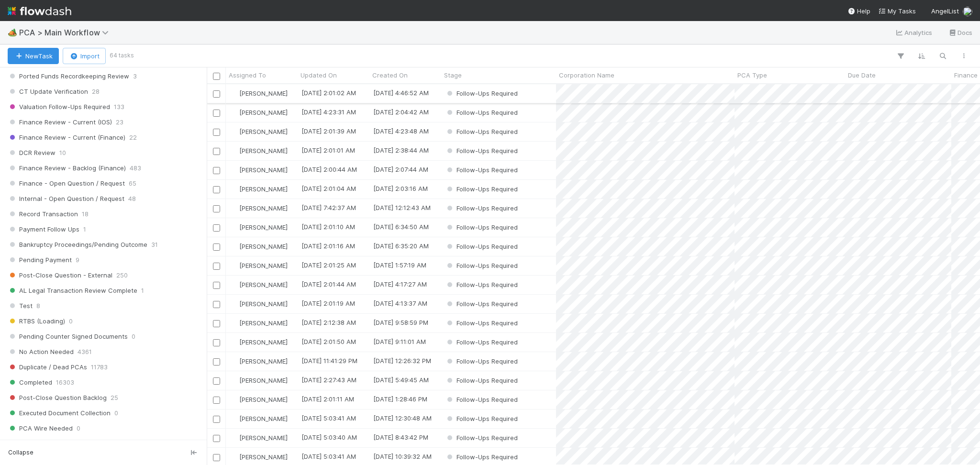
click at [535, 99] on div "Follow-Ups Required" at bounding box center [498, 93] width 115 height 19
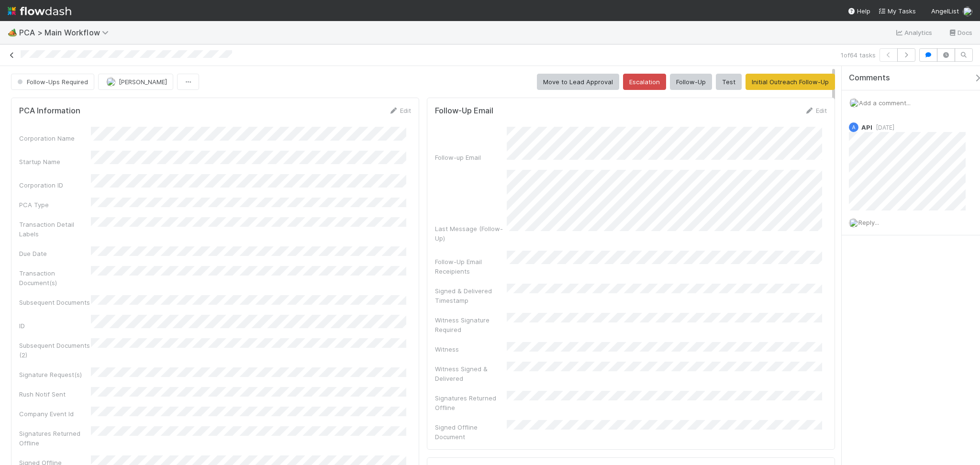
click at [12, 52] on icon at bounding box center [12, 55] width 10 height 6
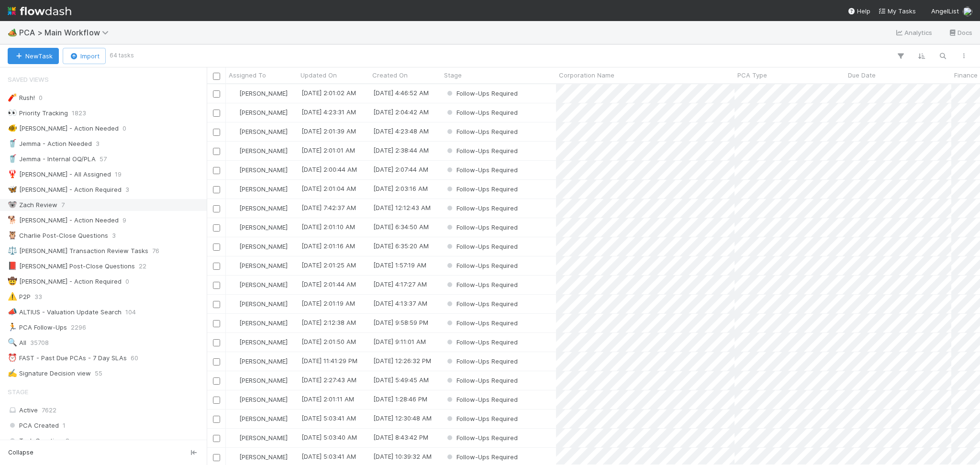
scroll to position [371, 764]
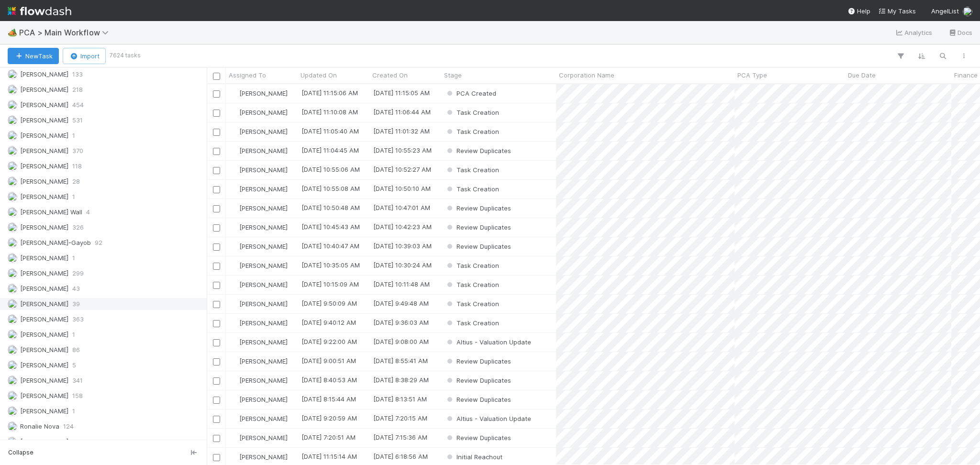
scroll to position [1307, 0]
click at [90, 93] on div "[PERSON_NAME] 218" at bounding box center [106, 90] width 197 height 12
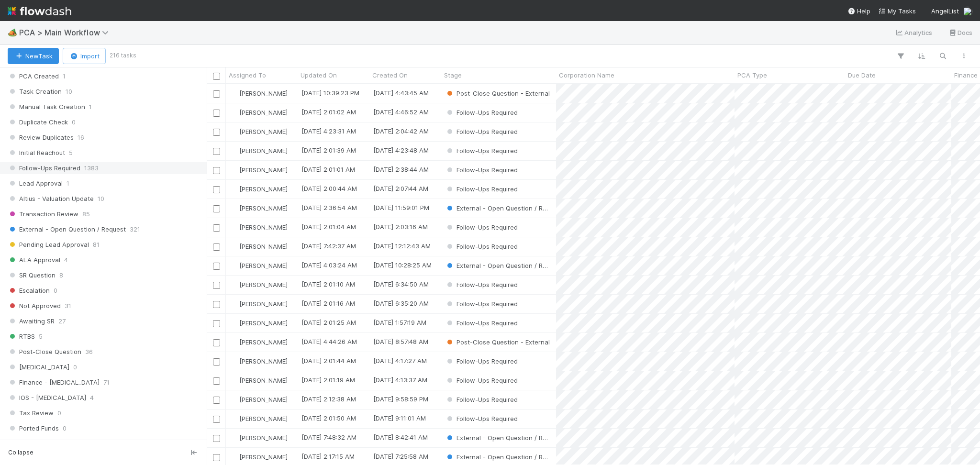
scroll to position [371, 764]
click at [96, 167] on span "1383" at bounding box center [91, 168] width 14 height 12
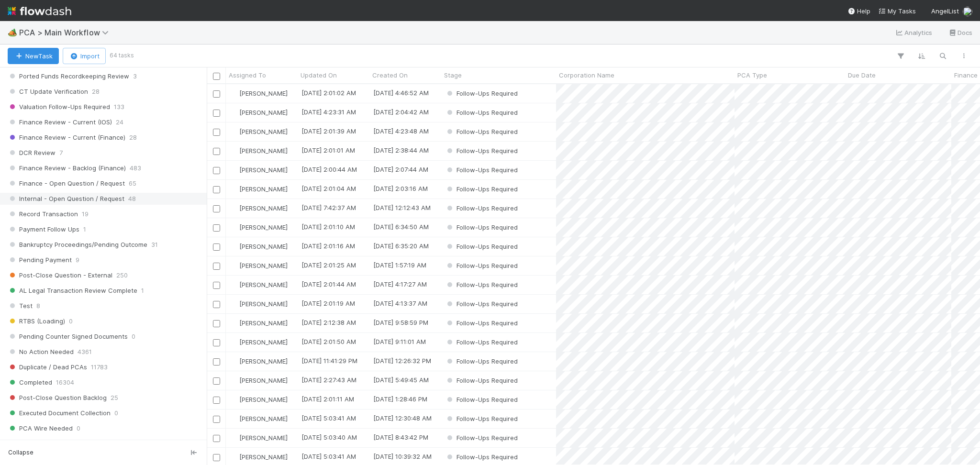
scroll to position [371, 764]
drag, startPoint x: 82, startPoint y: 214, endPoint x: 90, endPoint y: 232, distance: 19.9
click at [85, 214] on span "19" at bounding box center [85, 214] width 7 height 12
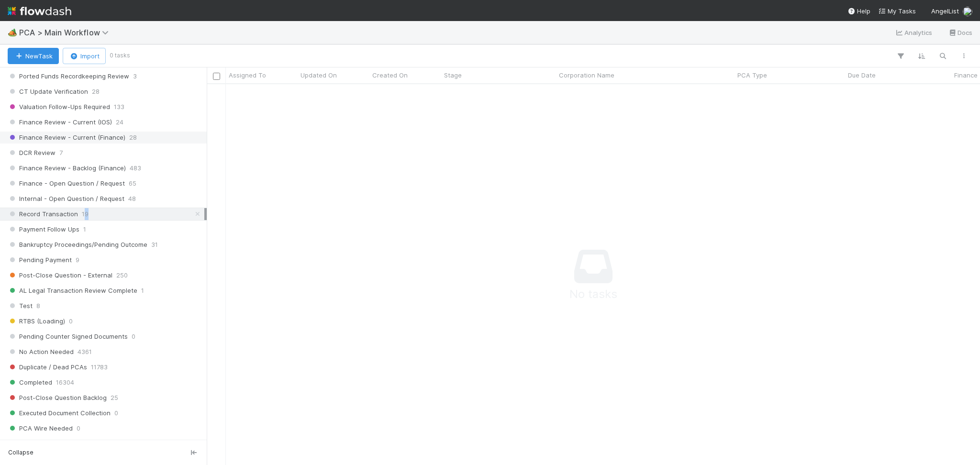
scroll to position [361, 754]
click at [88, 29] on span "PCA > Main Workflow" at bounding box center [66, 33] width 94 height 10
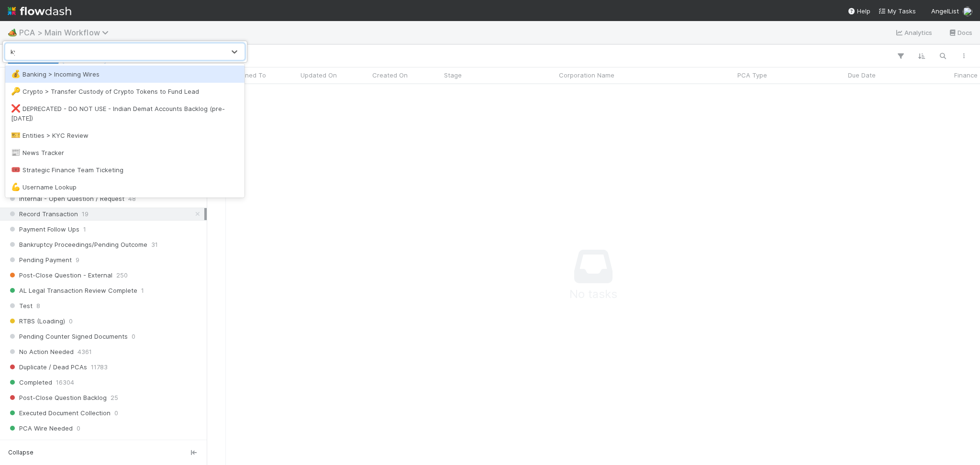
type input "kyc"
click at [102, 79] on div "🎫 Entities > KYC Review" at bounding box center [124, 74] width 239 height 17
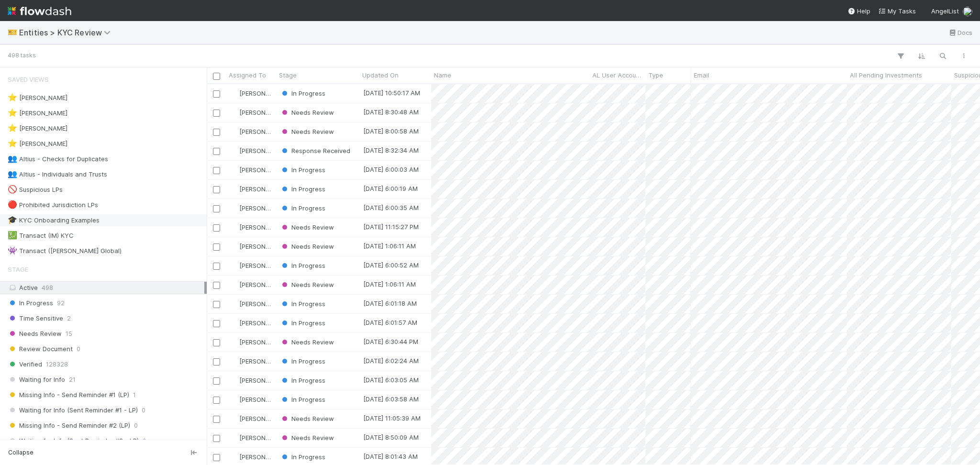
scroll to position [371, 764]
click at [158, 160] on div "👥 Altius - Checks for Duplicates 1" at bounding box center [106, 159] width 197 height 12
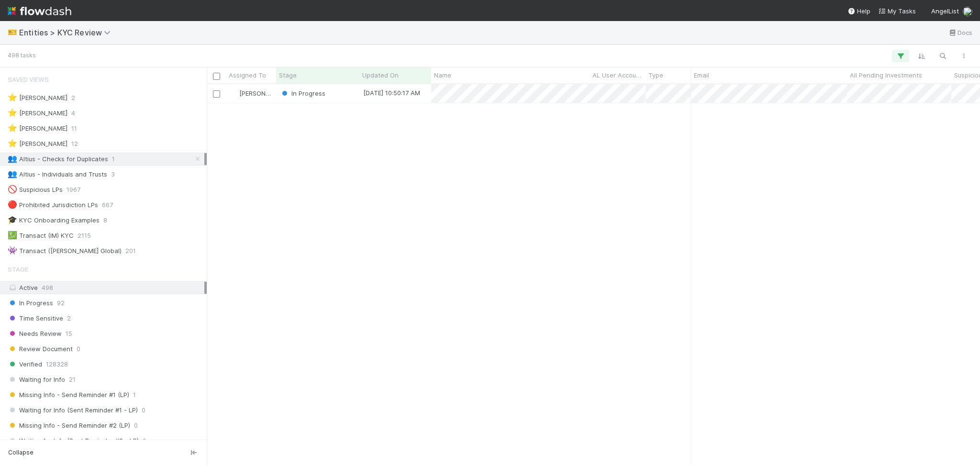
scroll to position [371, 764]
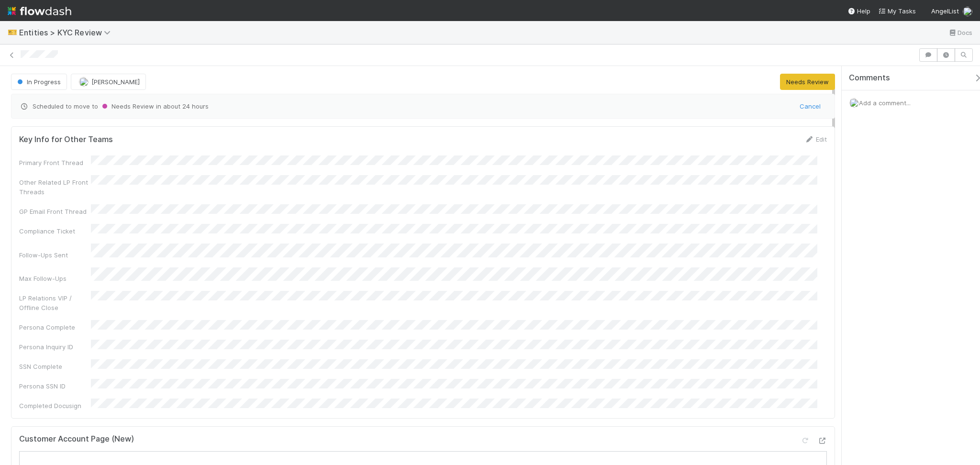
scroll to position [192, 0]
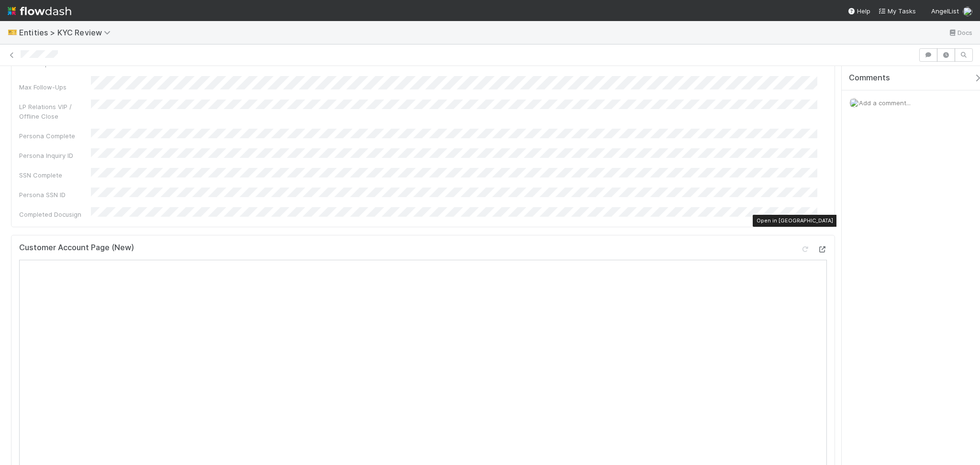
click at [818, 247] on icon at bounding box center [823, 250] width 10 height 6
click at [8, 53] on div at bounding box center [490, 54] width 980 height 13
click at [10, 50] on link at bounding box center [12, 55] width 10 height 10
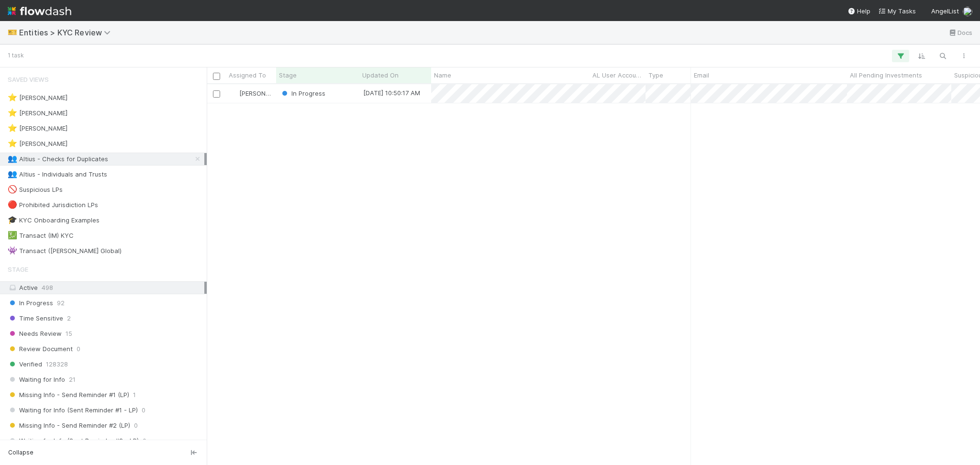
scroll to position [371, 764]
click at [117, 171] on div "👥 Altius - Individuals and Trusts" at bounding box center [106, 175] width 197 height 12
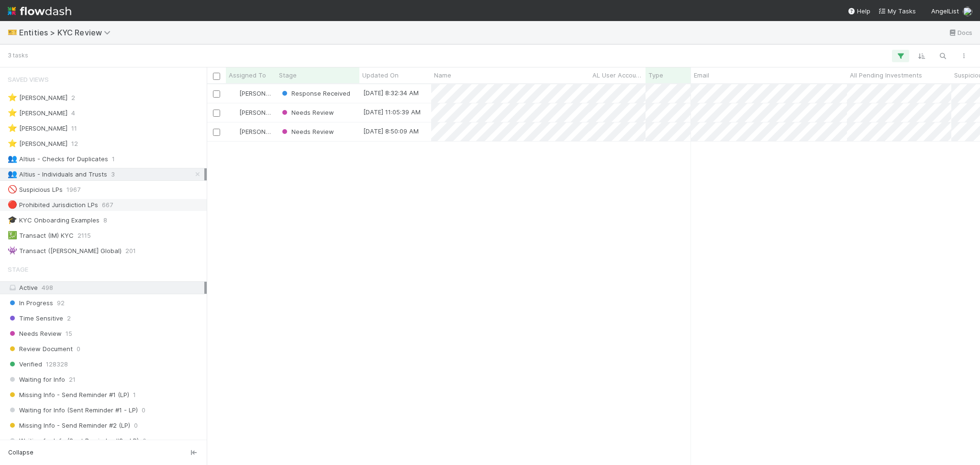
scroll to position [371, 764]
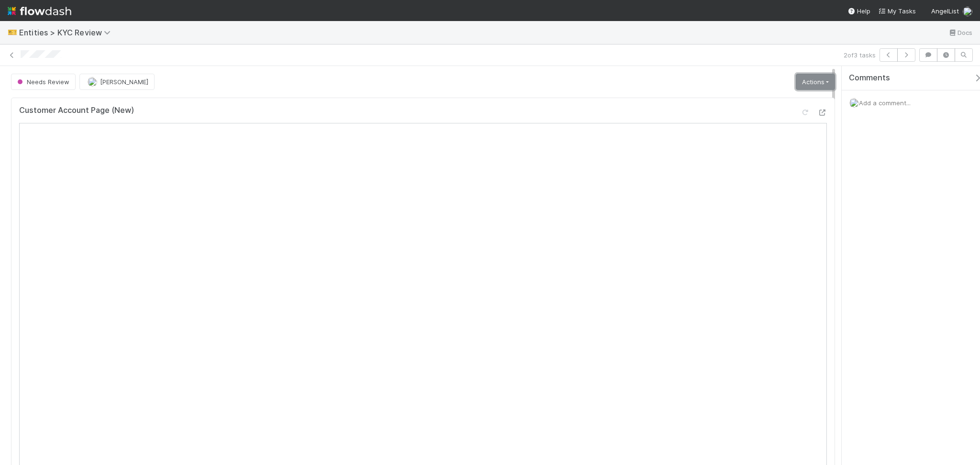
click at [820, 75] on link "Actions" at bounding box center [815, 82] width 39 height 16
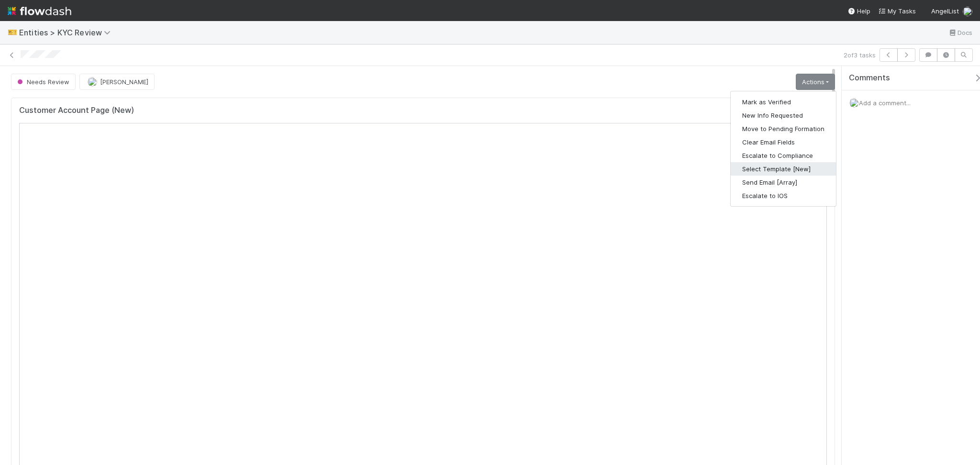
click at [770, 171] on button "Select Template [New]" at bounding box center [783, 168] width 105 height 13
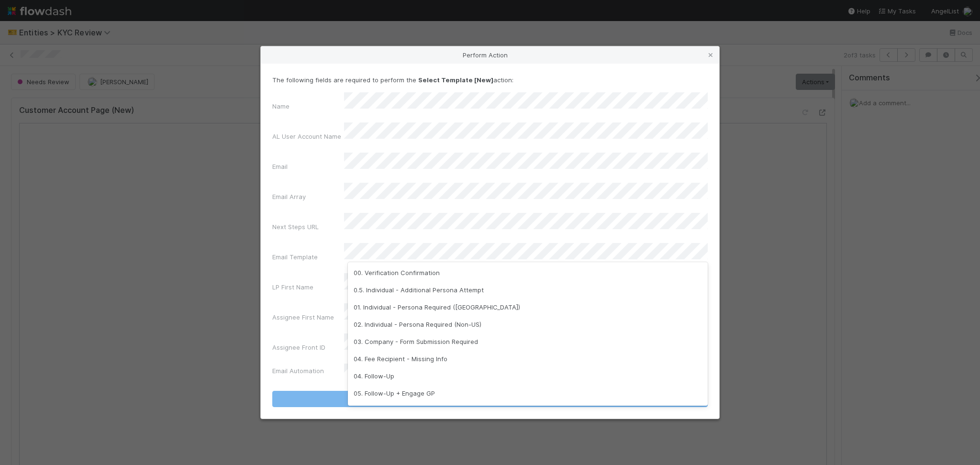
scroll to position [239, 0]
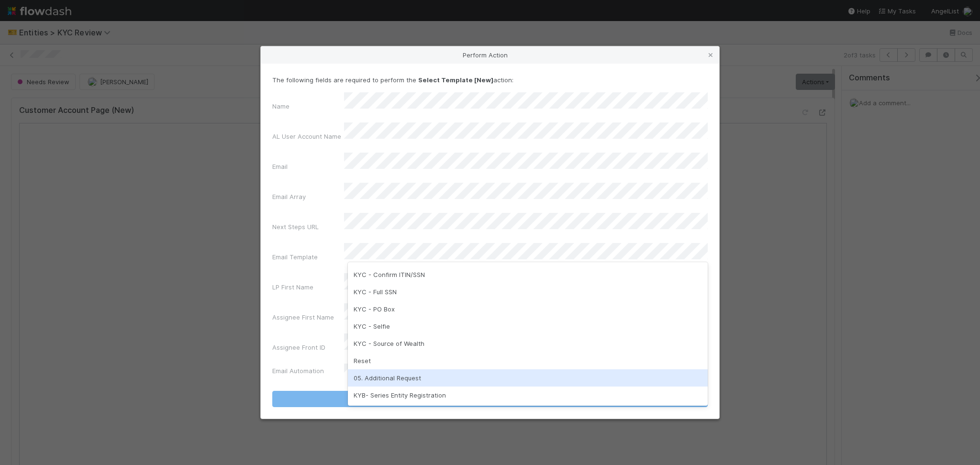
click at [422, 372] on div "05. Additional Request" at bounding box center [528, 378] width 360 height 17
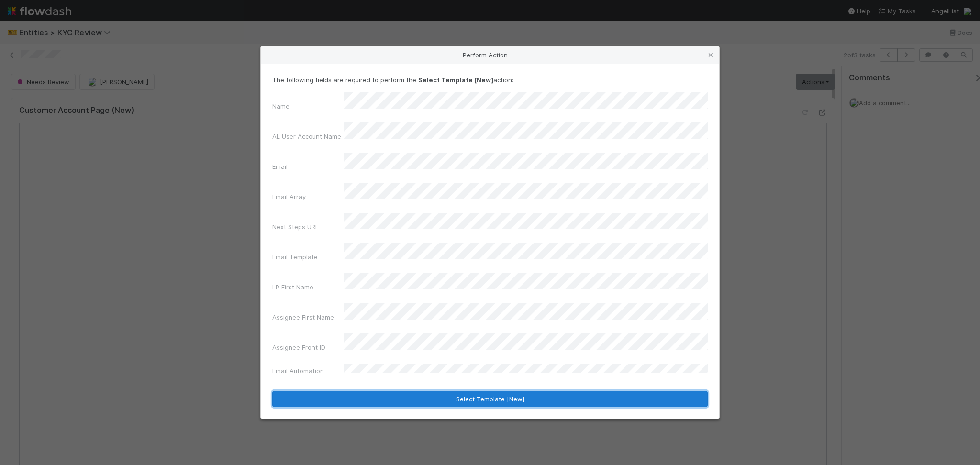
click at [455, 391] on button "Select Template [New]" at bounding box center [490, 399] width 436 height 16
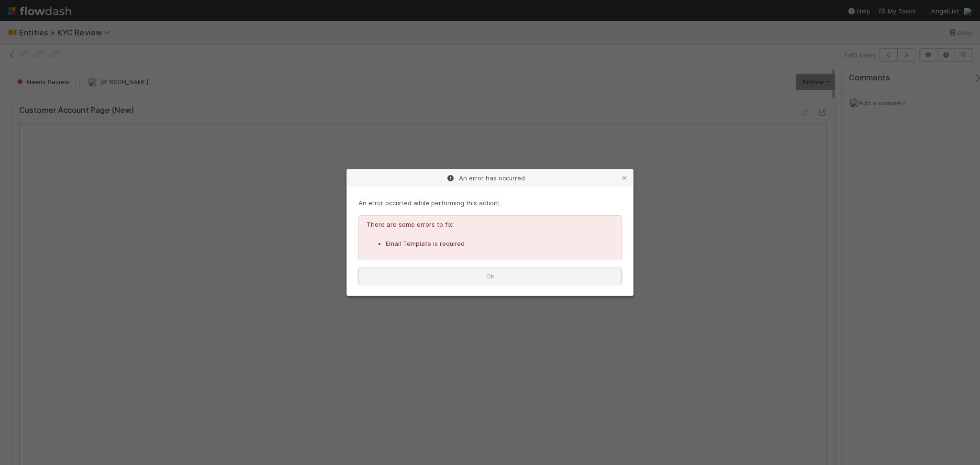
click at [446, 282] on button "Ok" at bounding box center [490, 276] width 263 height 16
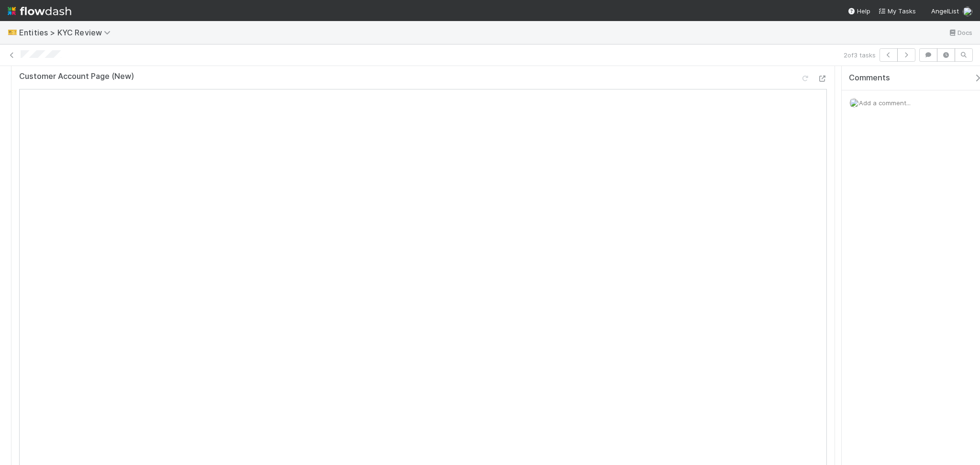
scroll to position [0, 0]
click at [800, 82] on link "Actions" at bounding box center [815, 82] width 39 height 16
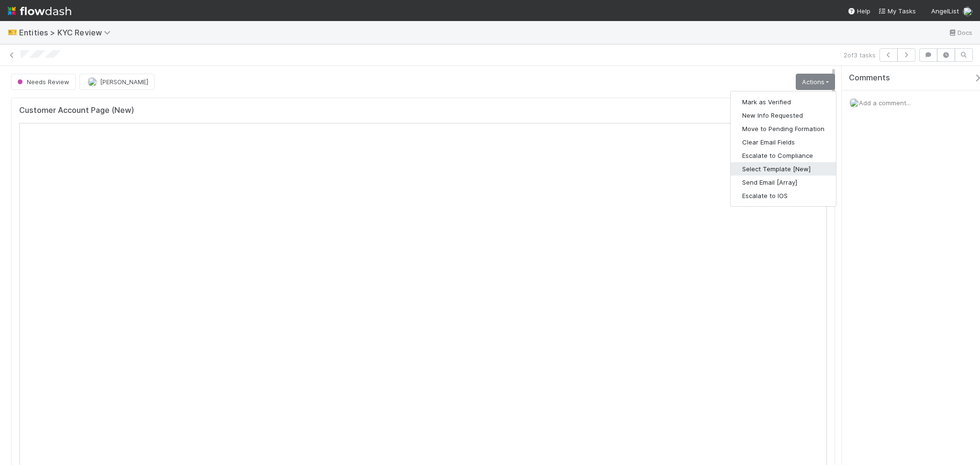
click at [764, 168] on button "Select Template [New]" at bounding box center [783, 168] width 105 height 13
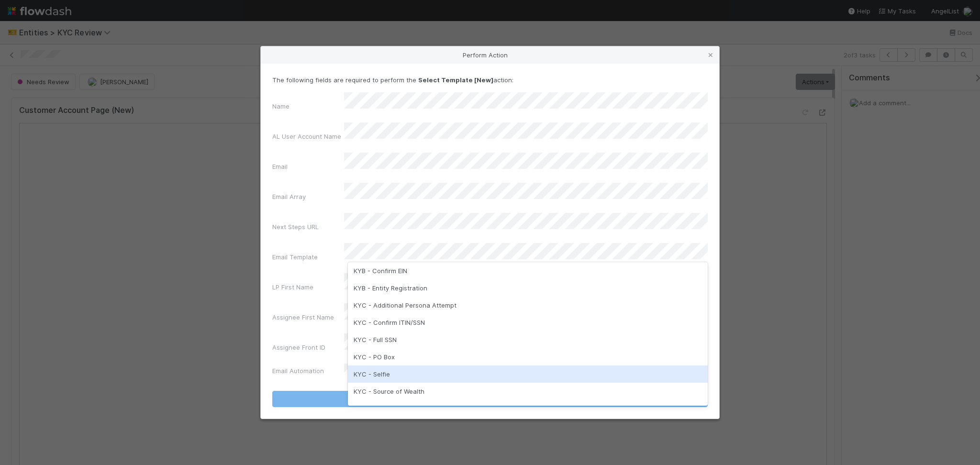
scroll to position [239, 0]
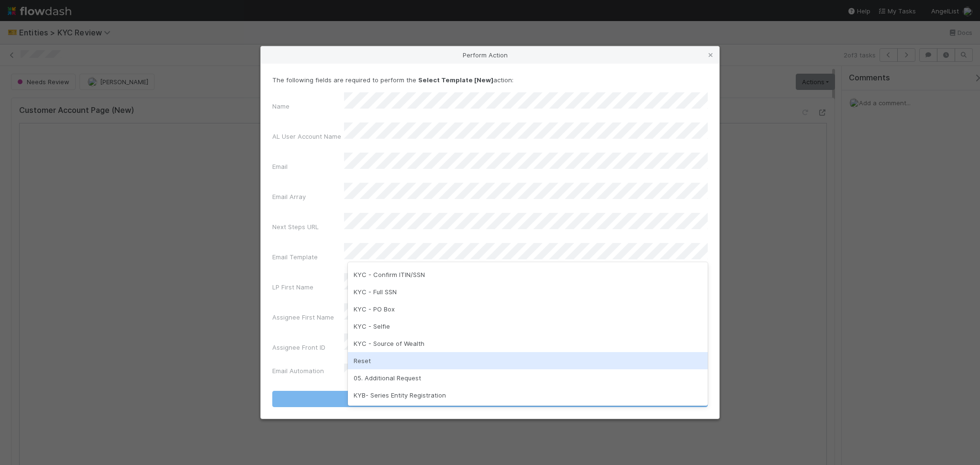
click at [379, 361] on div "Reset" at bounding box center [528, 360] width 360 height 17
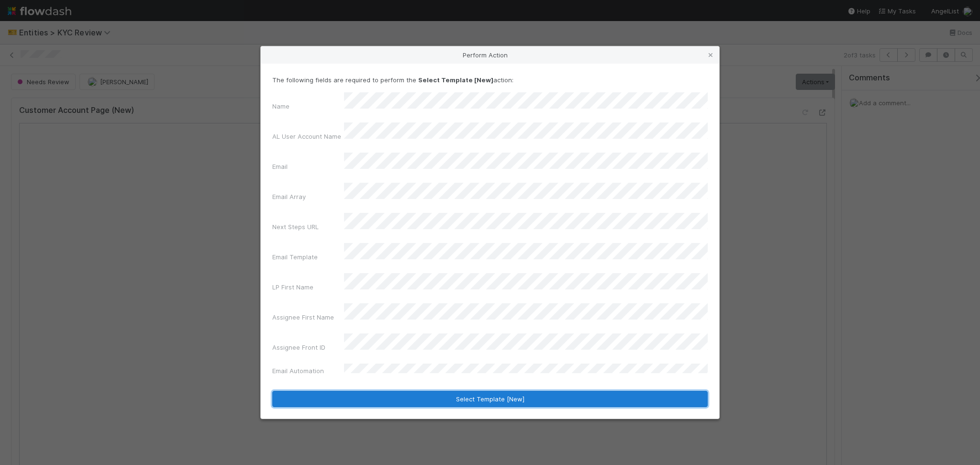
click at [412, 391] on button "Select Template [New]" at bounding box center [490, 399] width 436 height 16
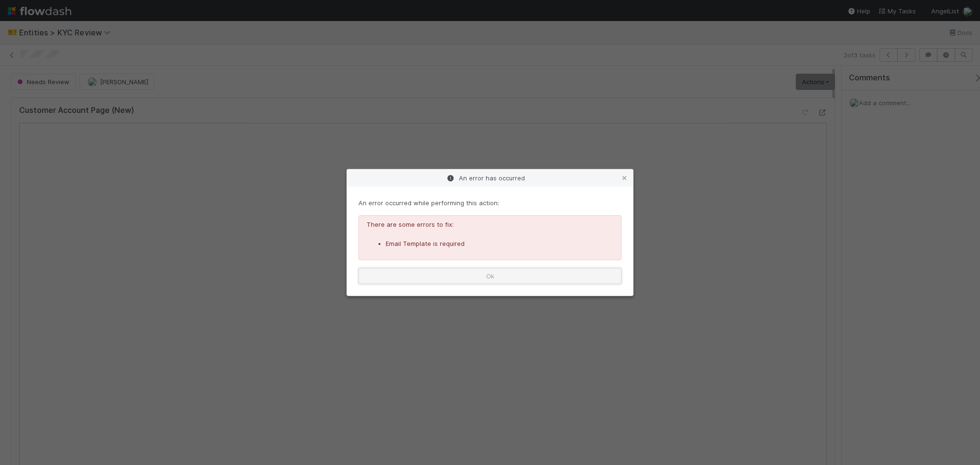
click at [503, 270] on button "Ok" at bounding box center [490, 276] width 263 height 16
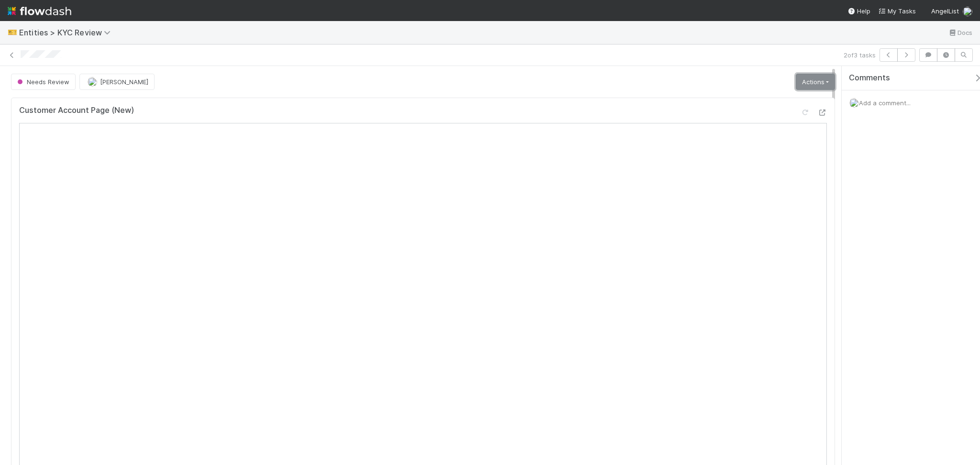
click at [818, 81] on link "Actions" at bounding box center [815, 82] width 39 height 16
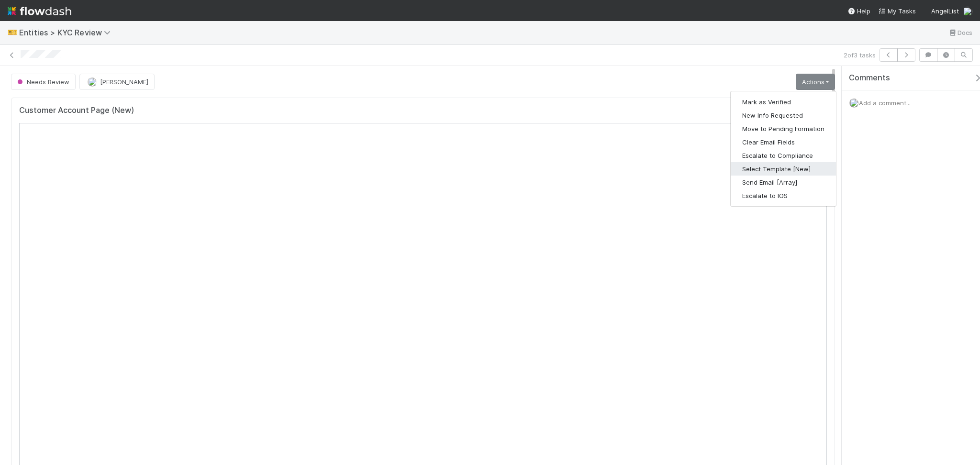
click at [781, 173] on button "Select Template [New]" at bounding box center [783, 168] width 105 height 13
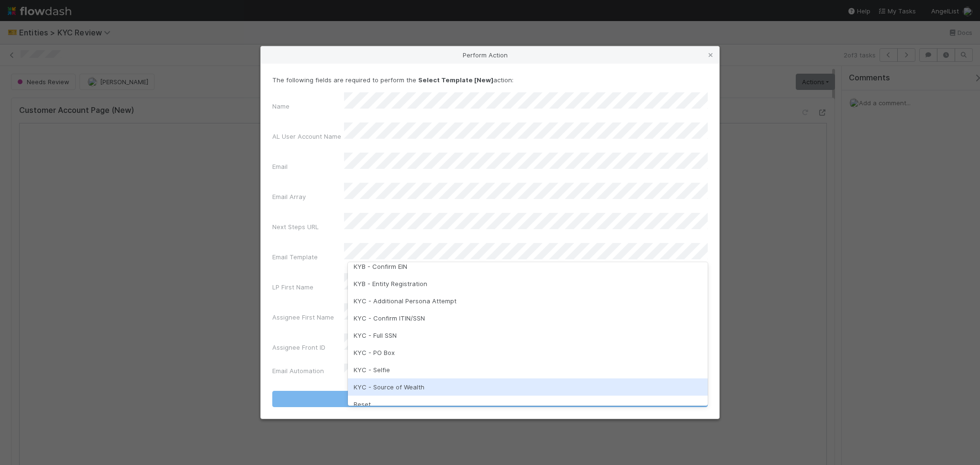
scroll to position [175, 0]
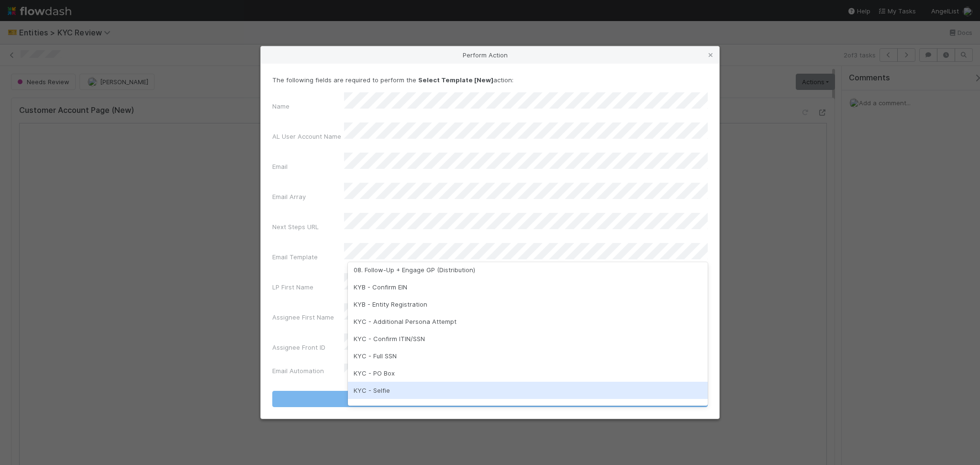
click at [428, 389] on div "KYC - Selfie" at bounding box center [528, 390] width 360 height 17
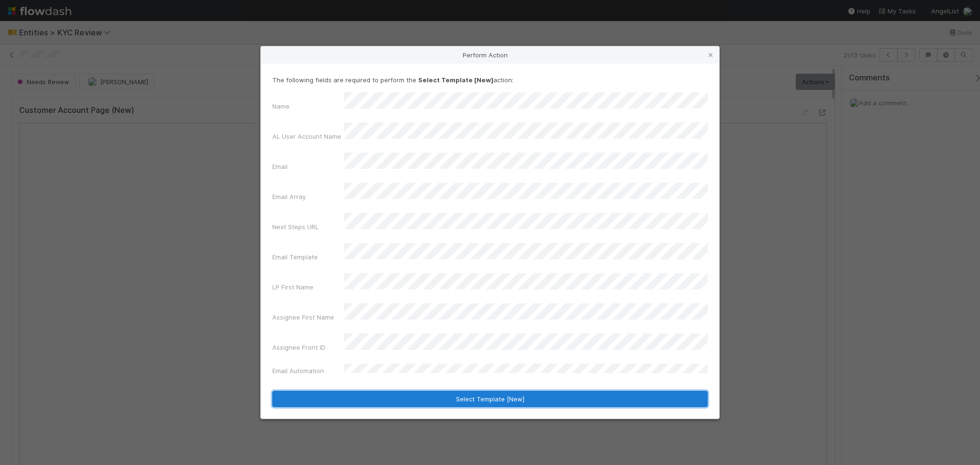
click at [447, 391] on button "Select Template [New]" at bounding box center [490, 399] width 436 height 16
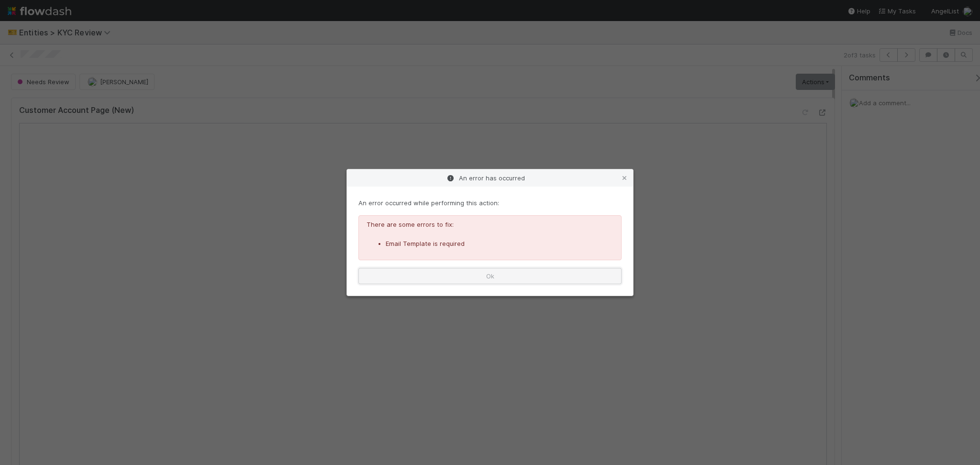
click at [585, 279] on button "Ok" at bounding box center [490, 276] width 263 height 16
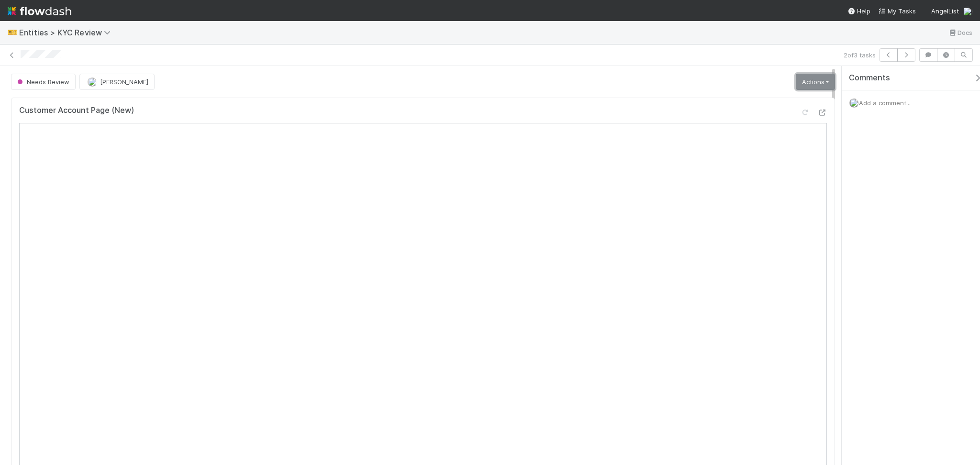
click at [808, 85] on link "Actions" at bounding box center [815, 82] width 39 height 16
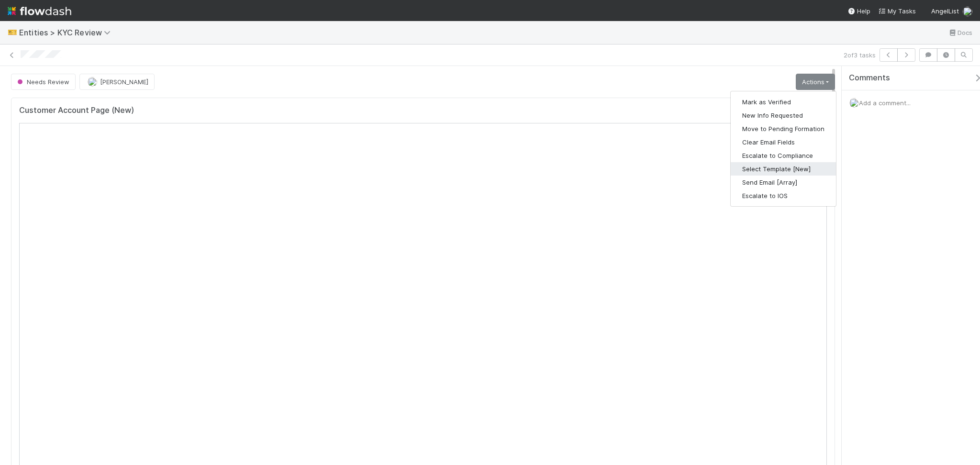
click at [778, 167] on button "Select Template [New]" at bounding box center [783, 168] width 105 height 13
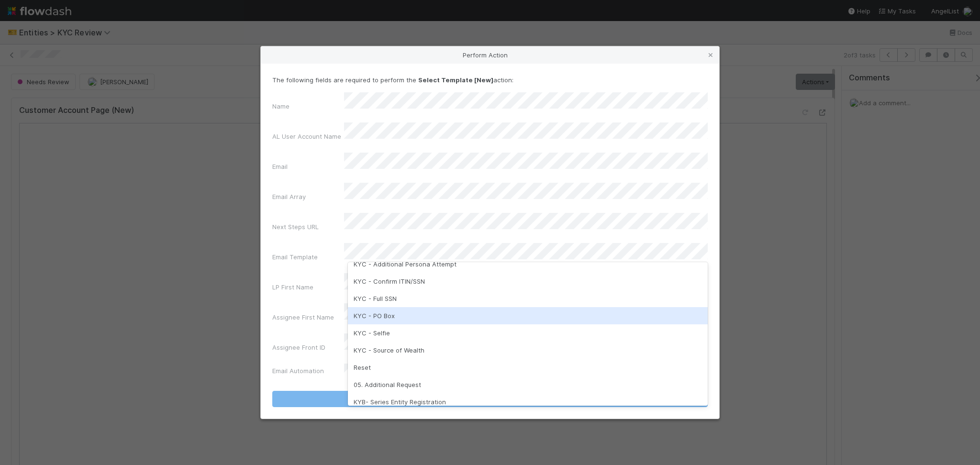
scroll to position [239, 0]
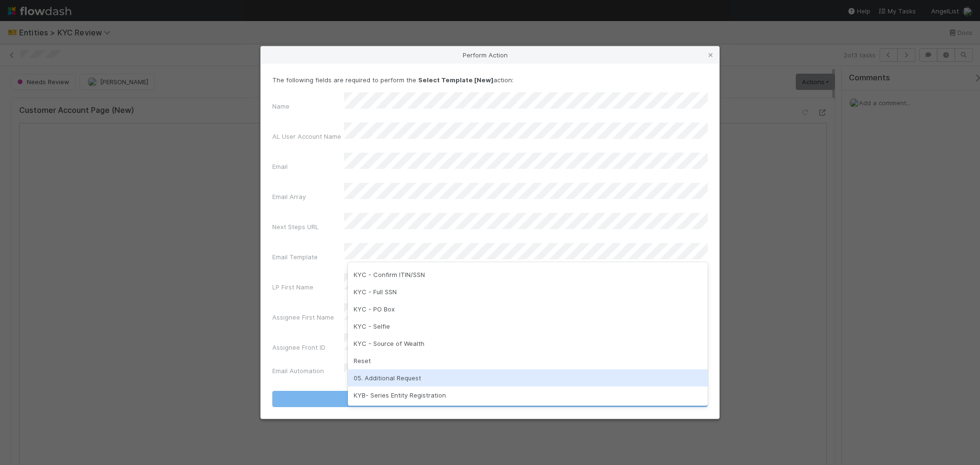
click at [405, 377] on div "05. Additional Request" at bounding box center [528, 378] width 360 height 17
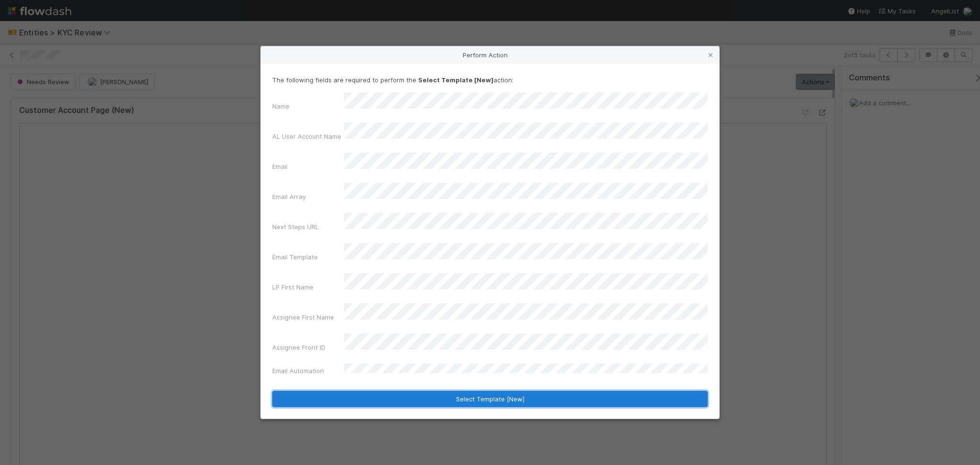
click at [445, 391] on button "Select Template [New]" at bounding box center [490, 399] width 436 height 16
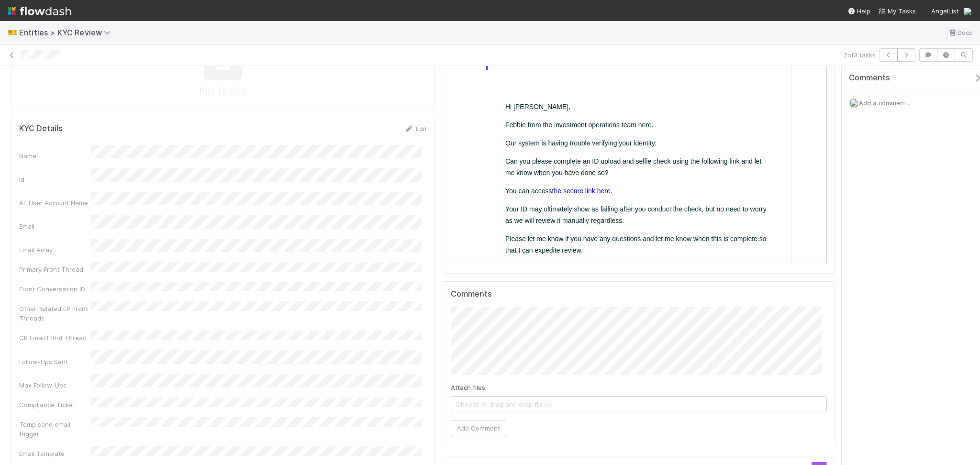
scroll to position [510, 0]
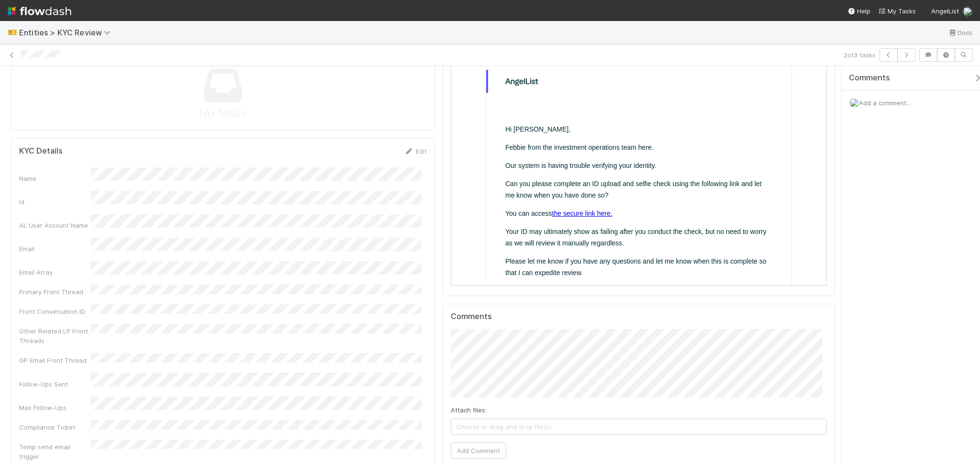
click at [568, 212] on link "the secure link here." at bounding box center [582, 213] width 60 height 8
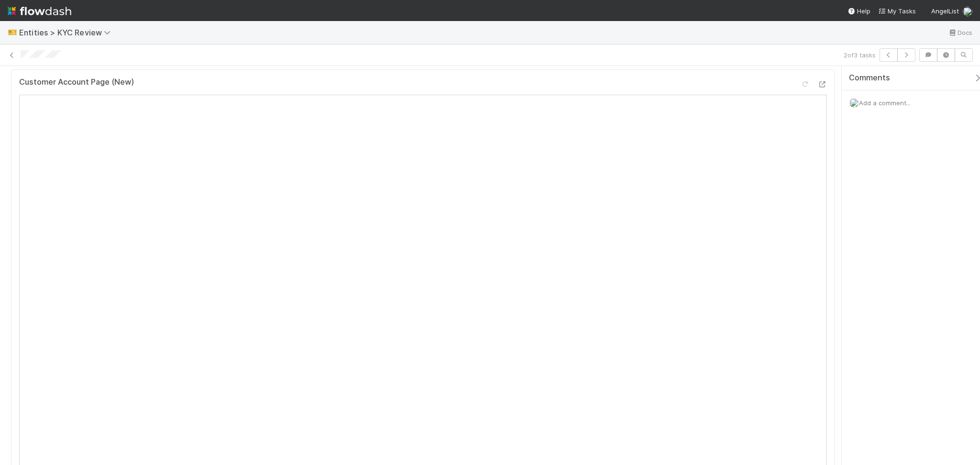
scroll to position [0, 0]
click at [796, 78] on link "Actions" at bounding box center [815, 82] width 39 height 16
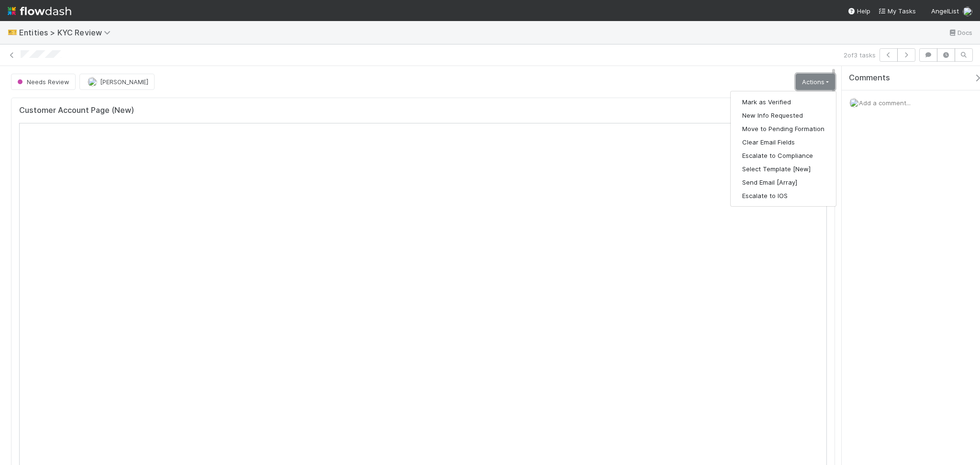
click at [802, 79] on link "Actions" at bounding box center [815, 82] width 39 height 16
click at [778, 169] on button "Select Template [New]" at bounding box center [783, 168] width 105 height 13
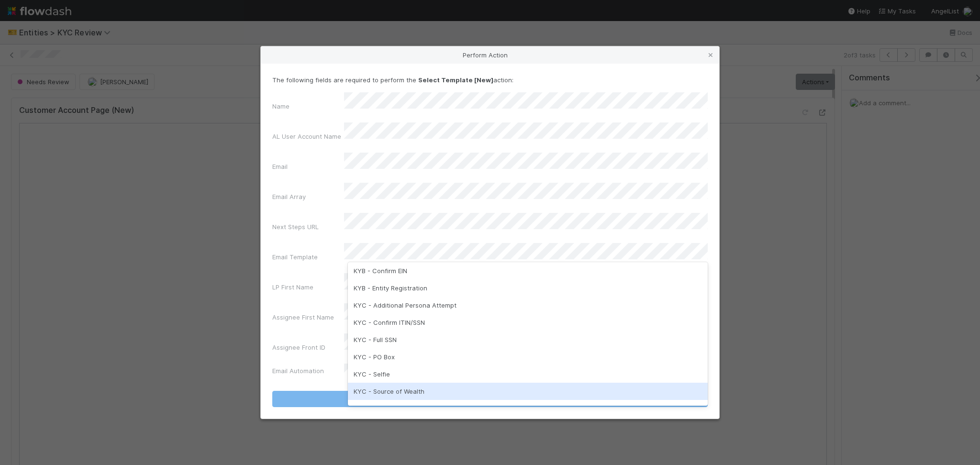
scroll to position [239, 0]
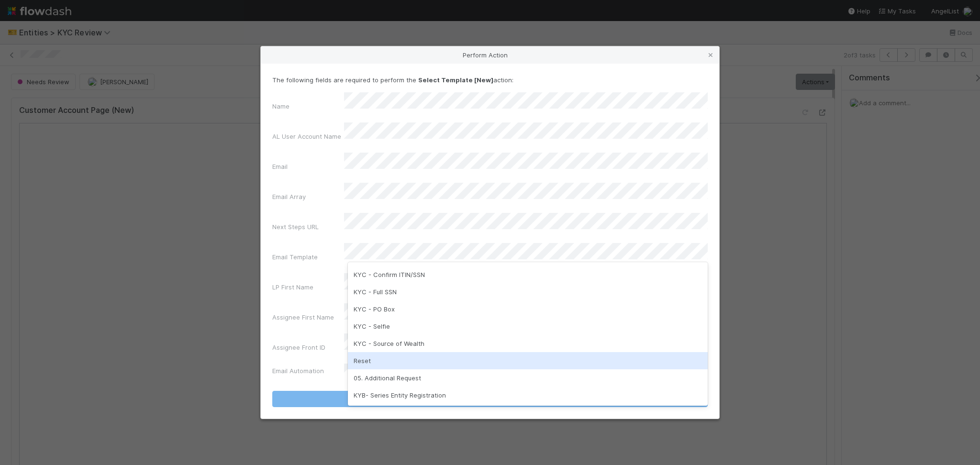
click at [403, 363] on div "Reset" at bounding box center [528, 360] width 360 height 17
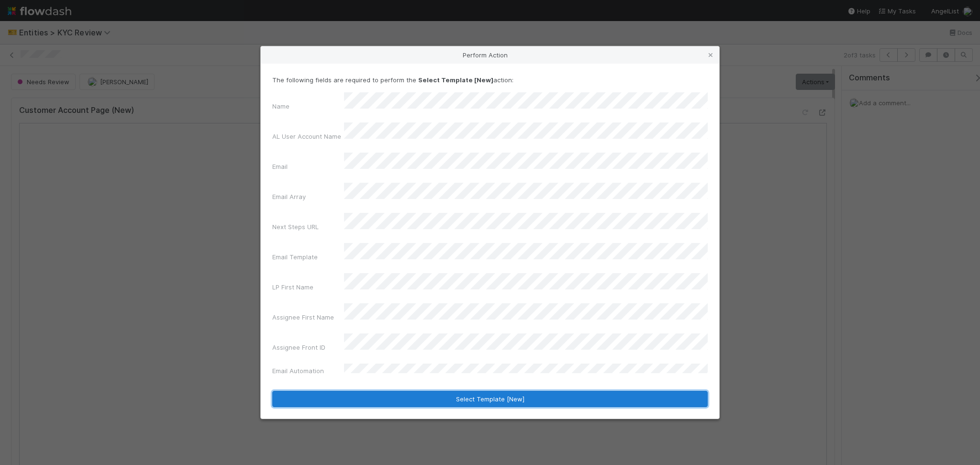
click at [418, 391] on button "Select Template [New]" at bounding box center [490, 399] width 436 height 16
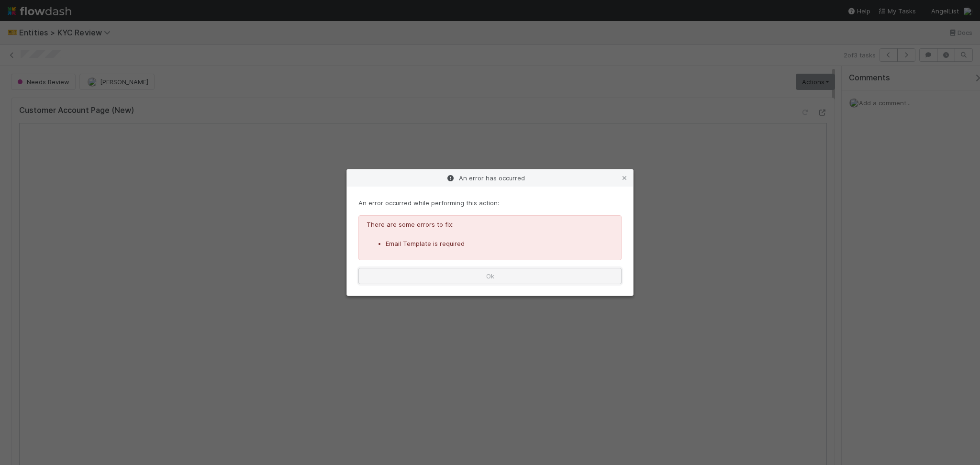
click at [545, 276] on button "Ok" at bounding box center [490, 276] width 263 height 16
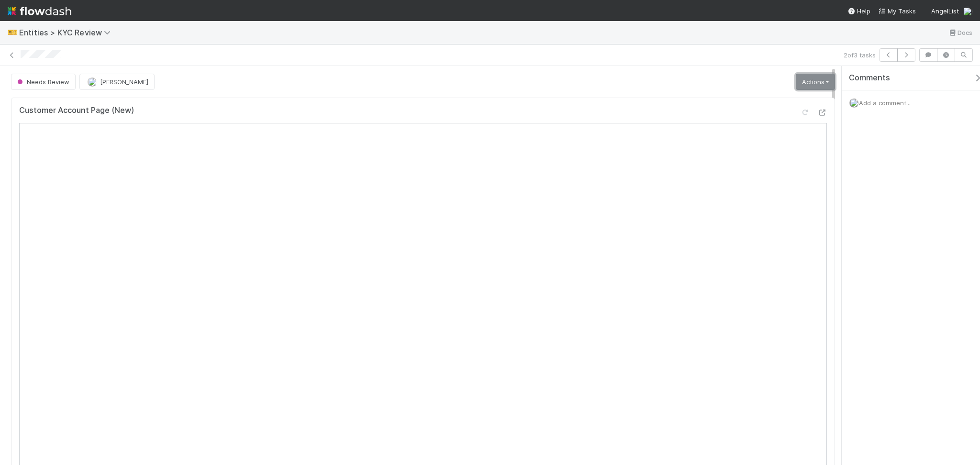
click at [807, 84] on link "Actions" at bounding box center [815, 82] width 39 height 16
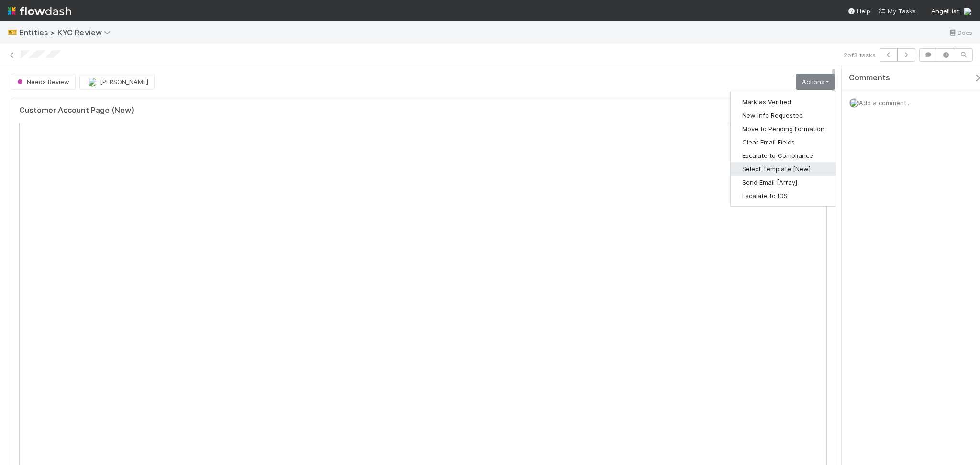
click at [799, 169] on button "Select Template [New]" at bounding box center [783, 168] width 105 height 13
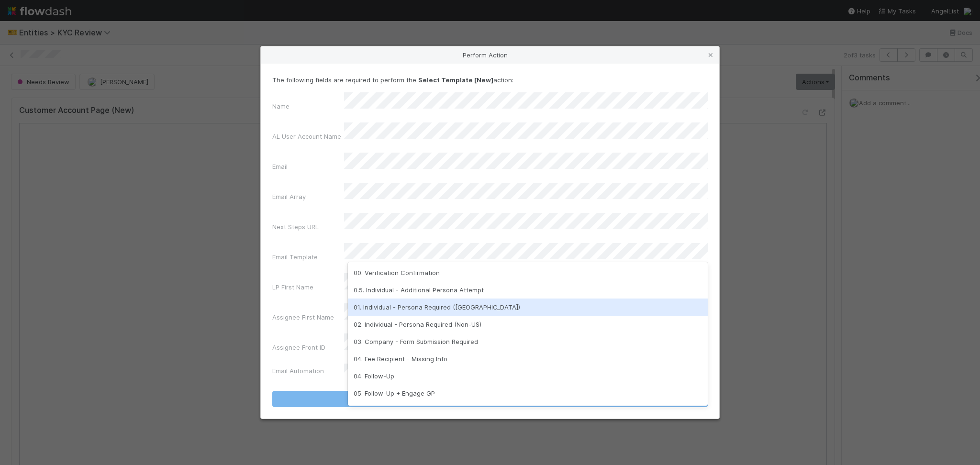
click at [455, 311] on div "01. Individual - Persona Required (US)" at bounding box center [528, 307] width 360 height 17
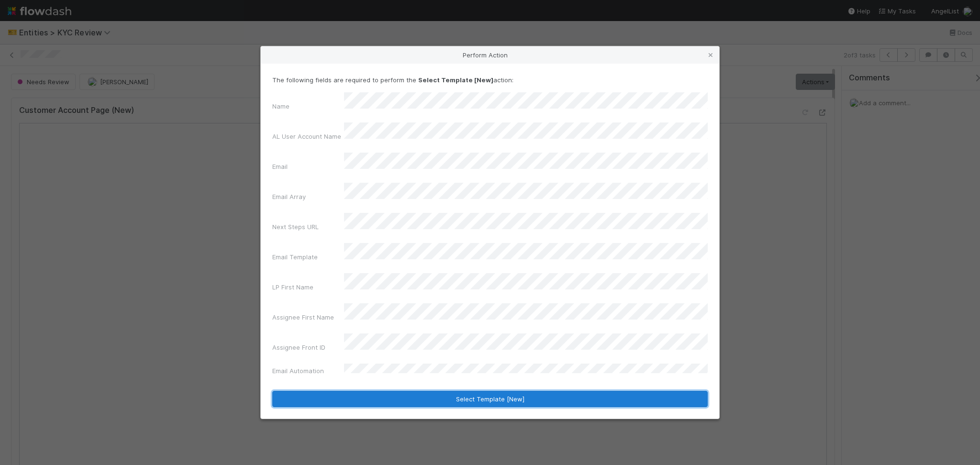
click at [484, 391] on button "Select Template [New]" at bounding box center [490, 399] width 436 height 16
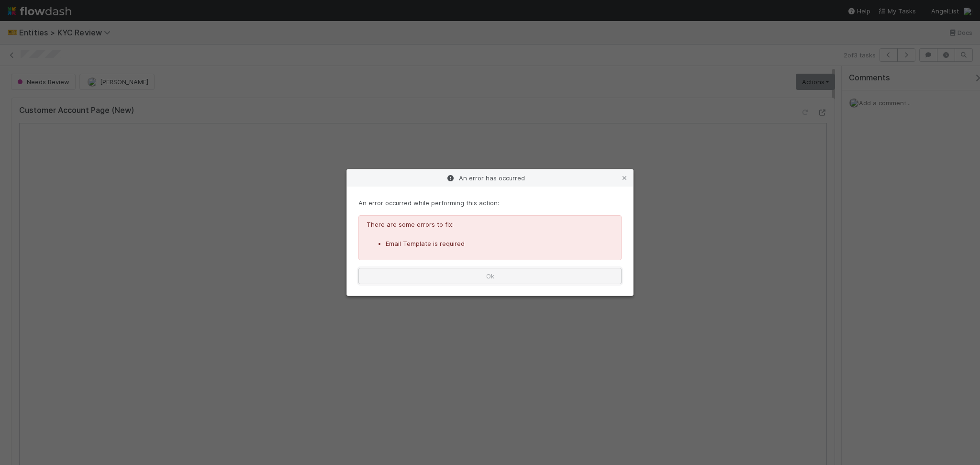
click at [530, 272] on button "Ok" at bounding box center [490, 276] width 263 height 16
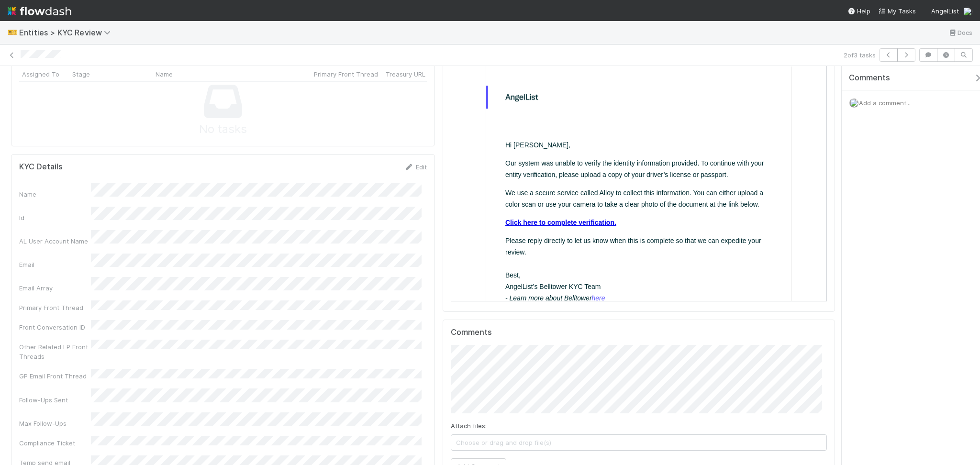
scroll to position [447, 0]
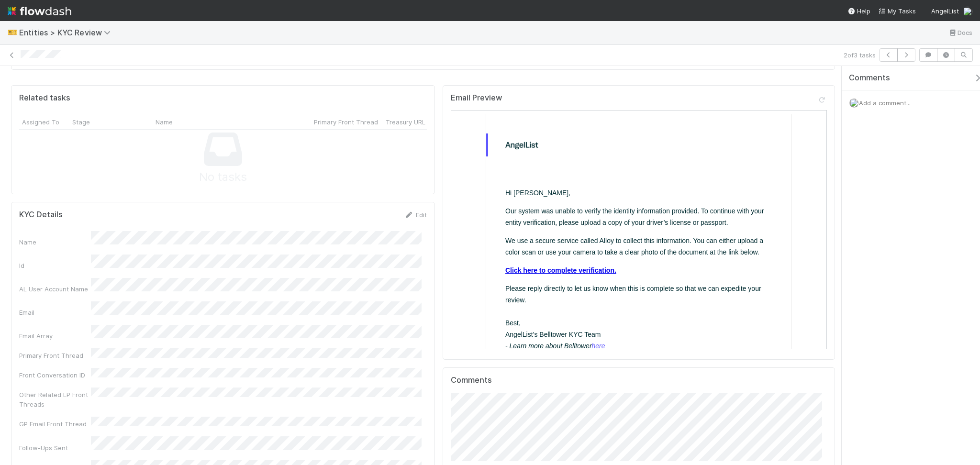
click at [583, 266] on link "Click here to complete verification." at bounding box center [560, 270] width 111 height 8
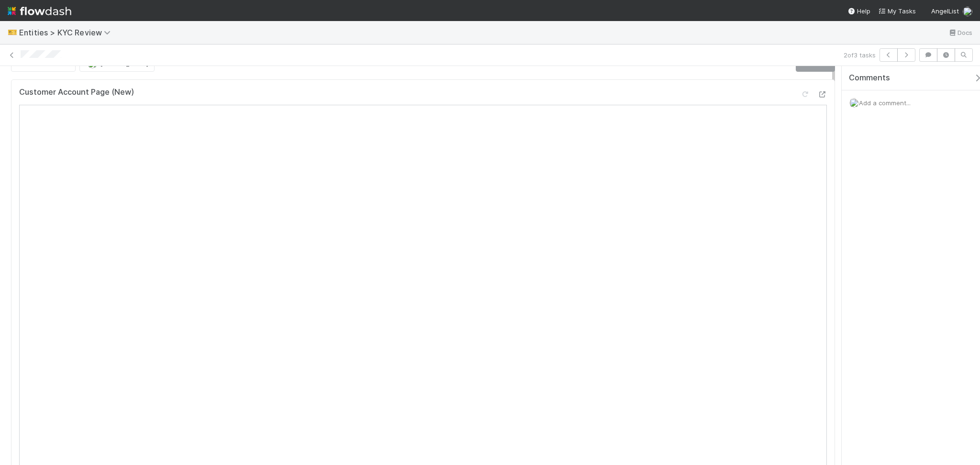
scroll to position [0, 0]
click at [796, 82] on link "Actions" at bounding box center [815, 82] width 39 height 16
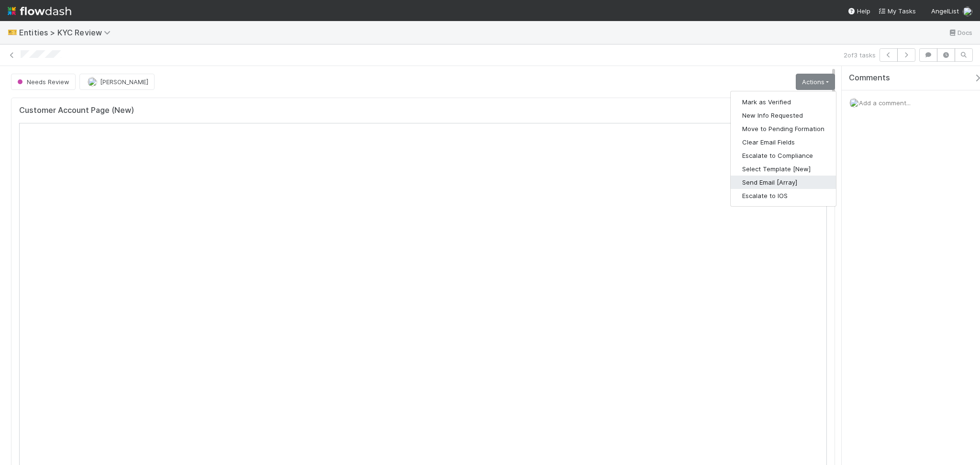
click at [760, 180] on button "Send Email [Array]" at bounding box center [783, 182] width 105 height 13
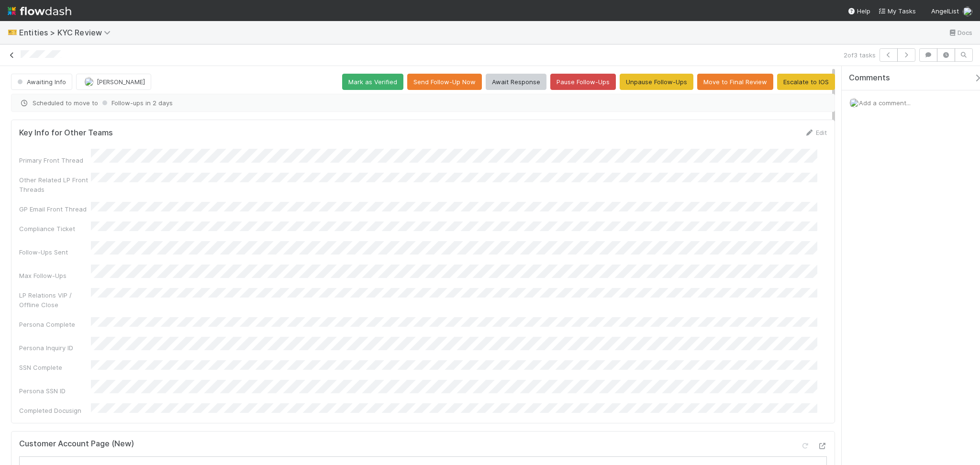
click at [12, 53] on icon at bounding box center [12, 55] width 10 height 6
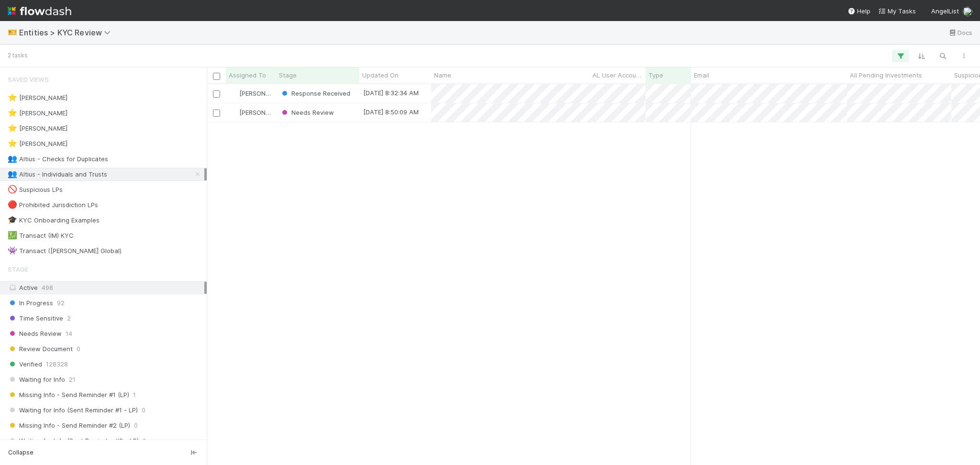
scroll to position [371, 764]
click at [80, 31] on span "Entities > KYC Review" at bounding box center [67, 33] width 96 height 10
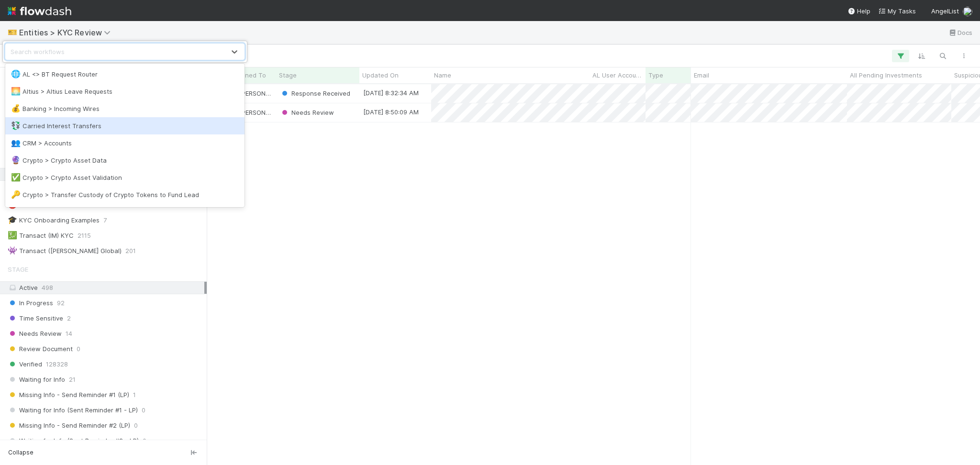
click at [100, 117] on div "💱 Carried Interest Transfers" at bounding box center [124, 125] width 239 height 17
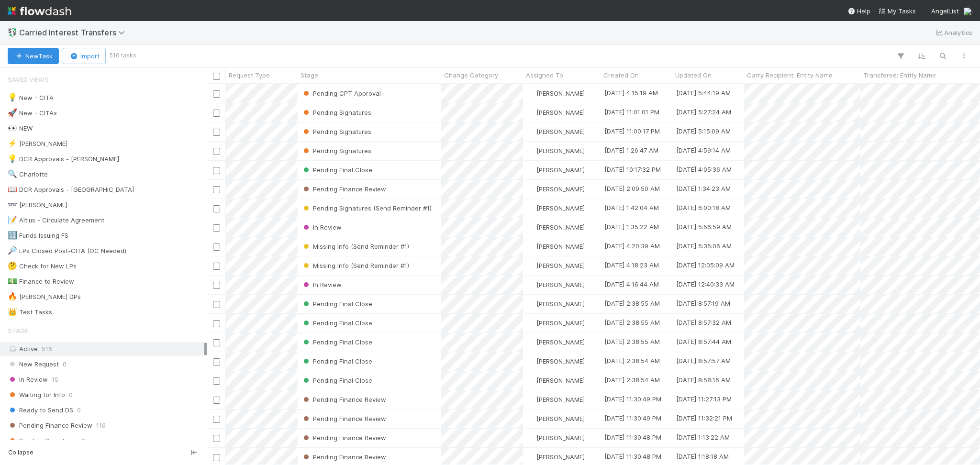
scroll to position [371, 764]
click at [73, 26] on div "💱 Carried Interest Transfers Analytics" at bounding box center [490, 32] width 980 height 23
click at [74, 28] on span "Carried Interest Transfers" at bounding box center [74, 33] width 111 height 10
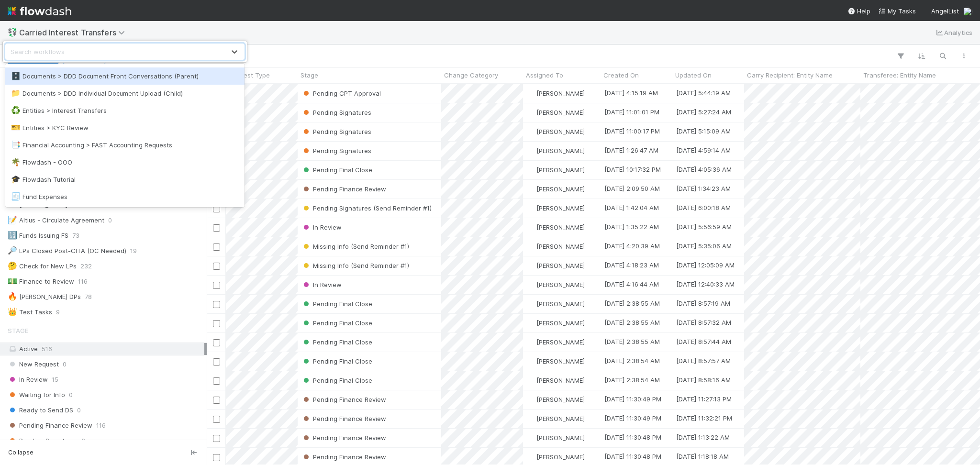
scroll to position [255, 0]
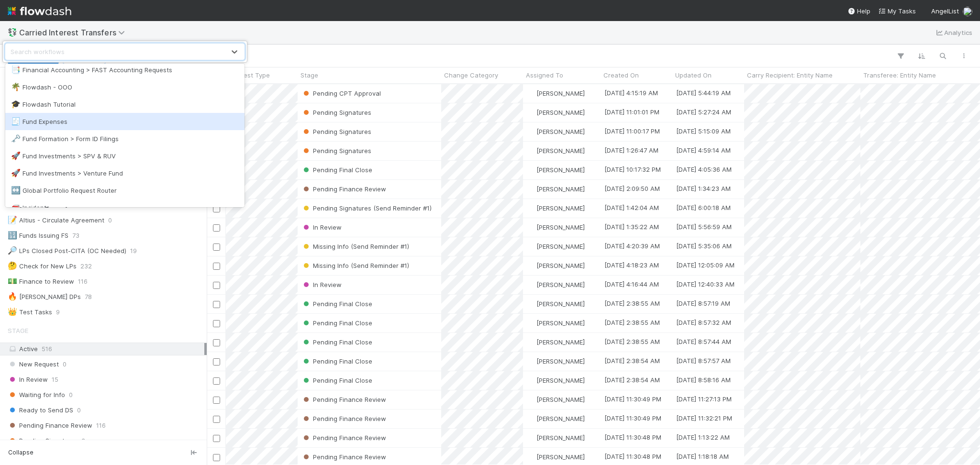
click at [104, 125] on div "🧾 Fund Expenses" at bounding box center [125, 122] width 228 height 10
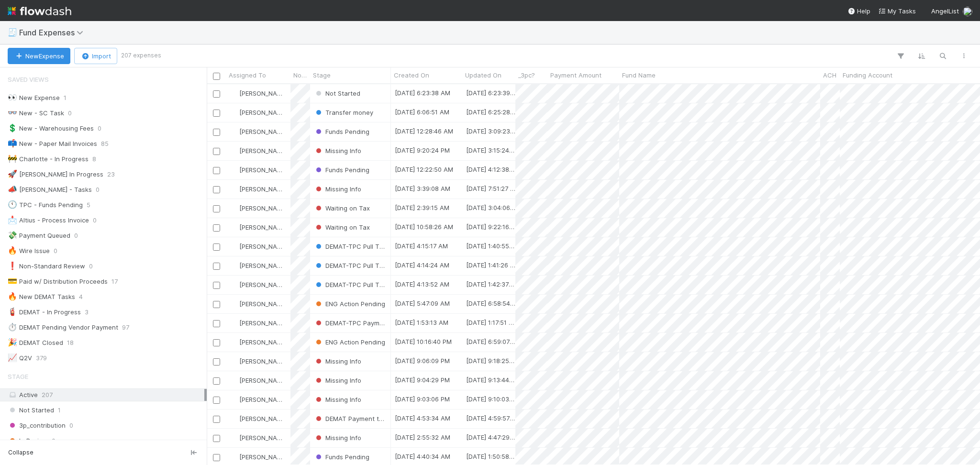
scroll to position [192, 0]
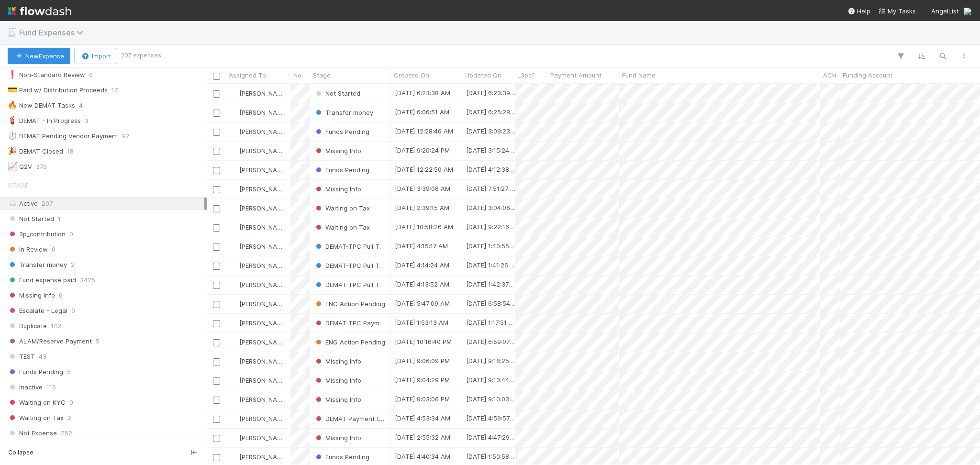
click at [72, 32] on span "Fund Expenses" at bounding box center [53, 33] width 69 height 10
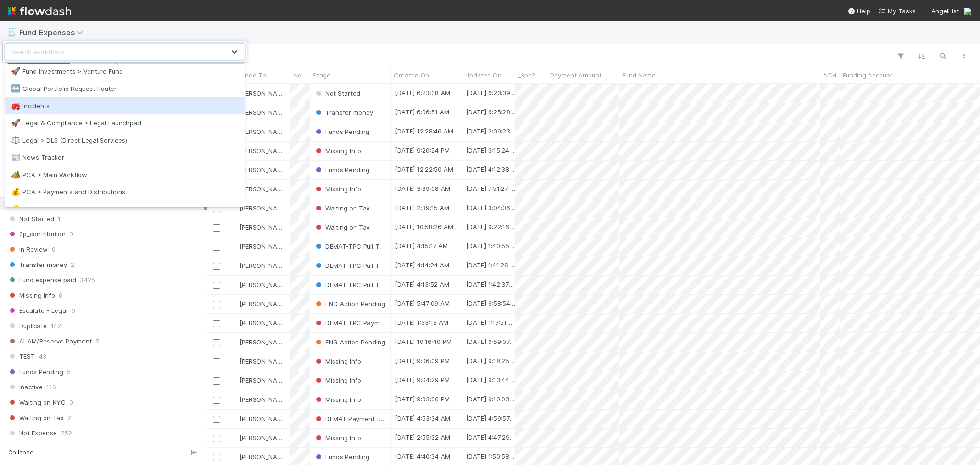
scroll to position [456, 0]
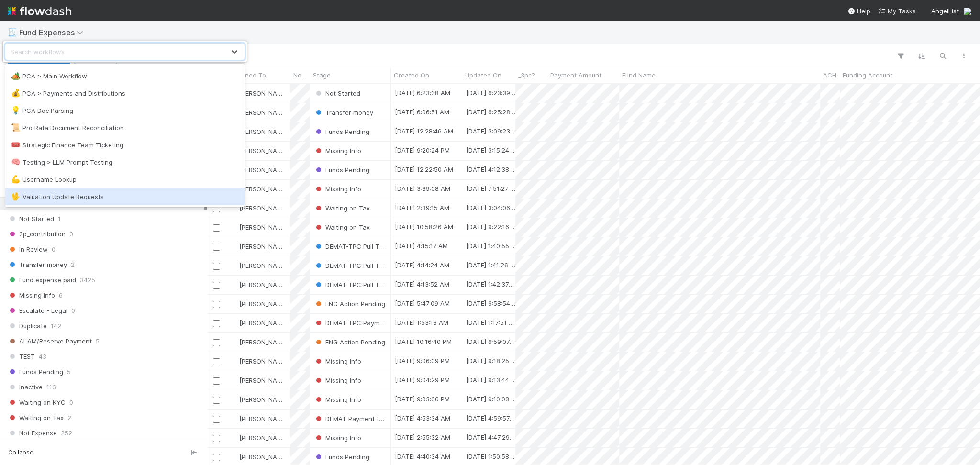
click at [162, 283] on div "option Valuation Update Requests focused, 34 of 34. 34 results available. Use U…" at bounding box center [490, 232] width 980 height 465
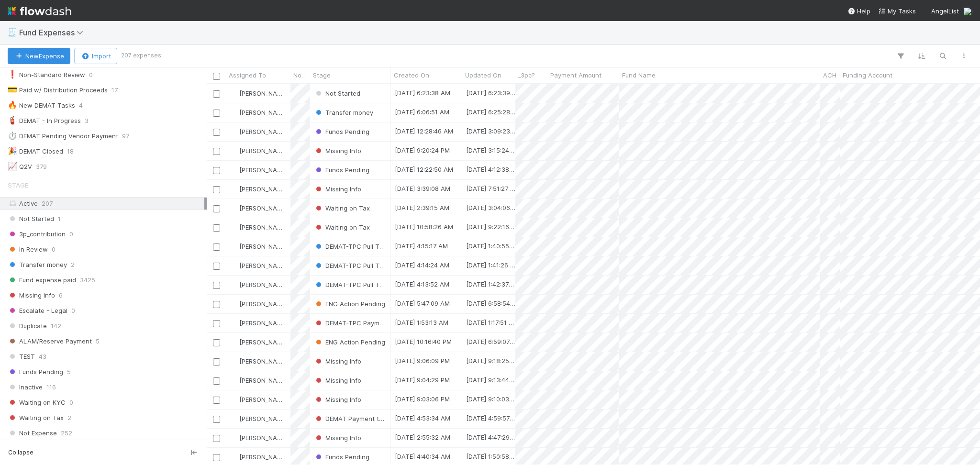
scroll to position [0, 0]
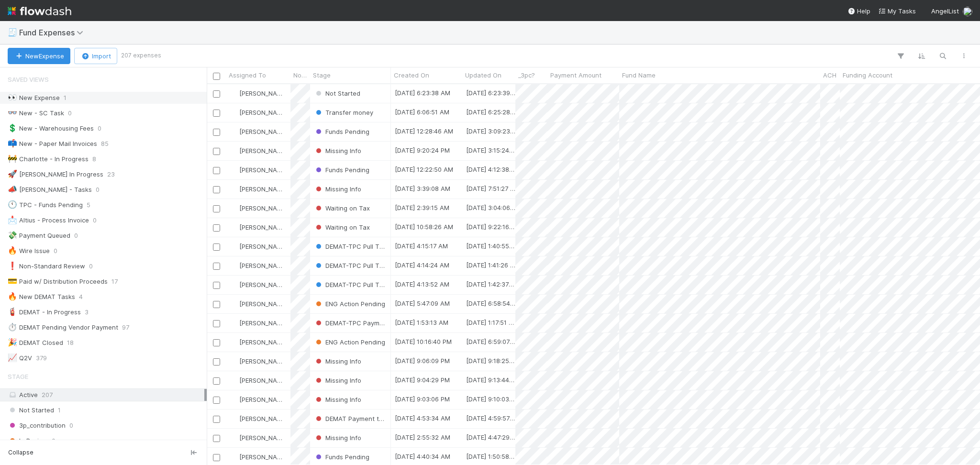
click at [101, 99] on div "👀 New Expense 1" at bounding box center [106, 98] width 197 height 12
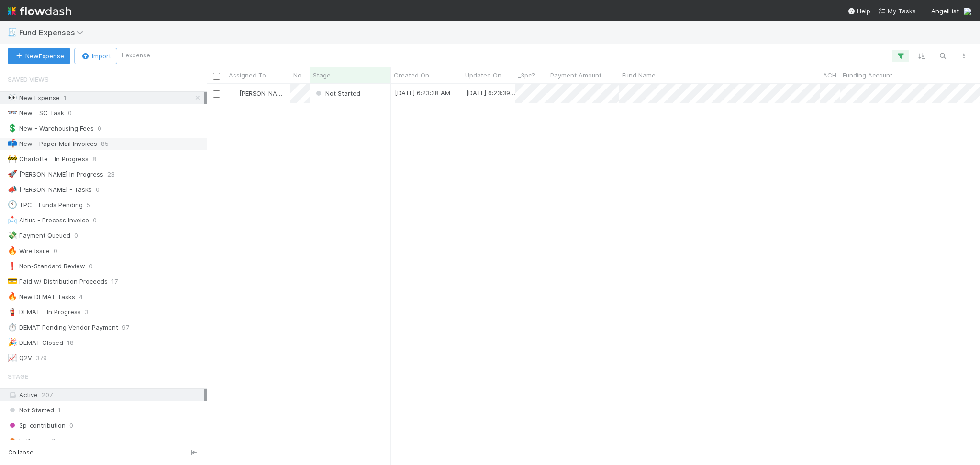
scroll to position [371, 764]
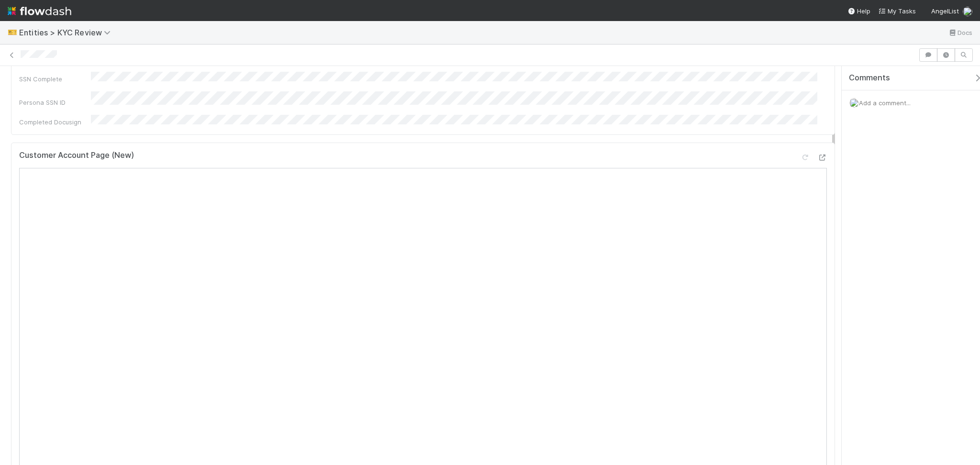
scroll to position [319, 0]
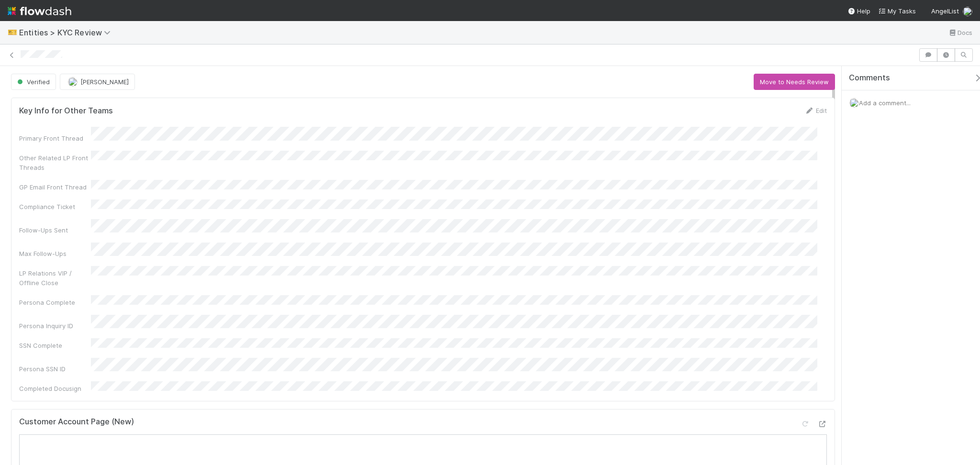
scroll to position [255, 0]
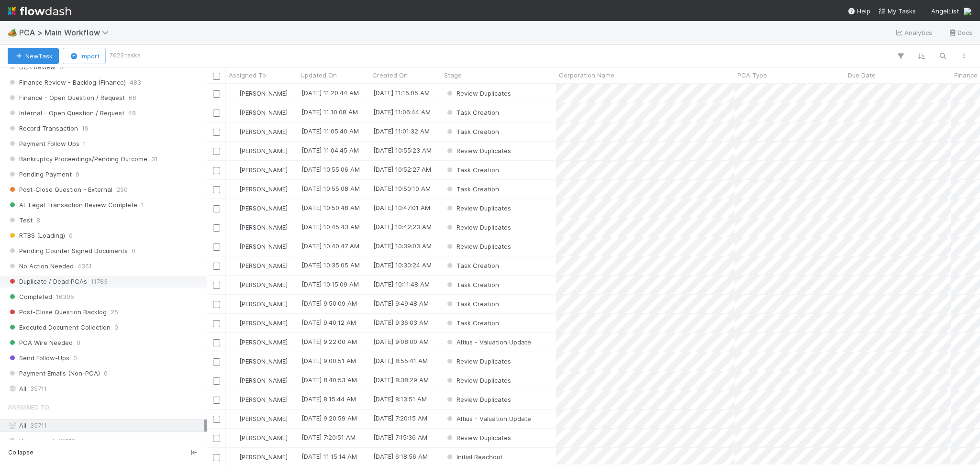
scroll to position [797, 0]
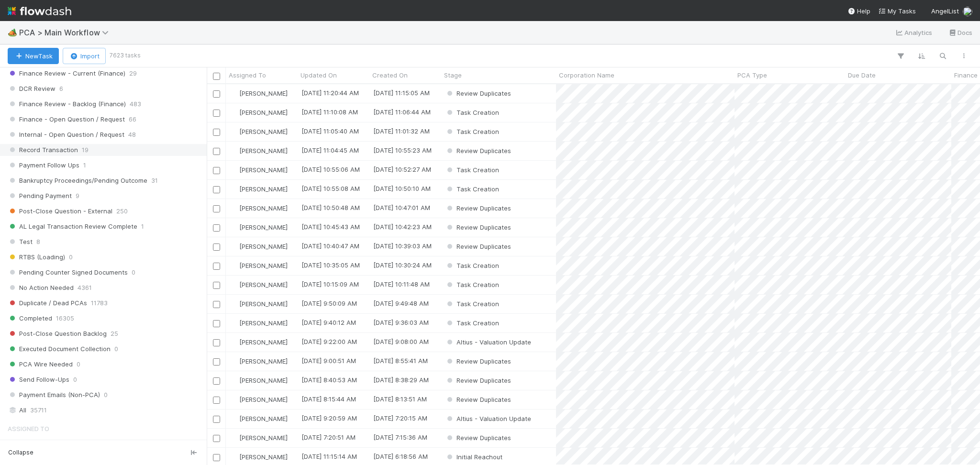
click at [98, 153] on div "Record Transaction 19" at bounding box center [106, 150] width 197 height 12
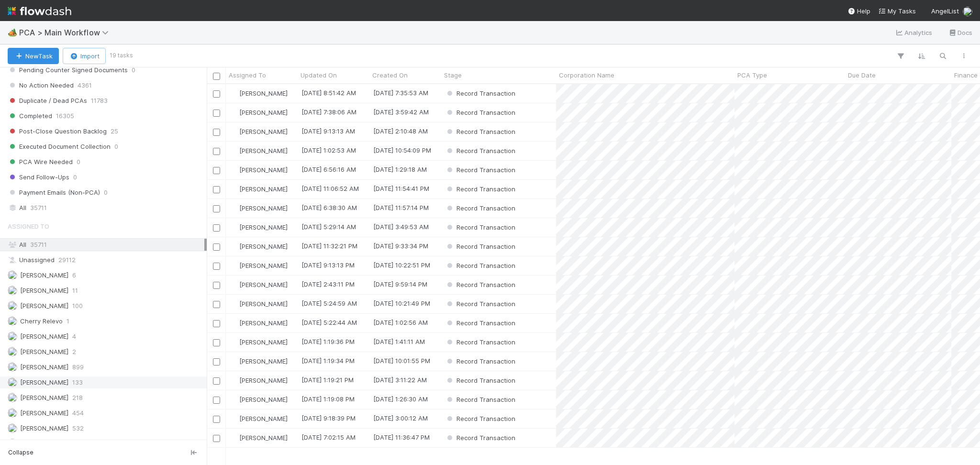
scroll to position [1115, 0]
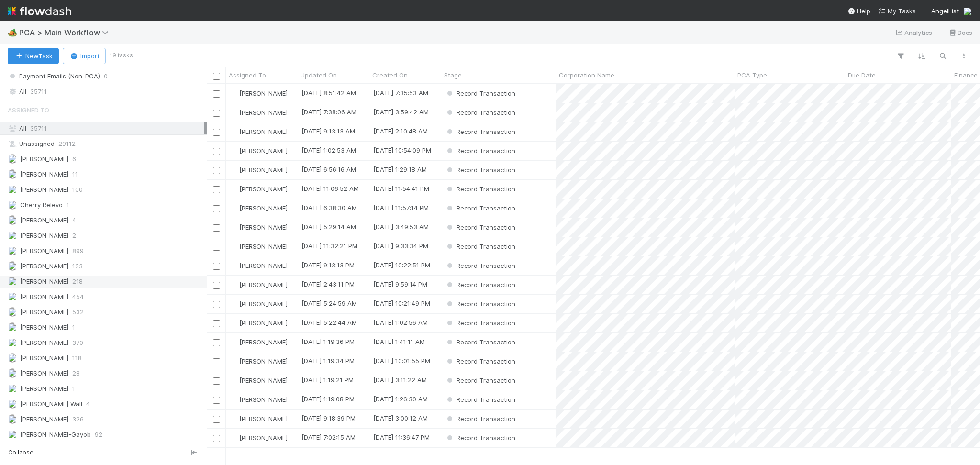
click at [97, 286] on div "[PERSON_NAME] 218" at bounding box center [106, 282] width 197 height 12
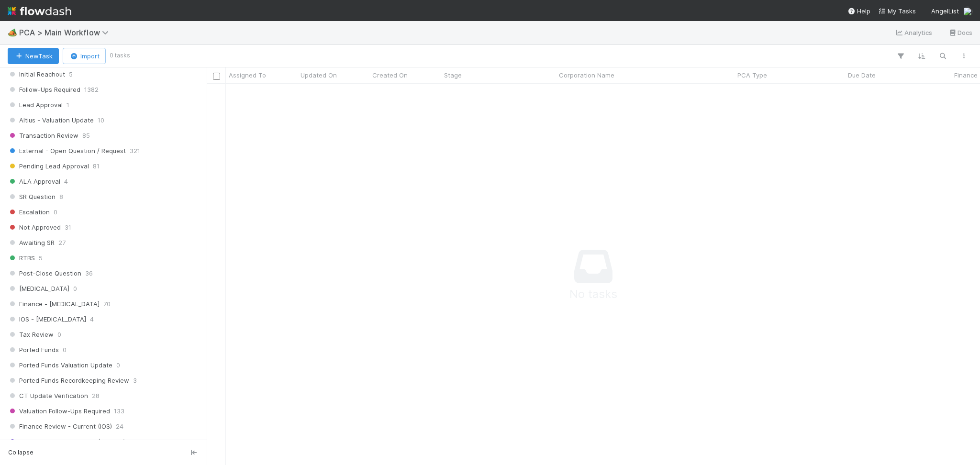
scroll to position [361, 754]
